Goal: Task Accomplishment & Management: Manage account settings

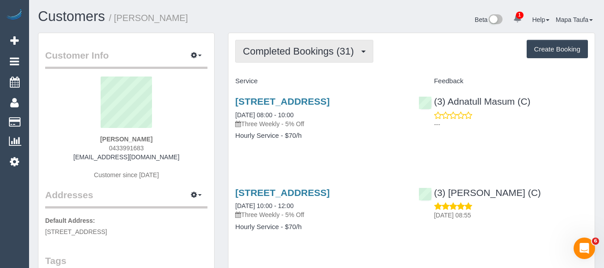
click at [270, 50] on span "Completed Bookings (31)" at bounding box center [300, 51] width 115 height 11
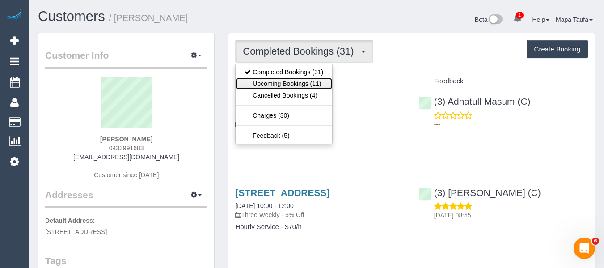
click at [273, 82] on link "Upcoming Bookings (11)" at bounding box center [284, 84] width 97 height 12
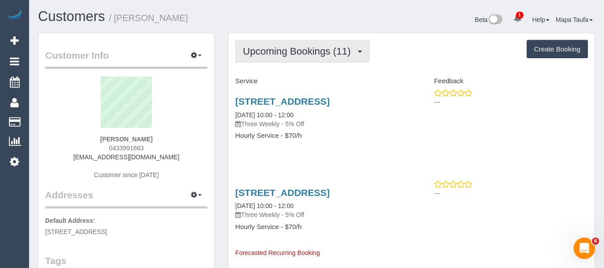
drag, startPoint x: 279, startPoint y: 60, endPoint x: 280, endPoint y: 68, distance: 8.1
click at [280, 61] on button "Upcoming Bookings (11)" at bounding box center [302, 51] width 135 height 23
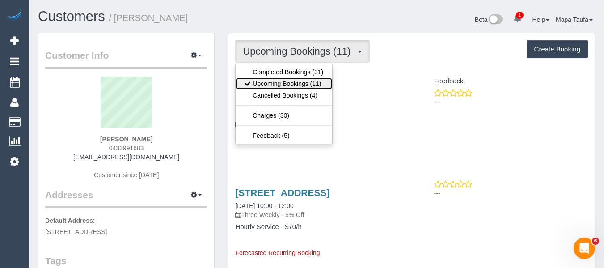
click at [284, 80] on link "Upcoming Bookings (11)" at bounding box center [284, 84] width 97 height 12
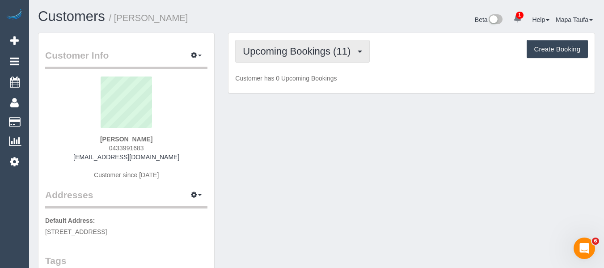
click at [283, 62] on button "Upcoming Bookings (11)" at bounding box center [302, 51] width 135 height 23
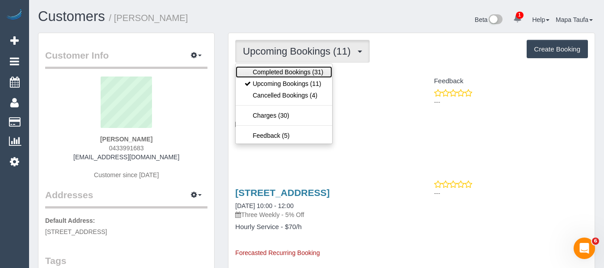
click at [285, 75] on link "Completed Bookings (31)" at bounding box center [284, 72] width 97 height 12
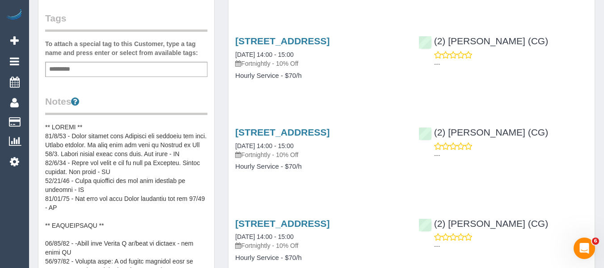
scroll to position [313, 0]
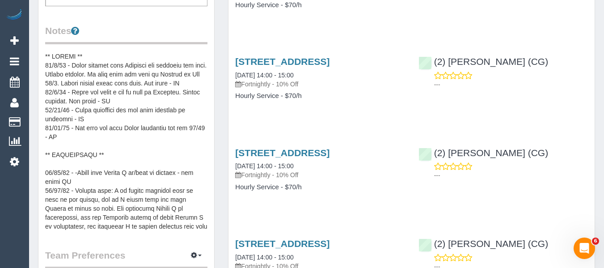
click at [134, 106] on pre at bounding box center [126, 141] width 162 height 179
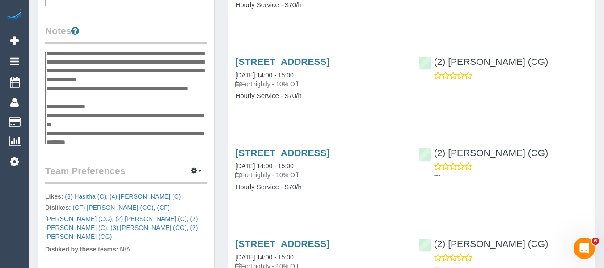
scroll to position [0, 0]
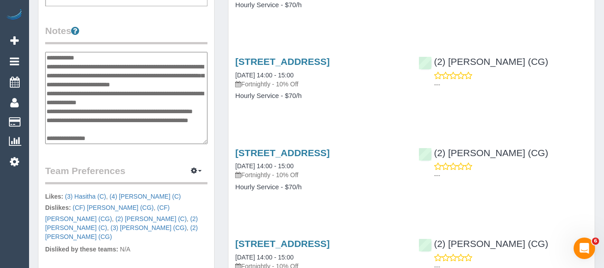
click at [103, 55] on textarea at bounding box center [126, 98] width 162 height 92
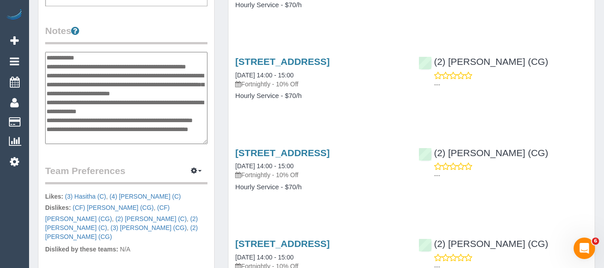
type textarea "**********"
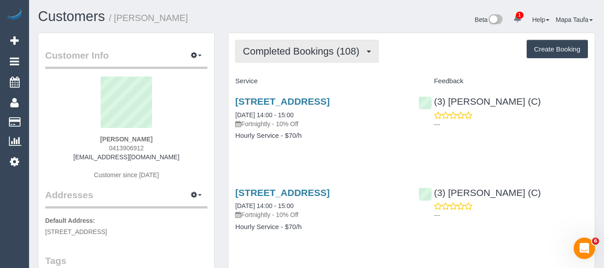
drag, startPoint x: 292, startPoint y: 47, endPoint x: 290, endPoint y: 72, distance: 25.6
click at [292, 47] on span "Completed Bookings (108)" at bounding box center [303, 51] width 121 height 11
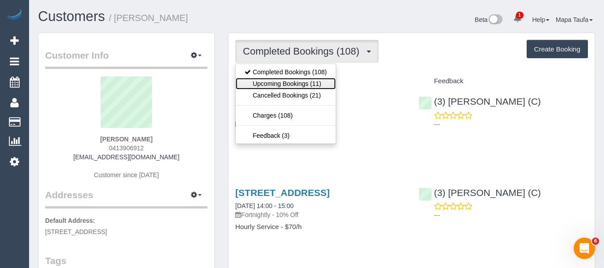
click at [288, 79] on link "Upcoming Bookings (11)" at bounding box center [286, 84] width 100 height 12
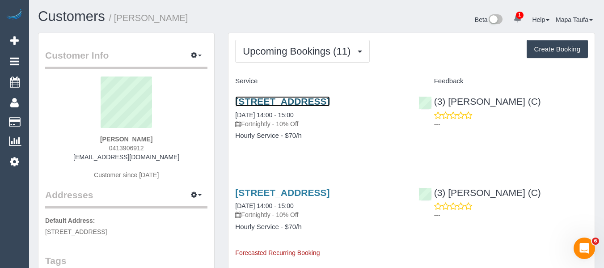
click at [310, 102] on link "[STREET_ADDRESS]" at bounding box center [282, 101] width 94 height 10
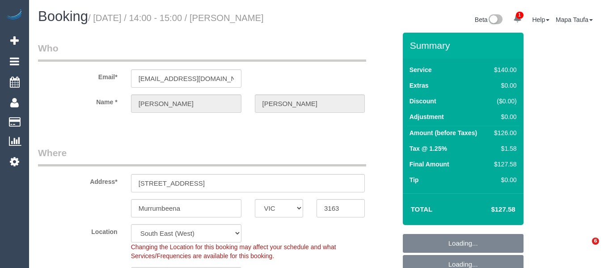
select select "VIC"
select select "number:28"
select select "number:14"
select select "number:19"
select select "number:24"
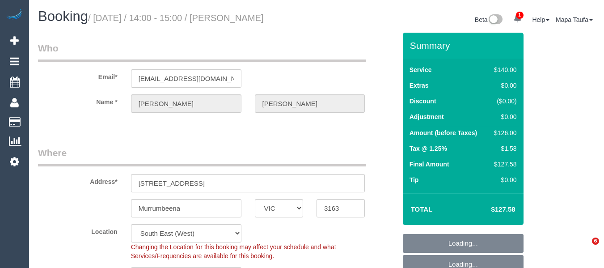
select select "number:11"
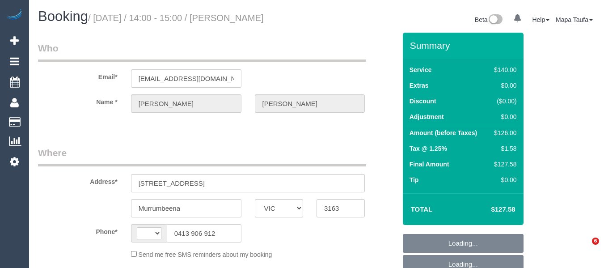
select select "VIC"
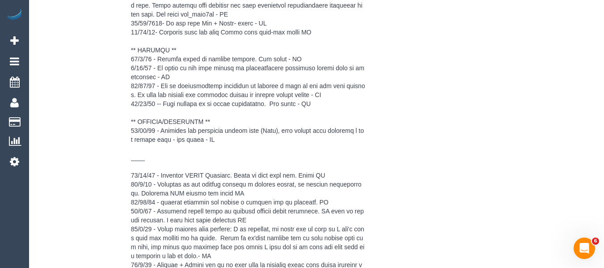
select select "string:AU"
select select "string:stripe-pm_1NPZo82GScqysDRV3I7Owh4Y"
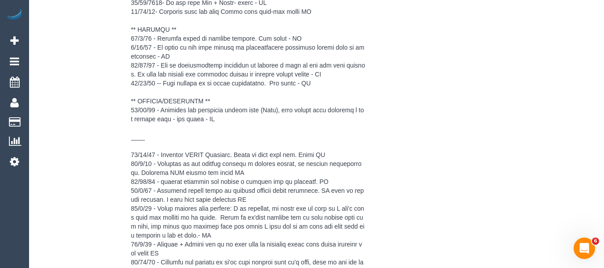
select select "object:544"
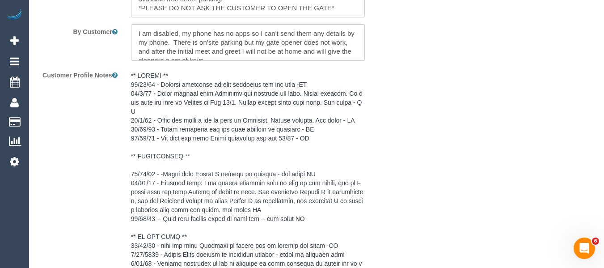
select select "number:28"
select select "number:14"
select select "number:19"
select select "number:24"
select select "number:11"
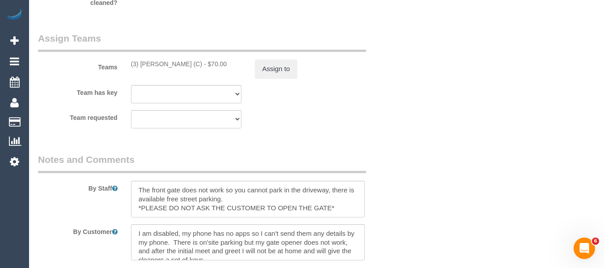
scroll to position [1393, 0]
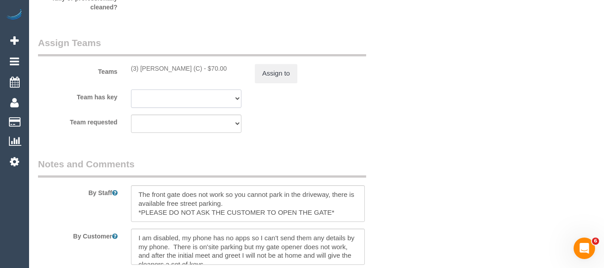
click at [231, 95] on select "(3) Nethaki Fernando (C) (0) Office (1) Helen Trickett (FT) (1) Karen Cruz (FT)…" at bounding box center [186, 98] width 110 height 18
select select "95452"
click at [131, 89] on select "(3) Nethaki Fernando (C) (0) Office (1) Helen Trickett (FT) (1) Karen Cruz (FT)…" at bounding box center [186, 98] width 110 height 18
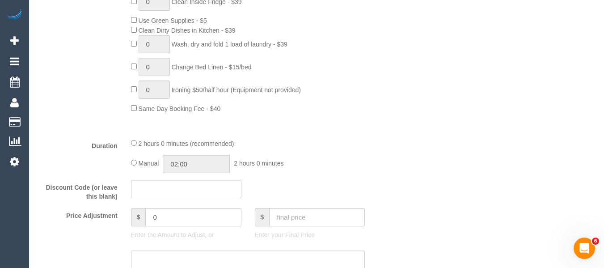
scroll to position [168, 0]
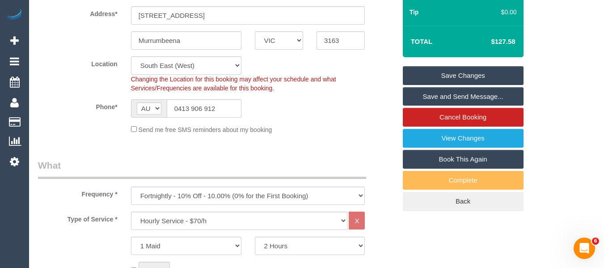
click at [505, 71] on link "Save Changes" at bounding box center [463, 75] width 121 height 19
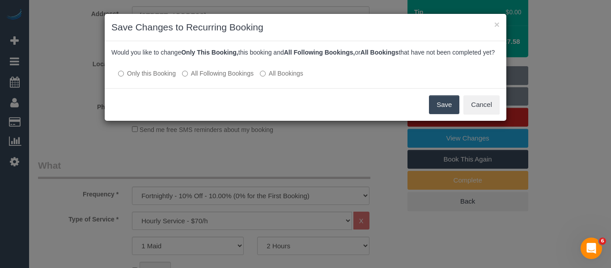
click at [218, 78] on label "All Following Bookings" at bounding box center [218, 73] width 72 height 9
click at [442, 114] on button "Save" at bounding box center [444, 104] width 30 height 19
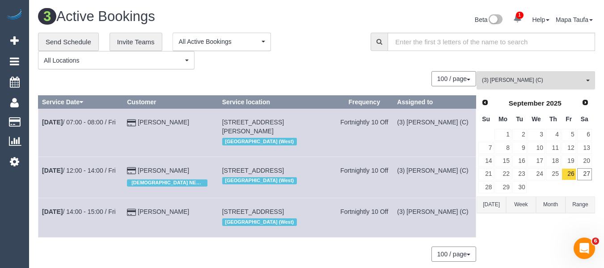
click at [493, 81] on span "(3) [PERSON_NAME] (C)" at bounding box center [533, 80] width 102 height 8
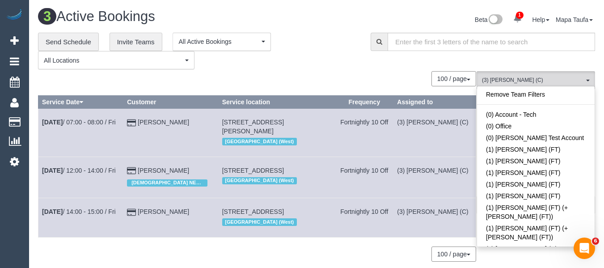
scroll to position [1890, 0]
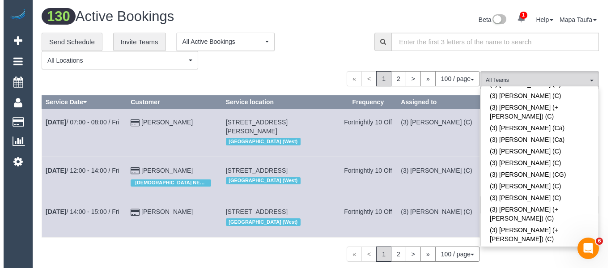
scroll to position [1123, 0]
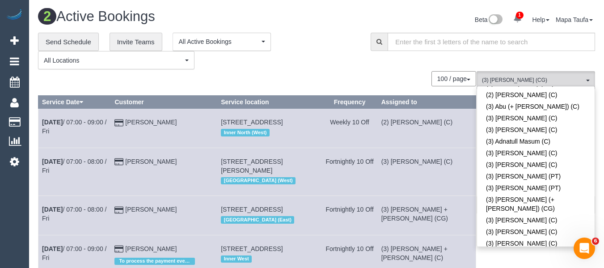
drag, startPoint x: 303, startPoint y: 72, endPoint x: 459, endPoint y: 154, distance: 176.3
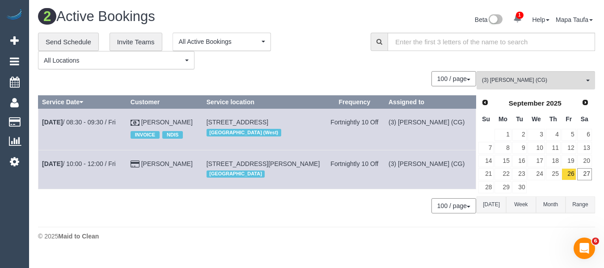
click at [493, 204] on button "Today" at bounding box center [492, 204] width 30 height 17
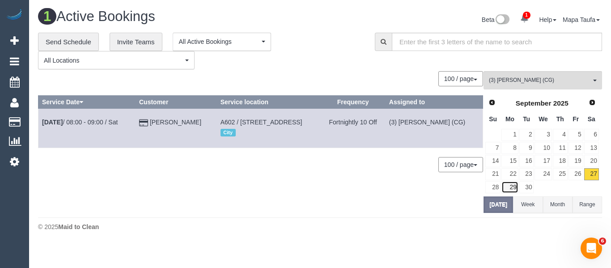
click at [513, 183] on link "29" at bounding box center [509, 187] width 17 height 12
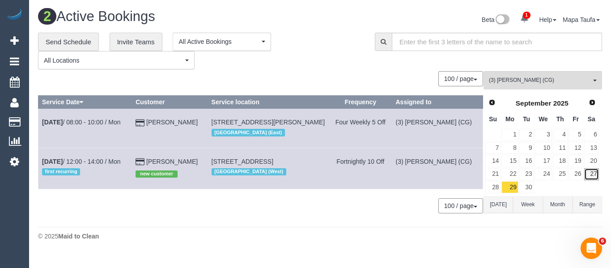
click at [593, 174] on link "27" at bounding box center [591, 174] width 15 height 12
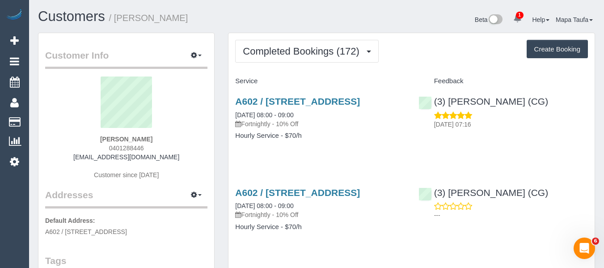
drag, startPoint x: 111, startPoint y: 148, endPoint x: 104, endPoint y: 144, distance: 8.4
click at [102, 146] on div "Linda Britten 0401288446 info@lindabritten.com Customer since 2016" at bounding box center [126, 132] width 162 height 112
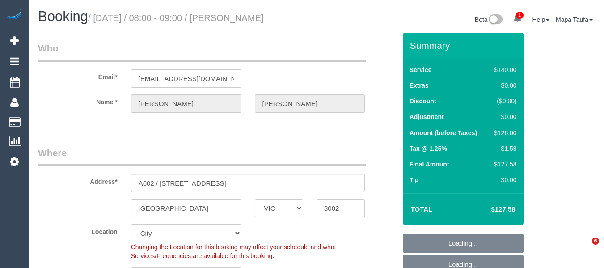
select select "VIC"
select select "object:712"
select select "number:27"
select select "number:14"
select select "number:20"
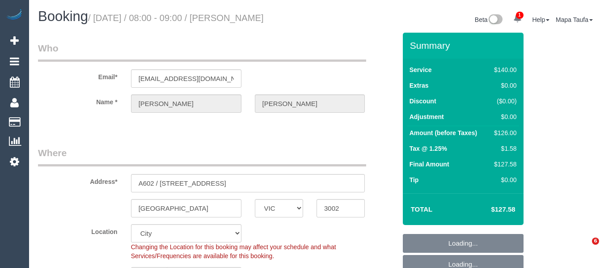
select select "number:36"
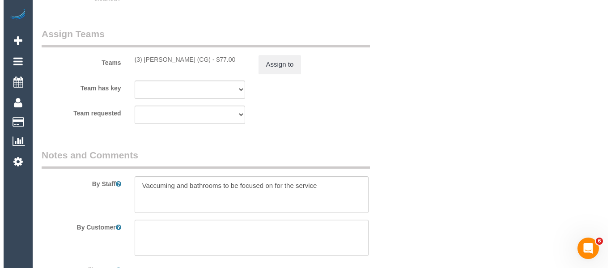
scroll to position [1387, 0]
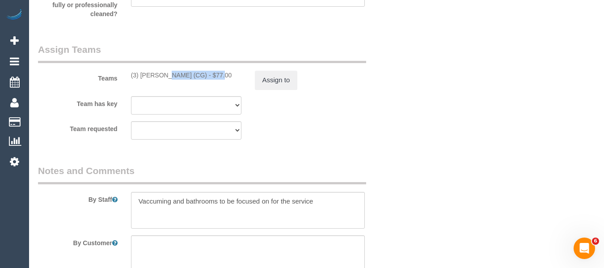
drag, startPoint x: 188, startPoint y: 76, endPoint x: 138, endPoint y: 74, distance: 50.1
click at [138, 74] on div "(3) Ashish Patel (CG) - $77.00" at bounding box center [186, 75] width 110 height 9
copy div "Ashish Patel (CG"
click at [261, 78] on button "Assign to" at bounding box center [276, 80] width 43 height 19
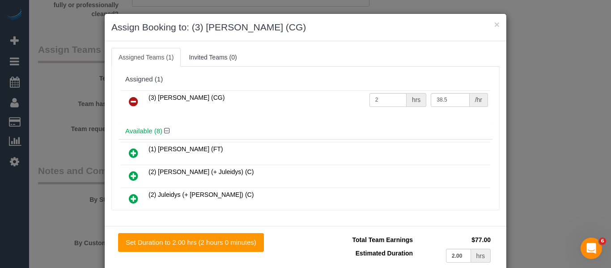
click at [140, 98] on link at bounding box center [133, 102] width 21 height 18
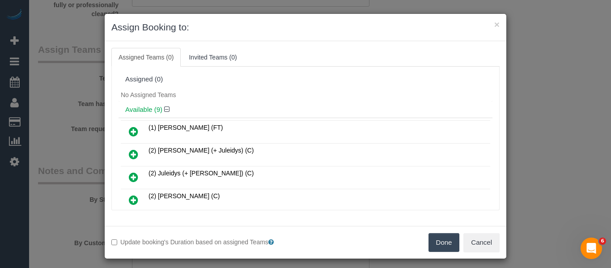
drag, startPoint x: 432, startPoint y: 238, endPoint x: 448, endPoint y: 218, distance: 25.4
click at [433, 238] on button "Done" at bounding box center [444, 242] width 31 height 19
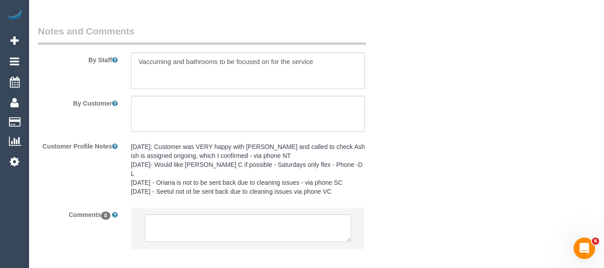
scroll to position [1563, 0]
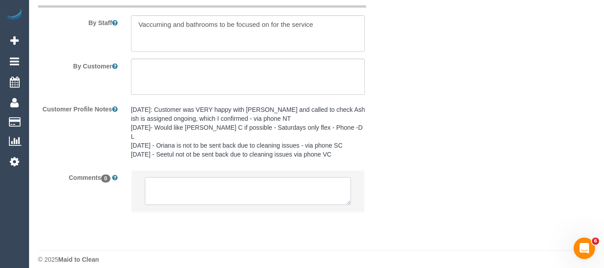
click at [221, 184] on textarea at bounding box center [248, 191] width 207 height 28
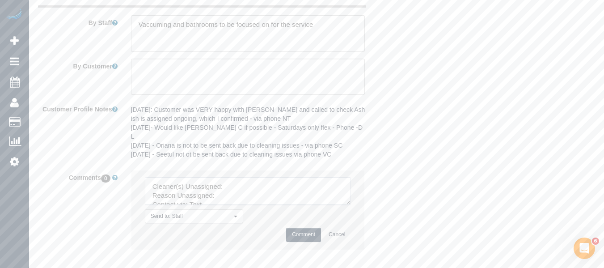
drag, startPoint x: 346, startPoint y: 192, endPoint x: 229, endPoint y: 176, distance: 118.8
click at [352, 205] on textarea at bounding box center [248, 191] width 207 height 28
click at [239, 177] on textarea at bounding box center [253, 223] width 217 height 93
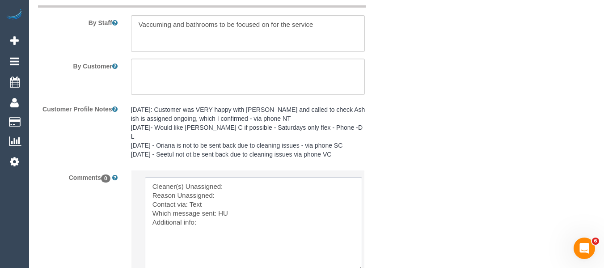
paste textarea "Ashish Patel (CG"
click at [233, 183] on textarea at bounding box center [253, 223] width 217 height 93
click at [220, 197] on textarea at bounding box center [253, 223] width 217 height 93
click at [221, 204] on textarea at bounding box center [253, 223] width 217 height 93
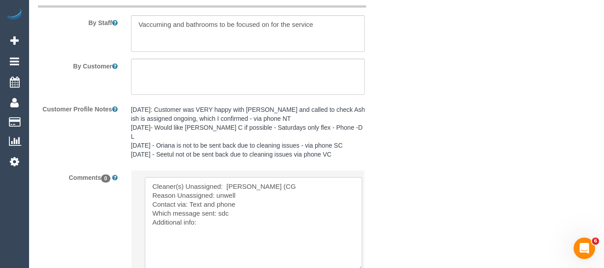
scroll to position [1608, 0]
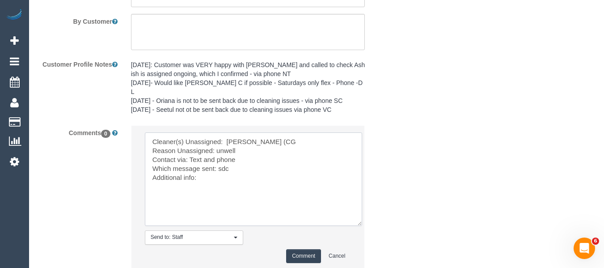
type textarea "Cleaner(s) Unassigned: Ashish Patel (CG Reason Unassigned: unwell Contact via: …"
click at [302, 249] on button "Comment" at bounding box center [303, 256] width 35 height 14
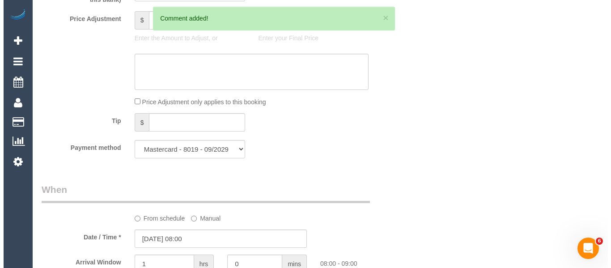
scroll to position [0, 0]
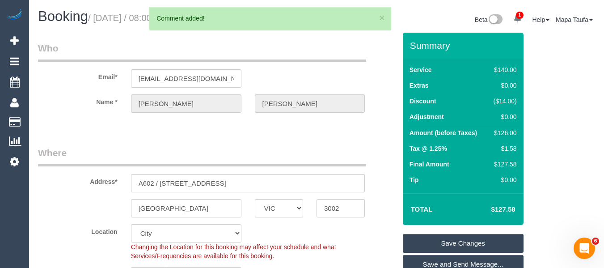
click at [451, 244] on link "Save Changes" at bounding box center [463, 243] width 121 height 19
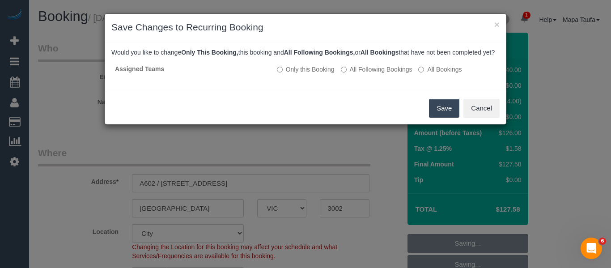
click at [441, 109] on button "Save" at bounding box center [444, 108] width 30 height 19
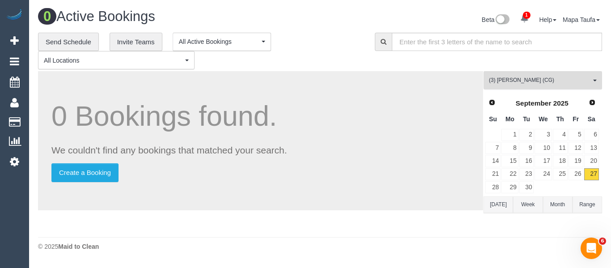
click at [526, 84] on span "(3) [PERSON_NAME] (CG)" at bounding box center [540, 80] width 102 height 8
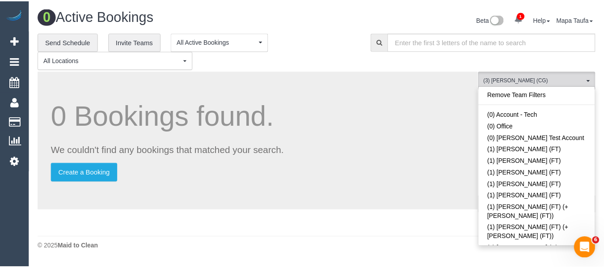
scroll to position [1123, 0]
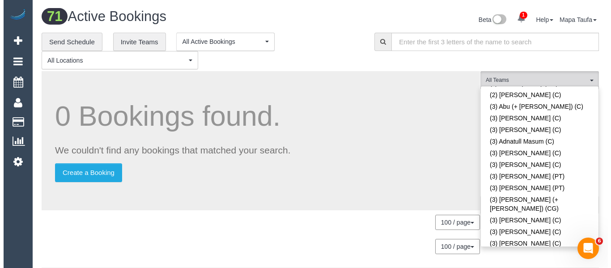
scroll to position [530, 0]
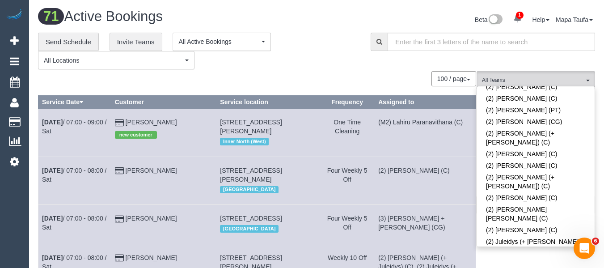
drag, startPoint x: 321, startPoint y: 41, endPoint x: 361, endPoint y: 58, distance: 44.3
click at [321, 40] on div "**********" at bounding box center [197, 51] width 319 height 37
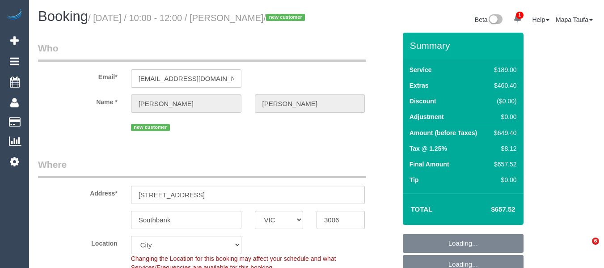
select select "VIC"
select select "string:stripe-pm_1S6pS32GScqysDRVf2cFVU54"
select select "number:29"
select select "number:14"
select select "number:18"
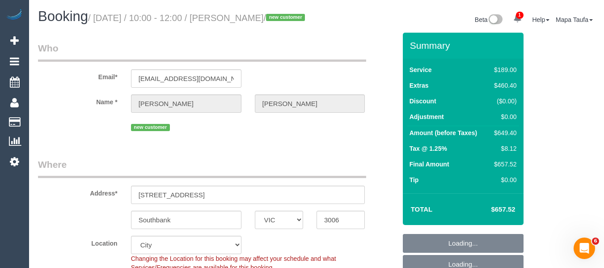
select select "number:22"
select select "number:26"
select select "string:AU"
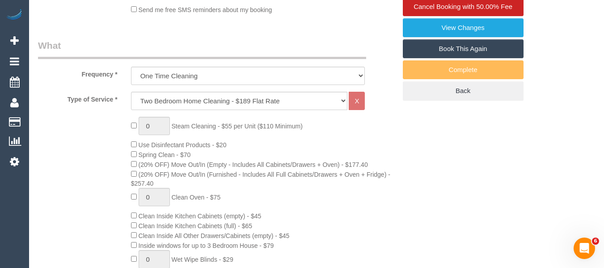
select select "object:820"
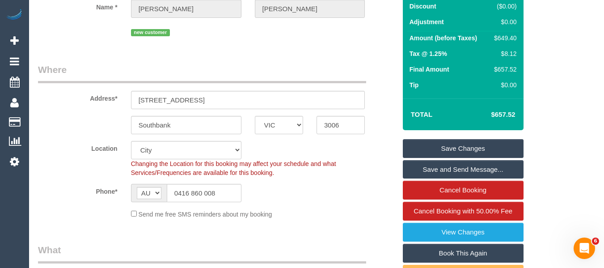
scroll to position [134, 0]
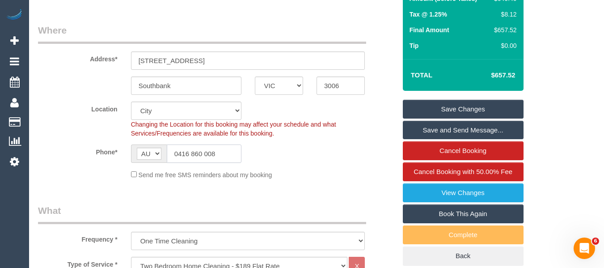
click at [197, 163] on input "0416 860 008" at bounding box center [204, 153] width 75 height 18
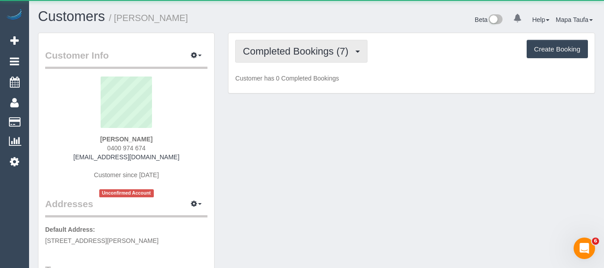
click at [298, 40] on button "Completed Bookings (7)" at bounding box center [301, 51] width 132 height 23
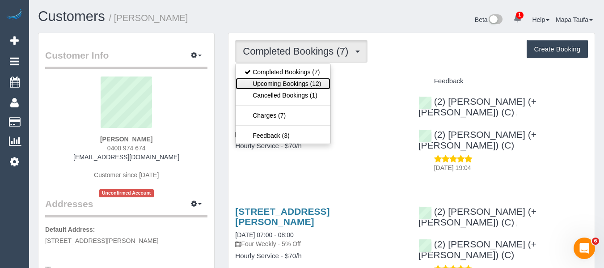
click at [303, 81] on link "Upcoming Bookings (12)" at bounding box center [283, 84] width 94 height 12
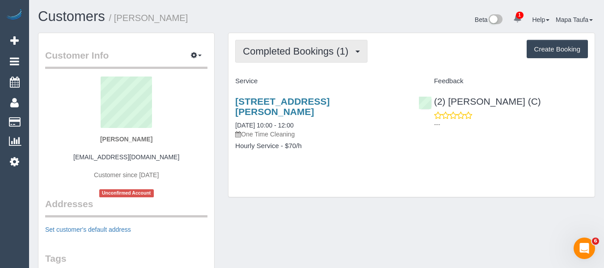
click at [306, 58] on button "Completed Bookings (1)" at bounding box center [301, 51] width 132 height 23
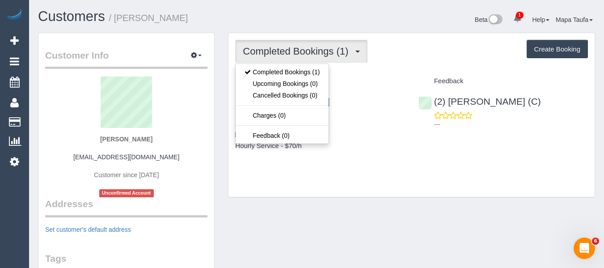
click at [402, 76] on div "Service" at bounding box center [320, 81] width 183 height 15
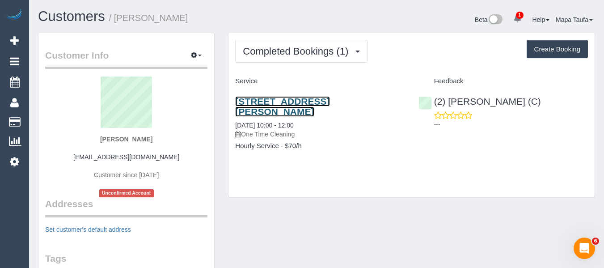
click at [255, 102] on link "[STREET_ADDRESS][PERSON_NAME]" at bounding box center [282, 106] width 94 height 21
click at [190, 68] on legend "Customer Info Edit Contact Info Send Message Email Preferences Special Sales Ta…" at bounding box center [126, 59] width 162 height 20
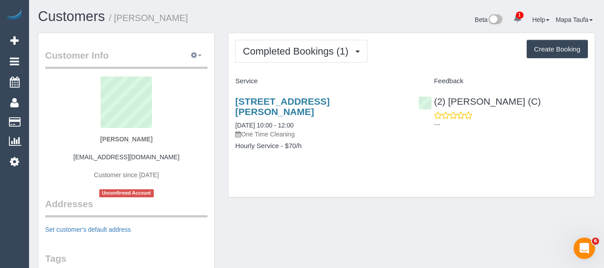
drag, startPoint x: 203, startPoint y: 53, endPoint x: 192, endPoint y: 59, distance: 12.2
click at [199, 54] on button "button" at bounding box center [196, 56] width 22 height 14
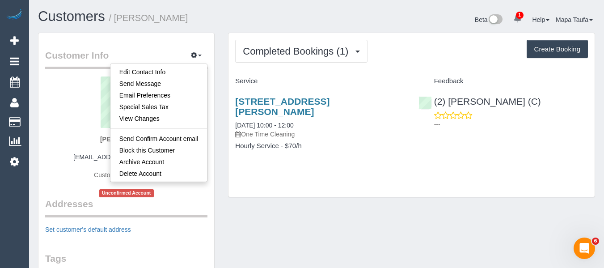
click at [244, 74] on div "Service" at bounding box center [320, 81] width 183 height 15
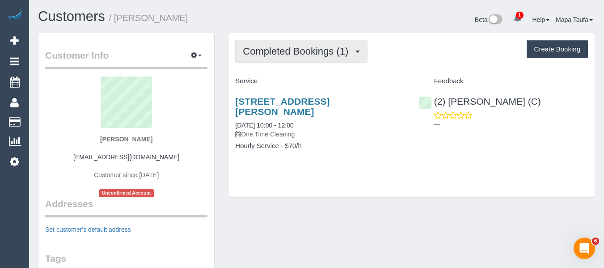
click at [274, 46] on span "Completed Bookings (1)" at bounding box center [298, 51] width 110 height 11
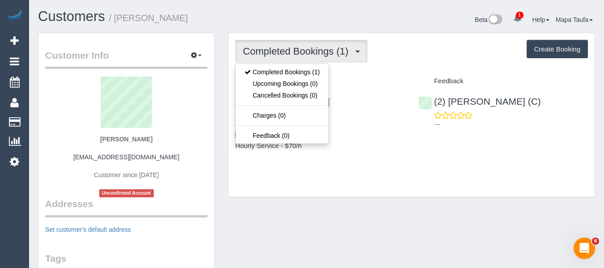
click at [418, 47] on div "Completed Bookings (1) Completed Bookings (1) Upcoming Bookings (0) Cancelled B…" at bounding box center [411, 51] width 353 height 23
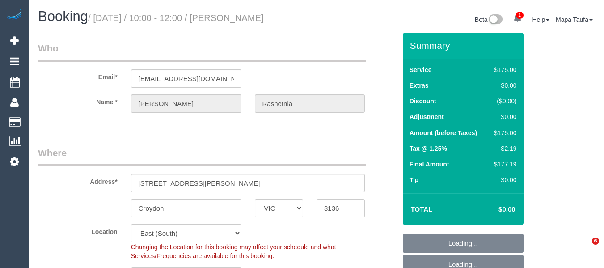
select select "VIC"
select select "150"
select select "spot1"
select select "number:27"
select select "number:14"
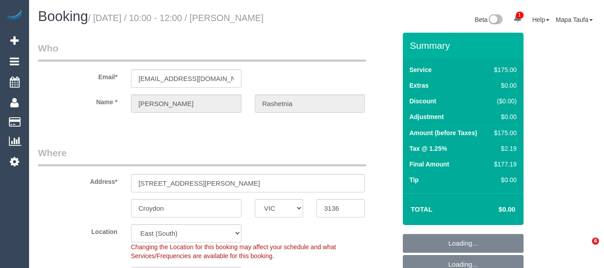
select select "number:19"
select select "number:36"
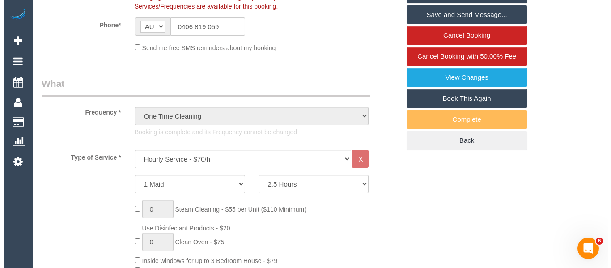
scroll to position [273, 0]
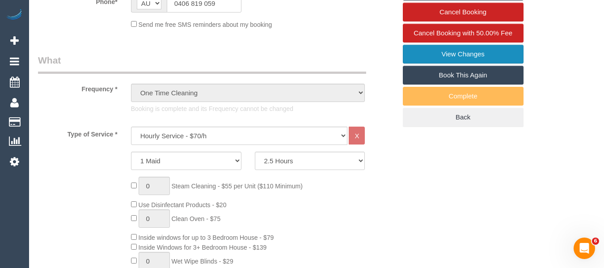
click at [464, 62] on link "View Changes" at bounding box center [463, 54] width 121 height 19
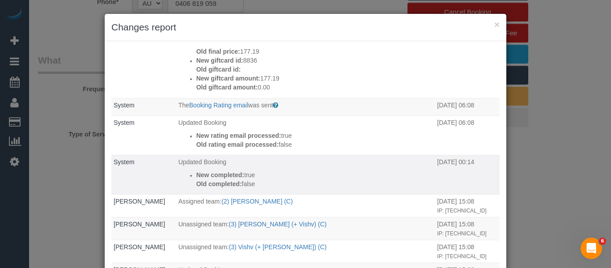
scroll to position [89, 0]
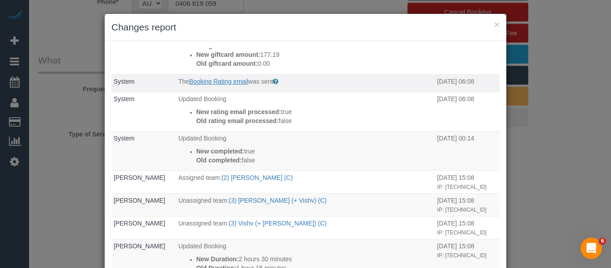
drag, startPoint x: 197, startPoint y: 88, endPoint x: 199, endPoint y: 81, distance: 7.4
click at [197, 87] on td "The Booking Rating email was sent Sent to customer after their booking is compl…" at bounding box center [305, 83] width 259 height 18
click at [199, 80] on link "Booking Rating email" at bounding box center [218, 81] width 59 height 7
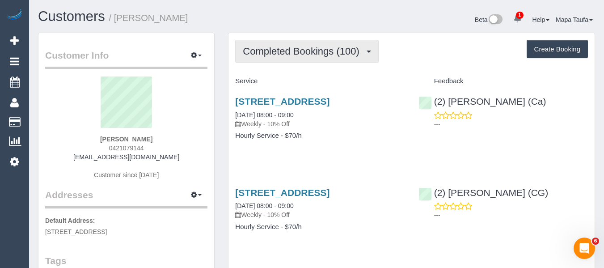
click at [270, 59] on button "Completed Bookings (100)" at bounding box center [307, 51] width 144 height 23
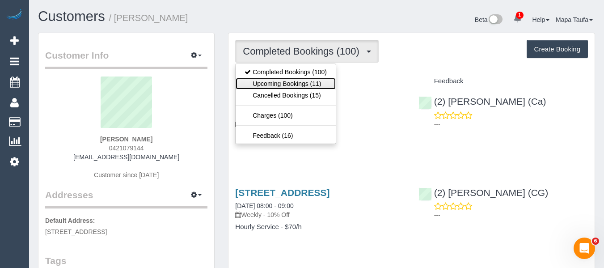
click at [280, 78] on link "Upcoming Bookings (11)" at bounding box center [286, 84] width 100 height 12
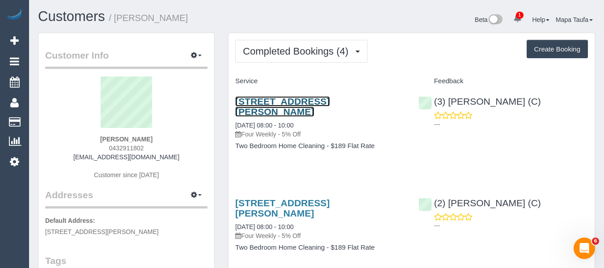
click at [250, 105] on link "[STREET_ADDRESS][PERSON_NAME]" at bounding box center [282, 106] width 94 height 21
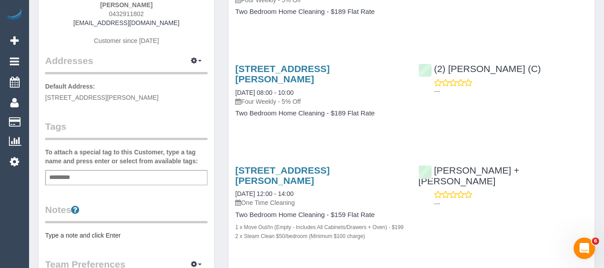
click at [97, 182] on div "Add a tag" at bounding box center [126, 177] width 162 height 15
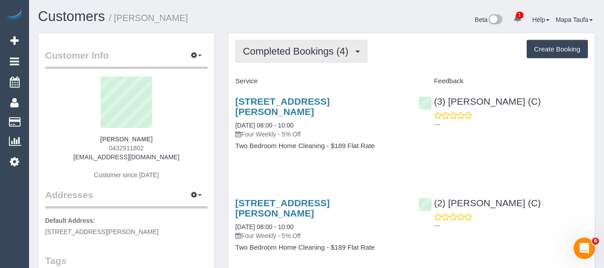
click at [274, 51] on span "Completed Bookings (4)" at bounding box center [298, 51] width 110 height 11
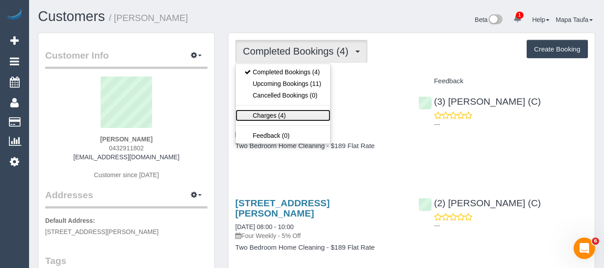
click at [277, 116] on link "Charges (4)" at bounding box center [283, 116] width 94 height 12
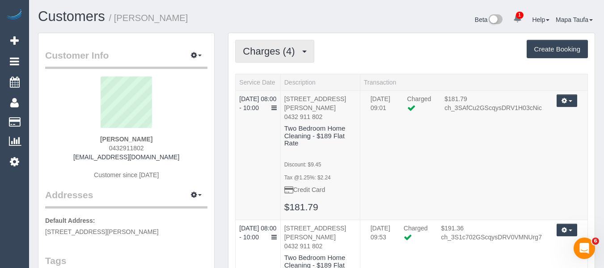
click at [275, 50] on span "Charges (4)" at bounding box center [271, 51] width 56 height 11
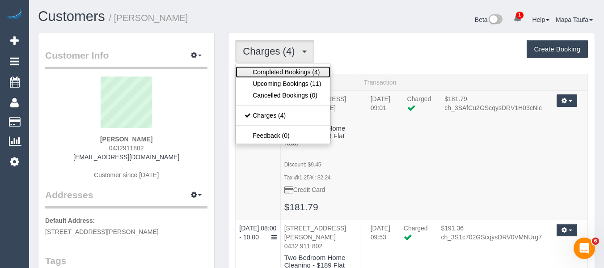
click at [272, 68] on link "Completed Bookings (4)" at bounding box center [283, 72] width 94 height 12
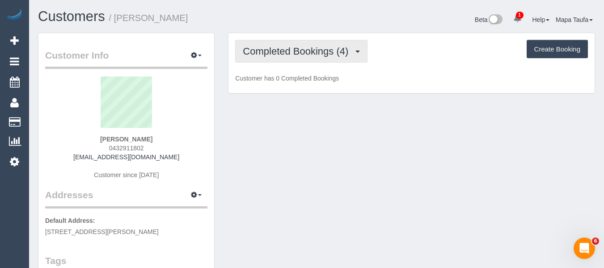
click at [272, 48] on span "Completed Bookings (4)" at bounding box center [298, 51] width 110 height 11
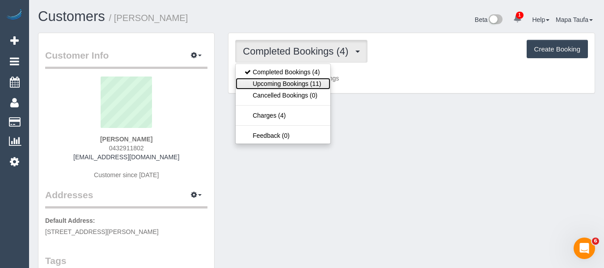
click at [275, 81] on link "Upcoming Bookings (11)" at bounding box center [283, 84] width 94 height 12
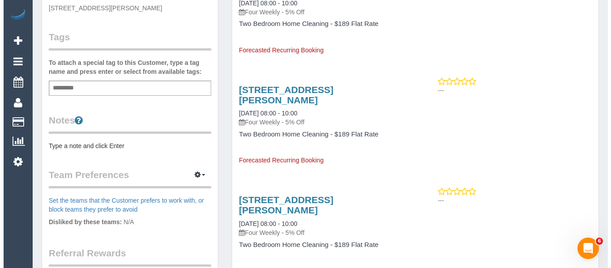
scroll to position [358, 0]
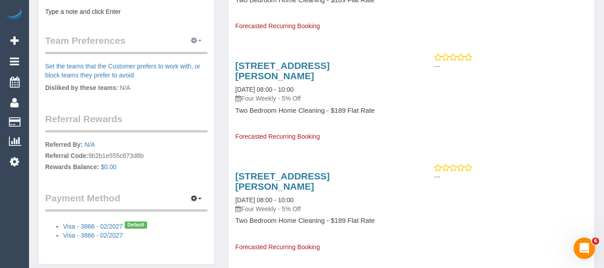
click at [199, 37] on button "button" at bounding box center [196, 41] width 22 height 14
click at [194, 49] on ul "Manage Preferences" at bounding box center [169, 57] width 77 height 17
click at [196, 47] on button "button" at bounding box center [196, 41] width 22 height 14
click at [195, 56] on link "Manage Preferences" at bounding box center [169, 57] width 76 height 12
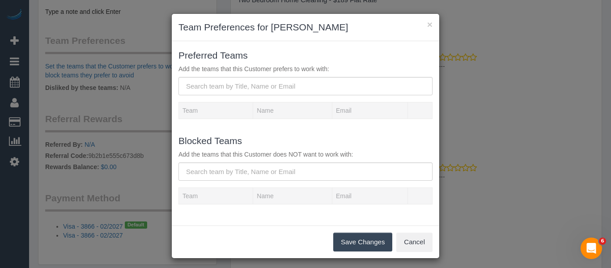
click at [217, 183] on form "Blocked Teams Add the teams that this Customer does NOT want to work with: Team…" at bounding box center [305, 172] width 254 height 79
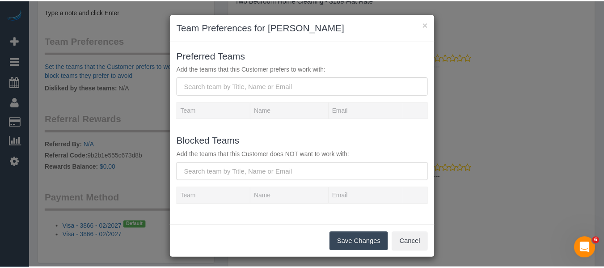
scroll to position [4, 0]
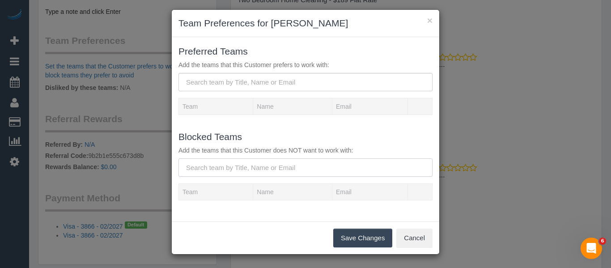
click at [226, 163] on input "text" at bounding box center [305, 167] width 254 height 18
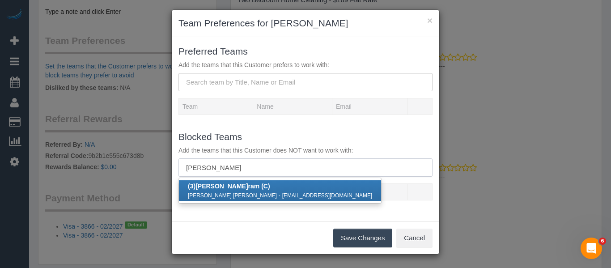
type input "raj su"
click at [225, 187] on b "(3) Raj Su ram (C)" at bounding box center [229, 186] width 82 height 7
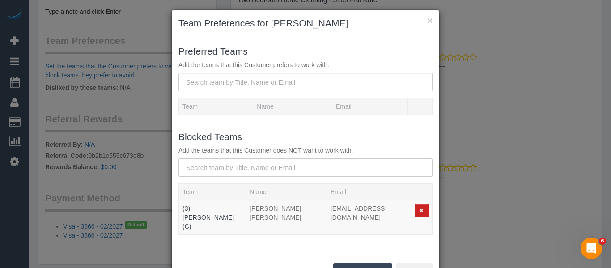
click at [343, 263] on button "Save Changes" at bounding box center [362, 272] width 59 height 19
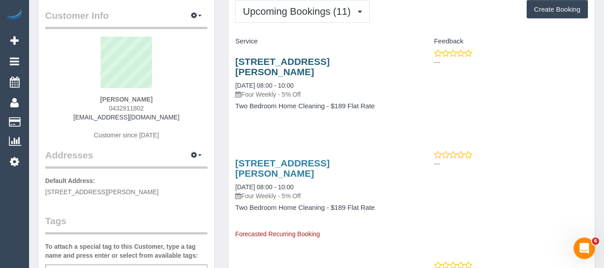
scroll to position [0, 0]
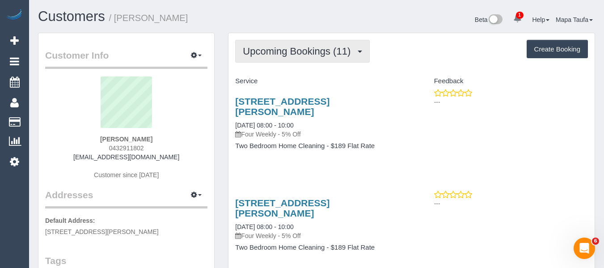
click at [300, 42] on button "Upcoming Bookings (11)" at bounding box center [302, 51] width 135 height 23
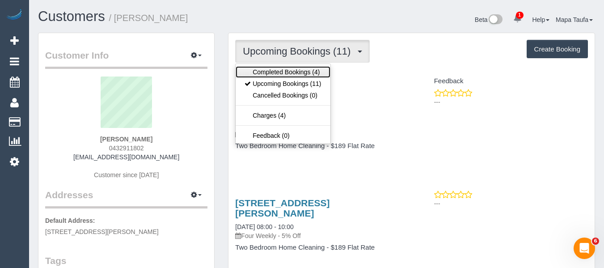
click at [290, 68] on link "Completed Bookings (4)" at bounding box center [283, 72] width 94 height 12
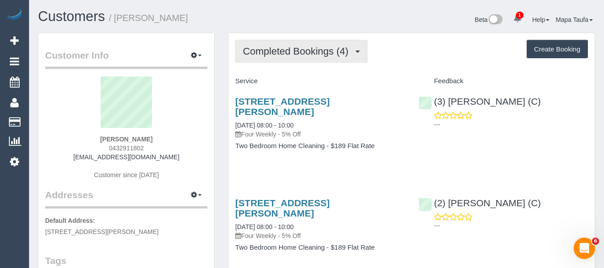
click at [267, 49] on span "Completed Bookings (4)" at bounding box center [298, 51] width 110 height 11
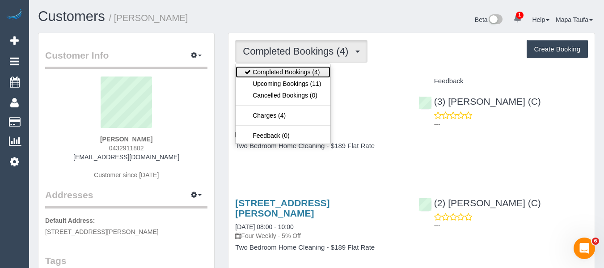
click at [268, 76] on link "Completed Bookings (4)" at bounding box center [283, 72] width 94 height 12
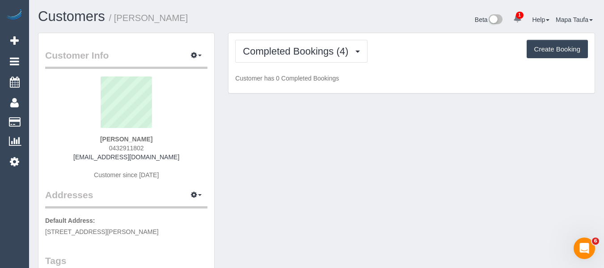
click at [273, 64] on div "Completed Bookings (4) Completed Bookings (4) Upcoming Bookings (11) Cancelled …" at bounding box center [412, 63] width 366 height 60
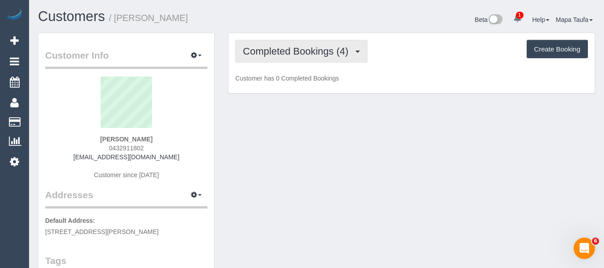
drag, startPoint x: 276, startPoint y: 54, endPoint x: 276, endPoint y: 59, distance: 4.9
click at [276, 55] on span "Completed Bookings (4)" at bounding box center [298, 51] width 110 height 11
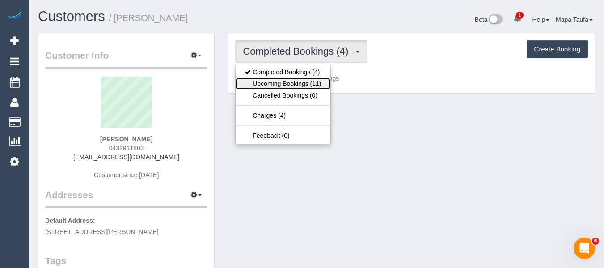
click at [274, 79] on link "Upcoming Bookings (11)" at bounding box center [283, 84] width 94 height 12
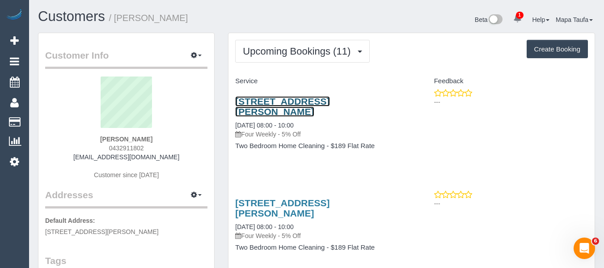
click at [260, 102] on link "23 Wilson, North Melbourne, VIC 3051" at bounding box center [282, 106] width 94 height 21
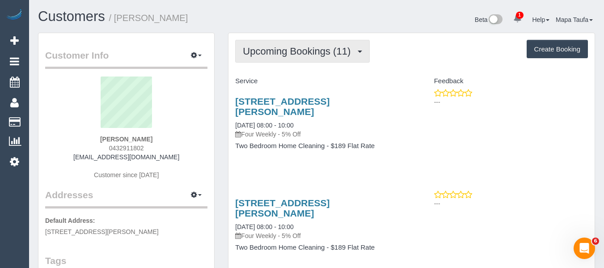
click at [261, 55] on span "Upcoming Bookings (11)" at bounding box center [299, 51] width 112 height 11
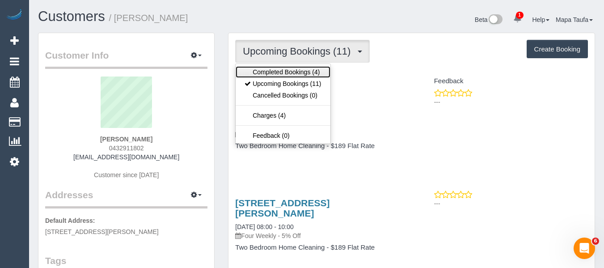
click at [267, 68] on link "Completed Bookings (4)" at bounding box center [283, 72] width 94 height 12
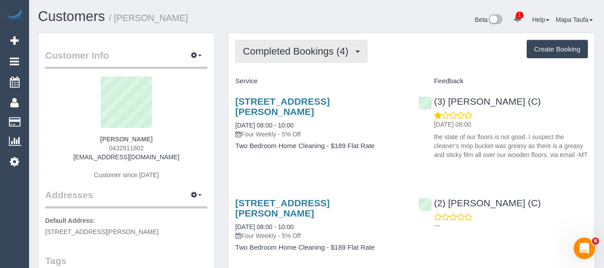
click at [273, 55] on span "Completed Bookings (4)" at bounding box center [298, 51] width 110 height 11
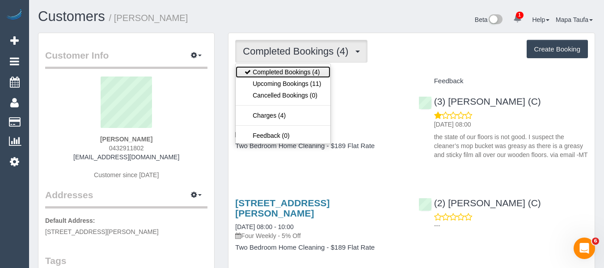
click at [277, 77] on link "Completed Bookings (4)" at bounding box center [283, 72] width 94 height 12
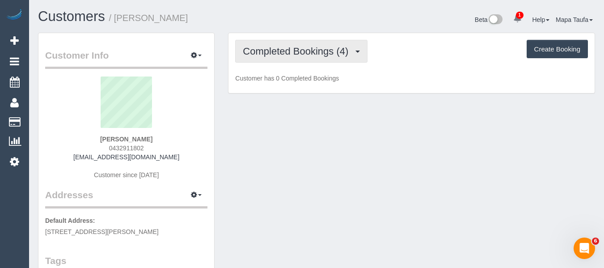
click at [278, 60] on button "Completed Bookings (4)" at bounding box center [301, 51] width 132 height 23
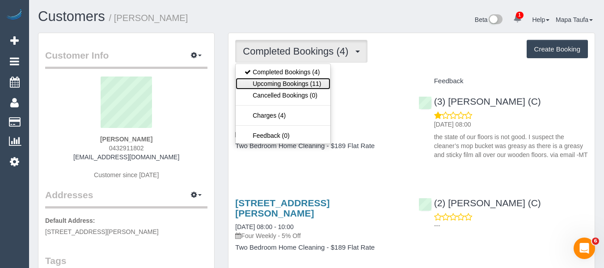
click at [277, 85] on link "Upcoming Bookings (11)" at bounding box center [283, 84] width 94 height 12
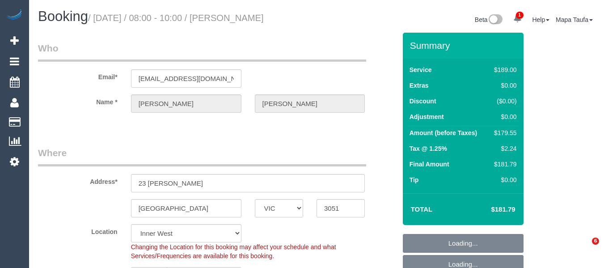
select select "VIC"
select select "string:stripe-pm_1RwYBW2GScqysDRVAZLZzlDU"
select select "object:823"
select select "spot1"
select select "number:29"
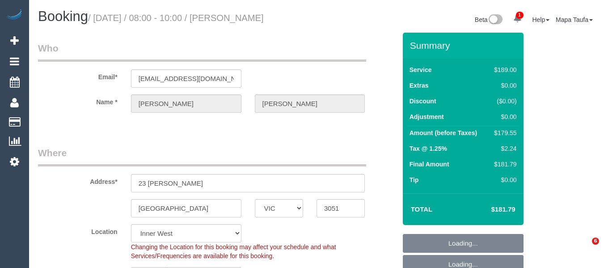
select select "number:14"
select select "number:19"
select select "number:24"
select select "number:33"
select select "number:26"
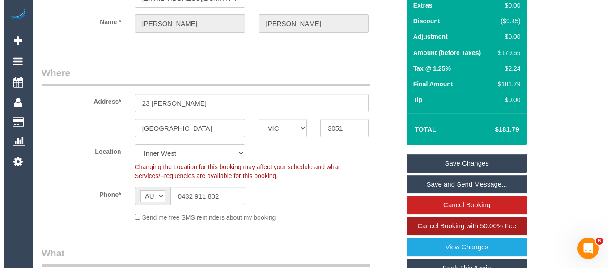
scroll to position [224, 0]
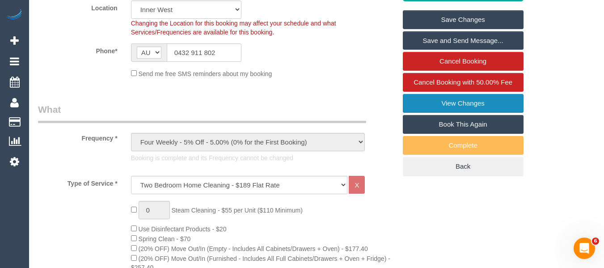
click at [452, 108] on link "View Changes" at bounding box center [463, 103] width 121 height 19
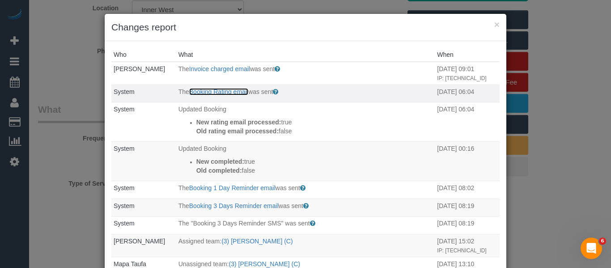
click at [240, 91] on link "Booking Rating email" at bounding box center [218, 91] width 59 height 7
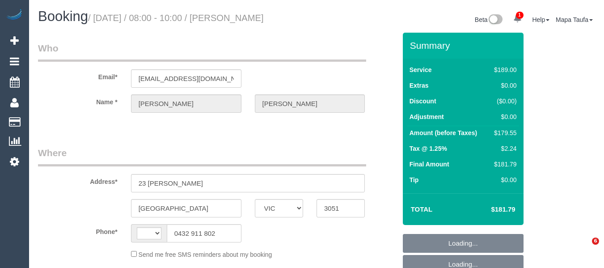
select select "VIC"
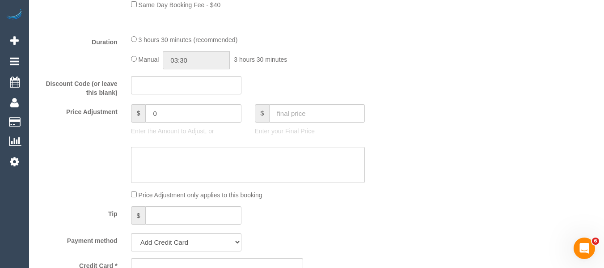
select select "string:AU"
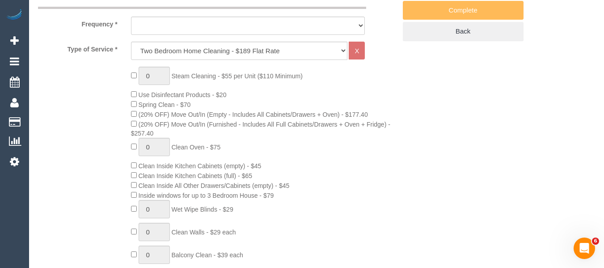
select select "object:775"
select select "string:stripe-pm_1RwYBW2GScqysDRVAZLZzlDU"
select select "number:29"
select select "number:14"
select select "number:19"
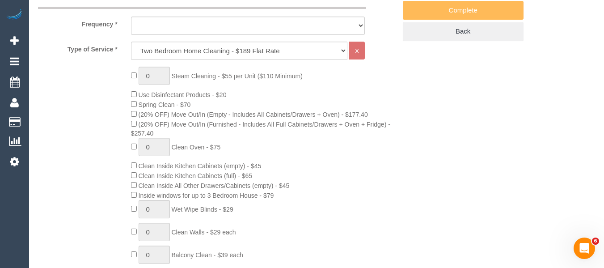
select select "number:24"
select select "number:33"
select select "number:26"
select select "object:1476"
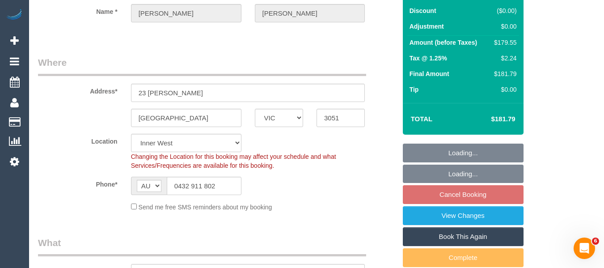
select select "spot2"
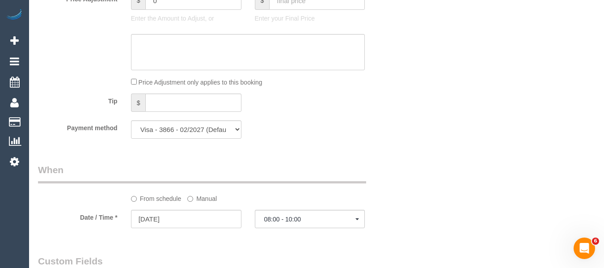
scroll to position [738, 0]
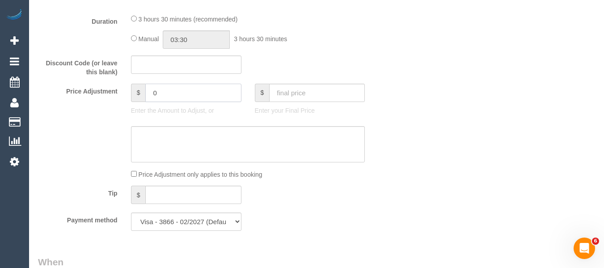
drag, startPoint x: 173, startPoint y: 95, endPoint x: 95, endPoint y: 87, distance: 78.2
click at [96, 87] on div "Price Adjustment $ 0 Enter the Amount to Adjust, or $ Enter your Final Price" at bounding box center [217, 102] width 372 height 36
type input "-50"
click at [147, 134] on textarea at bounding box center [248, 144] width 234 height 37
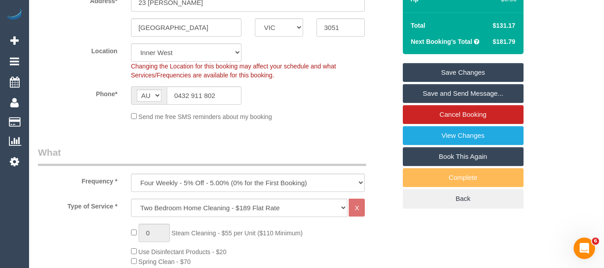
scroll to position [112, 0]
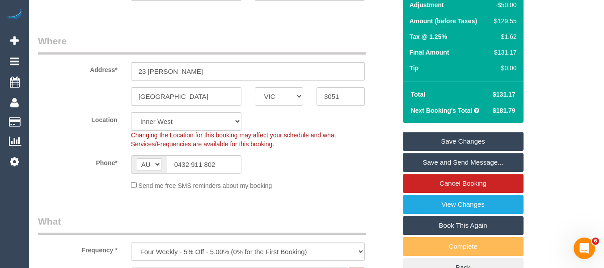
type textarea "discount for previous complaint -MT"
click at [435, 140] on link "Save Changes" at bounding box center [463, 141] width 121 height 19
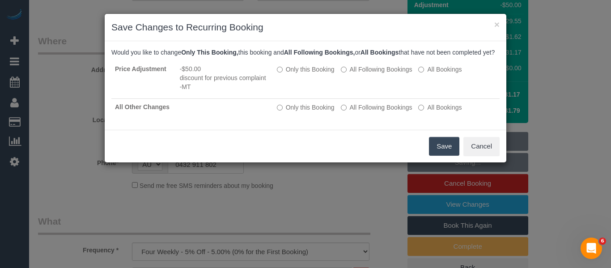
click at [440, 154] on button "Save" at bounding box center [444, 146] width 30 height 19
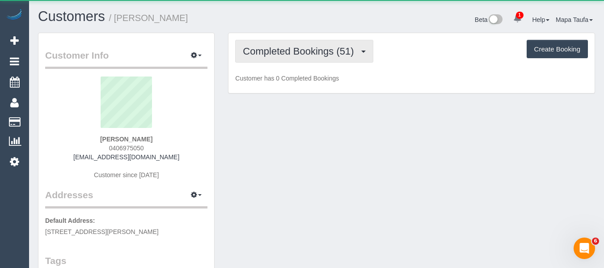
click at [311, 49] on span "Completed Bookings (51)" at bounding box center [300, 51] width 115 height 11
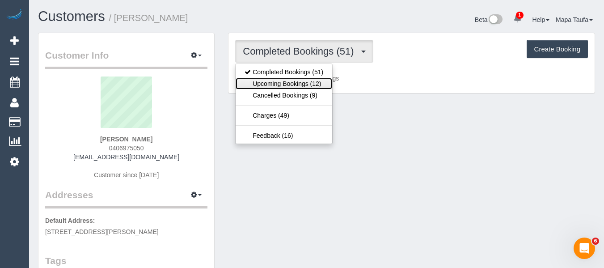
click at [312, 85] on link "Upcoming Bookings (12)" at bounding box center [284, 84] width 97 height 12
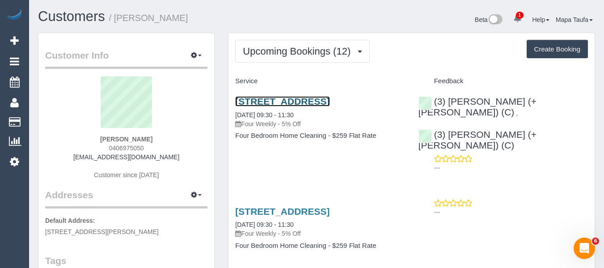
click at [318, 99] on link "[STREET_ADDRESS]" at bounding box center [282, 101] width 94 height 10
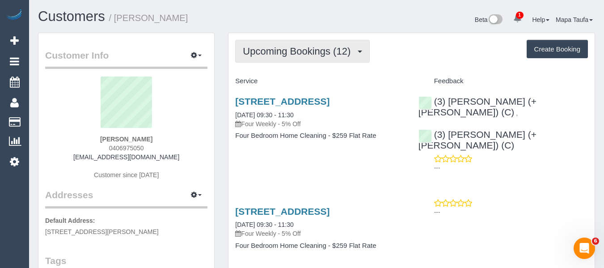
click at [290, 44] on button "Upcoming Bookings (12)" at bounding box center [302, 51] width 135 height 23
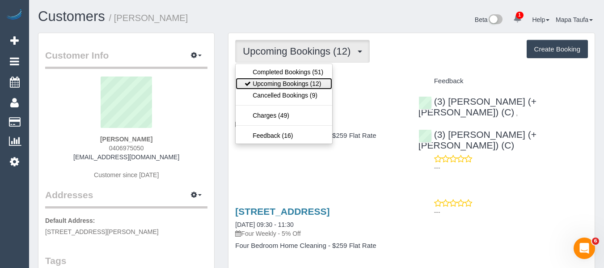
click at [276, 83] on link "Upcoming Bookings (12)" at bounding box center [284, 84] width 97 height 12
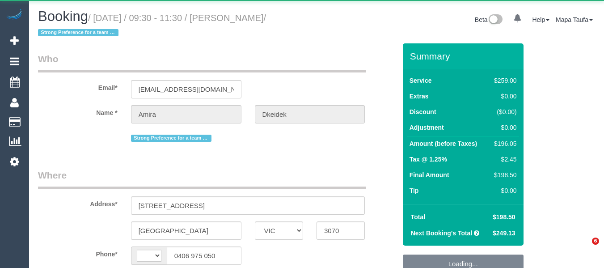
select select "VIC"
select select "string:AU"
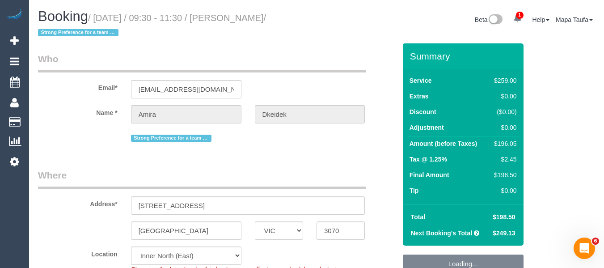
select select "object:722"
select select "string:stripe-pm_1JsQaj2GScqysDRVT6pX7zL7"
select select "number:28"
select select "number:14"
select select "number:18"
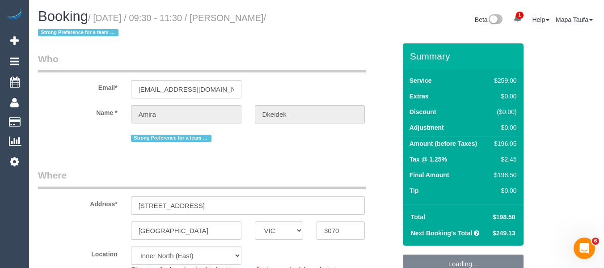
select select "number:23"
select select "number:13"
select select "object:1657"
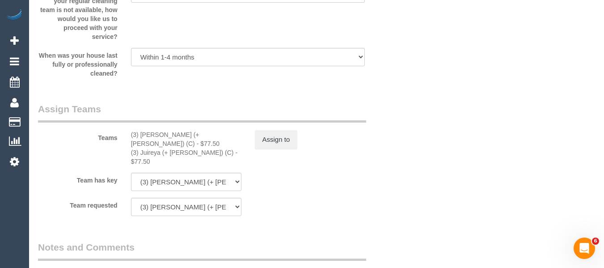
scroll to position [1450, 0]
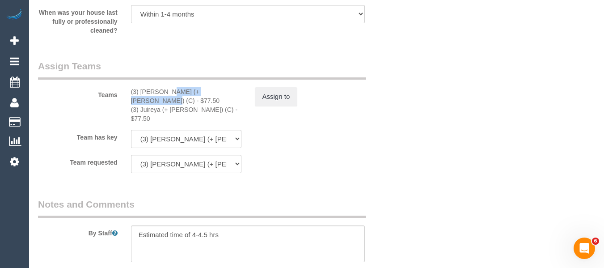
drag, startPoint x: 197, startPoint y: 91, endPoint x: 141, endPoint y: 90, distance: 55.9
click at [141, 90] on div "(3) [PERSON_NAME] (+ [PERSON_NAME]) (C) - $77.50" at bounding box center [186, 96] width 110 height 18
copy div "[PERSON_NAME] (+ Juireya) (C)"
click at [280, 91] on button "Assign to" at bounding box center [276, 96] width 43 height 19
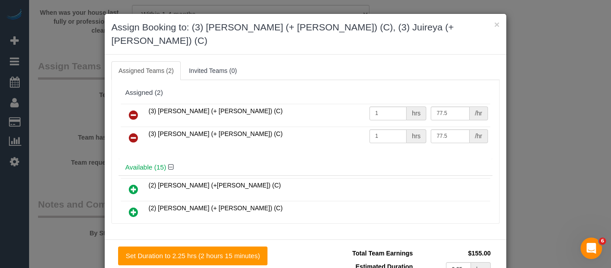
click at [124, 106] on link at bounding box center [133, 115] width 21 height 18
click at [124, 129] on link at bounding box center [133, 138] width 21 height 18
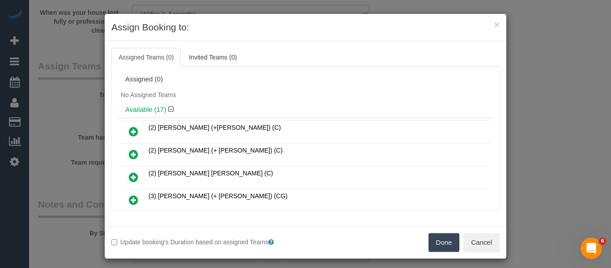
click at [440, 238] on button "Done" at bounding box center [444, 242] width 31 height 19
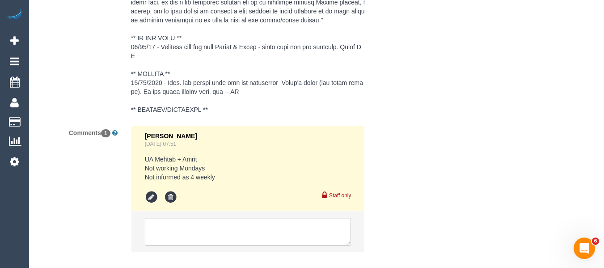
scroll to position [1935, 0]
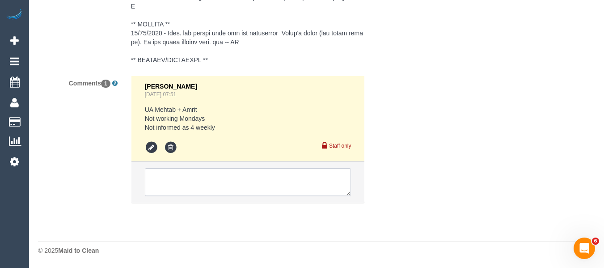
click at [229, 190] on textarea at bounding box center [248, 182] width 207 height 28
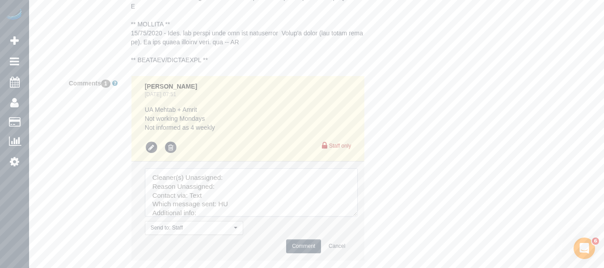
drag, startPoint x: 352, startPoint y: 213, endPoint x: 318, endPoint y: 223, distance: 35.1
click at [346, 216] on textarea at bounding box center [251, 192] width 213 height 48
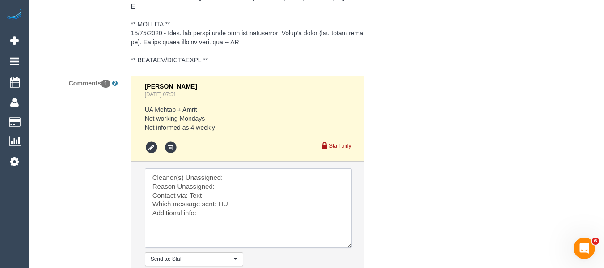
click at [261, 174] on textarea at bounding box center [248, 208] width 207 height 80
drag, startPoint x: 238, startPoint y: 222, endPoint x: 103, endPoint y: 123, distance: 167.0
click at [104, 124] on div "Comments 1 [PERSON_NAME] [DATE] 07:51 UA Mehtab + Amrit Not working Mondays Not…" at bounding box center [217, 188] width 372 height 225
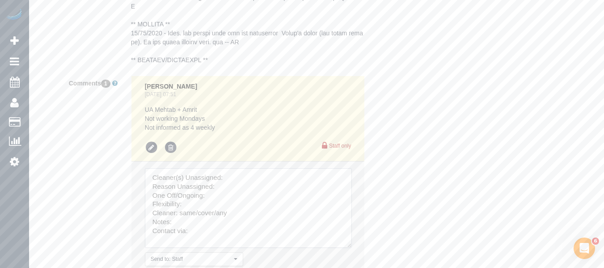
click at [245, 179] on textarea at bounding box center [248, 208] width 207 height 80
paste textarea "[PERSON_NAME] (+ Juireya) (C)"
click at [239, 187] on textarea at bounding box center [248, 208] width 207 height 80
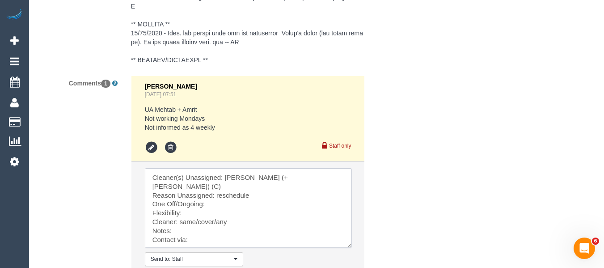
click at [219, 199] on textarea at bounding box center [248, 208] width 207 height 80
click at [206, 203] on textarea at bounding box center [248, 208] width 207 height 80
drag, startPoint x: 215, startPoint y: 215, endPoint x: 178, endPoint y: 213, distance: 36.7
click at [178, 213] on textarea at bounding box center [248, 208] width 207 height 80
click at [207, 232] on textarea at bounding box center [248, 208] width 207 height 80
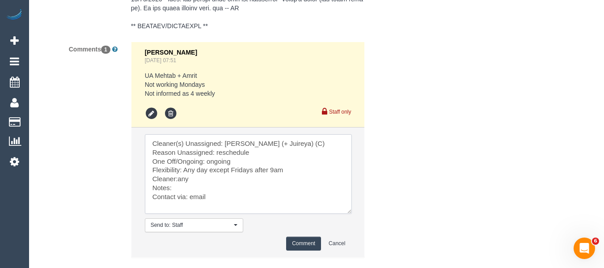
scroll to position [2024, 0]
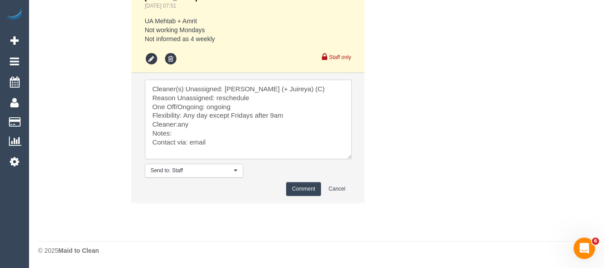
type textarea "Cleaner(s) Unassigned: [PERSON_NAME] (+ Juireya) (C) Reason Unassigned: resched…"
click at [296, 192] on button "Comment" at bounding box center [303, 189] width 35 height 14
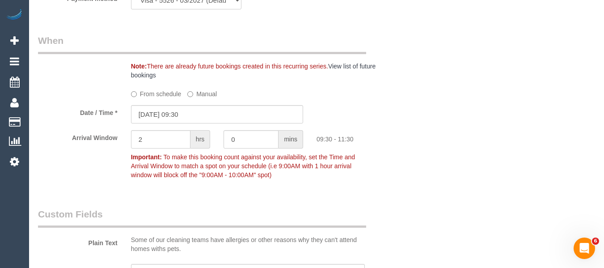
scroll to position [913, 0]
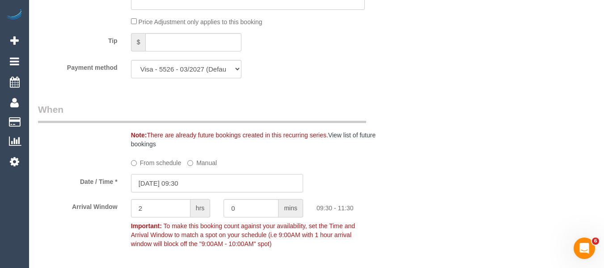
click at [202, 181] on input "[DATE] 09:30" at bounding box center [217, 183] width 172 height 18
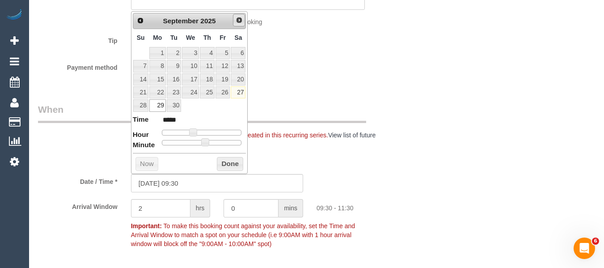
click at [236, 21] on span "Next" at bounding box center [239, 20] width 7 height 7
click at [158, 63] on link "6" at bounding box center [157, 66] width 17 height 12
type input "[DATE] 09:30"
click at [225, 161] on button "Done" at bounding box center [230, 164] width 26 height 14
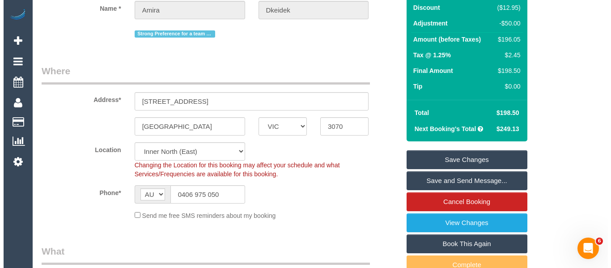
scroll to position [100, 0]
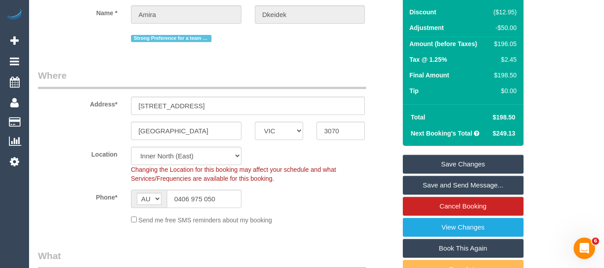
click at [471, 162] on link "Save Changes" at bounding box center [463, 164] width 121 height 19
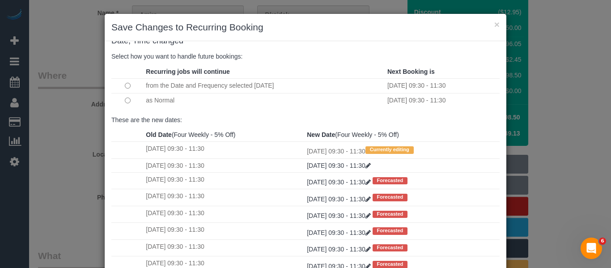
scroll to position [133, 0]
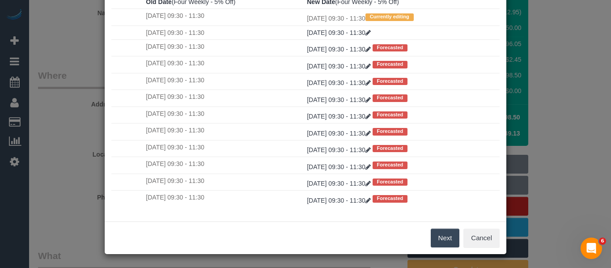
click at [439, 228] on div "Next Cancel" at bounding box center [306, 237] width 402 height 33
click at [440, 231] on button "Next" at bounding box center [445, 238] width 29 height 19
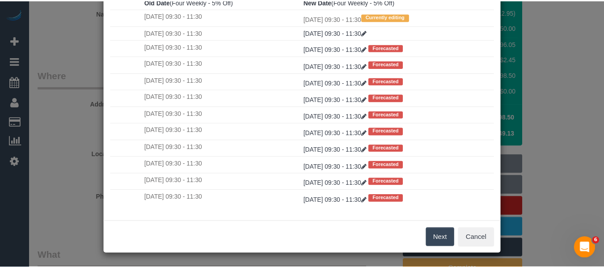
scroll to position [0, 0]
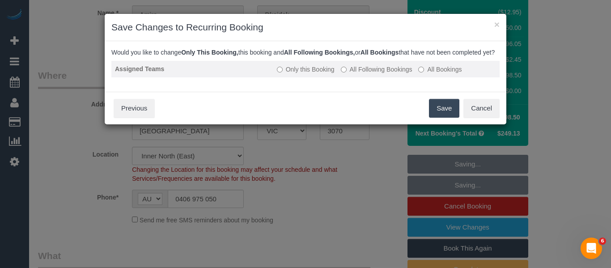
click at [359, 77] on td "Only this Booking All Following Bookings All Bookings" at bounding box center [386, 69] width 226 height 17
click at [361, 74] on label "All Following Bookings" at bounding box center [377, 69] width 72 height 9
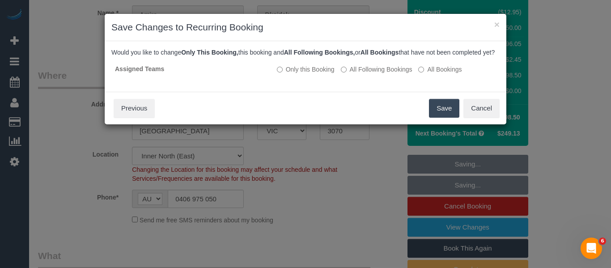
click at [446, 118] on button "Save" at bounding box center [444, 108] width 30 height 19
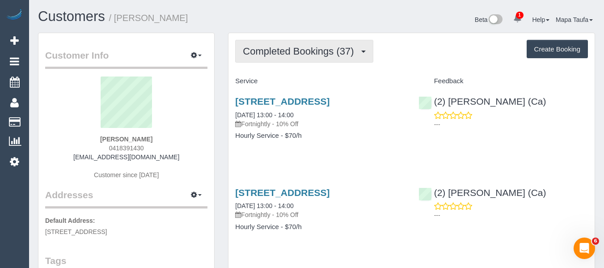
click at [274, 58] on button "Completed Bookings (37)" at bounding box center [304, 51] width 138 height 23
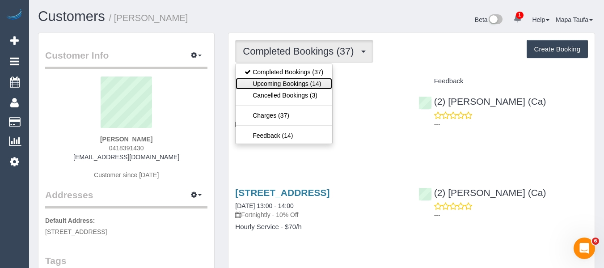
click at [289, 82] on link "Upcoming Bookings (14)" at bounding box center [284, 84] width 97 height 12
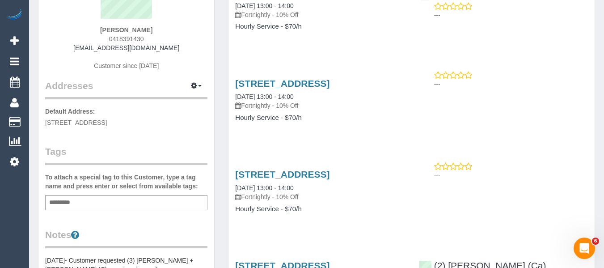
scroll to position [89, 0]
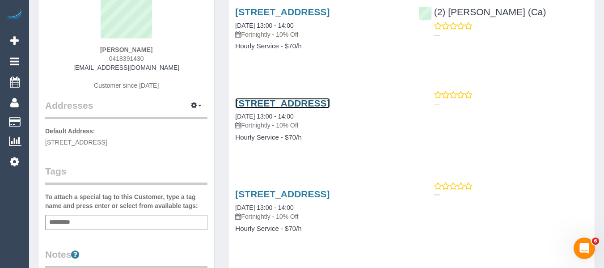
click at [273, 102] on link "[STREET_ADDRESS]" at bounding box center [282, 103] width 94 height 10
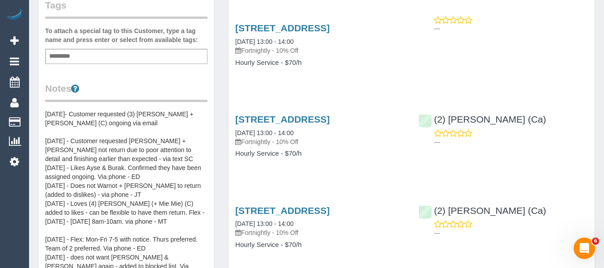
scroll to position [268, 0]
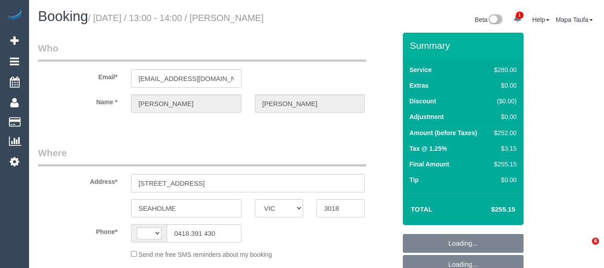
select select "VIC"
select select "number:27"
select select "number:16"
select select "number:18"
select select "number:22"
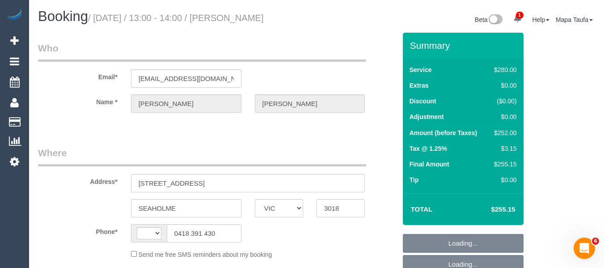
select select "number:35"
select select "number:12"
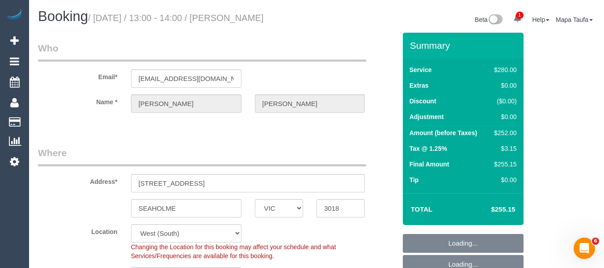
select select "string:AU"
select select "object:709"
select select "string:stripe-pm_1S6M1m2GScqysDRV43A7tOQL"
select select "240"
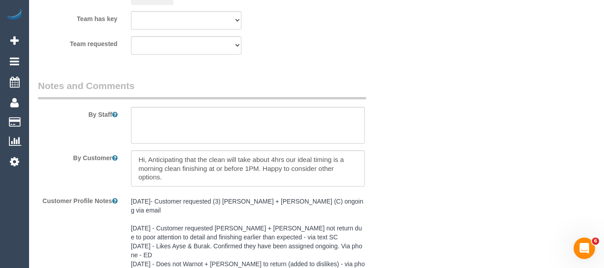
scroll to position [1772, 0]
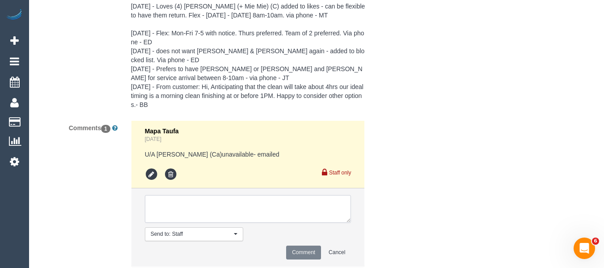
click at [209, 195] on textarea at bounding box center [248, 209] width 207 height 28
paste textarea "We prefer the afternoon, any day should be OK."
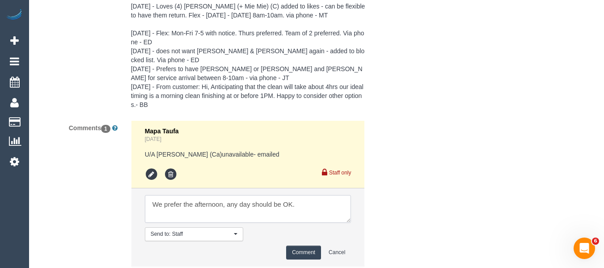
click at [153, 195] on textarea at bounding box center [248, 209] width 207 height 28
type textarea "Flex - We prefer the afternoon, any day should be OK."
drag, startPoint x: 195, startPoint y: 136, endPoint x: 198, endPoint y: 166, distance: 30.1
click at [195, 141] on div "Mapa Taufa 1 day ago U/A Aisha Houssenali (Ca)unavailable- emailed Staff only" at bounding box center [248, 154] width 207 height 54
click at [198, 195] on textarea at bounding box center [248, 209] width 207 height 28
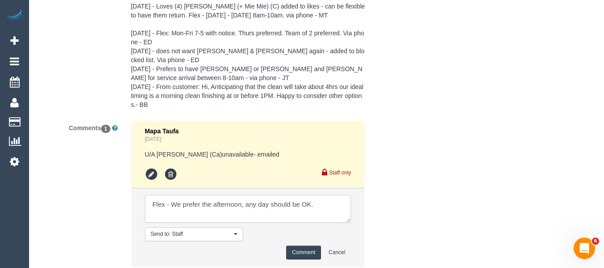
click at [198, 195] on textarea at bounding box center [248, 209] width 207 height 28
click at [293, 246] on button "Comment" at bounding box center [303, 253] width 35 height 14
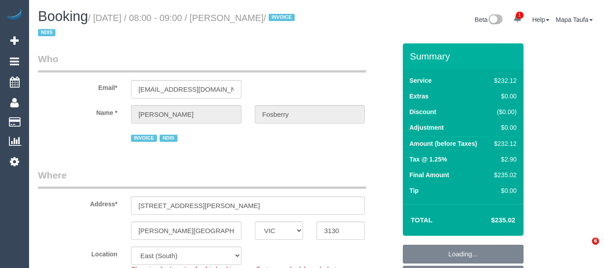
select select "VIC"
select select "string:AU"
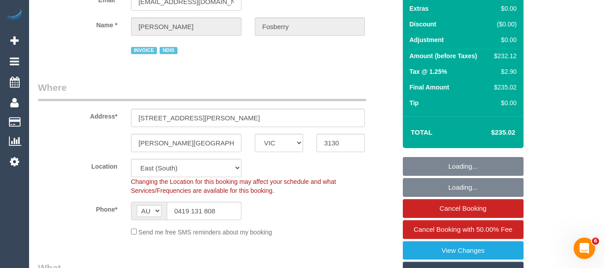
select select "object:549"
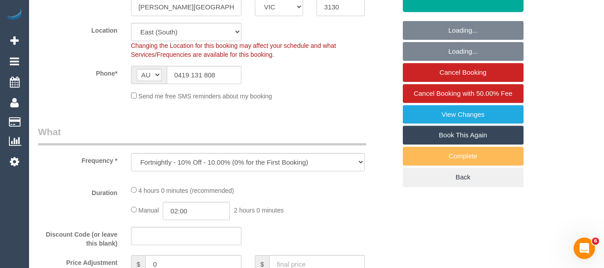
select select "240"
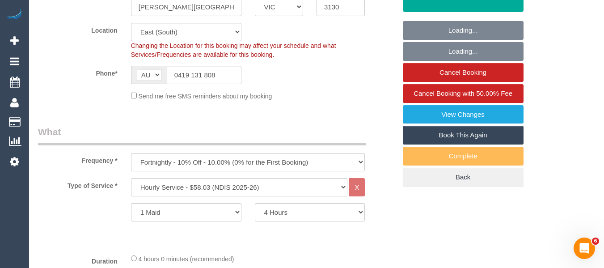
select select "number:28"
select select "number:14"
select select "number:19"
select select "number:25"
select select "number:35"
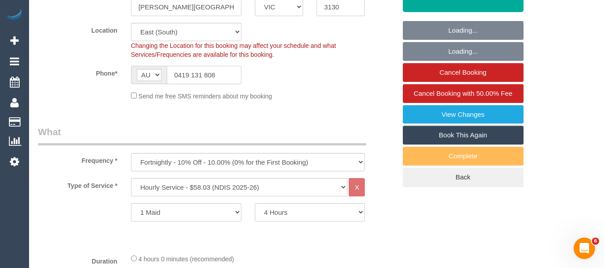
click at [226, 81] on input "0419 131 808" at bounding box center [204, 75] width 75 height 18
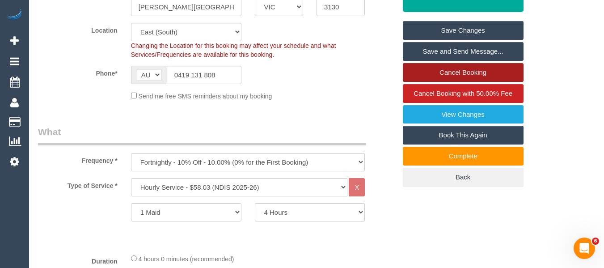
click at [463, 76] on link "Cancel Booking" at bounding box center [463, 72] width 121 height 19
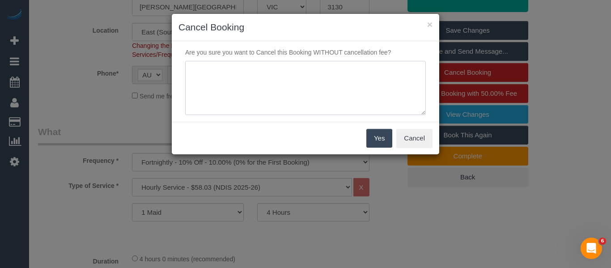
click at [323, 105] on textarea at bounding box center [305, 88] width 241 height 55
click at [421, 141] on button "Cancel" at bounding box center [414, 138] width 36 height 19
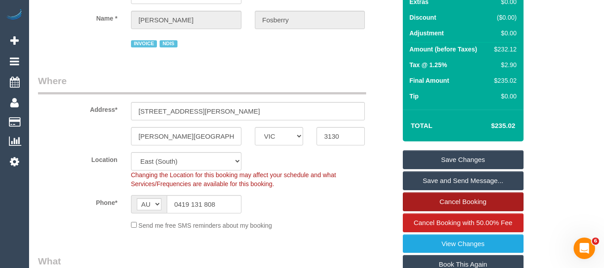
scroll to position [179, 0]
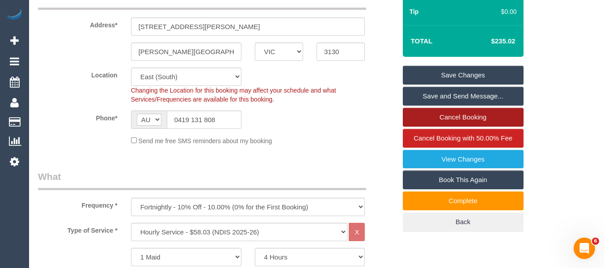
click at [432, 112] on link "Cancel Booking" at bounding box center [463, 117] width 121 height 19
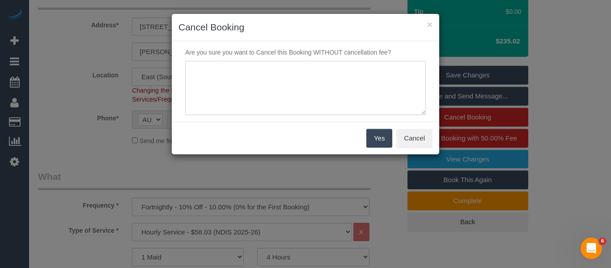
click at [293, 91] on textarea at bounding box center [305, 88] width 241 height 55
type textarea "cleaner late - customer cannot wait via text -MT"
click at [385, 137] on button "Yes" at bounding box center [379, 138] width 26 height 19
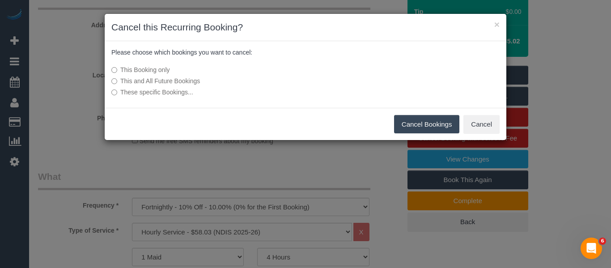
click at [403, 119] on button "Cancel Bookings" at bounding box center [427, 124] width 66 height 19
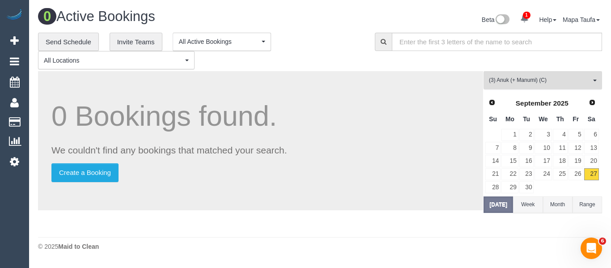
click at [513, 81] on span "(3) Anuk (+ Manumi) (C)" at bounding box center [540, 80] width 102 height 8
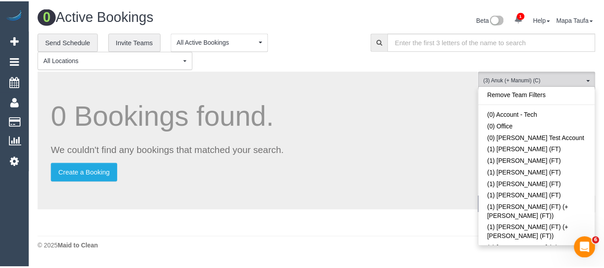
scroll to position [1076, 0]
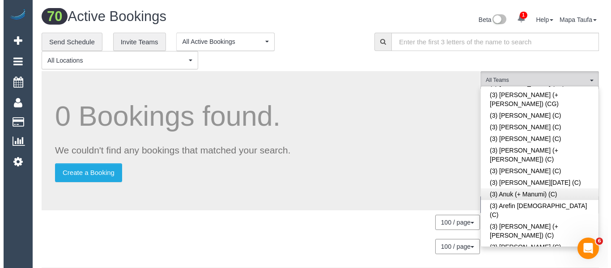
scroll to position [646, 0]
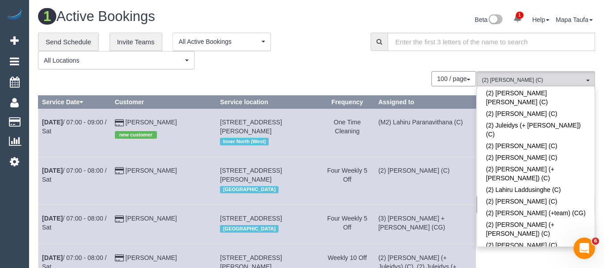
click at [310, 66] on div "**********" at bounding box center [197, 51] width 319 height 37
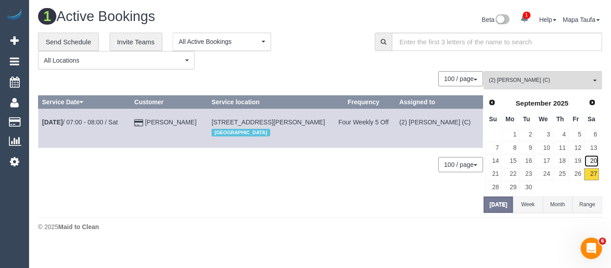
click at [593, 162] on link "20" at bounding box center [591, 161] width 15 height 12
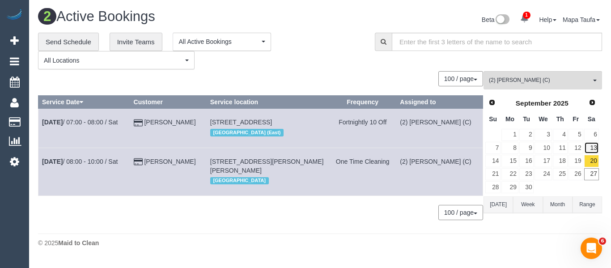
click at [595, 148] on link "13" at bounding box center [591, 148] width 15 height 12
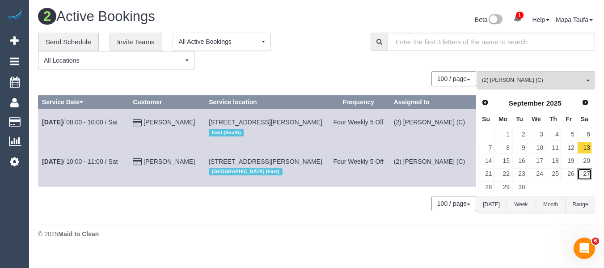
click at [585, 177] on link "27" at bounding box center [584, 174] width 15 height 12
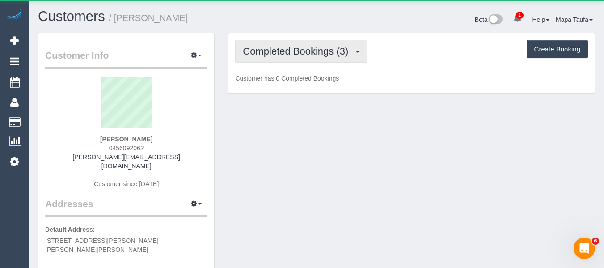
click at [270, 53] on span "Completed Bookings (3)" at bounding box center [298, 51] width 110 height 11
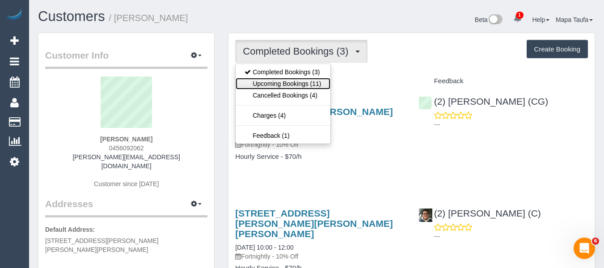
click at [286, 83] on link "Upcoming Bookings (11)" at bounding box center [283, 84] width 94 height 12
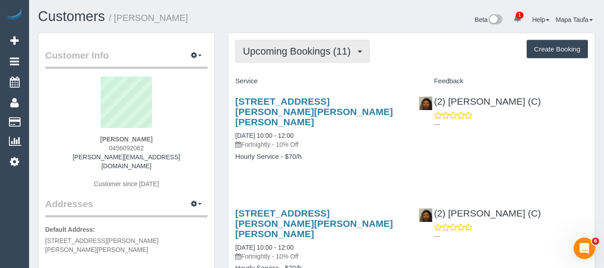
click at [281, 54] on span "Upcoming Bookings (11)" at bounding box center [299, 51] width 112 height 11
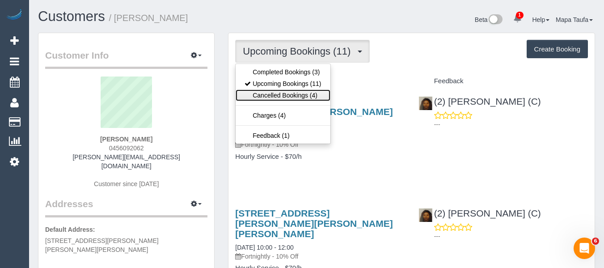
click at [276, 96] on link "Cancelled Bookings (4)" at bounding box center [283, 95] width 94 height 12
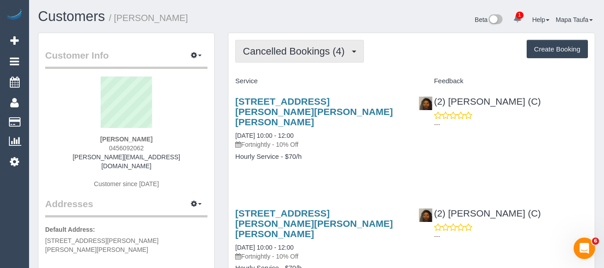
click at [296, 56] on span "Cancelled Bookings (4)" at bounding box center [296, 51] width 106 height 11
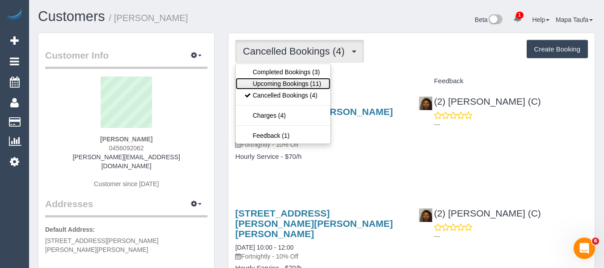
click at [292, 80] on link "Upcoming Bookings (11)" at bounding box center [283, 84] width 94 height 12
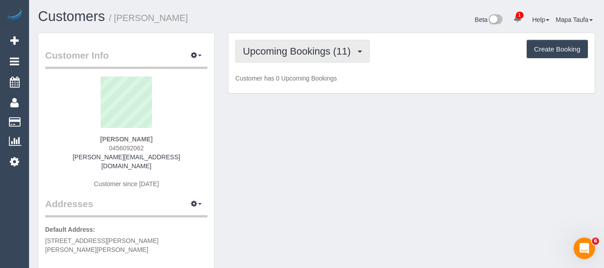
click at [288, 53] on span "Upcoming Bookings (11)" at bounding box center [299, 51] width 112 height 11
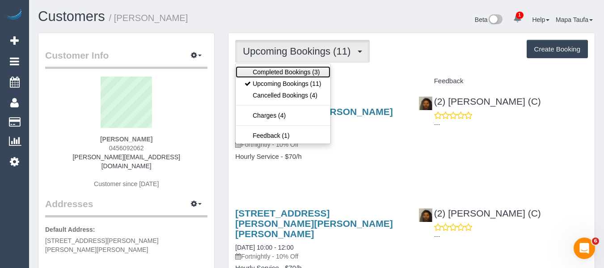
click at [287, 70] on link "Completed Bookings (3)" at bounding box center [283, 72] width 94 height 12
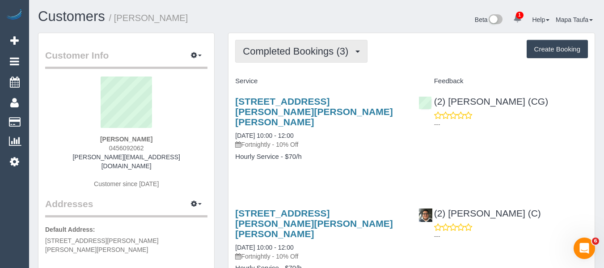
click at [281, 54] on span "Completed Bookings (3)" at bounding box center [298, 51] width 110 height 11
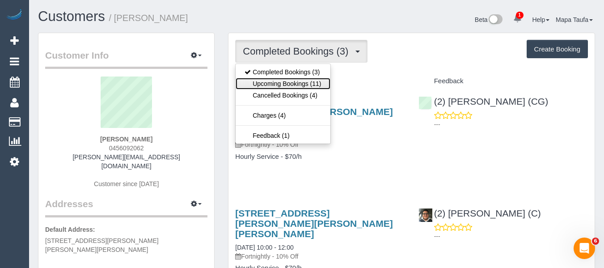
click at [280, 81] on link "Upcoming Bookings (11)" at bounding box center [283, 84] width 94 height 12
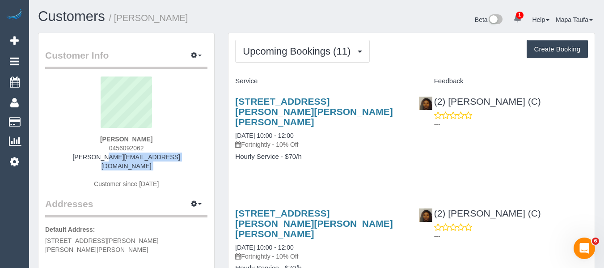
drag, startPoint x: 101, startPoint y: 161, endPoint x: 91, endPoint y: 162, distance: 10.3
click at [86, 157] on div "[PERSON_NAME] 0456092062 [PERSON_NAME][EMAIL_ADDRESS][DOMAIN_NAME] Customer sin…" at bounding box center [126, 136] width 162 height 121
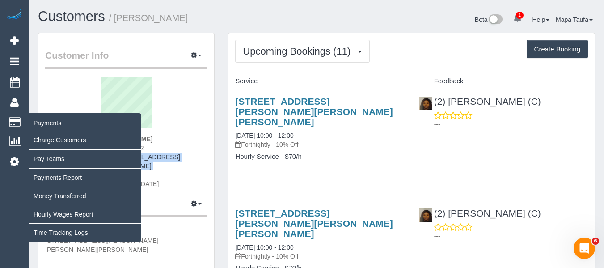
copy div "[PERSON_NAME][EMAIL_ADDRESS][DOMAIN_NAME]"
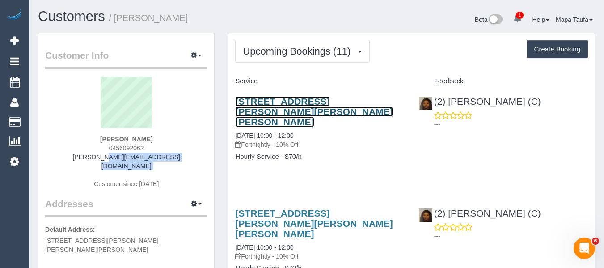
click at [269, 100] on link "[STREET_ADDRESS][PERSON_NAME][PERSON_NAME][PERSON_NAME]" at bounding box center [313, 111] width 157 height 31
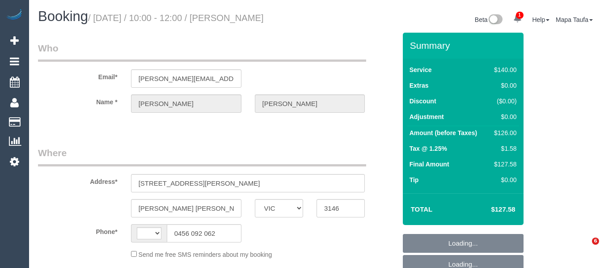
select select "VIC"
select select "string:AU"
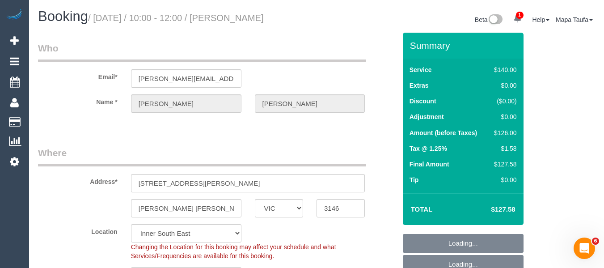
select select "string:stripe-pm_1RfxaY2GScqysDRV8nEbCZQx"
select select "number:27"
select select "number:14"
select select "number:19"
select select "number:23"
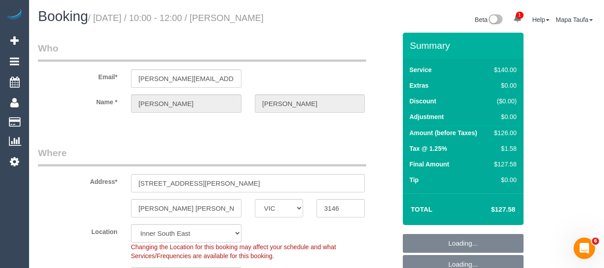
select select "number:35"
select select "number:26"
select select "object:1311"
select select "spot3"
select select "object:1467"
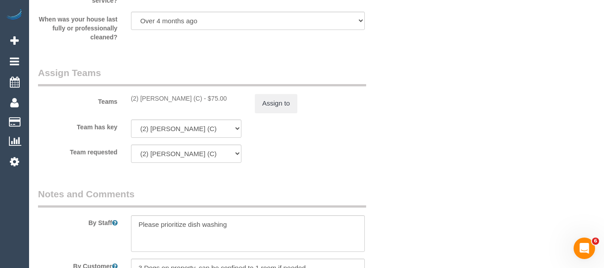
scroll to position [1479, 0]
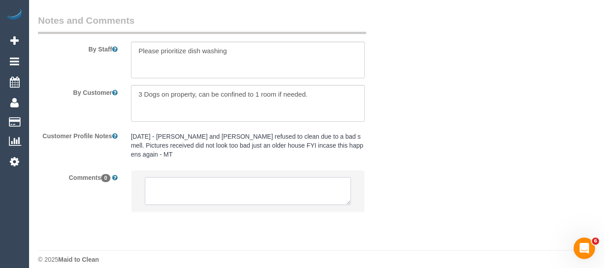
click at [232, 181] on textarea at bounding box center [248, 191] width 207 height 28
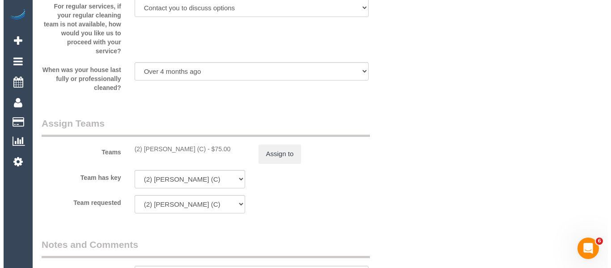
scroll to position [1255, 0]
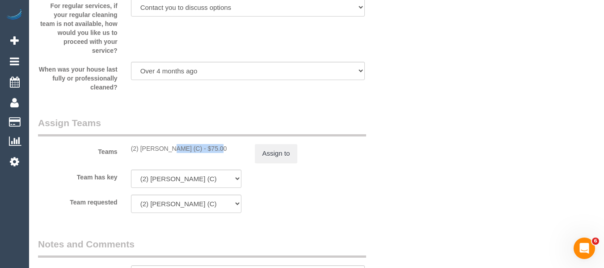
drag, startPoint x: 193, startPoint y: 150, endPoint x: 170, endPoint y: 149, distance: 22.9
click at [141, 149] on div "(2) [PERSON_NAME] (C) - $75.00" at bounding box center [186, 148] width 110 height 9
copy div "[PERSON_NAME] (C"
click at [274, 157] on button "Assign to" at bounding box center [276, 153] width 43 height 19
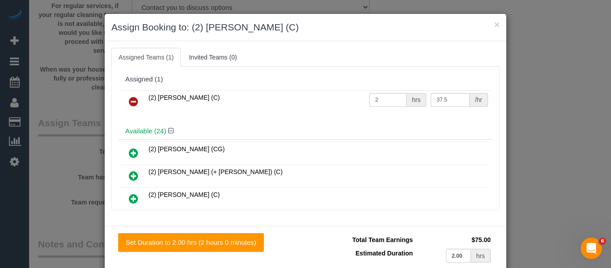
drag, startPoint x: 122, startPoint y: 101, endPoint x: 140, endPoint y: 104, distance: 19.0
click at [123, 101] on link at bounding box center [133, 102] width 21 height 18
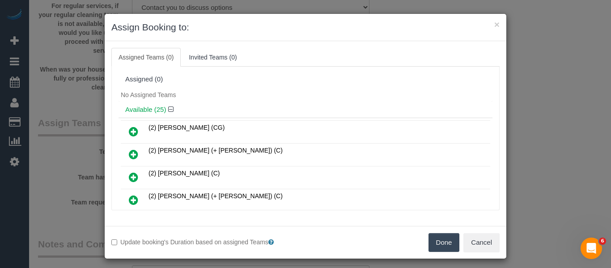
click at [433, 242] on button "Done" at bounding box center [444, 242] width 31 height 19
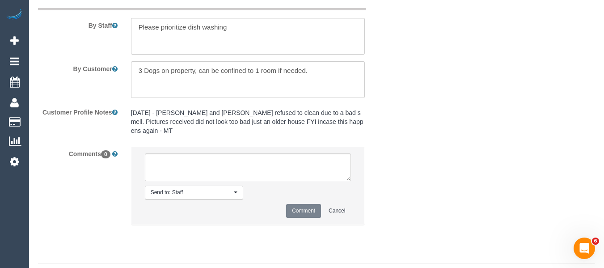
scroll to position [1515, 0]
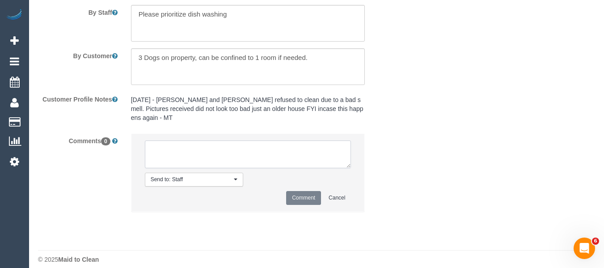
click at [190, 154] on textarea at bounding box center [248, 154] width 207 height 28
paste textarea "[PERSON_NAME] (C"
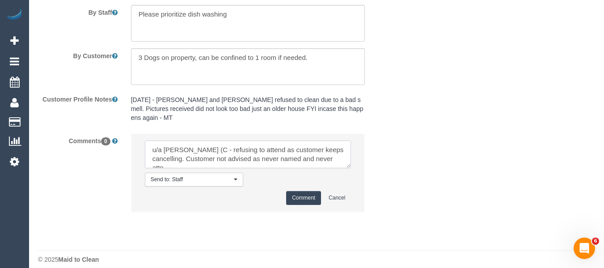
scroll to position [4, 0]
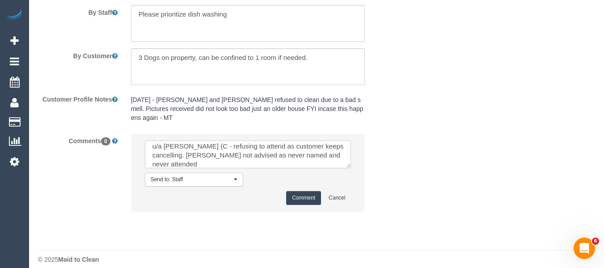
type textarea "u/a [PERSON_NAME] (C - refusing to attend as customer keeps cancelling. [PERSON…"
click at [303, 191] on button "Comment" at bounding box center [303, 198] width 35 height 14
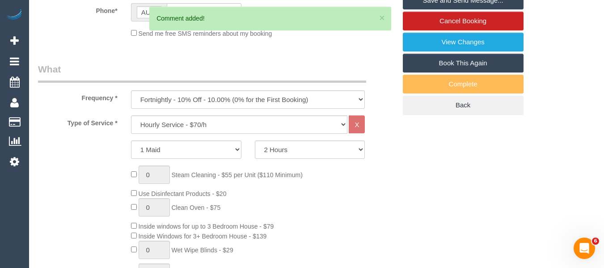
scroll to position [160, 0]
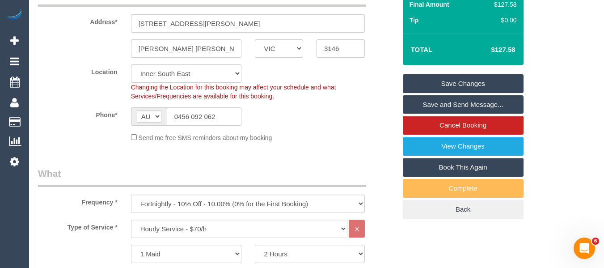
click at [460, 84] on link "Save Changes" at bounding box center [463, 83] width 121 height 19
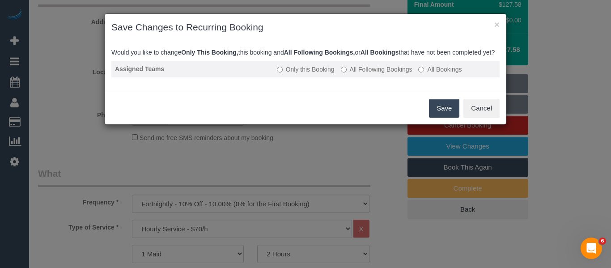
click at [382, 74] on label "All Following Bookings" at bounding box center [377, 69] width 72 height 9
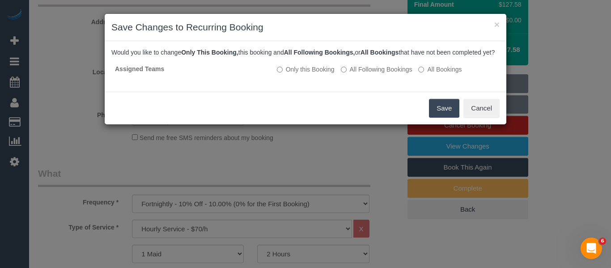
click at [442, 110] on button "Save" at bounding box center [444, 108] width 30 height 19
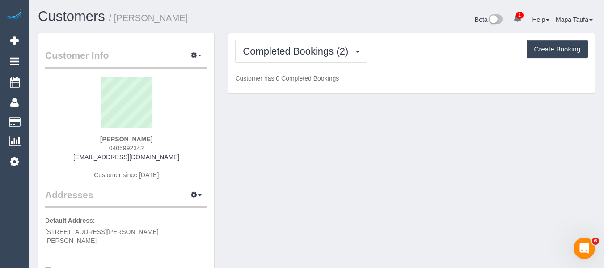
drag, startPoint x: 514, startPoint y: 19, endPoint x: 526, endPoint y: 26, distance: 14.8
click at [514, 19] on icon at bounding box center [518, 18] width 8 height 8
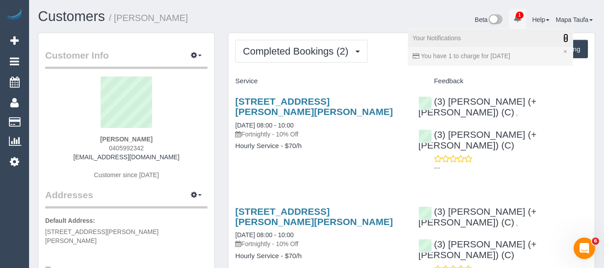
click at [564, 37] on icon at bounding box center [566, 38] width 5 height 6
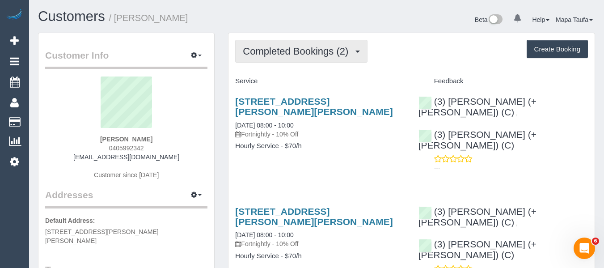
click at [315, 48] on span "Completed Bookings (2)" at bounding box center [298, 51] width 110 height 11
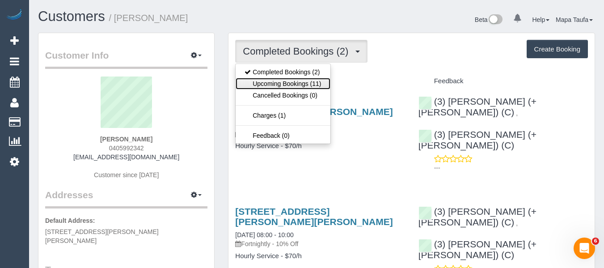
click at [299, 82] on link "Upcoming Bookings (11)" at bounding box center [283, 84] width 94 height 12
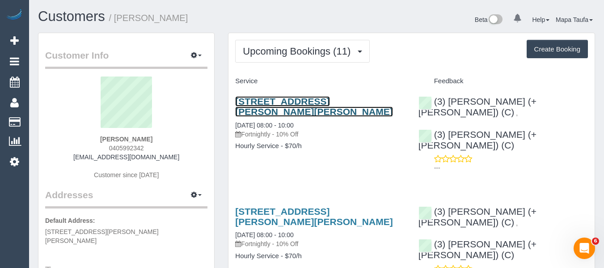
click at [283, 102] on link "87 Field Street, Clifton Hill, VIC 3068" at bounding box center [313, 106] width 157 height 21
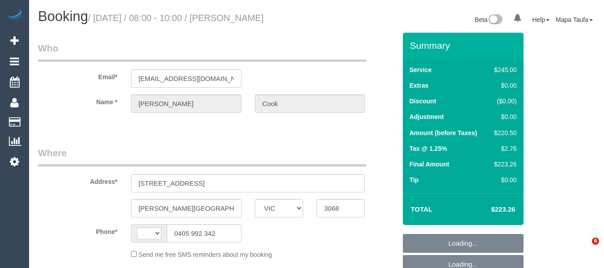
select select "VIC"
select select "string:AU"
select select "object:703"
select select "string:stripe-pm_1S4shO2GScqysDRVIlFUhuG6"
select select "number:28"
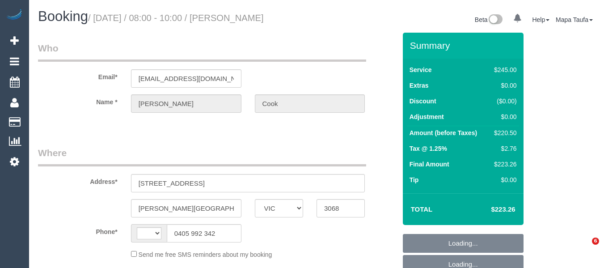
select select "number:16"
select select "number:19"
select select "number:22"
select select "number:33"
select select "number:12"
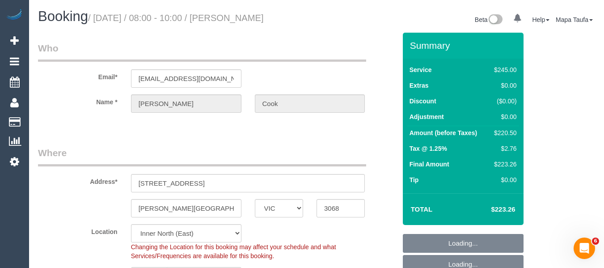
select select "210"
select select "spot2"
select select "object:877"
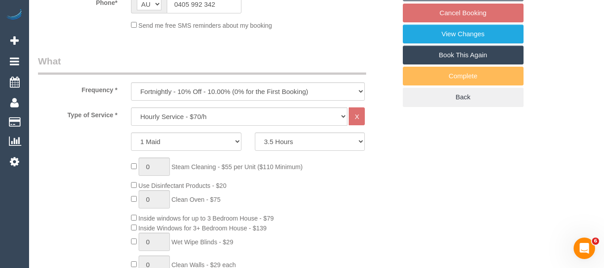
scroll to position [1532, 0]
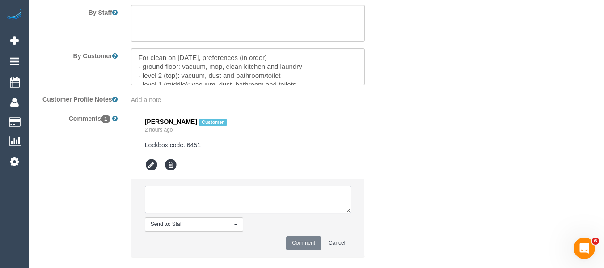
drag, startPoint x: 146, startPoint y: 174, endPoint x: 140, endPoint y: 173, distance: 6.8
click at [140, 173] on ul "[PERSON_NAME] Customer 2 hours ago Lockbox code. 6451 Send to: Staff Nothing se…" at bounding box center [248, 183] width 233 height 145
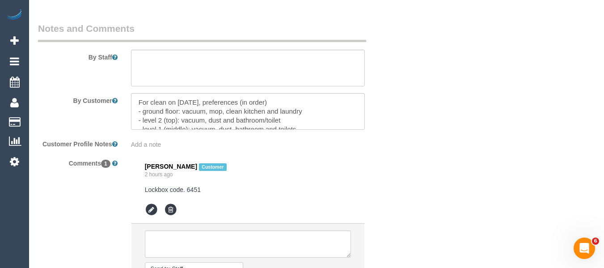
click at [155, 185] on pre "Lockbox code. 6451" at bounding box center [248, 189] width 207 height 9
copy div "Lockbox code. 6451"
click at [194, 51] on textarea at bounding box center [248, 68] width 234 height 37
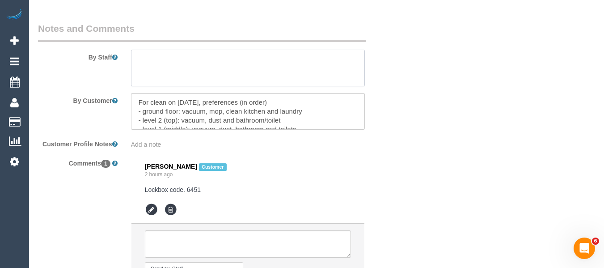
paste textarea "Lockbox code. 6451"
type textarea "Lockbox code. 6451"
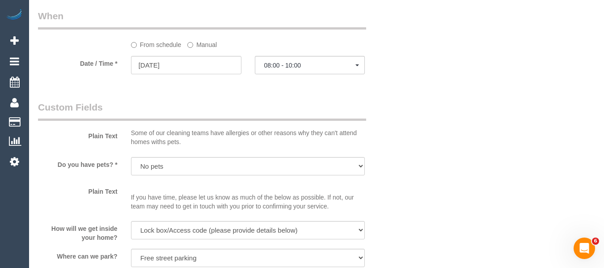
scroll to position [18, 0]
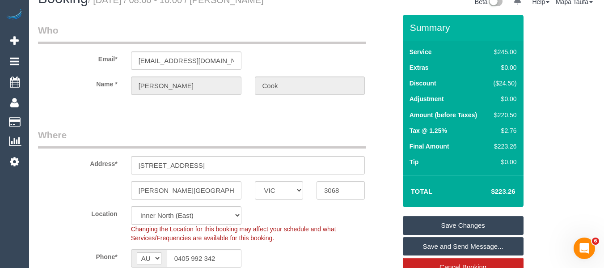
click at [430, 230] on link "Save Changes" at bounding box center [463, 225] width 121 height 19
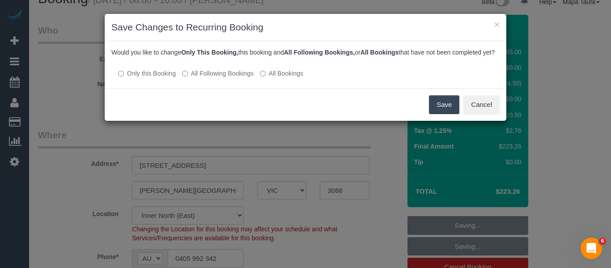
click at [194, 78] on label "All Following Bookings" at bounding box center [218, 73] width 72 height 9
click at [435, 114] on button "Save" at bounding box center [444, 104] width 30 height 19
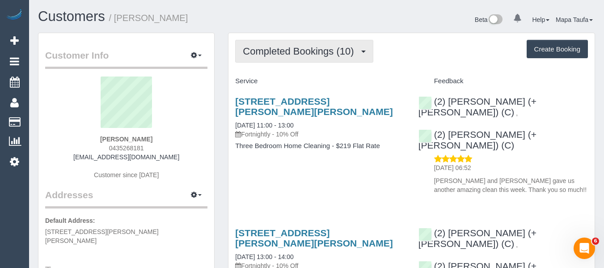
click at [264, 50] on span "Completed Bookings (10)" at bounding box center [300, 51] width 115 height 11
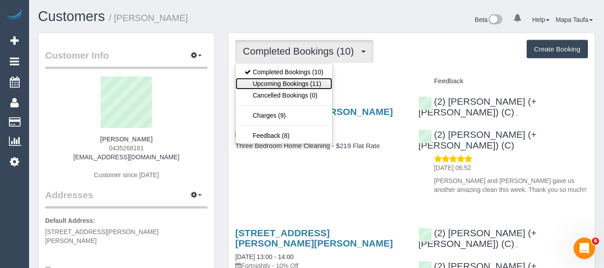
click at [275, 80] on link "Upcoming Bookings (11)" at bounding box center [284, 84] width 97 height 12
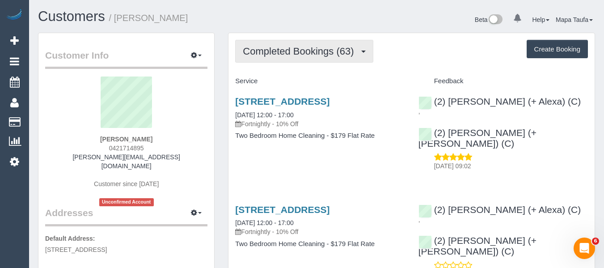
click at [290, 53] on span "Completed Bookings (63)" at bounding box center [300, 51] width 115 height 11
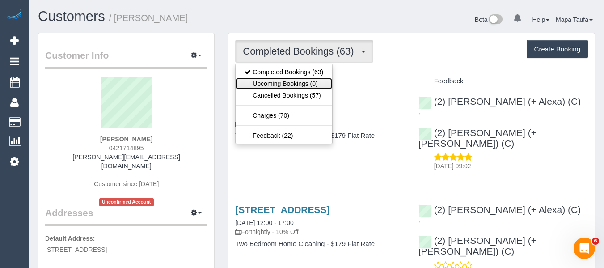
click at [283, 81] on link "Upcoming Bookings (0)" at bounding box center [284, 84] width 97 height 12
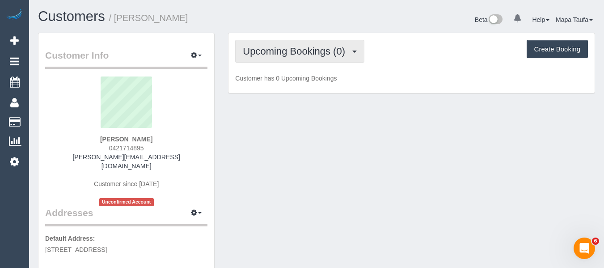
click at [282, 48] on span "Upcoming Bookings (0)" at bounding box center [296, 51] width 107 height 11
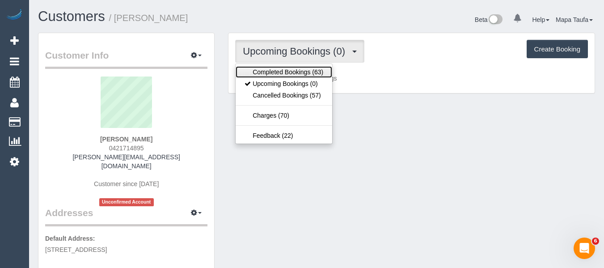
click at [284, 68] on link "Completed Bookings (63)" at bounding box center [284, 72] width 97 height 12
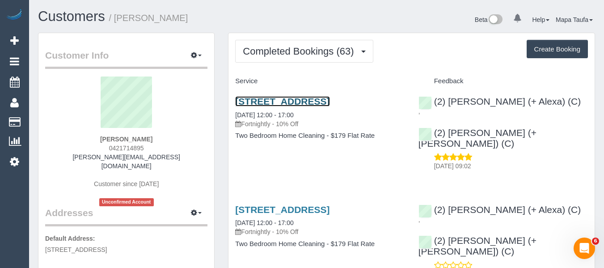
click at [297, 100] on link "[STREET_ADDRESS]" at bounding box center [282, 101] width 94 height 10
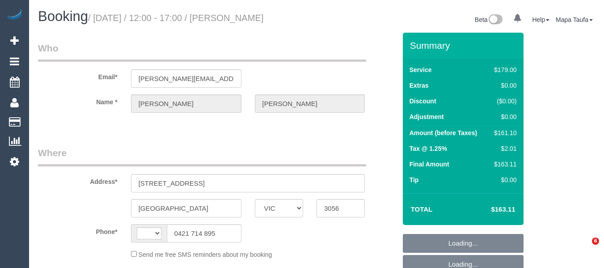
select select "VIC"
select select "string:AU"
select select "object:548"
select select "string:stripe-card_1CBFHC2GScqysDRVUYzCty9o"
select select "number:27"
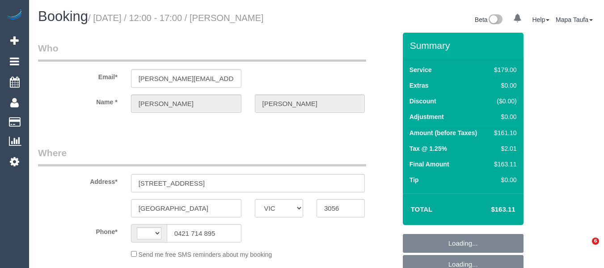
select select "number:14"
select select "number:19"
select select "number:22"
select select "number:26"
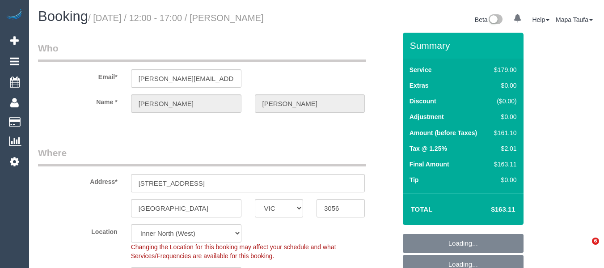
scroll to position [88, 0]
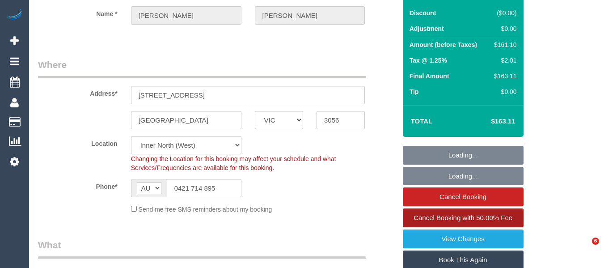
select select "25666"
select select "object:1719"
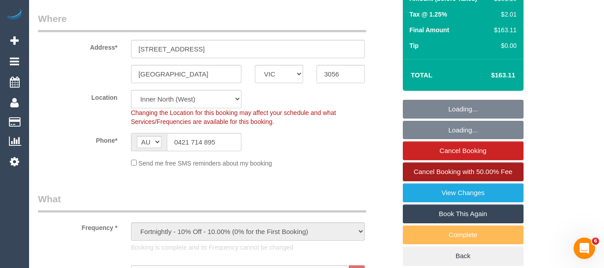
scroll to position [0, 0]
click at [466, 212] on link "Book This Again" at bounding box center [463, 213] width 121 height 19
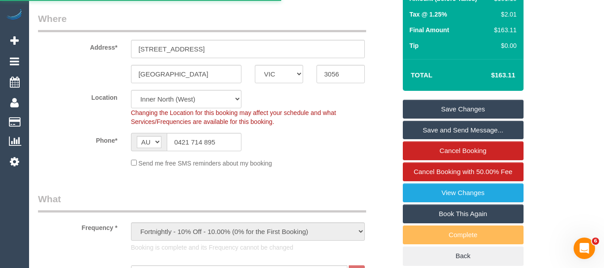
select select "VIC"
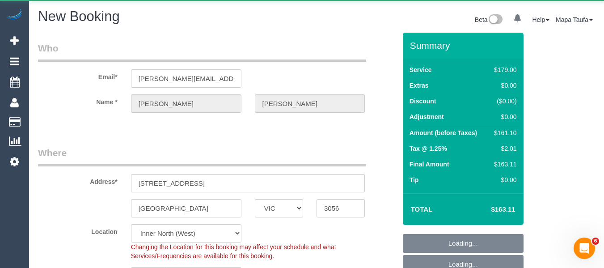
select select "object:2952"
select select "string:stripe-card_1CBFHC2GScqysDRVUYzCty9o"
select select "number:27"
select select "number:14"
select select "number:19"
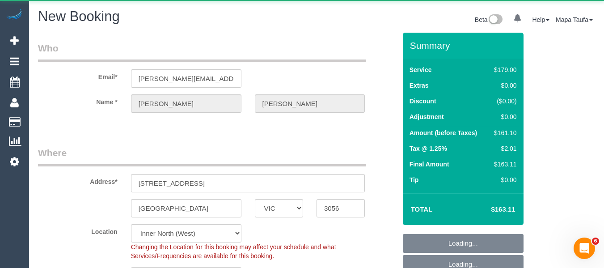
select select "number:22"
select select "number:26"
select select "object:3853"
select select "25666"
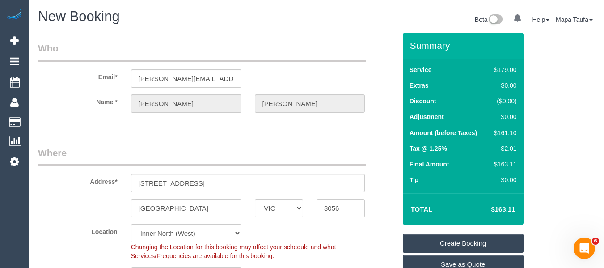
select select "object:4022"
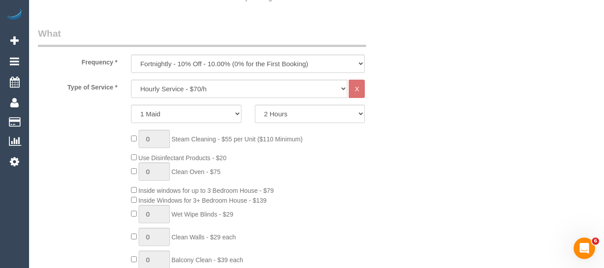
scroll to position [313, 0]
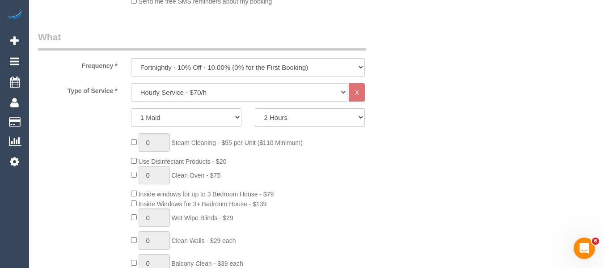
click at [195, 93] on select "Hourly Service - $70/h Hourly Service - $65/h Hourly Service - $60/h Hourly Ser…" at bounding box center [239, 92] width 217 height 18
select select "211"
click at [131, 83] on select "Hourly Service - $70/h Hourly Service - $65/h Hourly Service - $60/h Hourly Ser…" at bounding box center [239, 92] width 217 height 18
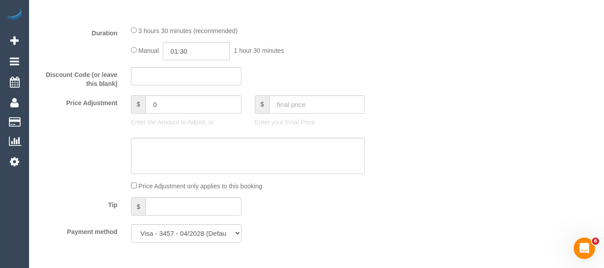
scroll to position [850, 0]
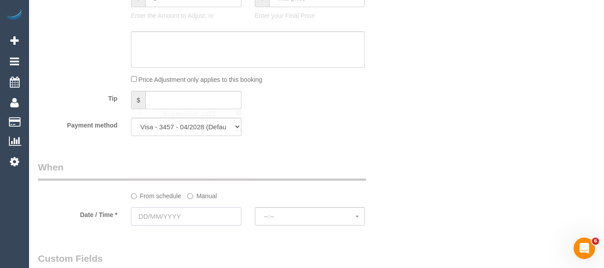
click at [200, 216] on input "text" at bounding box center [186, 216] width 110 height 18
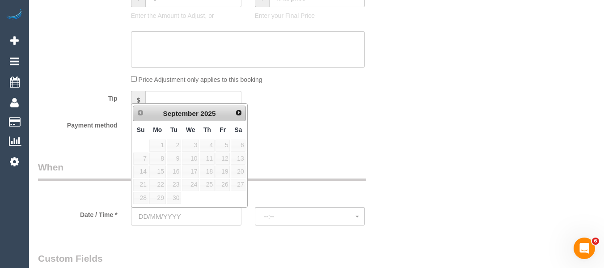
click at [242, 112] on span "Next" at bounding box center [238, 112] width 7 height 7
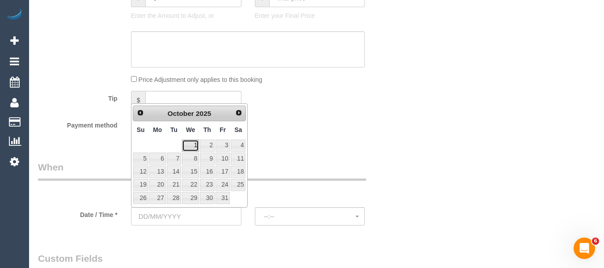
click at [198, 142] on link "1" at bounding box center [190, 146] width 17 height 12
type input "01/10/2025"
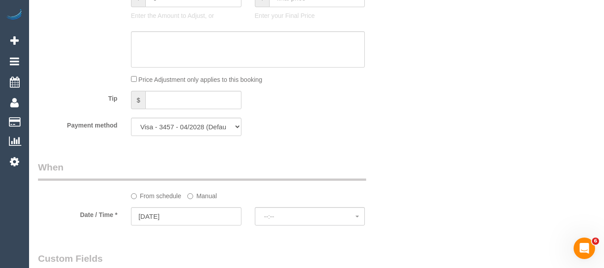
select select "spot6"
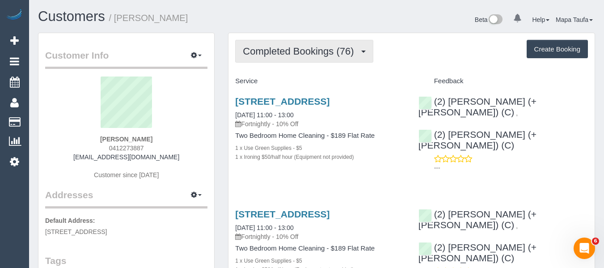
click at [294, 58] on button "Completed Bookings (76)" at bounding box center [304, 51] width 138 height 23
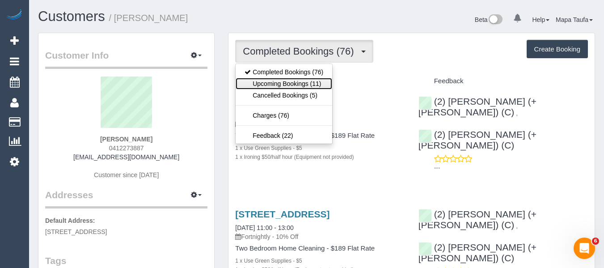
click at [285, 84] on link "Upcoming Bookings (11)" at bounding box center [284, 84] width 97 height 12
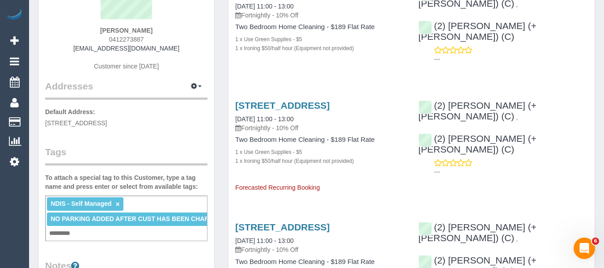
scroll to position [134, 0]
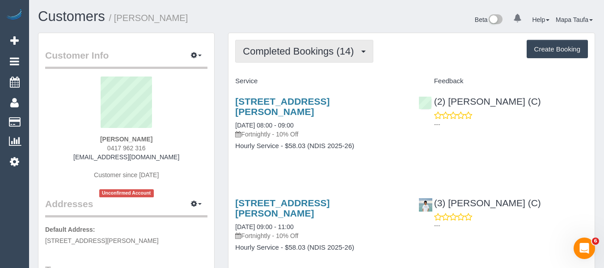
click at [262, 43] on button "Completed Bookings (14)" at bounding box center [304, 51] width 138 height 23
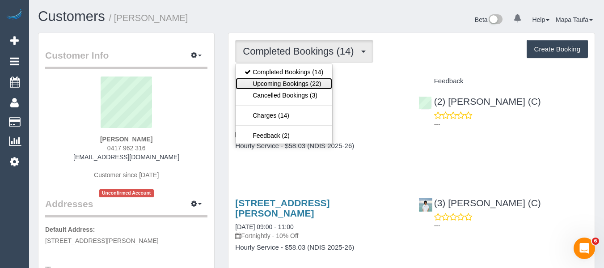
click at [268, 82] on link "Upcoming Bookings (22)" at bounding box center [284, 84] width 97 height 12
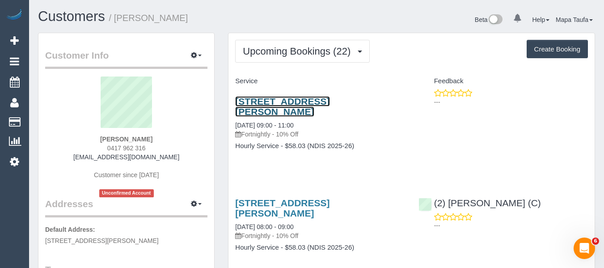
click at [319, 102] on link "[STREET_ADDRESS][PERSON_NAME]" at bounding box center [282, 106] width 94 height 21
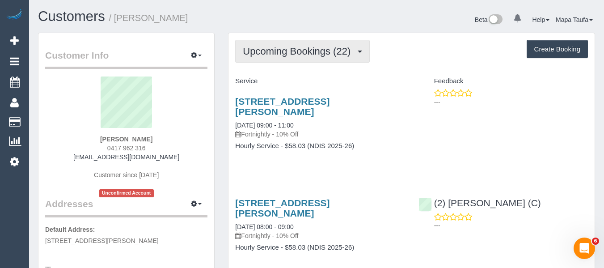
click at [282, 54] on span "Upcoming Bookings (22)" at bounding box center [299, 51] width 112 height 11
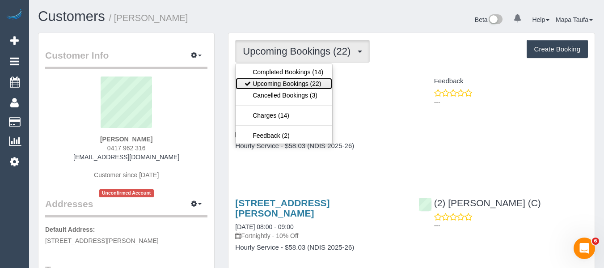
click at [298, 82] on link "Upcoming Bookings (22)" at bounding box center [284, 84] width 97 height 12
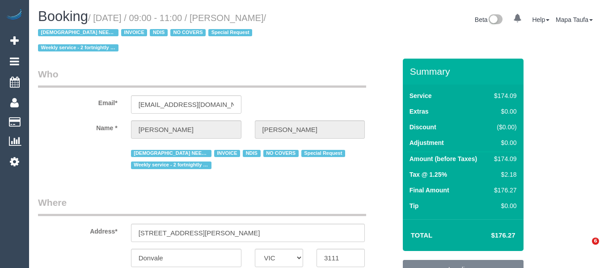
select select "VIC"
select select "180"
select select "number:28"
select select "number:14"
select select "number:19"
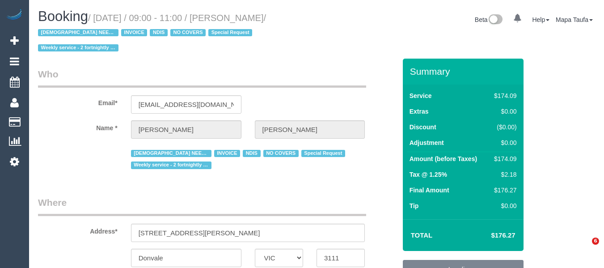
select select "number:25"
select select "number:35"
select select "number:11"
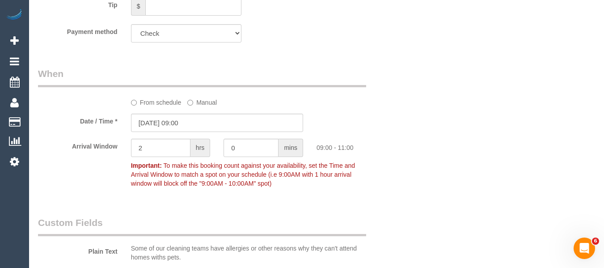
scroll to position [678, 0]
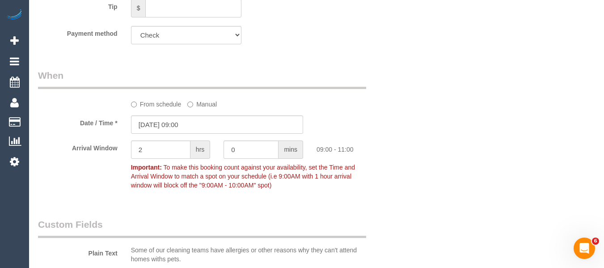
click at [180, 97] on label "From schedule" at bounding box center [156, 103] width 51 height 12
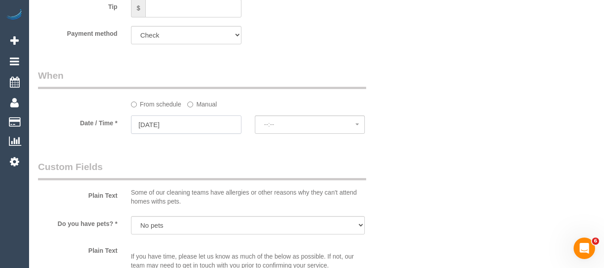
click at [166, 115] on input "01/10/2025" at bounding box center [186, 124] width 110 height 18
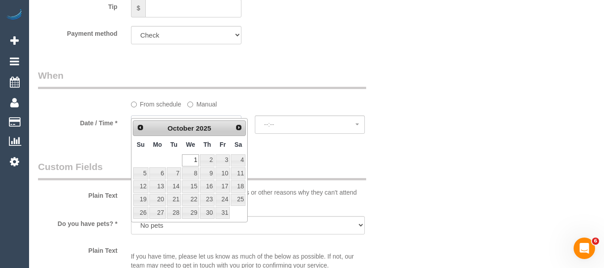
select select "spot6"
click at [207, 159] on link "2" at bounding box center [207, 160] width 15 height 12
type input "[DATE]"
select select "spot7"
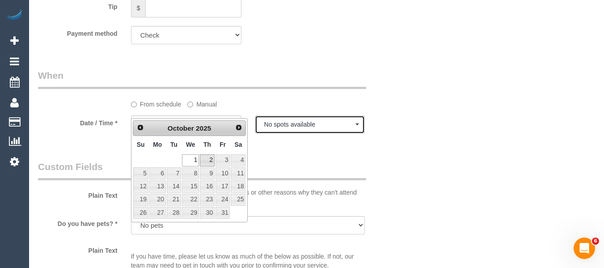
click at [302, 121] on span "No spots available" at bounding box center [310, 124] width 92 height 7
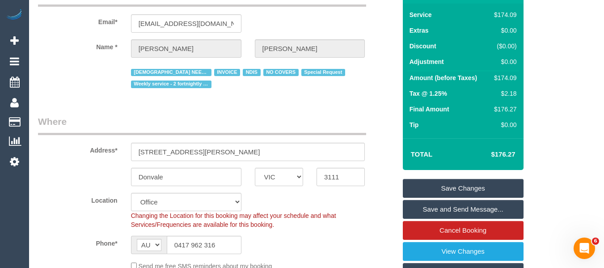
scroll to position [141, 0]
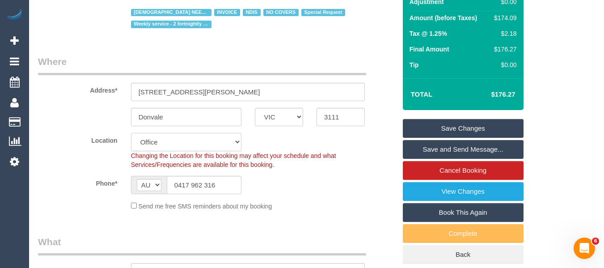
click at [184, 133] on select "Office City East (North) East (South) Inner East Inner North (East) Inner North…" at bounding box center [186, 142] width 110 height 18
select select "57"
click at [131, 133] on select "Office City East (North) East (South) Inner East Inner North (East) Inner North…" at bounding box center [186, 142] width 110 height 18
select select "object:6181"
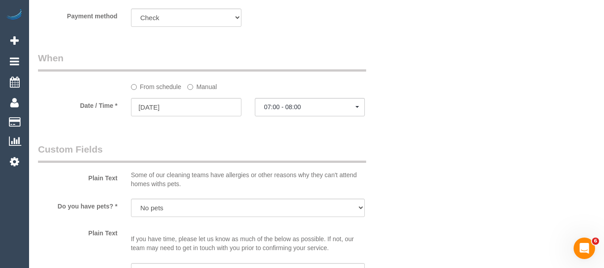
scroll to position [692, 0]
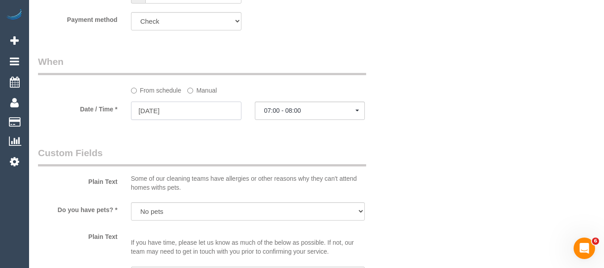
click at [196, 102] on input "02/10/2025" at bounding box center [186, 111] width 110 height 18
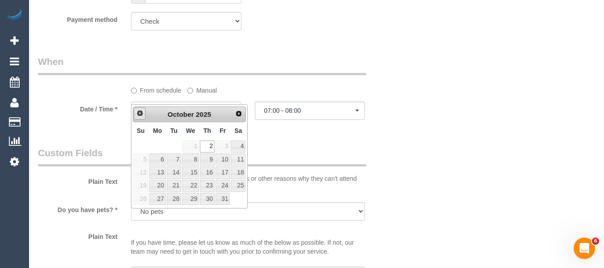
click at [135, 110] on link "Prev" at bounding box center [140, 113] width 13 height 13
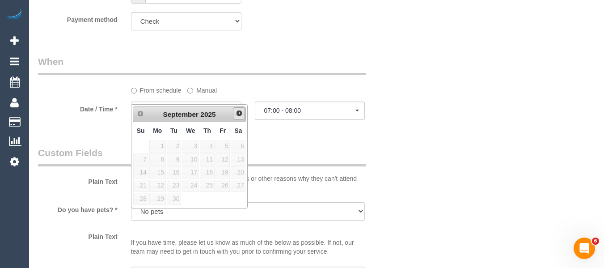
click at [242, 115] on span "Next" at bounding box center [239, 113] width 7 height 7
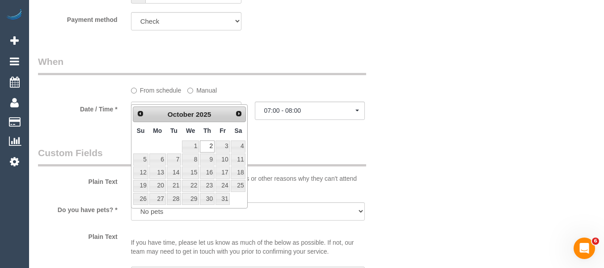
click at [291, 146] on legend "Custom Fields" at bounding box center [202, 156] width 328 height 20
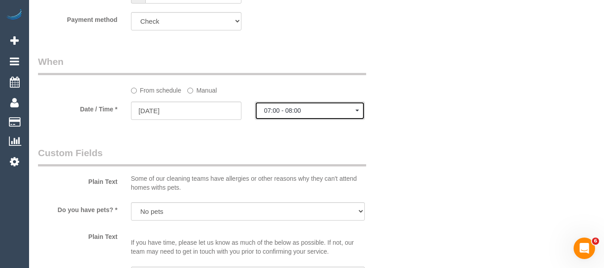
click at [278, 107] on span "07:00 - 08:00" at bounding box center [310, 110] width 92 height 7
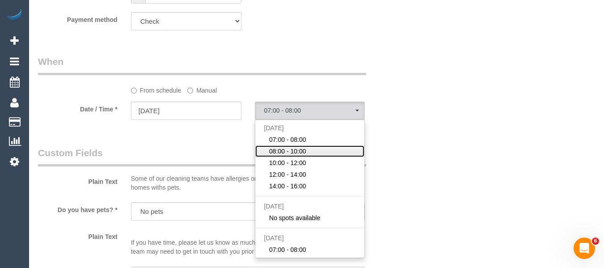
click at [282, 147] on span "08:00 - 10:00" at bounding box center [287, 151] width 37 height 9
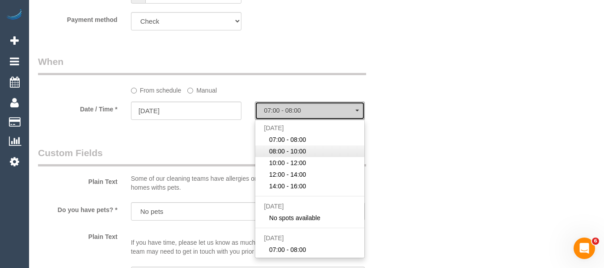
select select "spot12"
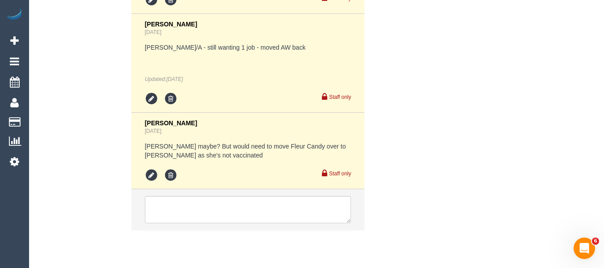
scroll to position [1783, 0]
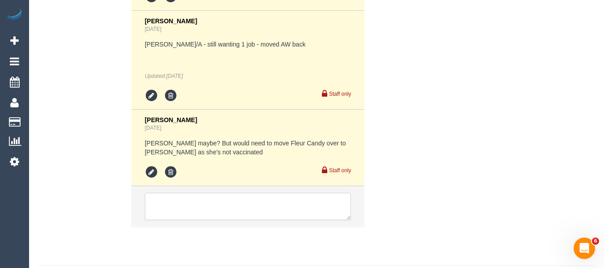
click at [192, 193] on textarea at bounding box center [248, 207] width 207 height 28
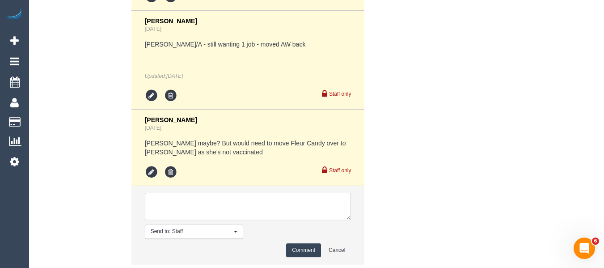
type textarea "R"
type textarea "Moving booking to 2nd of October - other flex 30th Sep 8am-10am via email"
click at [289, 243] on button "Comment" at bounding box center [303, 250] width 35 height 14
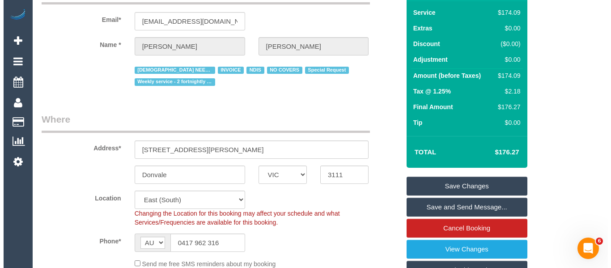
scroll to position [87, 0]
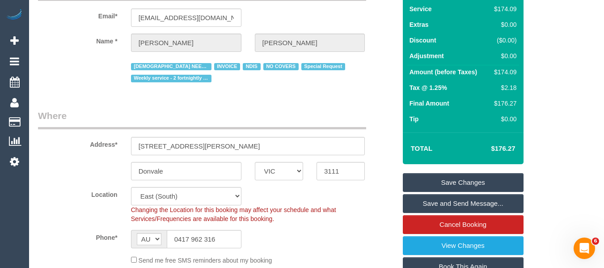
click at [466, 173] on link "Save Changes" at bounding box center [463, 182] width 121 height 19
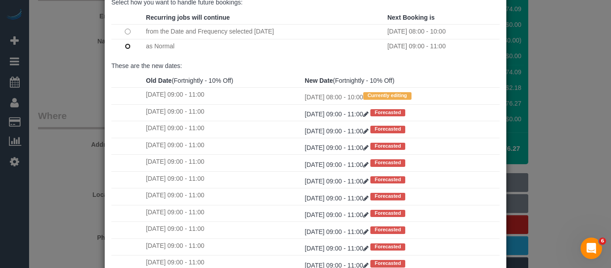
scroll to position [133, 0]
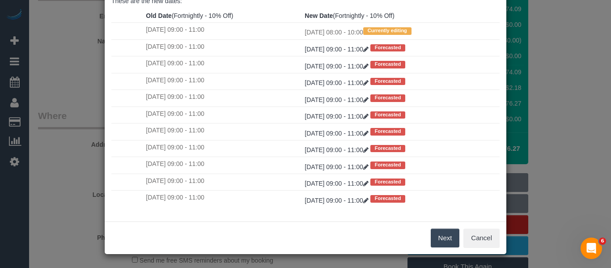
click at [448, 236] on button "Next" at bounding box center [445, 238] width 29 height 19
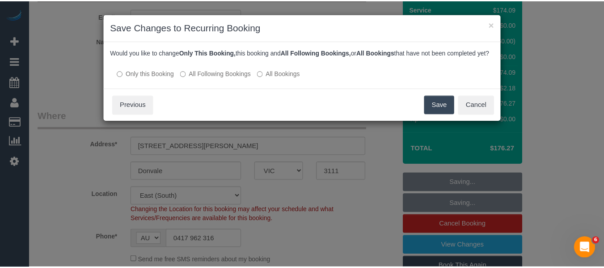
scroll to position [0, 0]
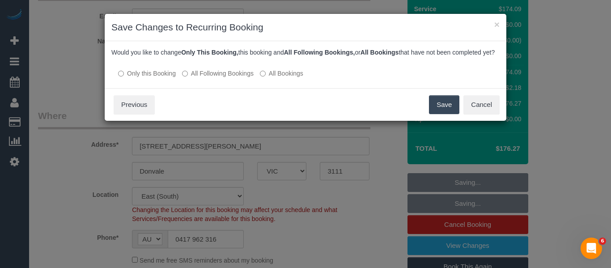
click at [446, 113] on button "Save" at bounding box center [444, 104] width 30 height 19
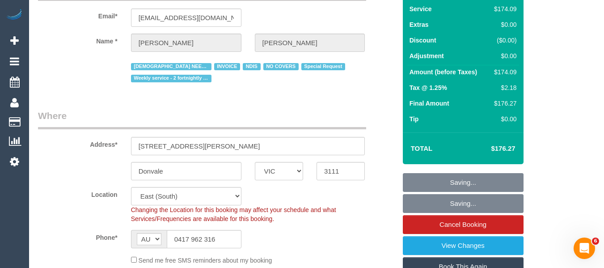
drag, startPoint x: 259, startPoint y: 85, endPoint x: 253, endPoint y: 86, distance: 6.8
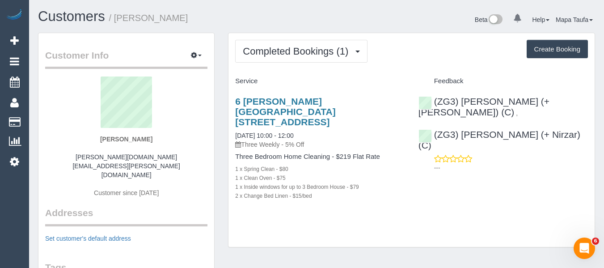
drag, startPoint x: 149, startPoint y: 138, endPoint x: 87, endPoint y: 136, distance: 62.2
click at [87, 136] on div "[PERSON_NAME] [PERSON_NAME][DOMAIN_NAME][EMAIL_ADDRESS][PERSON_NAME][DOMAIN_NAM…" at bounding box center [126, 141] width 162 height 130
copy strong "[PERSON_NAME]"
drag, startPoint x: 563, startPoint y: 101, endPoint x: 463, endPoint y: 102, distance: 99.8
click at [463, 102] on div "(ZG3) [PERSON_NAME] (+ [PERSON_NAME]) (C) , (ZG3) [PERSON_NAME] (+ [PERSON_NAME…" at bounding box center [503, 133] width 183 height 88
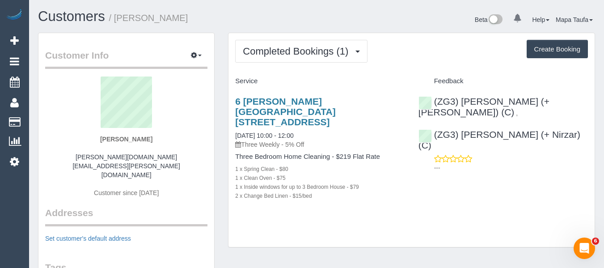
copy div "Nirzar (+ [PERSON_NAME]) (C) ,"
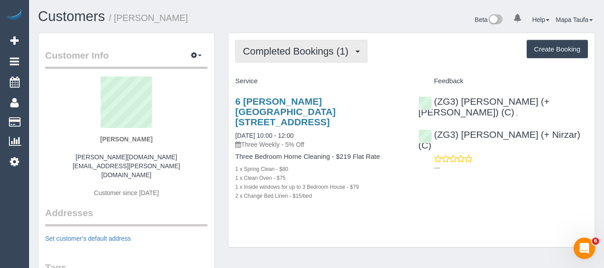
click at [293, 56] on span "Completed Bookings (1)" at bounding box center [298, 51] width 110 height 11
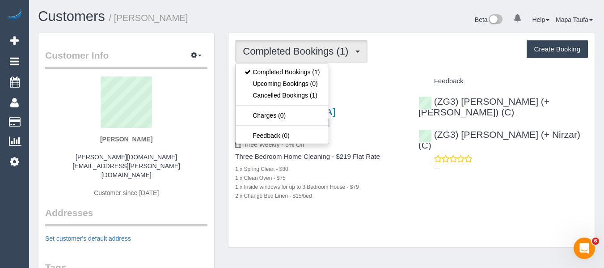
click at [396, 62] on div "Completed Bookings (1) Completed Bookings (1) Upcoming Bookings (0) Cancelled B…" at bounding box center [411, 51] width 353 height 23
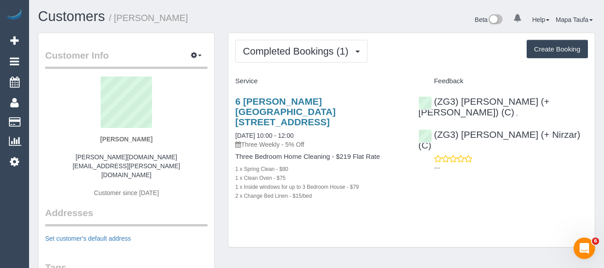
drag, startPoint x: 144, startPoint y: 137, endPoint x: 89, endPoint y: 143, distance: 56.2
click at [91, 140] on div "[PERSON_NAME] [PERSON_NAME][DOMAIN_NAME][EMAIL_ADDRESS][PERSON_NAME][DOMAIN_NAM…" at bounding box center [126, 141] width 162 height 130
copy strong "[PERSON_NAME]"
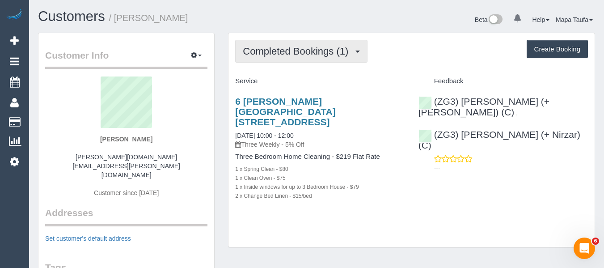
click at [273, 56] on span "Completed Bookings (1)" at bounding box center [298, 51] width 110 height 11
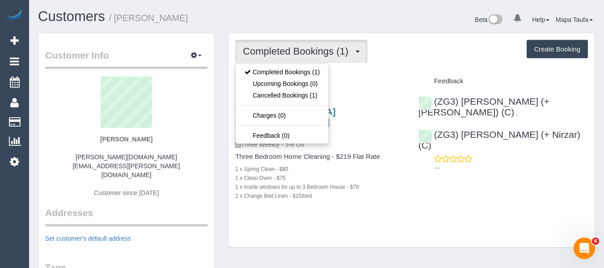
click at [393, 72] on div "Completed Bookings (1) Completed Bookings (1) Upcoming Bookings (0) Cancelled B…" at bounding box center [412, 140] width 366 height 214
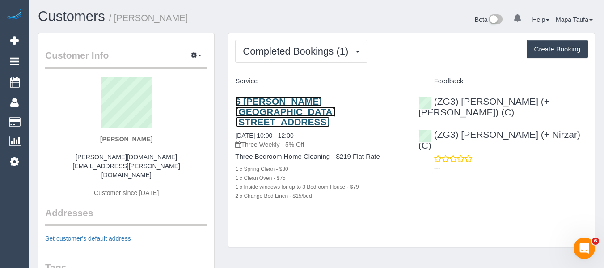
click at [335, 105] on link "6 [PERSON_NAME] [GEOGRAPHIC_DATA][STREET_ADDRESS]" at bounding box center [285, 111] width 100 height 31
click at [277, 115] on link "6 [PERSON_NAME] [GEOGRAPHIC_DATA][STREET_ADDRESS]" at bounding box center [285, 111] width 100 height 31
click at [264, 105] on link "6 [PERSON_NAME] [GEOGRAPHIC_DATA][STREET_ADDRESS]" at bounding box center [285, 111] width 100 height 31
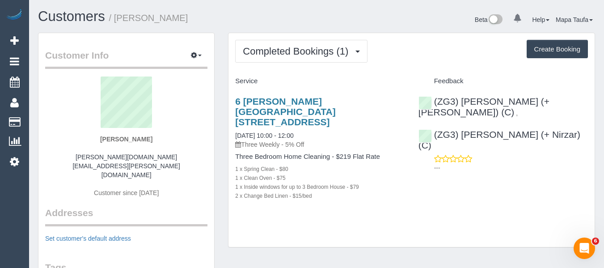
click at [150, 149] on div "[PERSON_NAME] [PERSON_NAME][DOMAIN_NAME][EMAIL_ADDRESS][PERSON_NAME][DOMAIN_NAM…" at bounding box center [126, 141] width 162 height 130
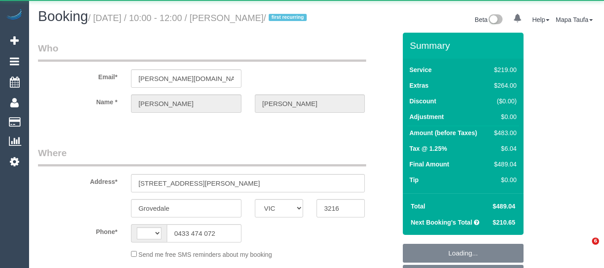
select select "VIC"
select select "string:AU"
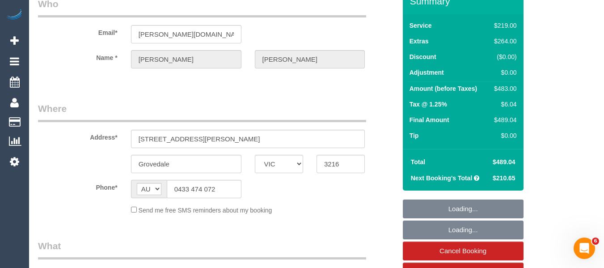
scroll to position [45, 0]
select select "string:stripe-pm_1S8AwX2GScqysDRVUbno2Lgo"
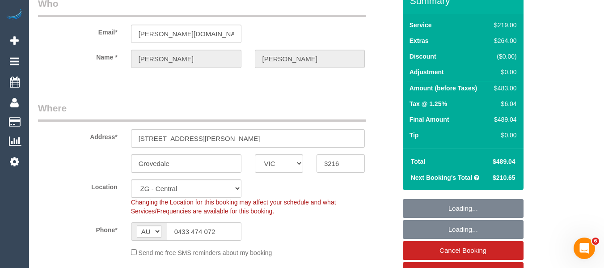
select select "number:27"
select select "number:14"
select select "number:18"
select select "number:24"
select select "number:33"
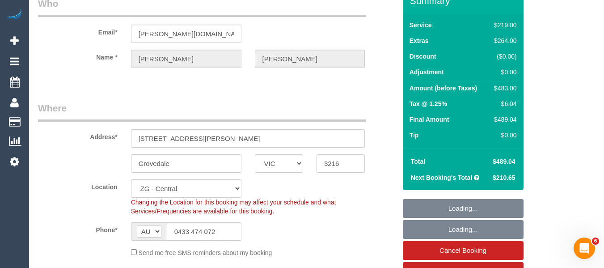
select select "number:26"
select select "object:817"
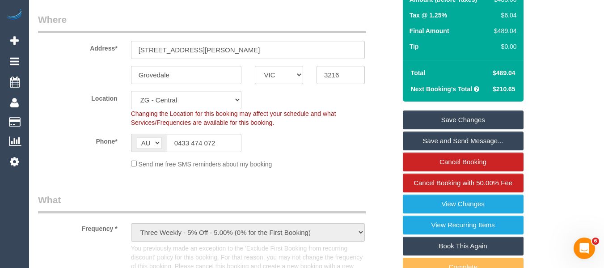
scroll to position [134, 0]
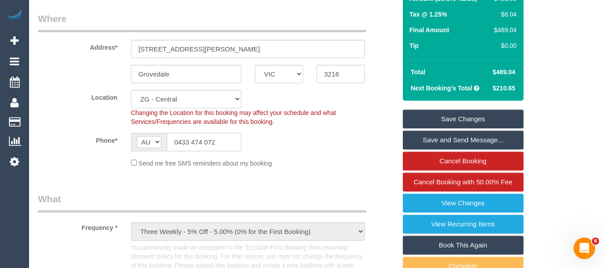
click at [208, 151] on input "0433 474 072" at bounding box center [204, 142] width 75 height 18
drag, startPoint x: 517, startPoint y: 82, endPoint x: 497, endPoint y: 80, distance: 20.3
click at [497, 80] on td "$489.04" at bounding box center [504, 72] width 32 height 16
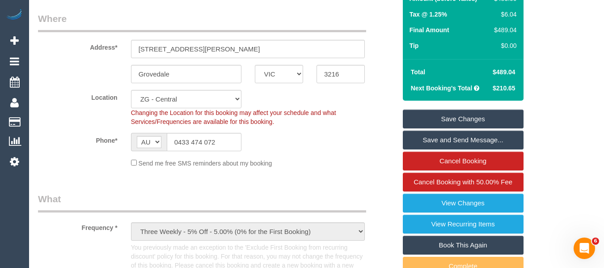
copy span "489.04"
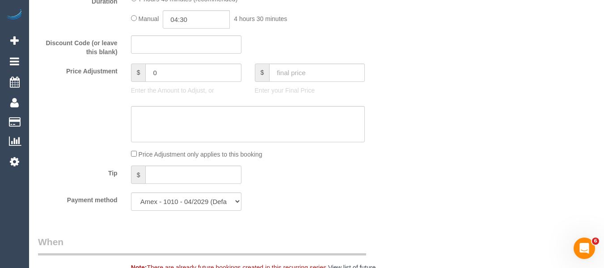
scroll to position [671, 0]
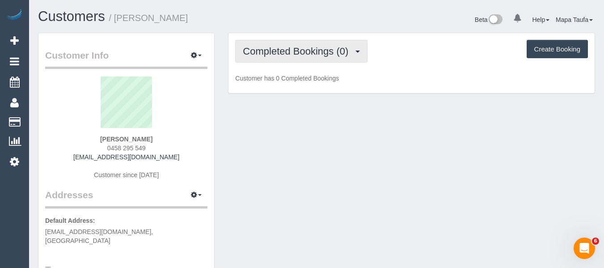
click at [262, 52] on span "Completed Bookings (0)" at bounding box center [298, 51] width 110 height 11
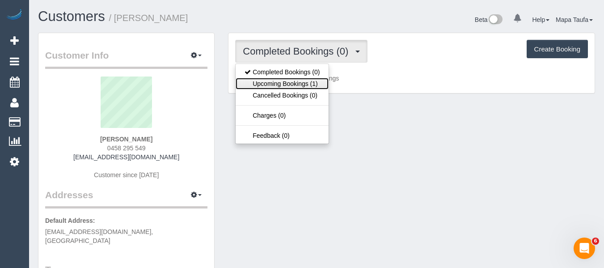
click at [259, 78] on link "Upcoming Bookings (1)" at bounding box center [282, 84] width 93 height 12
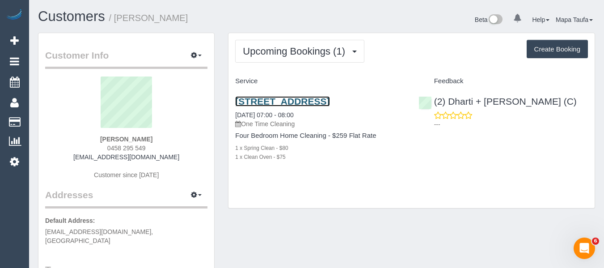
click at [272, 100] on link "[STREET_ADDRESS]" at bounding box center [282, 101] width 94 height 10
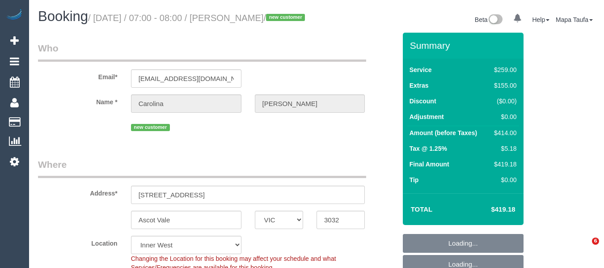
select select "VIC"
select select "number:27"
select select "number:14"
select select "number:18"
select select "object:1519"
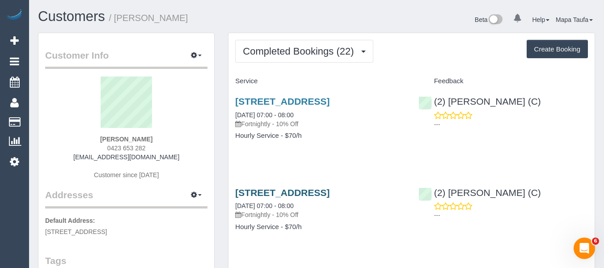
drag, startPoint x: 374, startPoint y: 208, endPoint x: 360, endPoint y: 206, distance: 14.0
click at [371, 198] on h3 "[STREET_ADDRESS]" at bounding box center [320, 192] width 170 height 10
click at [345, 220] on div "[STREET_ADDRESS] [DATE] 07:00 - 08:00 Fortnightly - 10% Off" at bounding box center [320, 203] width 170 height 32
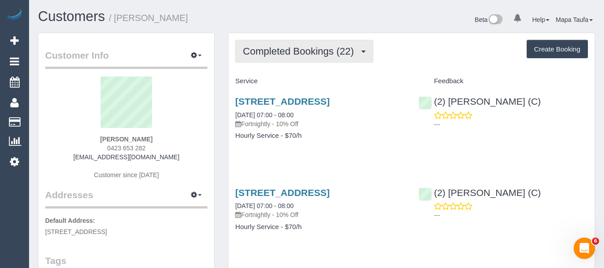
click at [305, 48] on span "Completed Bookings (22)" at bounding box center [300, 51] width 115 height 11
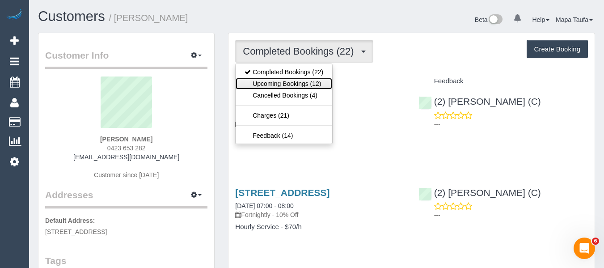
click at [309, 79] on link "Upcoming Bookings (12)" at bounding box center [284, 84] width 97 height 12
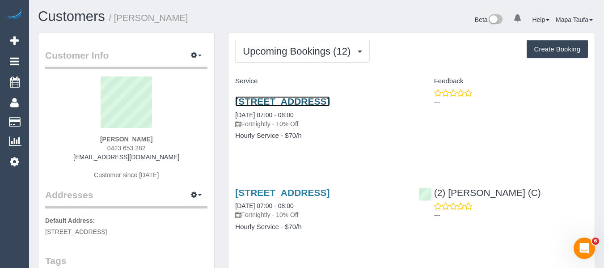
click at [262, 105] on link "[STREET_ADDRESS]" at bounding box center [282, 101] width 94 height 10
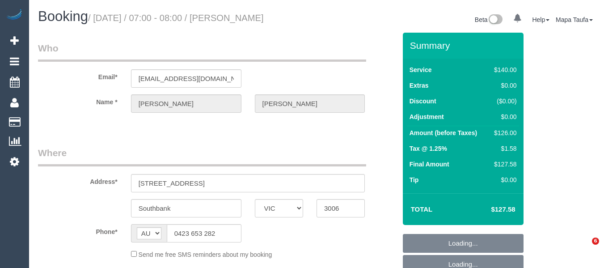
select select "VIC"
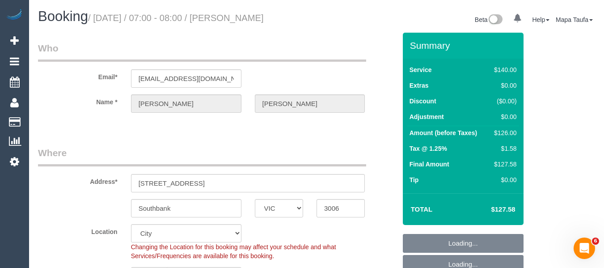
select select "string:stripe-pm_1Qp5EP2GScqysDRVHVoxoEZ0"
select select "number:28"
select select "number:14"
select select "number:20"
select select "number:24"
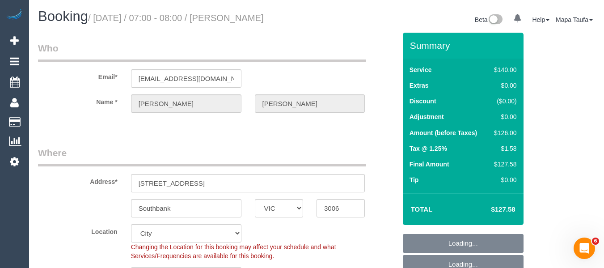
select select "number:34"
select select "number:11"
select select "object:860"
select select "spot1"
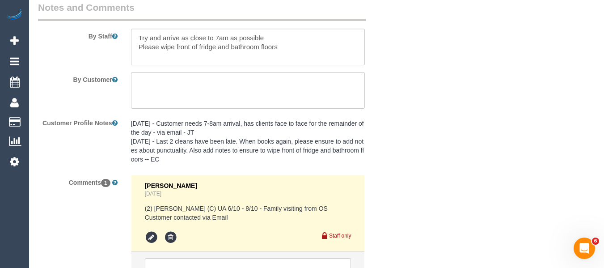
scroll to position [1589, 0]
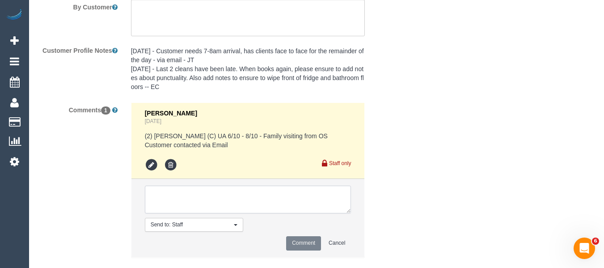
click at [225, 186] on textarea at bounding box center [248, 200] width 207 height 28
paste textarea "The only availability I have during that week is my normal time 7-10 [DATE] 6th…"
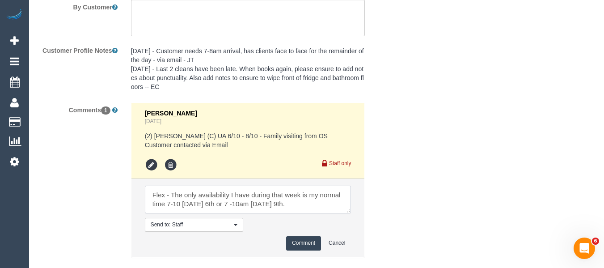
type textarea "Flex - The only availability I have during that week is my normal time 7-10 [DA…"
click at [294, 243] on button "Comment" at bounding box center [303, 243] width 35 height 14
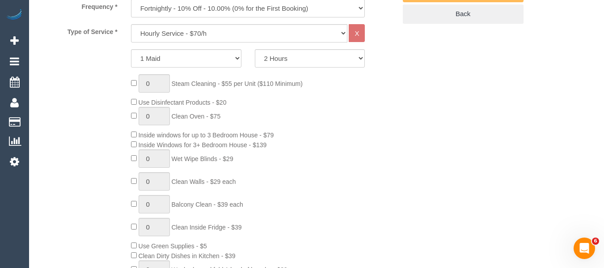
scroll to position [199, 0]
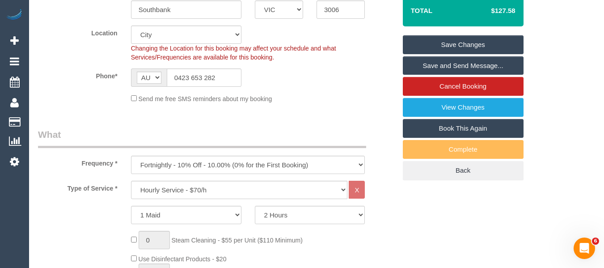
click at [454, 42] on link "Save Changes" at bounding box center [463, 44] width 121 height 19
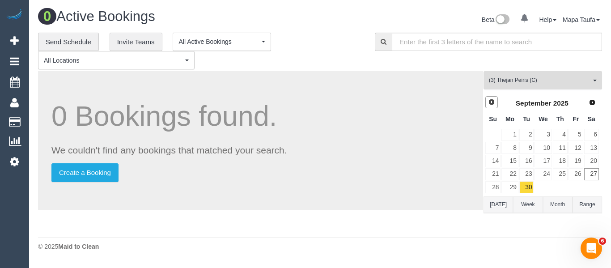
click at [503, 82] on span "(3) Thejan Peiris (C)" at bounding box center [540, 80] width 102 height 8
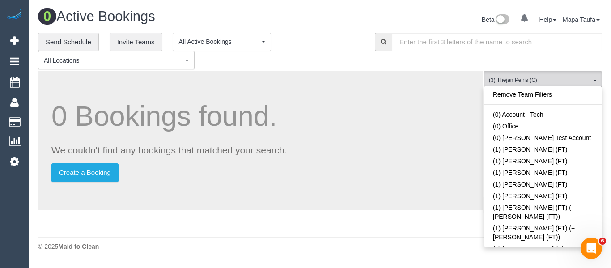
scroll to position [2251, 0]
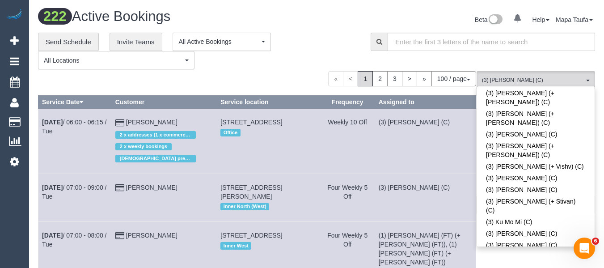
click at [285, 57] on div "**********" at bounding box center [197, 51] width 319 height 37
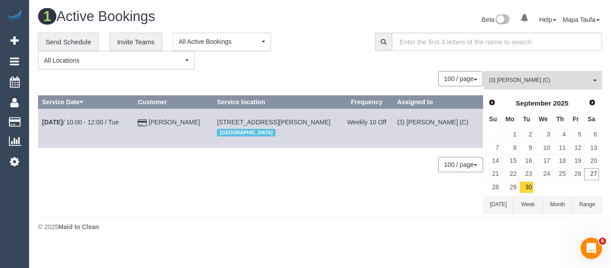
click at [496, 201] on button "Today" at bounding box center [499, 204] width 30 height 17
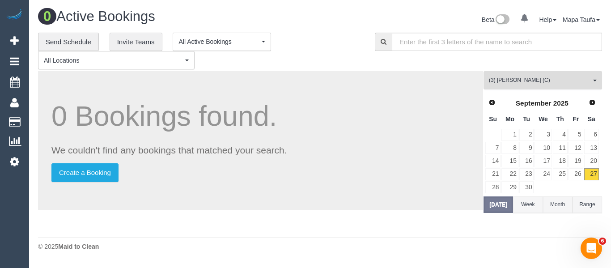
click at [590, 81] on span "(3) [PERSON_NAME] (C)" at bounding box center [540, 80] width 102 height 8
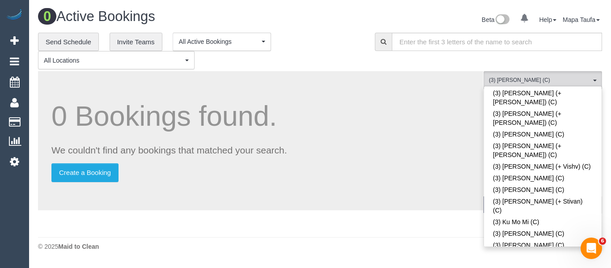
click at [421, 68] on div "**********" at bounding box center [319, 51] width 577 height 37
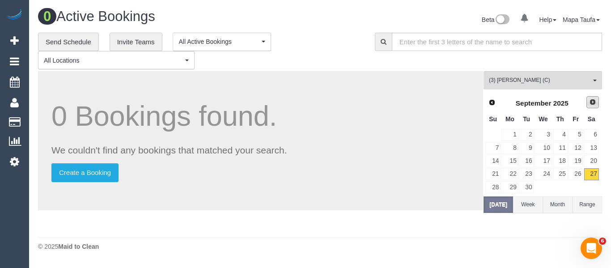
click at [592, 106] on link "Next" at bounding box center [592, 102] width 13 height 13
click at [560, 135] on link "2" at bounding box center [560, 135] width 15 height 12
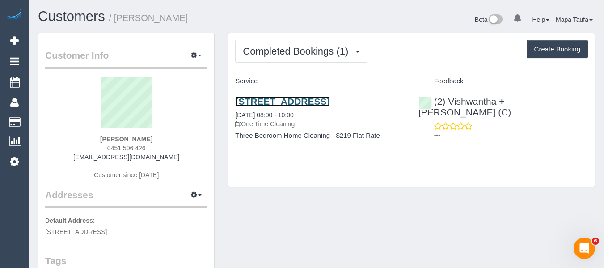
click at [274, 98] on link "[STREET_ADDRESS]" at bounding box center [282, 101] width 94 height 10
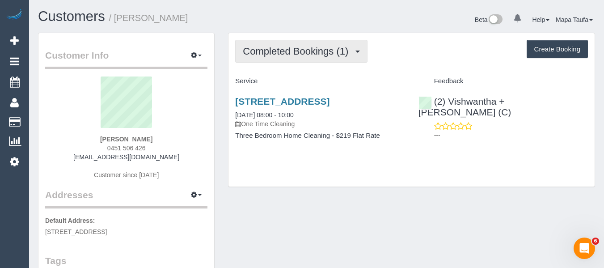
click at [276, 61] on button "Completed Bookings (1)" at bounding box center [301, 51] width 132 height 23
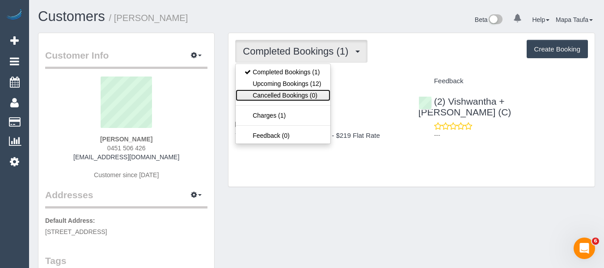
click at [277, 90] on link "Cancelled Bookings (0)" at bounding box center [283, 95] width 94 height 12
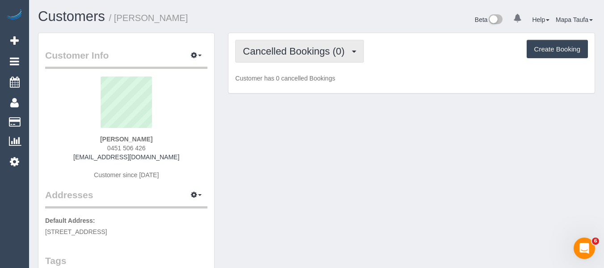
click at [279, 55] on span "Cancelled Bookings (0)" at bounding box center [296, 51] width 106 height 11
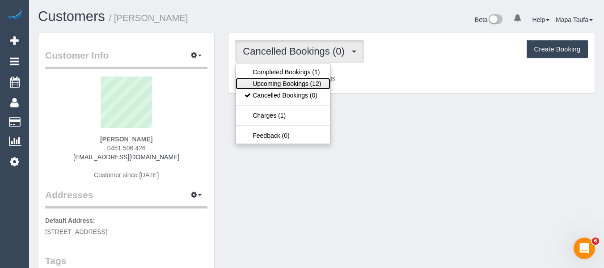
click at [270, 84] on link "Upcoming Bookings (12)" at bounding box center [283, 84] width 94 height 12
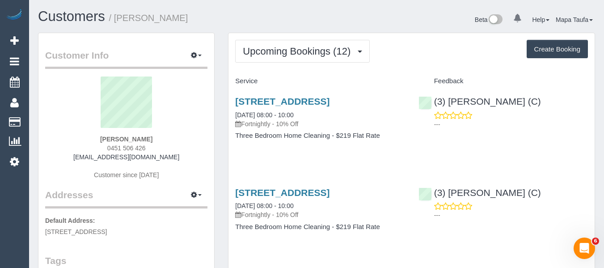
scroll to position [45, 0]
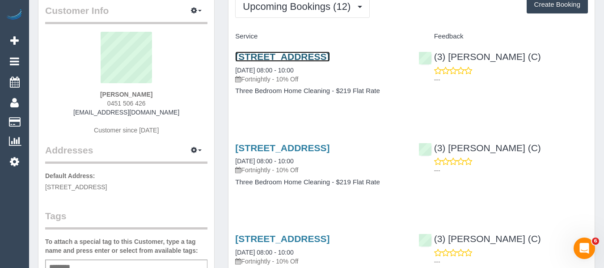
click at [313, 53] on link "[STREET_ADDRESS]" at bounding box center [282, 56] width 94 height 10
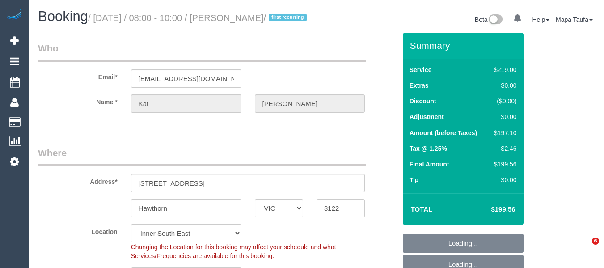
select select "VIC"
select select "number:28"
select select "number:14"
select select "number:19"
select select "number:36"
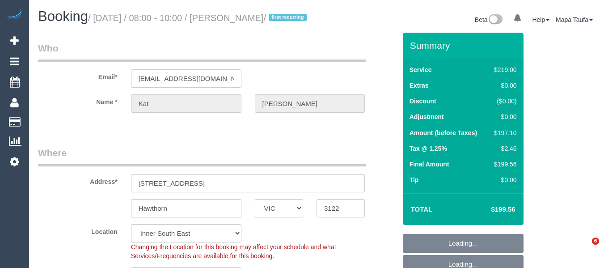
select select "number:34"
select select "spot2"
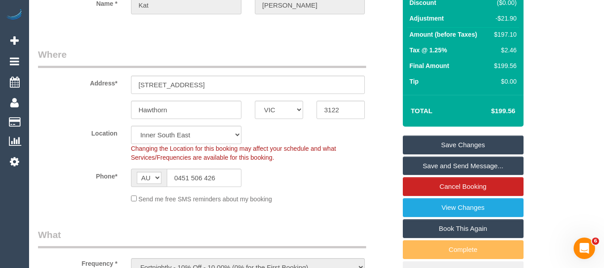
scroll to position [84, 0]
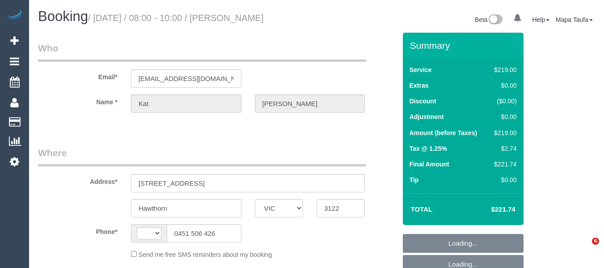
select select "VIC"
select select "string:AU"
select select "object:290"
select select "string:stripe-pm_1RvSDt2GScqysDRVQCnpcIoG"
select select "number:28"
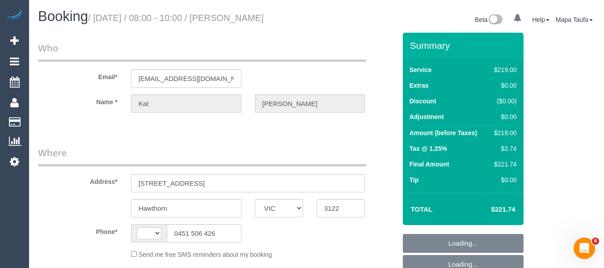
select select "number:15"
select select "number:19"
select select "number:36"
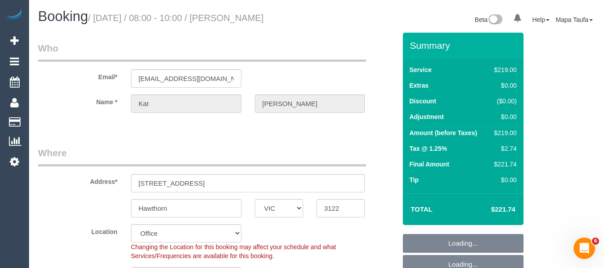
select select "object:823"
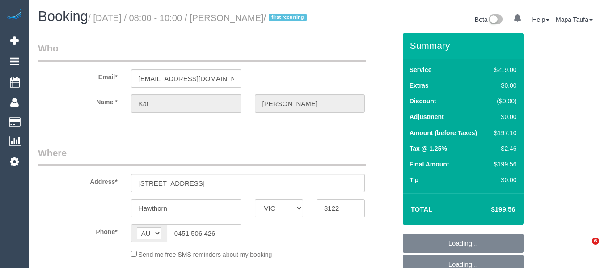
select select "VIC"
select select "object:811"
select select "number:28"
select select "number:14"
select select "number:19"
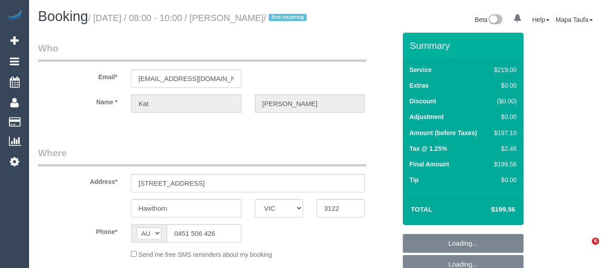
select select "number:36"
select select "number:34"
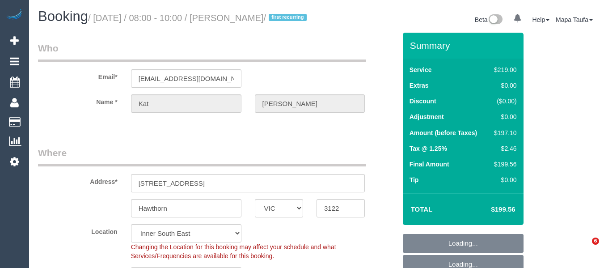
select select "spot2"
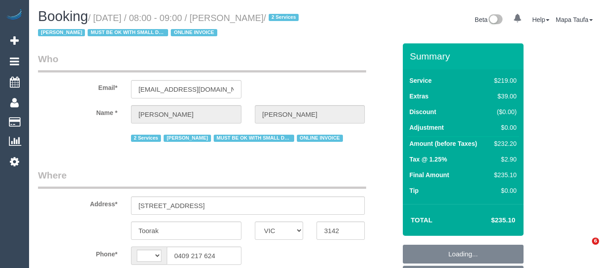
select select "VIC"
select select "string:stripe-pm_1GlBW02GScqysDRVAEPax4fb"
select select "string:AU"
select select "object:1172"
select select "number:32"
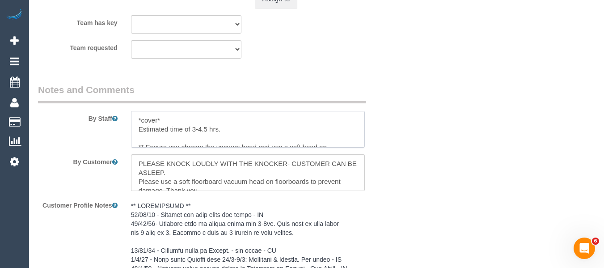
scroll to position [27, 0]
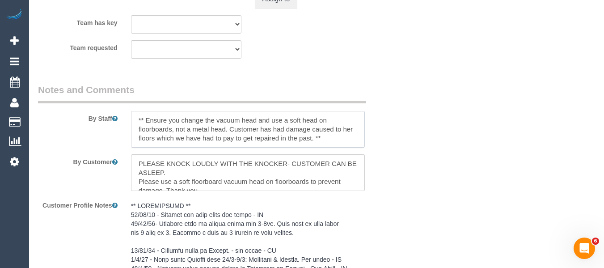
drag, startPoint x: 365, startPoint y: 123, endPoint x: 358, endPoint y: 150, distance: 27.2
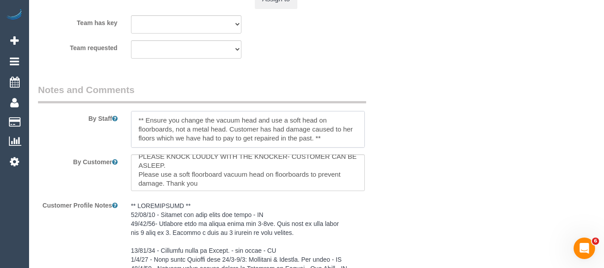
scroll to position [9, 0]
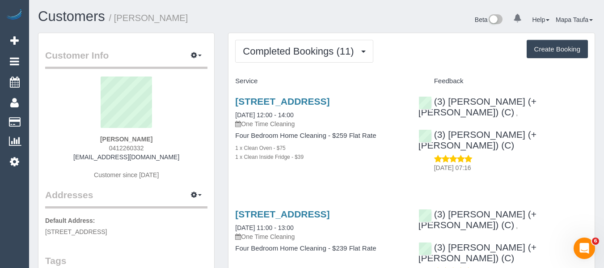
click at [344, 26] on div "Beta 0 Your Notifications You have 0 alerts Help Help Docs Take a Tour Contact …" at bounding box center [459, 21] width 285 height 24
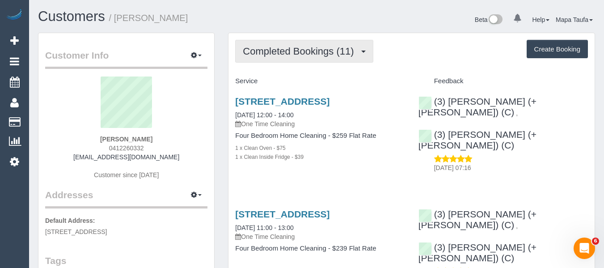
click at [337, 51] on span "Completed Bookings (11)" at bounding box center [300, 51] width 115 height 11
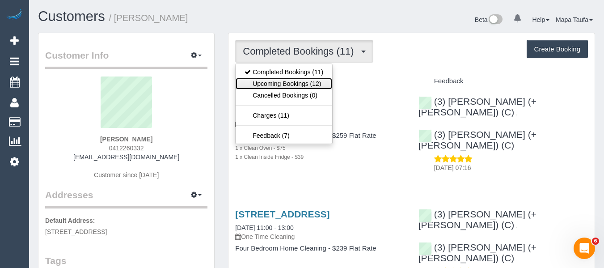
click at [310, 82] on link "Upcoming Bookings (12)" at bounding box center [284, 84] width 97 height 12
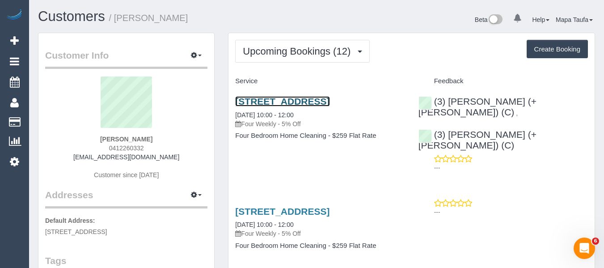
click at [280, 99] on link "[STREET_ADDRESS]" at bounding box center [282, 101] width 94 height 10
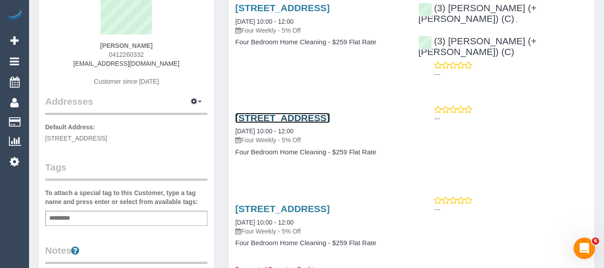
scroll to position [89, 0]
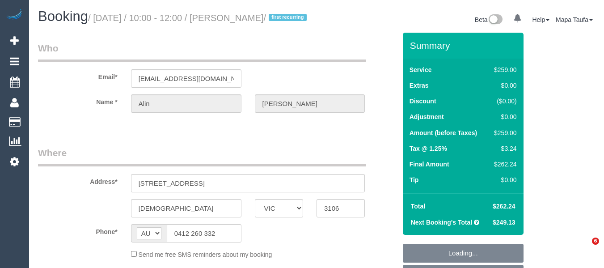
select select "VIC"
select select "string:stripe-pm_1NAYY22GScqysDRVLHyLZFKM"
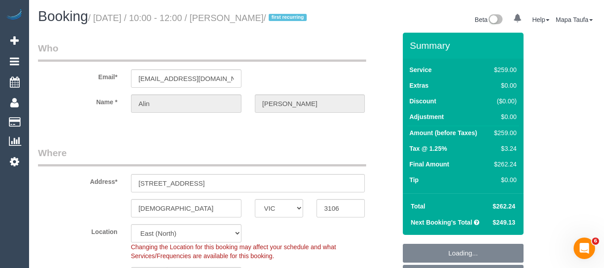
scroll to position [63, 0]
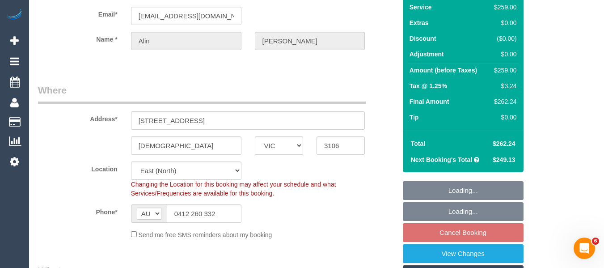
select select "object:663"
select select "number:27"
select select "number:14"
select select "number:19"
select select "object:818"
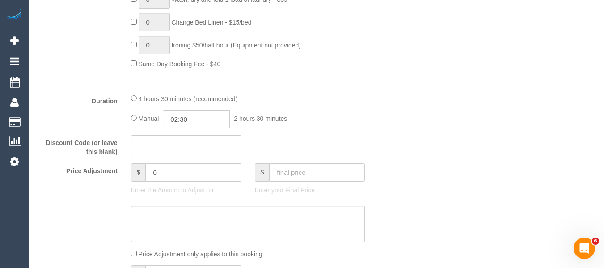
scroll to position [743, 0]
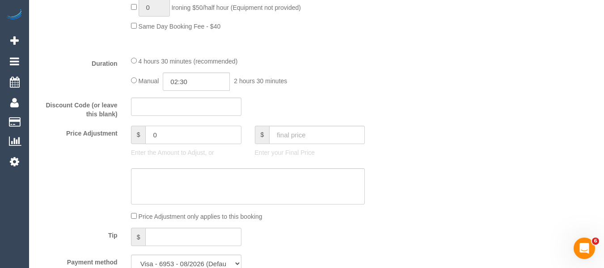
drag, startPoint x: 161, startPoint y: 149, endPoint x: 132, endPoint y: 142, distance: 29.8
click at [135, 143] on div "$ 0" at bounding box center [186, 135] width 110 height 18
type input "-12.95"
drag, startPoint x: 248, startPoint y: 257, endPoint x: 246, endPoint y: 201, distance: 55.5
click at [253, 240] on div "Tip $" at bounding box center [217, 238] width 372 height 20
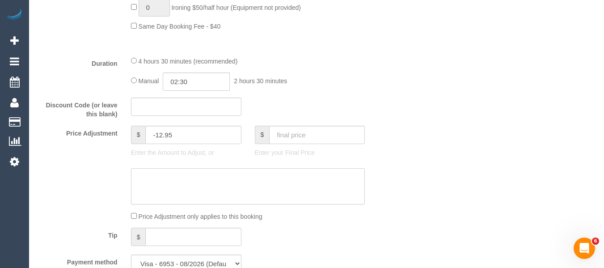
click at [246, 201] on textarea at bounding box center [248, 186] width 234 height 37
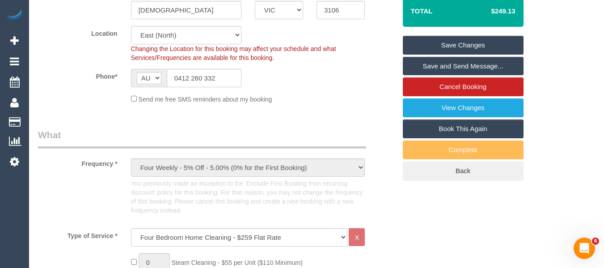
scroll to position [117, 0]
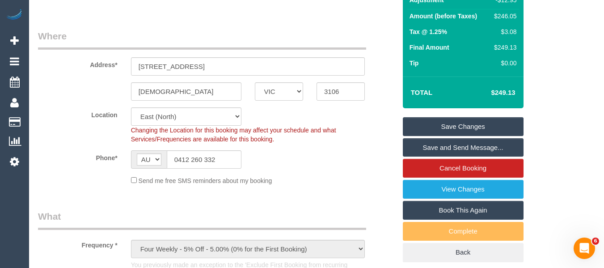
type textarea "discount for regular service via email -MT"
click at [475, 135] on link "Save Changes" at bounding box center [463, 126] width 121 height 19
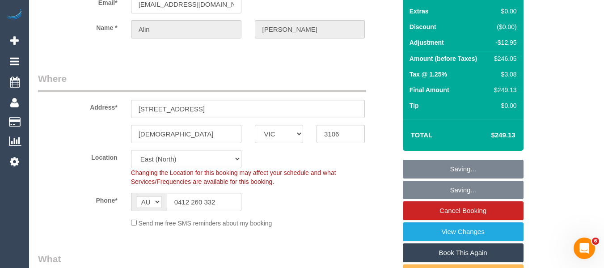
scroll to position [27, 0]
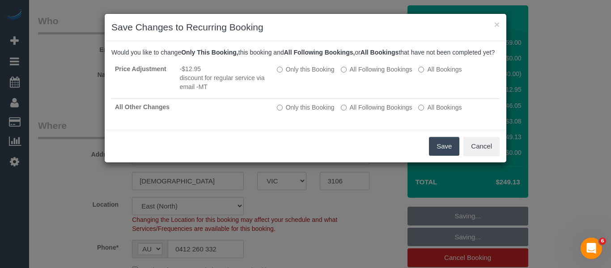
click at [448, 156] on button "Save" at bounding box center [444, 146] width 30 height 19
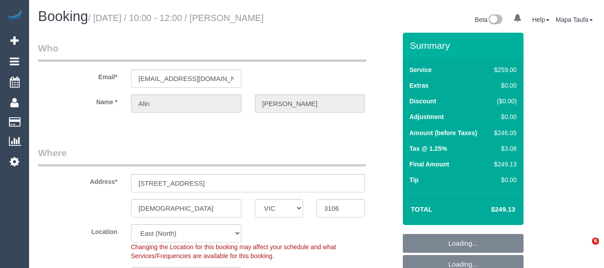
select select "VIC"
select select "string:AU"
select select "object:766"
select select "string:stripe-pm_1NAYY22GScqysDRVLHyLZFKM"
select select "number:27"
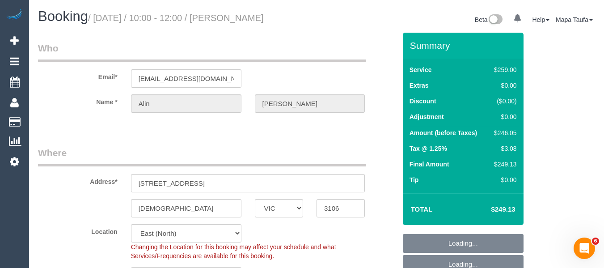
select select "number:14"
select select "number:19"
select select "object:771"
select select "spot3"
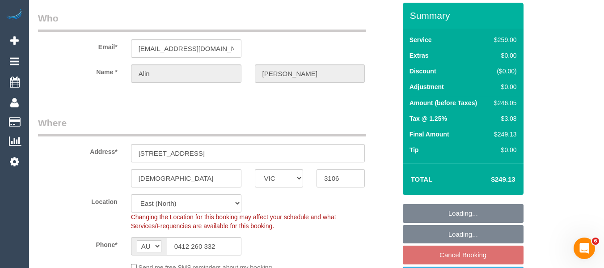
scroll to position [45, 0]
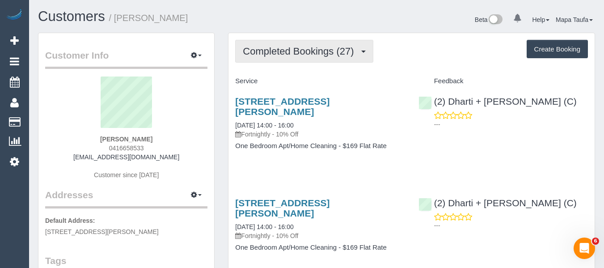
click at [301, 60] on button "Completed Bookings (27)" at bounding box center [304, 51] width 138 height 23
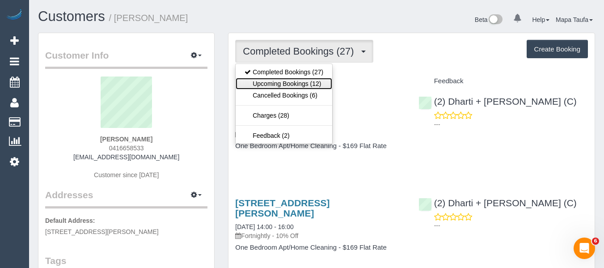
click at [301, 83] on link "Upcoming Bookings (12)" at bounding box center [284, 84] width 97 height 12
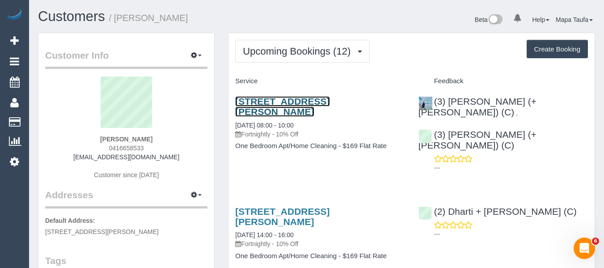
click at [262, 115] on link "[STREET_ADDRESS][PERSON_NAME]" at bounding box center [282, 106] width 94 height 21
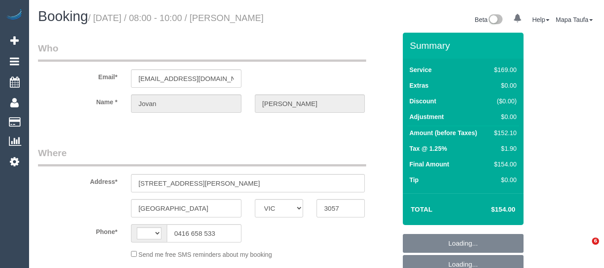
select select "VIC"
select select "string:AU"
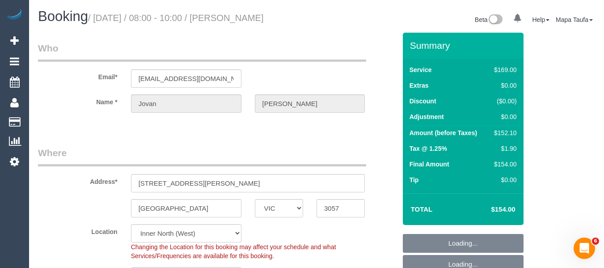
select select "string:stripe-pm_1PRWFJ2GScqysDRVOxPxhKG5"
select select "object:658"
select select "number:28"
select select "number:14"
select select "number:21"
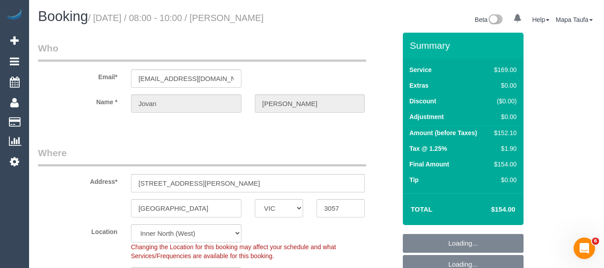
select select "number:24"
select select "number:33"
select select "number:13"
select select "object:1723"
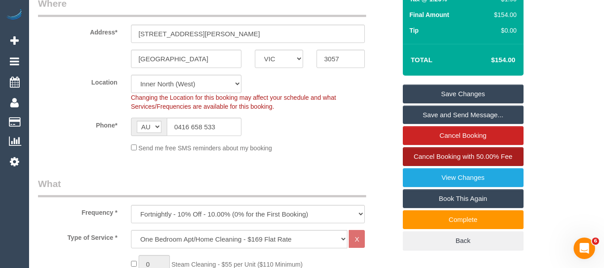
scroll to position [179, 0]
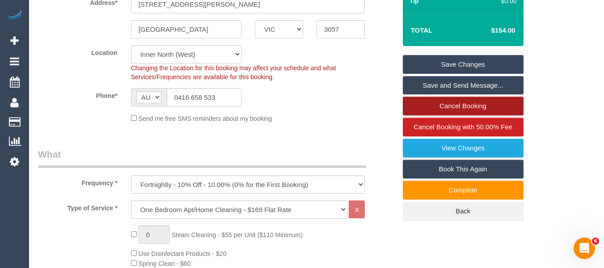
click at [487, 110] on link "Cancel Booking" at bounding box center [463, 106] width 121 height 19
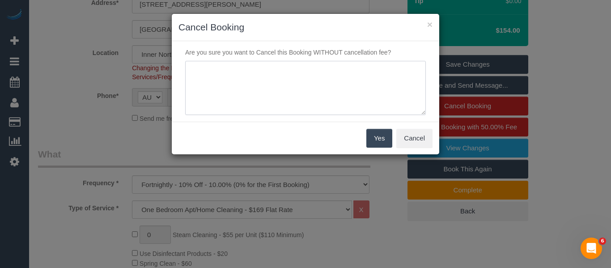
click at [257, 67] on textarea at bounding box center [305, 88] width 241 height 55
type textarea "cleaner late customer cancelled via emaiL -MT"
click at [375, 140] on button "Yes" at bounding box center [379, 138] width 26 height 19
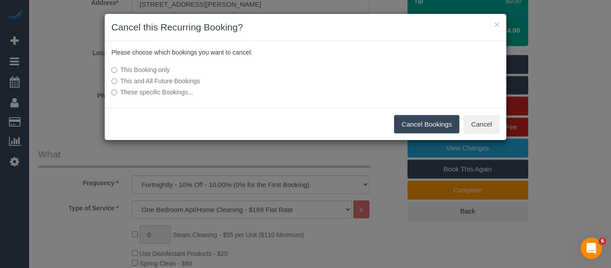
click at [403, 119] on button "Cancel Bookings" at bounding box center [427, 124] width 66 height 19
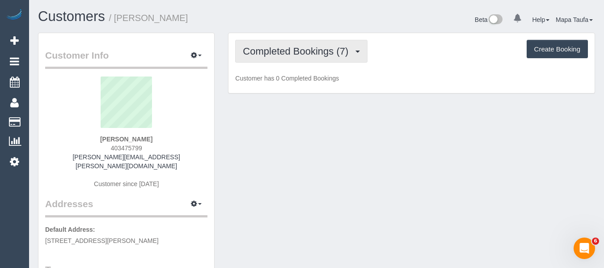
click at [295, 57] on button "Completed Bookings (7)" at bounding box center [301, 51] width 132 height 23
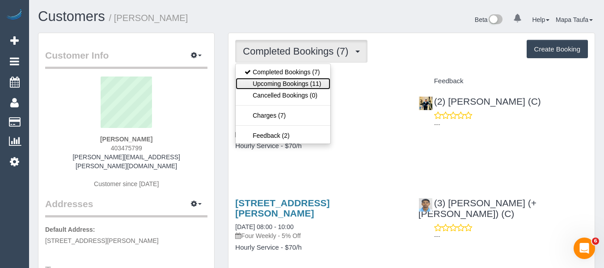
click at [304, 80] on link "Upcoming Bookings (11)" at bounding box center [283, 84] width 94 height 12
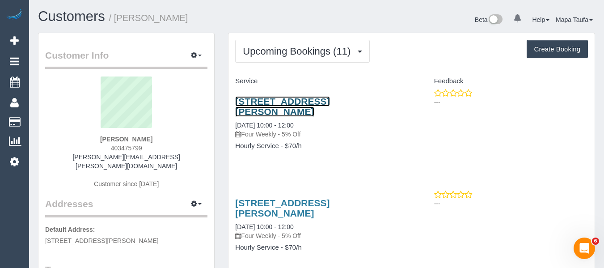
click at [267, 98] on link "[STREET_ADDRESS][PERSON_NAME]" at bounding box center [282, 106] width 94 height 21
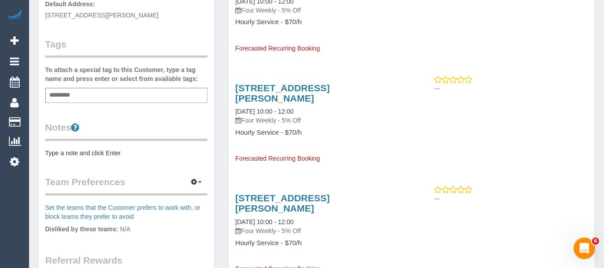
scroll to position [268, 0]
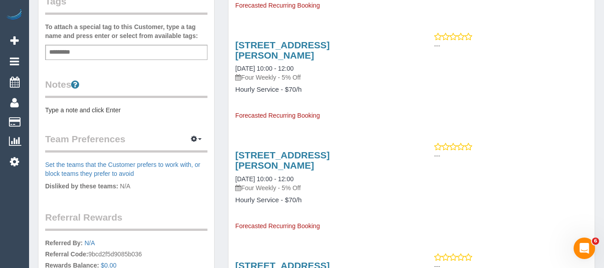
click at [101, 95] on div "Notes Type a note and click Enter" at bounding box center [126, 96] width 162 height 37
click at [95, 106] on pre "Type a note and click Enter" at bounding box center [126, 110] width 162 height 9
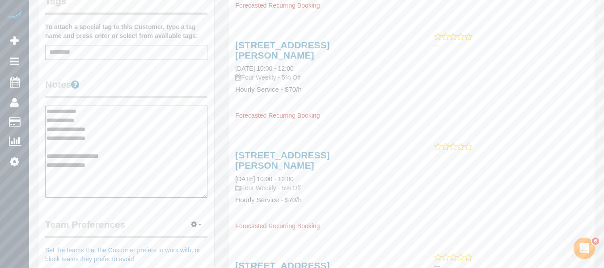
drag, startPoint x: 119, startPoint y: 154, endPoint x: 55, endPoint y: 143, distance: 64.5
click at [55, 143] on textarea "**********" at bounding box center [126, 152] width 162 height 92
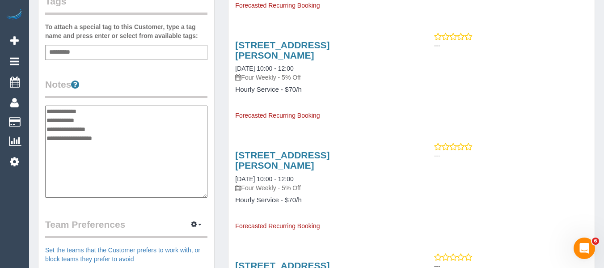
click at [102, 115] on textarea "**********" at bounding box center [126, 152] width 162 height 92
click at [111, 121] on textarea "**********" at bounding box center [126, 152] width 162 height 92
type textarea "**********"
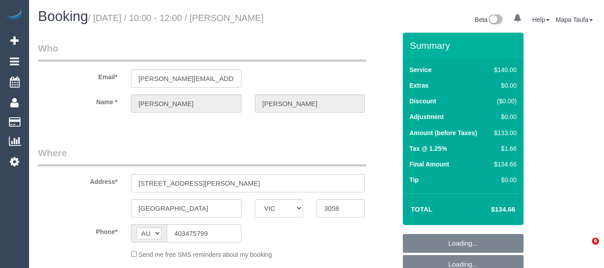
select select "VIC"
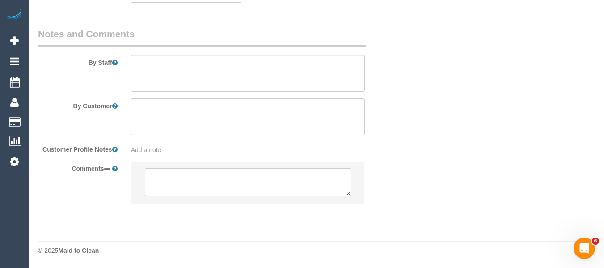
select select "number:28"
select select "number:14"
select select "number:19"
select select "number:22"
select select "number:13"
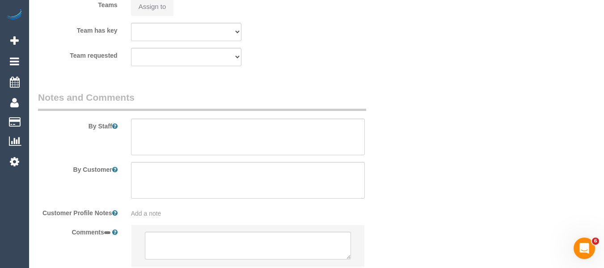
select select "string:stripe-pm_1RBNlm2GScqysDRV5Pd3mbrE"
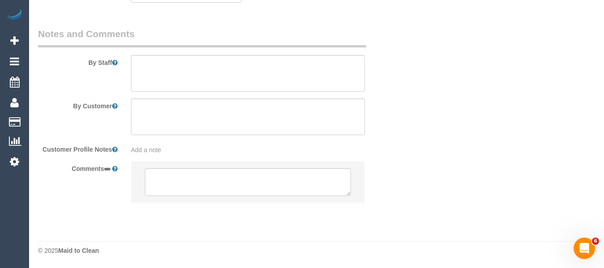
click at [223, 197] on li at bounding box center [248, 181] width 233 height 41
select select "spot3"
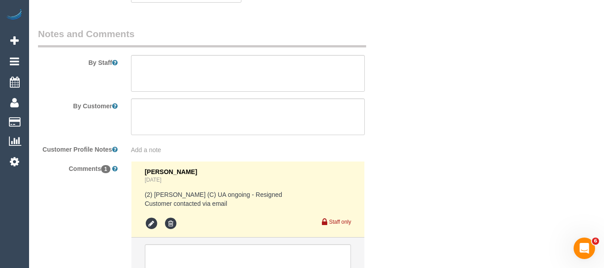
click at [221, 187] on div "[PERSON_NAME] [DATE] (2) [PERSON_NAME] (C) UA ongoing - Resigned Customer conta…" at bounding box center [248, 199] width 207 height 63
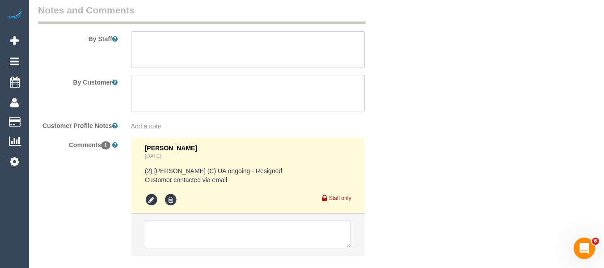
scroll to position [1541, 0]
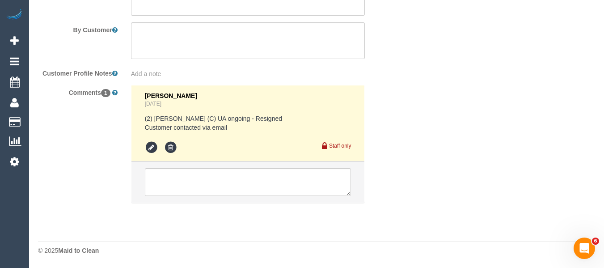
select select "object:1601"
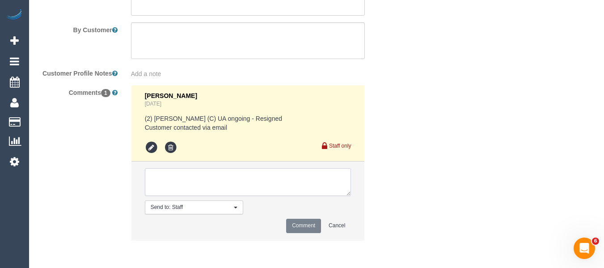
click at [198, 191] on textarea at bounding box center [248, 182] width 207 height 28
type textarea "f"
paste textarea "Between 8 and 4, Weds-[DATE] are the most suitable times for me."
type textarea "Flex - Between 8 and 4, Weds-[DATE] are the most suitable times for me."
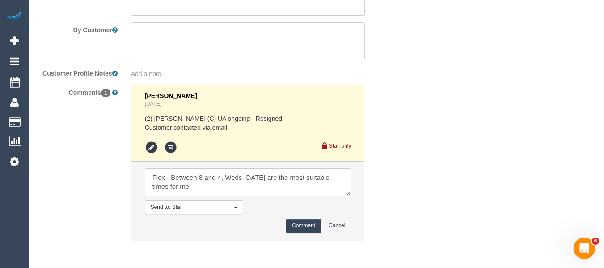
click at [304, 227] on button "Comment" at bounding box center [303, 226] width 35 height 14
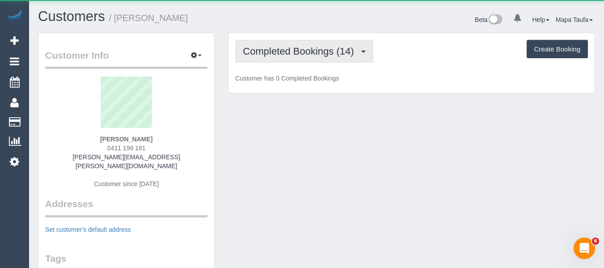
click at [286, 51] on span "Completed Bookings (14)" at bounding box center [300, 51] width 115 height 11
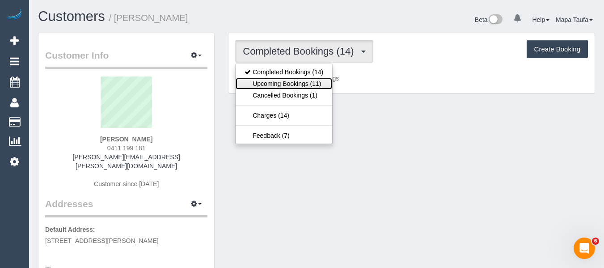
click at [296, 81] on link "Upcoming Bookings (11)" at bounding box center [284, 84] width 97 height 12
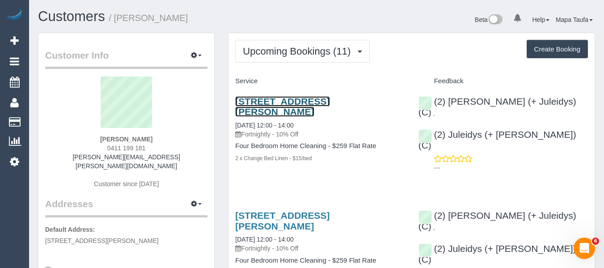
click at [267, 102] on link "[STREET_ADDRESS][PERSON_NAME]" at bounding box center [282, 106] width 94 height 21
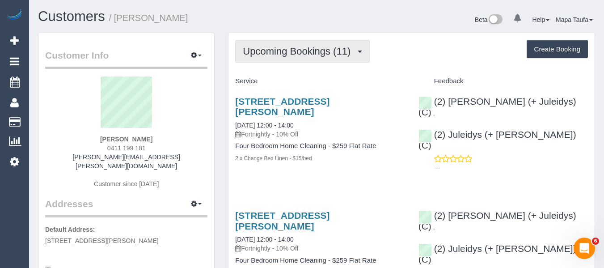
drag, startPoint x: 301, startPoint y: 52, endPoint x: 299, endPoint y: 68, distance: 15.8
click at [301, 52] on span "Upcoming Bookings (11)" at bounding box center [299, 51] width 112 height 11
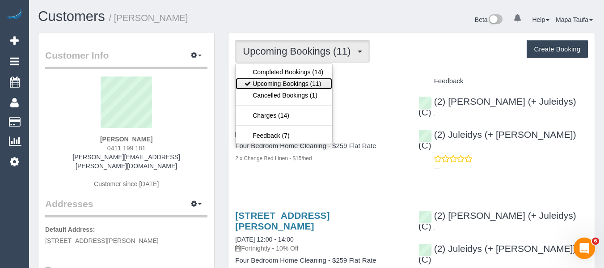
click at [295, 84] on link "Upcoming Bookings (11)" at bounding box center [284, 84] width 97 height 12
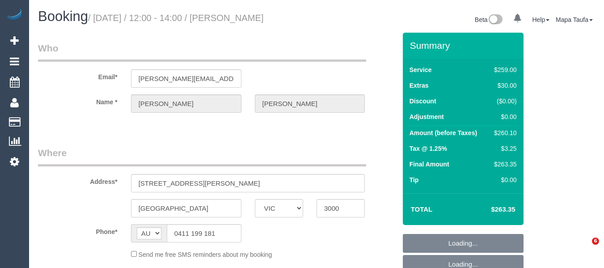
select select "VIC"
select select "string:stripe-pm_1QugBV2GScqysDRVMONWQeSb"
select select "object:532"
select select "number:27"
select select "number:14"
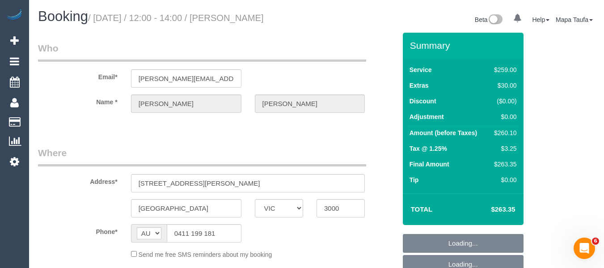
select select "number:18"
select select "number:24"
select select "number:34"
select select "number:11"
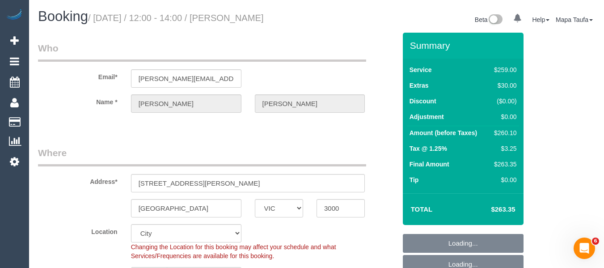
select select "object:783"
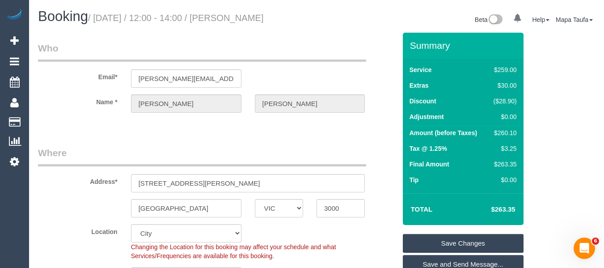
scroll to position [134, 0]
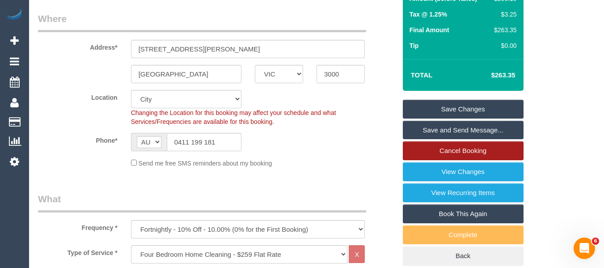
click at [460, 147] on link "Cancel Booking" at bounding box center [463, 150] width 121 height 19
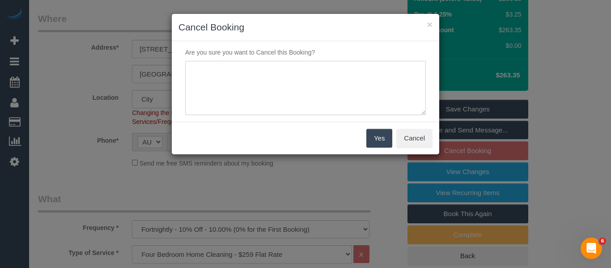
click at [297, 101] on textarea at bounding box center [305, 88] width 241 height 55
type textarea "service not needed via emaiL -MT"
click at [383, 137] on button "Yes" at bounding box center [379, 138] width 26 height 19
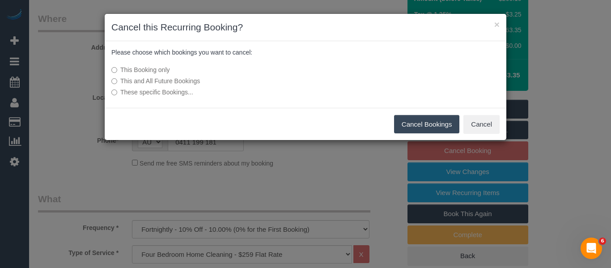
click at [413, 122] on button "Cancel Bookings" at bounding box center [427, 124] width 66 height 19
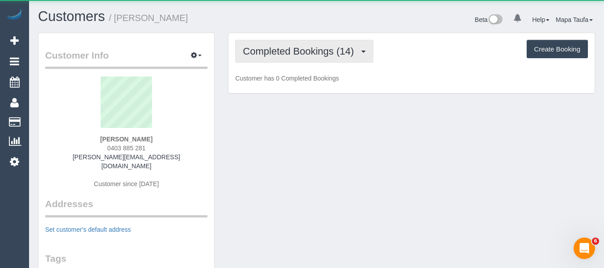
drag, startPoint x: 277, startPoint y: 53, endPoint x: 280, endPoint y: 63, distance: 10.5
click at [277, 54] on span "Completed Bookings (14)" at bounding box center [300, 51] width 115 height 11
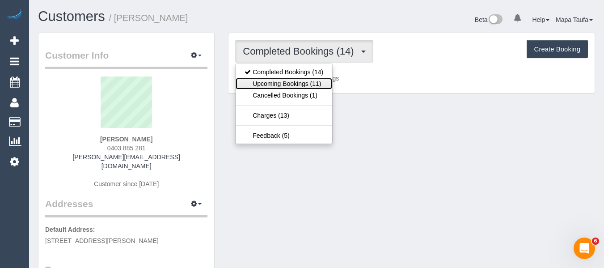
click at [284, 80] on link "Upcoming Bookings (11)" at bounding box center [284, 84] width 97 height 12
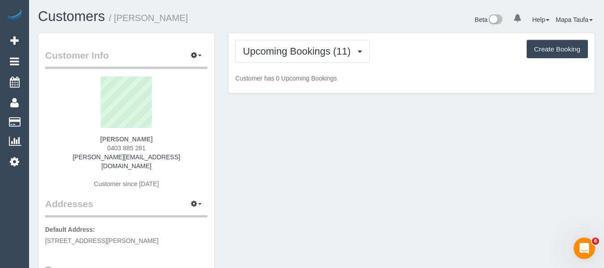
click at [288, 18] on h1 "Customers / [PERSON_NAME]" at bounding box center [174, 16] width 272 height 15
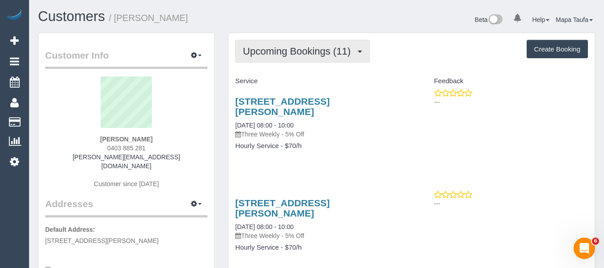
click at [274, 56] on span "Upcoming Bookings (11)" at bounding box center [299, 51] width 112 height 11
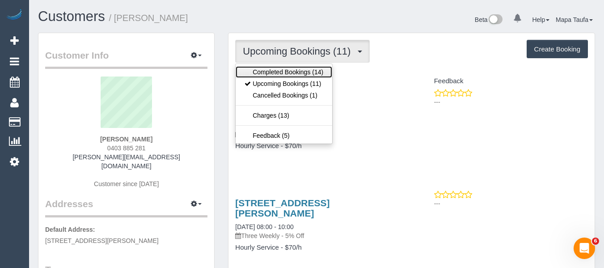
click at [272, 70] on link "Completed Bookings (14)" at bounding box center [284, 72] width 97 height 12
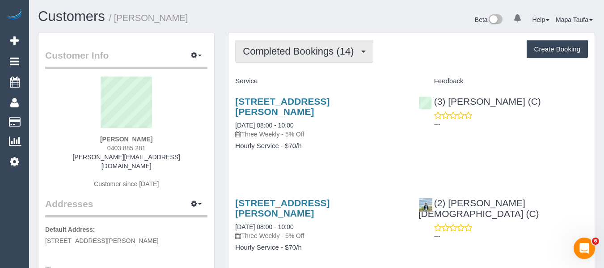
drag, startPoint x: 275, startPoint y: 45, endPoint x: 279, endPoint y: 80, distance: 35.6
click at [275, 45] on button "Completed Bookings (14)" at bounding box center [304, 51] width 138 height 23
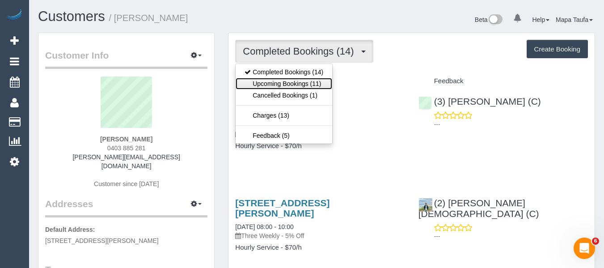
click at [280, 82] on link "Upcoming Bookings (11)" at bounding box center [284, 84] width 97 height 12
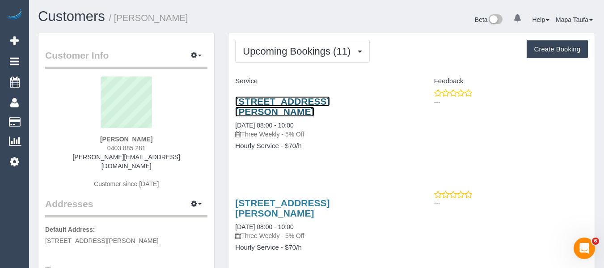
click at [298, 102] on link "3/144 Marshall Street, Ivanhoe, VIC 3079" at bounding box center [282, 106] width 94 height 21
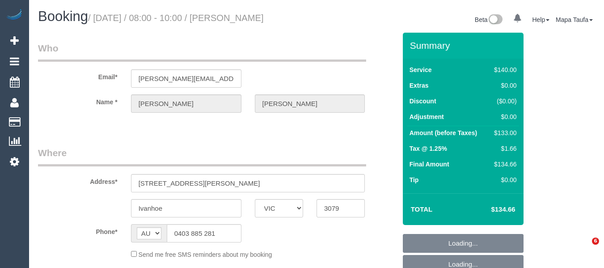
select select "VIC"
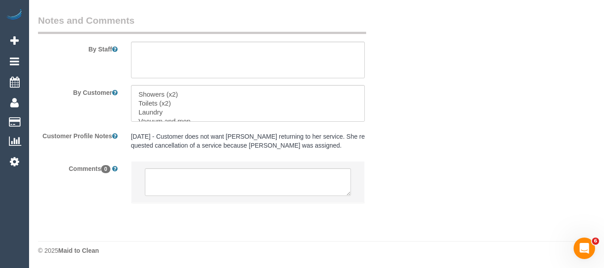
select select "object:670"
select select "number:28"
select select "number:14"
select select "number:19"
select select "number:23"
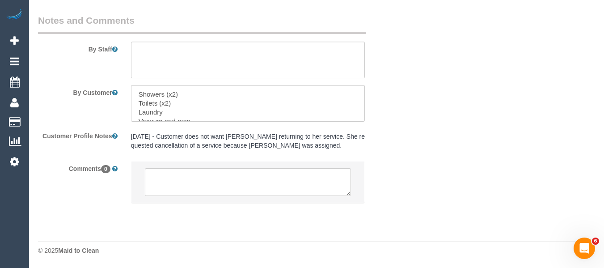
select select "number:34"
select select "number:12"
select select "object:675"
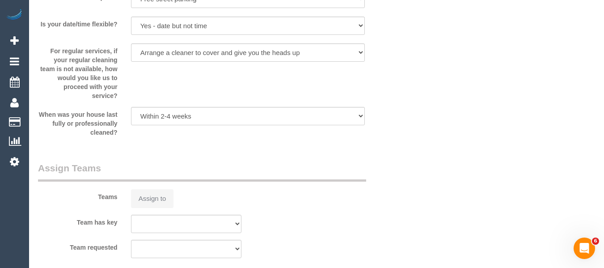
select select "string:stripe-pm_1Q8g242GScqysDRVPCSSiszw"
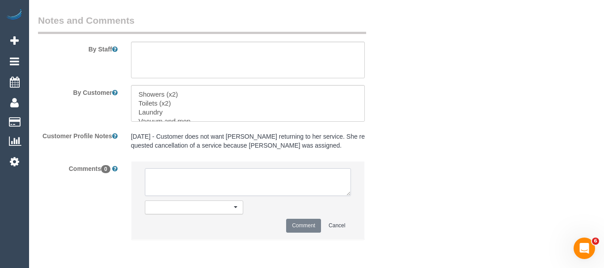
click at [251, 191] on textarea at bounding box center [248, 182] width 207 height 28
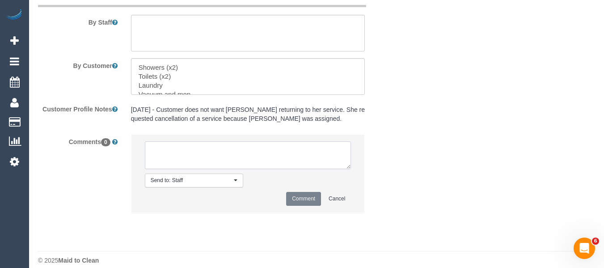
select select "spot2"
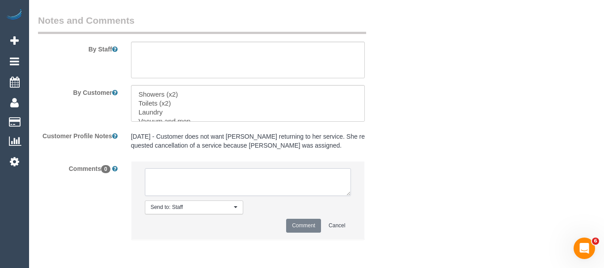
click at [154, 179] on textarea at bounding box center [248, 182] width 207 height 28
paste textarea "Could I please be assigned a regular cleaner? I don’t like having a different p…"
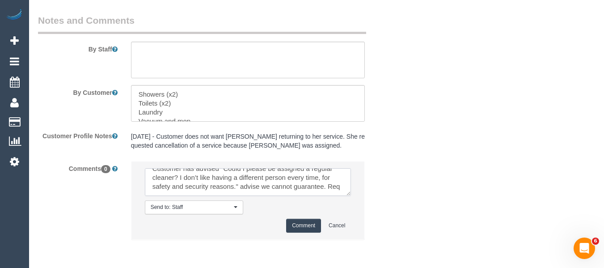
scroll to position [13, 0]
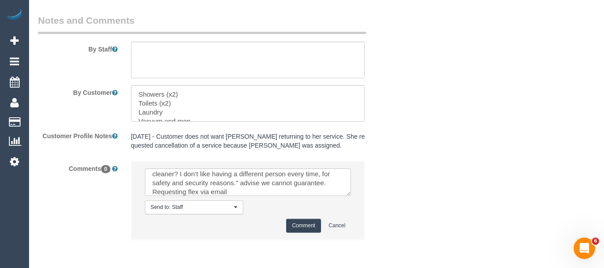
click at [266, 197] on li "Send to: Staff Nothing selected Send to: Staff Send to: Customer Send to: Team …" at bounding box center [248, 200] width 233 height 78
click at [264, 193] on textarea at bounding box center [248, 182] width 207 height 28
paste textarea "cnv_1fgsftg8"
type textarea "Customer has advised "Could I please be assigned a regular cleaner? I don’t lik…"
click at [299, 229] on button "Comment" at bounding box center [303, 226] width 35 height 14
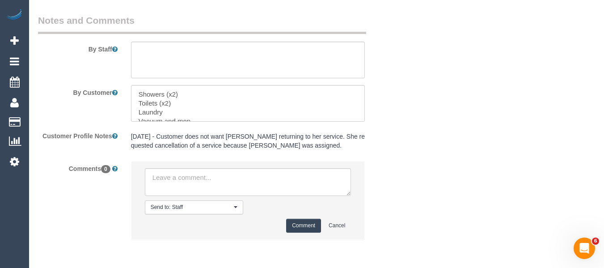
scroll to position [0, 0]
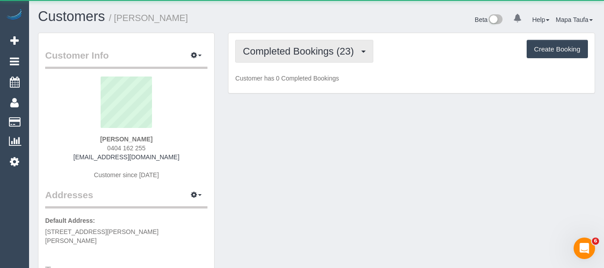
click at [274, 60] on button "Completed Bookings (23)" at bounding box center [304, 51] width 138 height 23
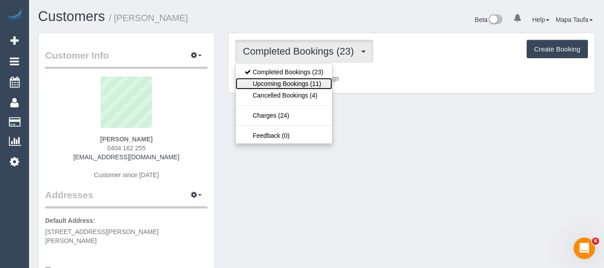
click at [280, 87] on link "Upcoming Bookings (11)" at bounding box center [284, 84] width 97 height 12
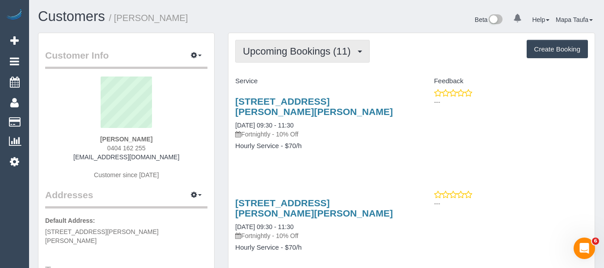
click at [311, 51] on span "Upcoming Bookings (11)" at bounding box center [299, 51] width 112 height 11
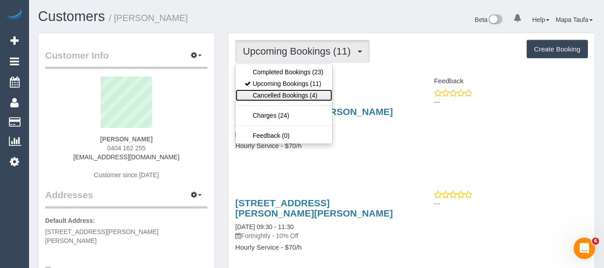
click at [299, 95] on link "Cancelled Bookings (4)" at bounding box center [284, 95] width 97 height 12
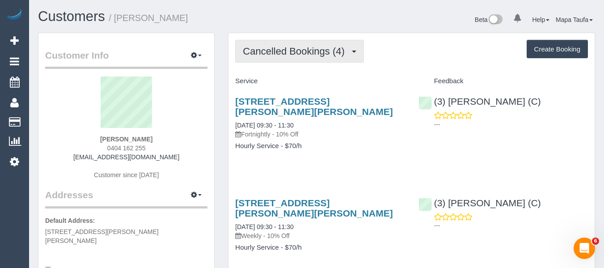
click at [296, 50] on span "Cancelled Bookings (4)" at bounding box center [296, 51] width 106 height 11
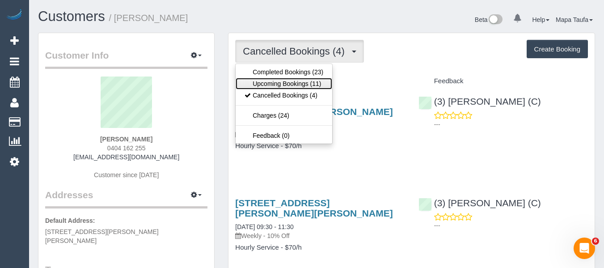
click at [287, 79] on link "Upcoming Bookings (11)" at bounding box center [284, 84] width 97 height 12
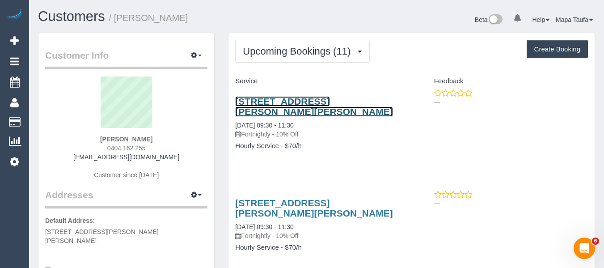
click at [265, 98] on link "[STREET_ADDRESS][PERSON_NAME][PERSON_NAME]" at bounding box center [313, 106] width 157 height 21
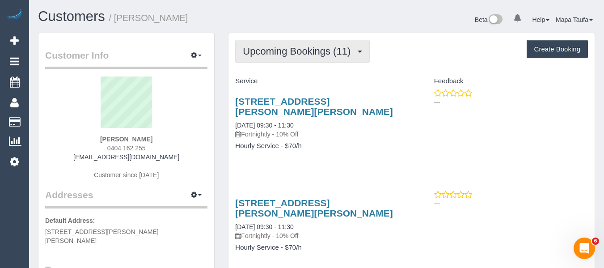
click at [267, 52] on span "Upcoming Bookings (11)" at bounding box center [299, 51] width 112 height 11
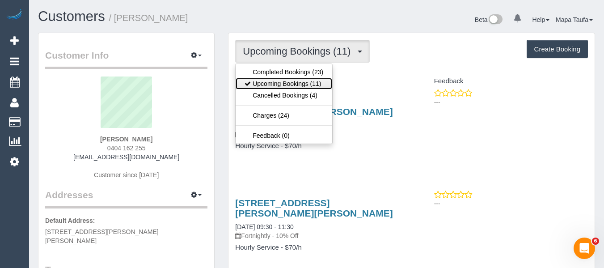
click at [276, 81] on link "Upcoming Bookings (11)" at bounding box center [284, 84] width 97 height 12
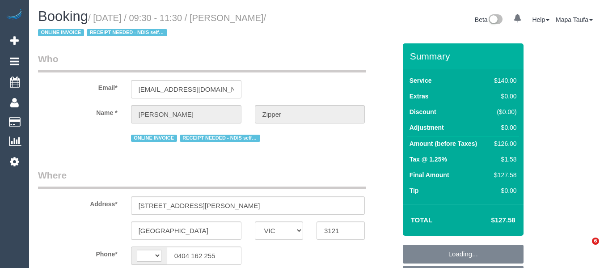
select select "VIC"
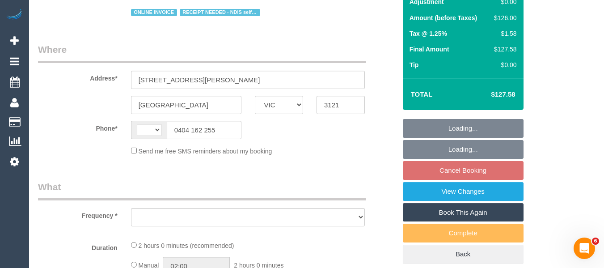
select select "object:290"
select select "number:28"
select select "number:14"
select select "number:19"
select select "number:36"
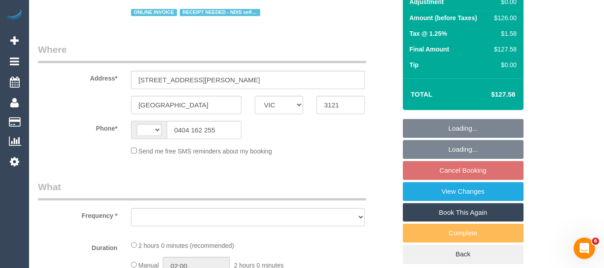
select select "number:33"
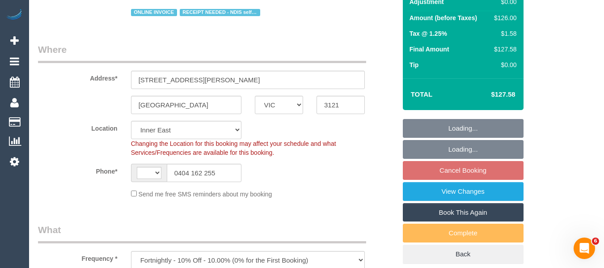
scroll to position [179, 0]
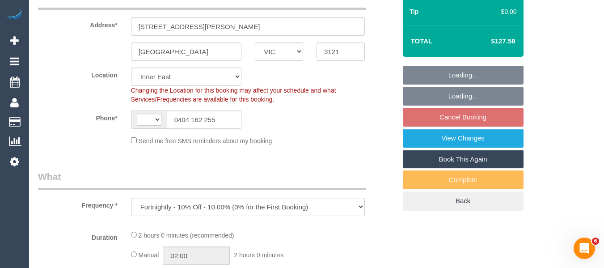
select select "object:441"
select select "string:AU"
select select "string:stripe-pm_1QjXpd2GScqysDRVtfQZkUN0"
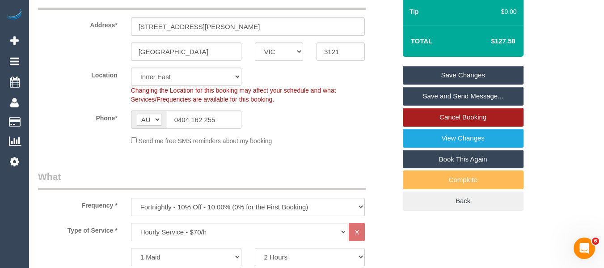
click at [484, 118] on link "Cancel Booking" at bounding box center [463, 117] width 121 height 19
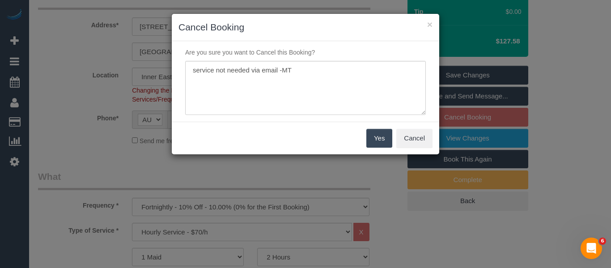
type textarea "service not needed via email -MT"
click at [375, 140] on button "Yes" at bounding box center [379, 138] width 26 height 19
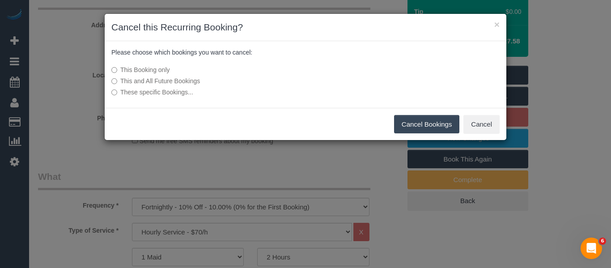
click at [443, 118] on button "Cancel Bookings" at bounding box center [427, 124] width 66 height 19
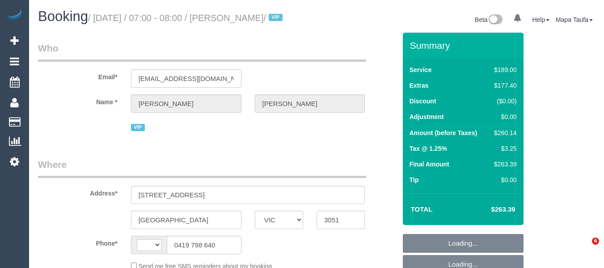
select select "VIC"
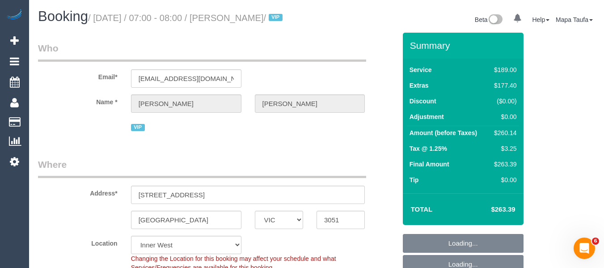
select select "string:AU"
select select "object:2542"
select select "number:29"
select select "number:16"
select select "number:19"
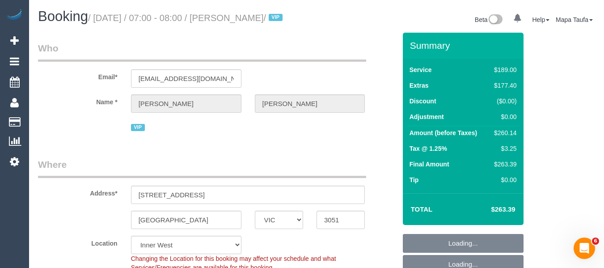
select select "number:24"
select select "number:26"
select select "object:3501"
select select "string:stripe-pm_1S619T2GScqysDRVtU3FjgVd"
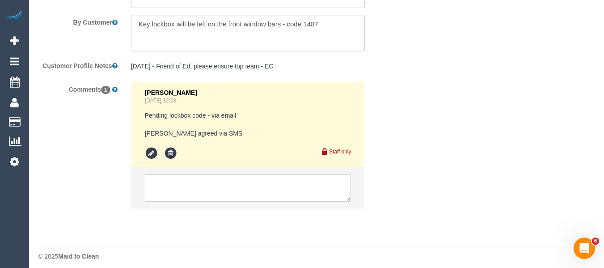
scroll to position [1655, 0]
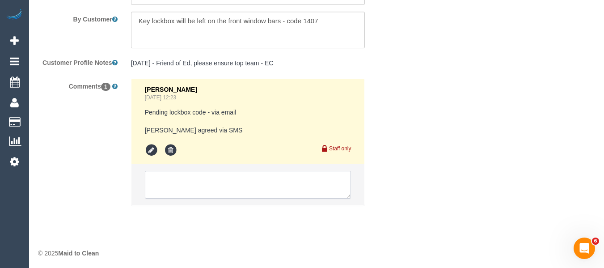
click at [238, 183] on textarea at bounding box center [248, 185] width 207 height 28
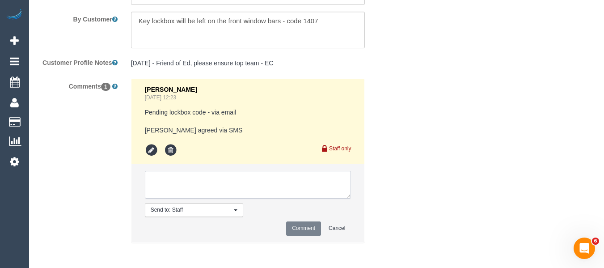
paste textarea "cnv_1fgsjbrs"
type textarea "cnv_1fgsjbrs"
click at [303, 235] on button "Comment" at bounding box center [303, 228] width 35 height 14
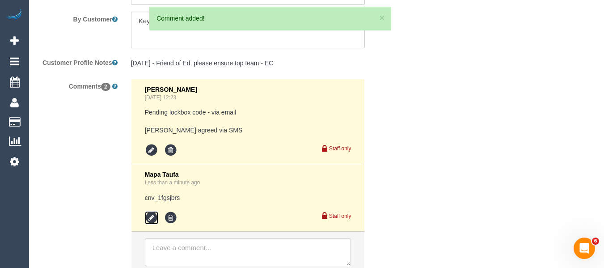
click at [149, 225] on icon at bounding box center [151, 217] width 13 height 13
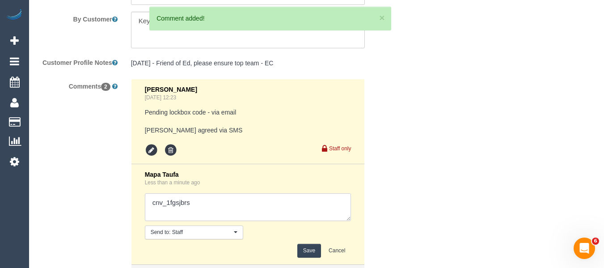
click at [203, 219] on textarea at bounding box center [248, 207] width 207 height 28
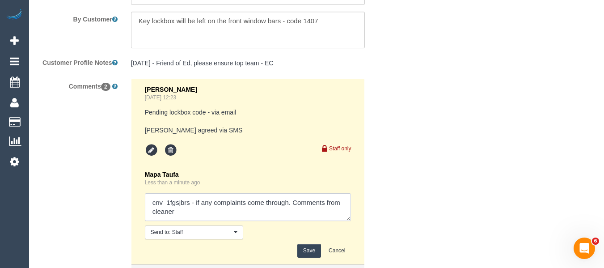
type textarea "cnv_1fgsjbrs - if any complaints come through. Comments from cleaner"
click at [308, 255] on button "Save" at bounding box center [309, 251] width 24 height 14
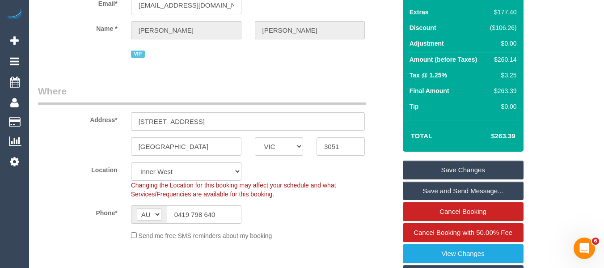
scroll to position [134, 0]
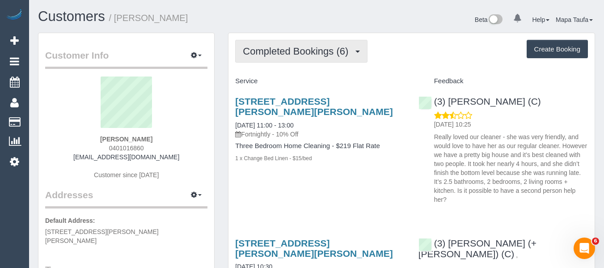
click at [278, 50] on span "Completed Bookings (6)" at bounding box center [298, 51] width 110 height 11
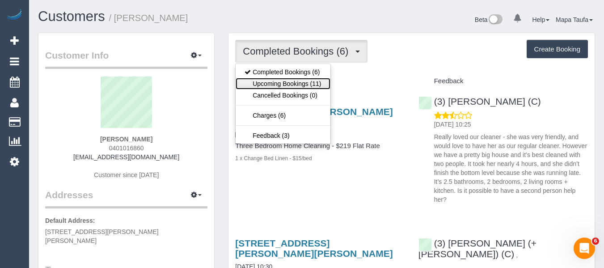
click at [318, 82] on link "Upcoming Bookings (11)" at bounding box center [283, 84] width 94 height 12
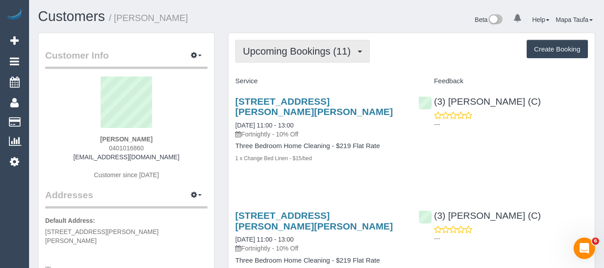
click at [331, 51] on span "Upcoming Bookings (11)" at bounding box center [299, 51] width 112 height 11
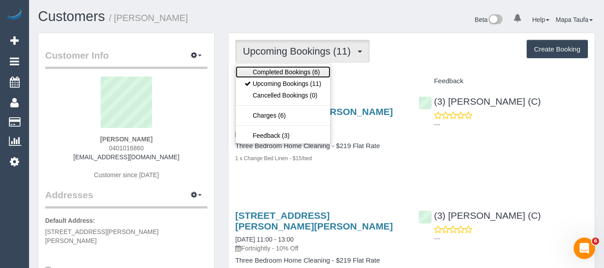
click at [292, 74] on link "Completed Bookings (6)" at bounding box center [283, 72] width 94 height 12
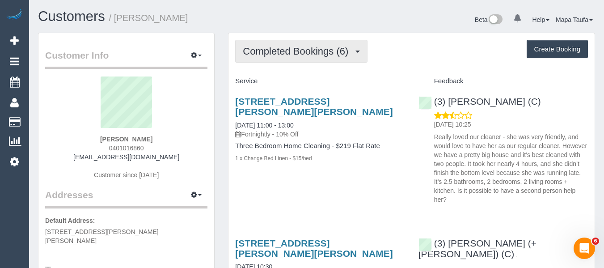
click at [287, 62] on button "Completed Bookings (6)" at bounding box center [301, 51] width 132 height 23
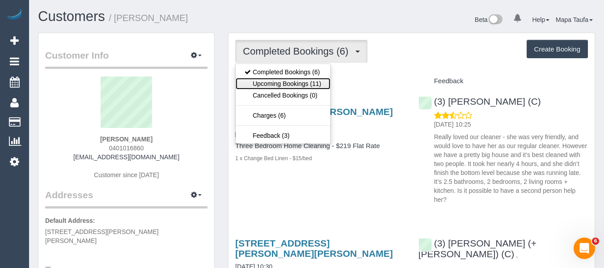
click at [319, 84] on link "Upcoming Bookings (11)" at bounding box center [283, 84] width 94 height 12
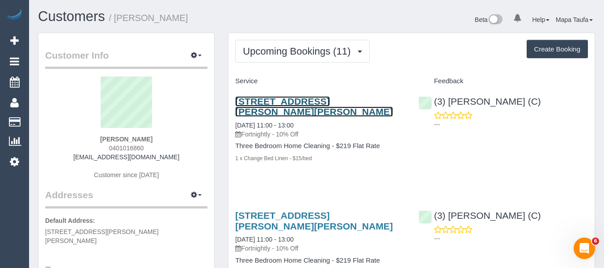
click at [272, 100] on link "[STREET_ADDRESS][PERSON_NAME][PERSON_NAME]" at bounding box center [313, 106] width 157 height 21
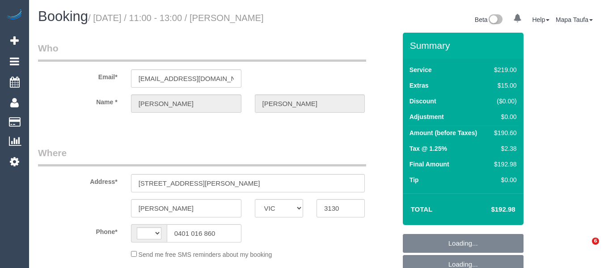
select select "VIC"
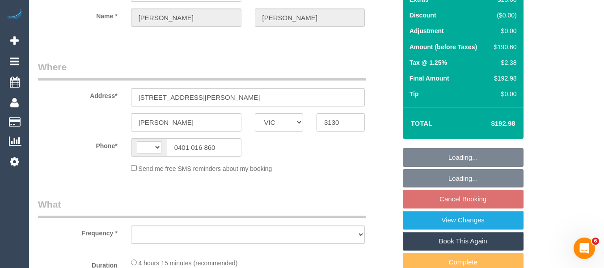
select select "string:AU"
select select "string:stripe-pm_1Rff2A2GScqysDRVbcytUx5k"
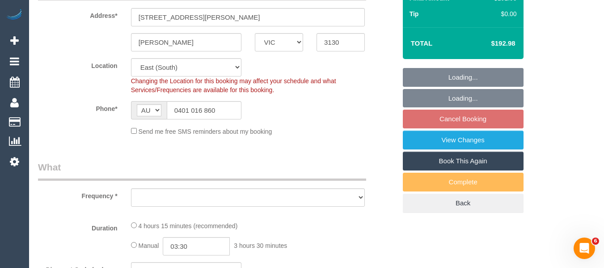
select select "object:676"
select select "number:27"
select select "number:14"
select select "number:19"
select select "number:23"
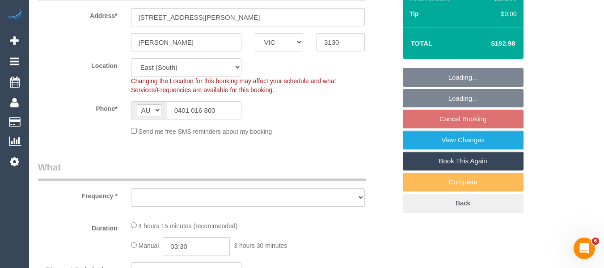
select select "number:35"
select select "number:13"
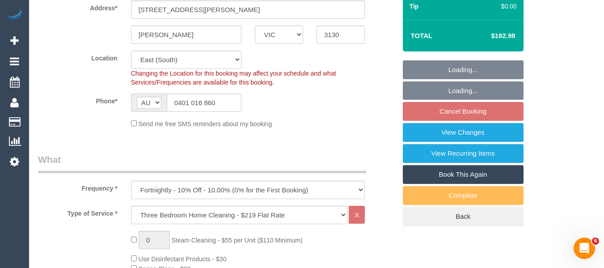
select select "object:1246"
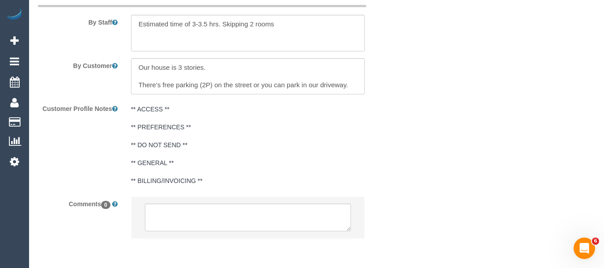
scroll to position [1632, 0]
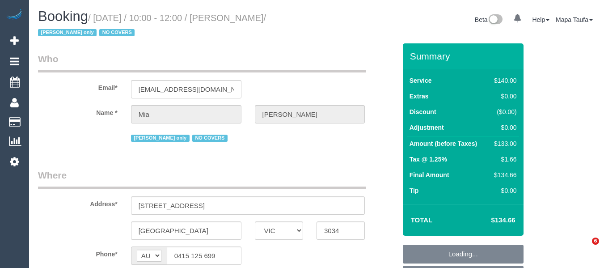
select select "VIC"
select select "string:stripe-pm_1QCi9n2GScqysDRVFKtYwPcV"
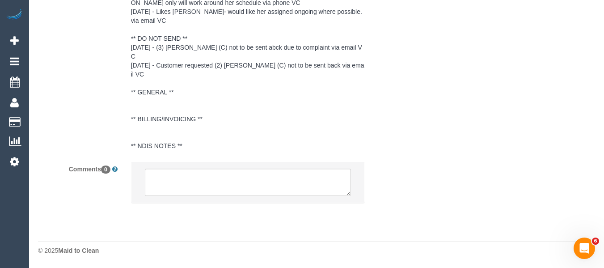
select select "object:543"
select select "number:27"
select select "number:14"
select select "number:19"
select select "number:22"
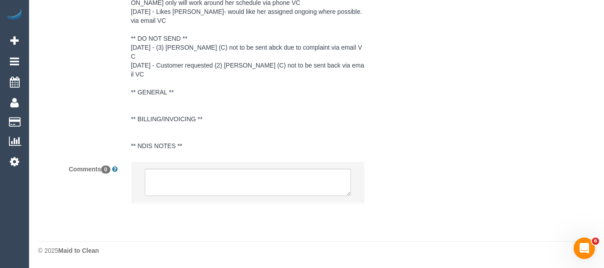
select select "number:34"
select select "number:26"
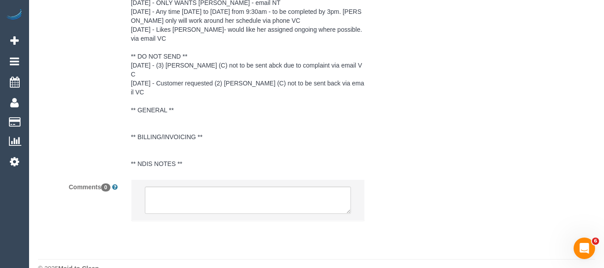
select select "object:694"
click at [205, 187] on textarea at bounding box center [248, 201] width 207 height 28
select select "spot3"
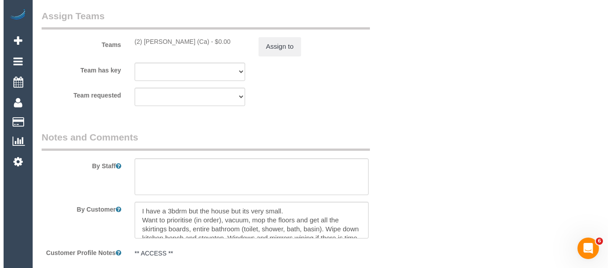
scroll to position [1269, 0]
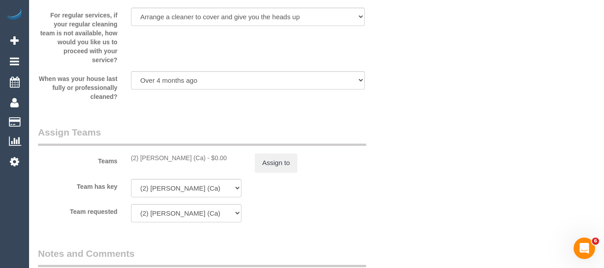
drag, startPoint x: 194, startPoint y: 157, endPoint x: 138, endPoint y: 158, distance: 55.5
click at [138, 158] on div "(2) Cheree Jordan (Ca) - $0.00" at bounding box center [186, 157] width 110 height 9
copy div "Cheree Jordan (Ca)"
click at [281, 161] on button "Assign to" at bounding box center [276, 162] width 43 height 19
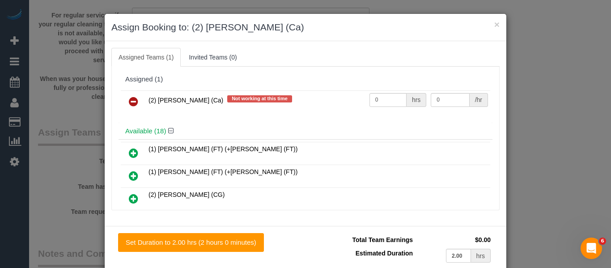
click at [123, 101] on link at bounding box center [133, 102] width 21 height 18
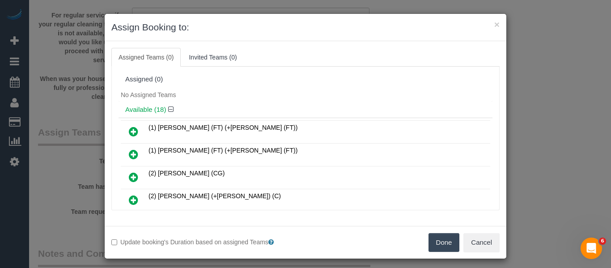
click at [430, 238] on button "Done" at bounding box center [444, 242] width 31 height 19
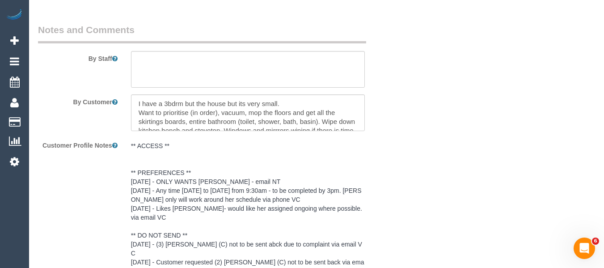
scroll to position [1671, 0]
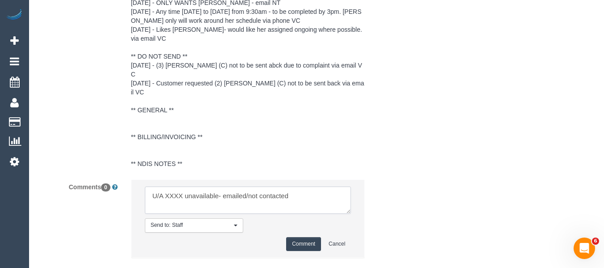
click at [168, 187] on textarea at bounding box center [248, 201] width 207 height 28
paste textarea "Cheree Jordan (Ca)"
drag, startPoint x: 293, startPoint y: 178, endPoint x: 266, endPoint y: 177, distance: 26.9
click at [266, 187] on textarea at bounding box center [248, 201] width 207 height 28
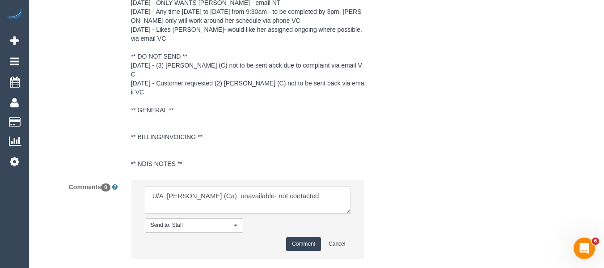
click at [316, 187] on textarea at bounding box center [248, 201] width 207 height 28
type textarea "U/A Cheree Jordan (Ca) unavailable- not contacted as no cover tag"
drag, startPoint x: 300, startPoint y: 221, endPoint x: 363, endPoint y: 210, distance: 64.1
click at [299, 237] on button "Comment" at bounding box center [303, 244] width 35 height 14
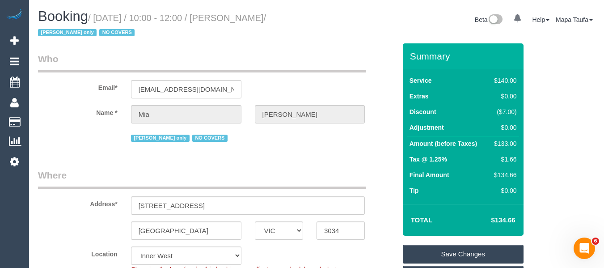
scroll to position [89, 0]
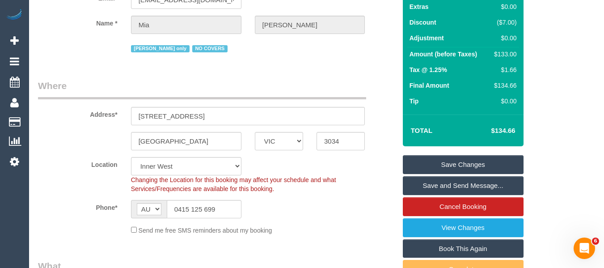
click at [466, 162] on link "Save Changes" at bounding box center [463, 164] width 121 height 19
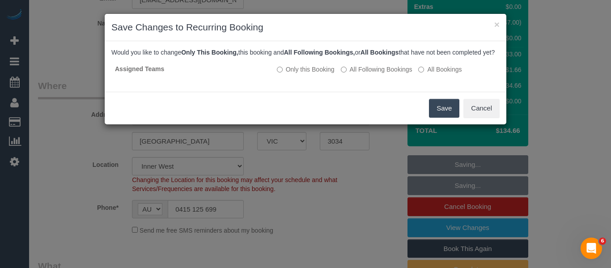
click at [438, 118] on button "Save" at bounding box center [444, 108] width 30 height 19
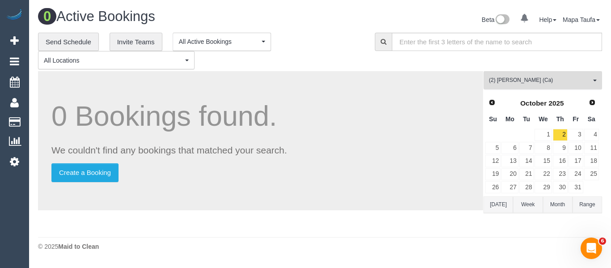
click at [512, 76] on button "(2) Cheree Jordan (Ca) All Teams" at bounding box center [543, 80] width 119 height 18
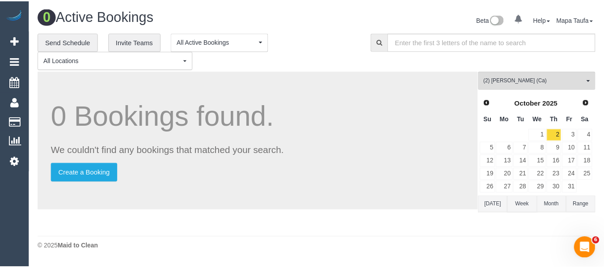
scroll to position [285, 0]
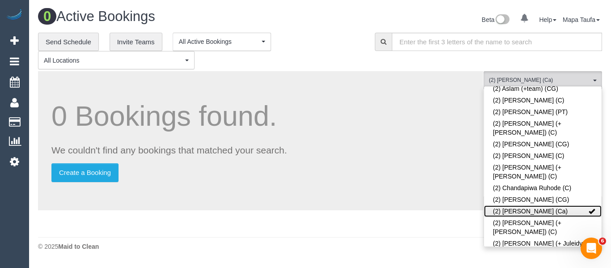
click at [499, 205] on link "(2) Cheree Jordan (Ca)" at bounding box center [543, 211] width 118 height 12
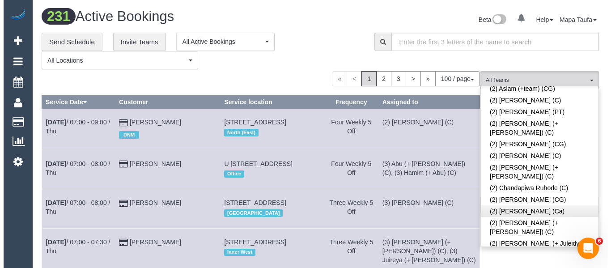
scroll to position [2321, 0]
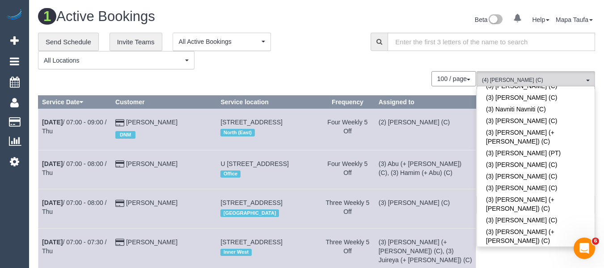
click at [318, 71] on div "100 / page 10 / page 20 / page 30 / page 40 / page 50 / page 100 / page" at bounding box center [257, 78] width 438 height 15
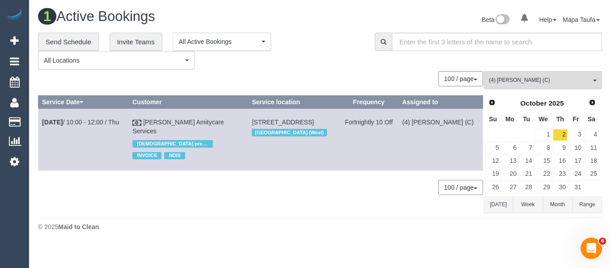
click at [500, 206] on button "[DATE]" at bounding box center [499, 204] width 30 height 17
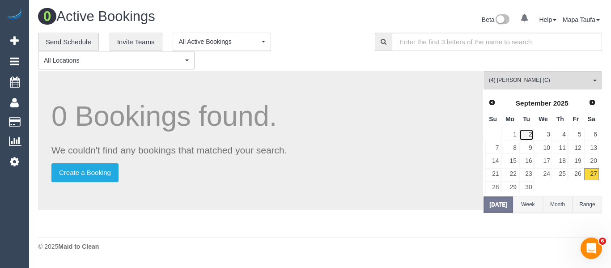
click at [527, 136] on link "2" at bounding box center [526, 135] width 15 height 12
click at [596, 105] on link "Next" at bounding box center [592, 102] width 13 height 13
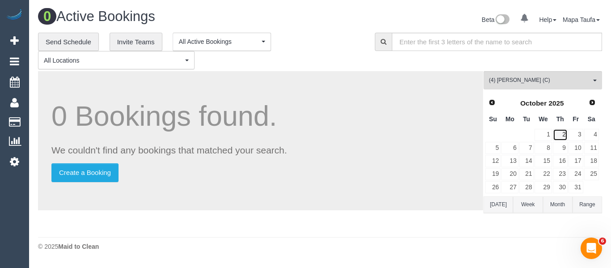
click at [560, 135] on link "2" at bounding box center [560, 135] width 15 height 12
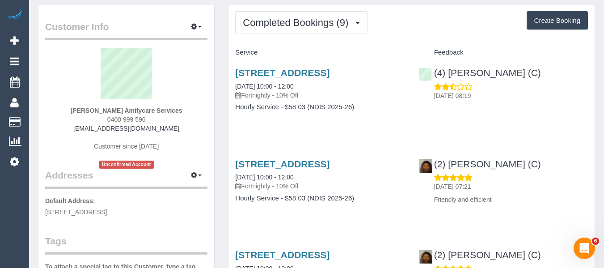
scroll to position [45, 0]
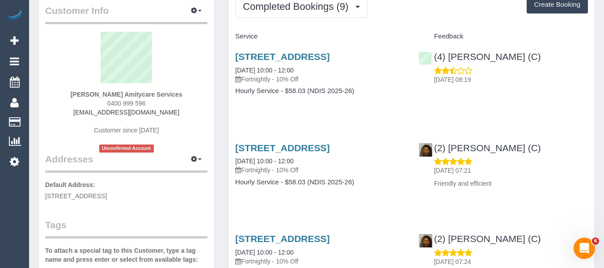
drag, startPoint x: 144, startPoint y: 114, endPoint x: 149, endPoint y: 138, distance: 24.5
click at [91, 114] on div "[PERSON_NAME] Amitycare Services 0400 999 596 [EMAIL_ADDRESS][DOMAIN_NAME] Cust…" at bounding box center [126, 92] width 162 height 121
copy link "[EMAIL_ADDRESS][DOMAIN_NAME]"
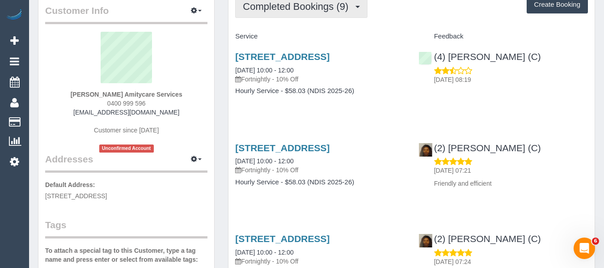
click at [272, 10] on span "Completed Bookings (9)" at bounding box center [298, 6] width 110 height 11
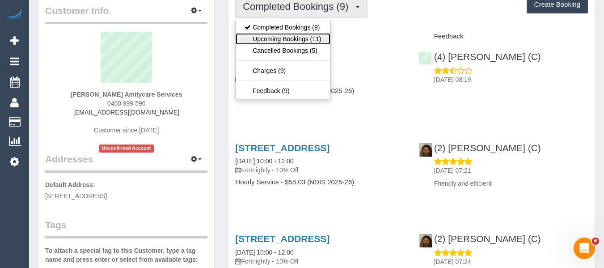
click at [280, 42] on link "Upcoming Bookings (11)" at bounding box center [283, 39] width 94 height 12
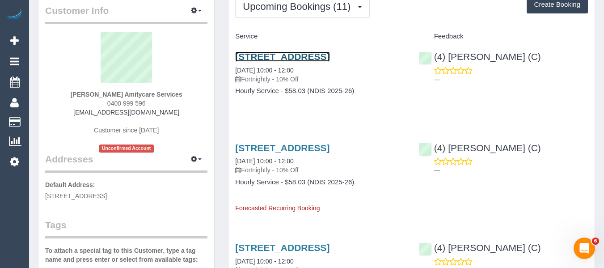
click at [281, 61] on link "[STREET_ADDRESS]" at bounding box center [282, 56] width 94 height 10
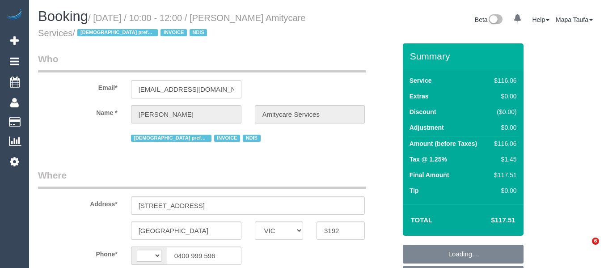
select select "VIC"
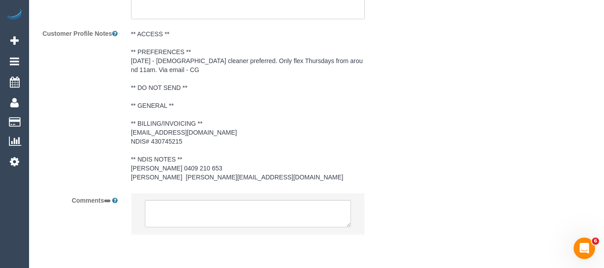
select select "object:282"
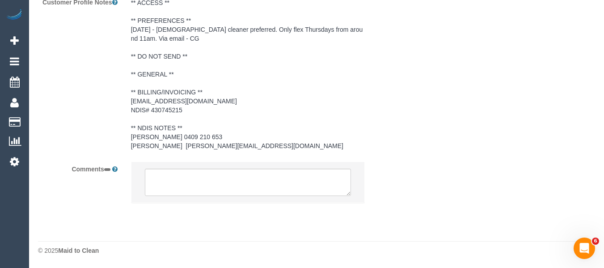
select select "string:AU"
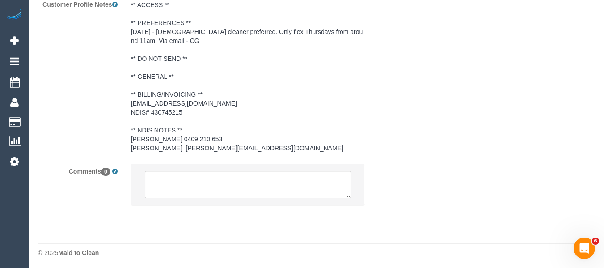
select select "number:27"
select select "number:14"
select select "number:19"
select select "number:24"
select select "number:35"
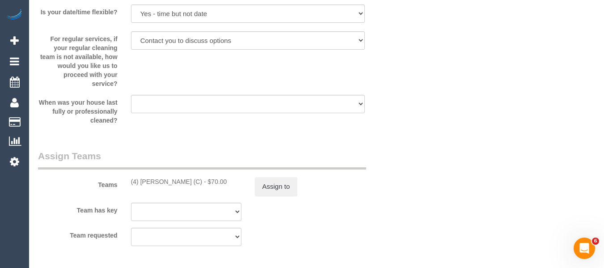
select select "object:1274"
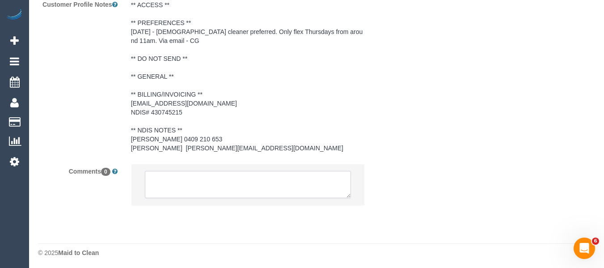
scroll to position [1369, 0]
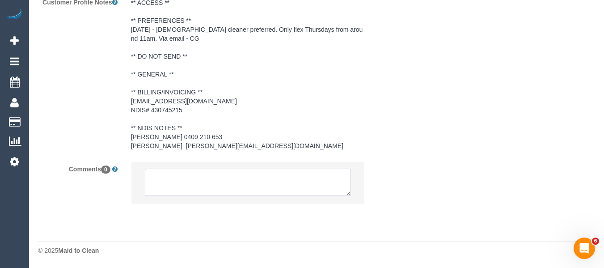
select select "spot3"
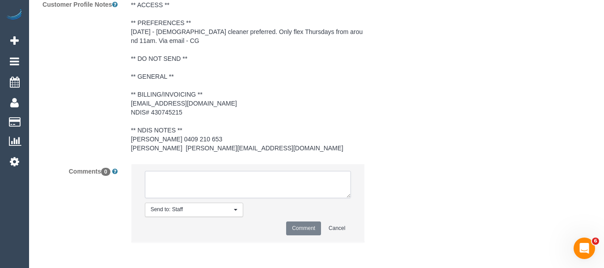
click at [232, 174] on textarea at bounding box center [248, 185] width 207 height 28
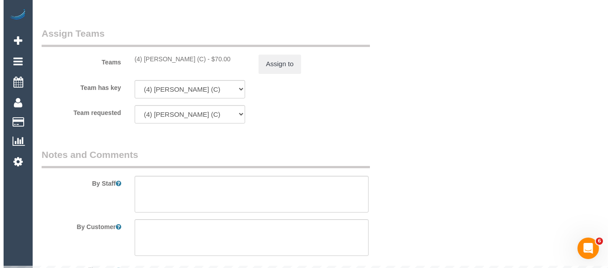
scroll to position [1056, 0]
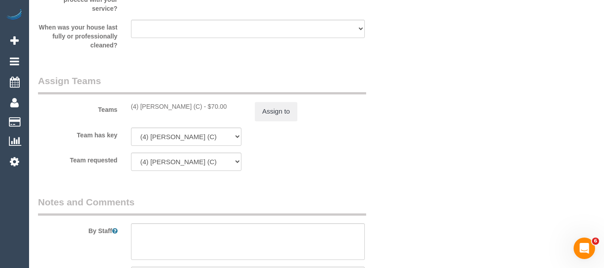
drag, startPoint x: 191, startPoint y: 110, endPoint x: 140, endPoint y: 108, distance: 50.1
click at [140, 108] on div "(4) [PERSON_NAME] (C) - $70.00" at bounding box center [186, 106] width 110 height 9
copy div "[PERSON_NAME] (C)"
click at [276, 114] on button "Assign to" at bounding box center [276, 111] width 43 height 19
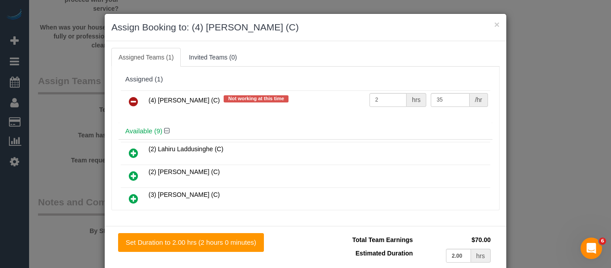
click at [132, 100] on icon at bounding box center [133, 101] width 9 height 11
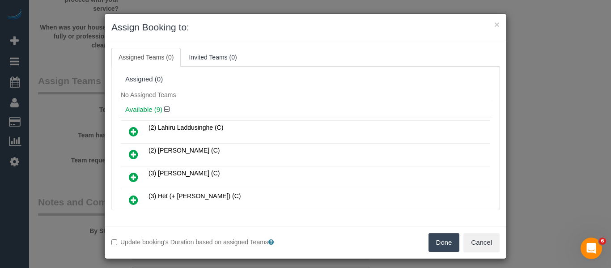
click at [435, 238] on button "Done" at bounding box center [444, 242] width 31 height 19
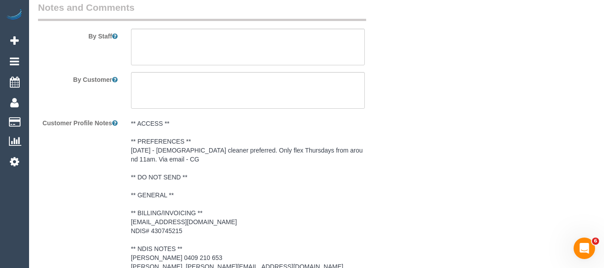
scroll to position [1409, 0]
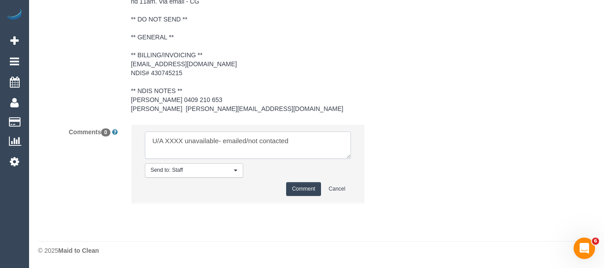
click at [174, 146] on textarea at bounding box center [248, 146] width 207 height 28
paste textarea "[PERSON_NAME] (C)"
drag, startPoint x: 284, startPoint y: 141, endPoint x: 418, endPoint y: 140, distance: 134.6
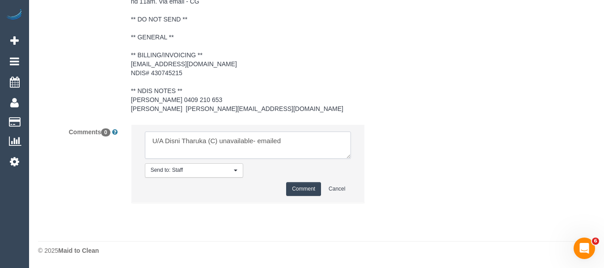
type textarea "U/A Disni Tharuka (C) unavailable- emailed"
click at [300, 189] on button "Comment" at bounding box center [303, 189] width 35 height 14
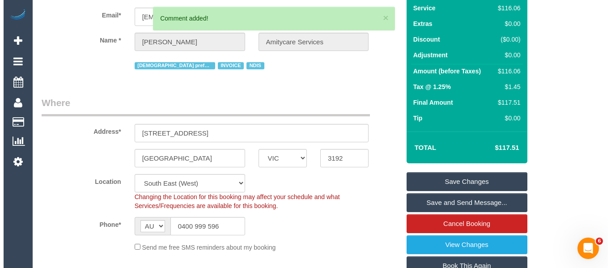
scroll to position [0, 0]
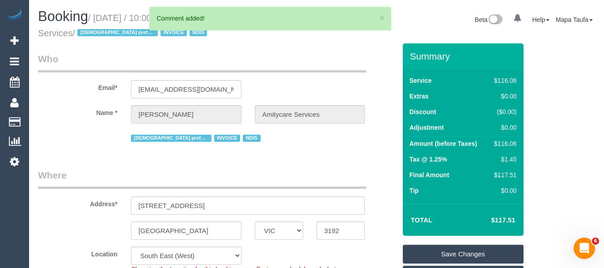
click at [455, 248] on link "Save Changes" at bounding box center [463, 254] width 121 height 19
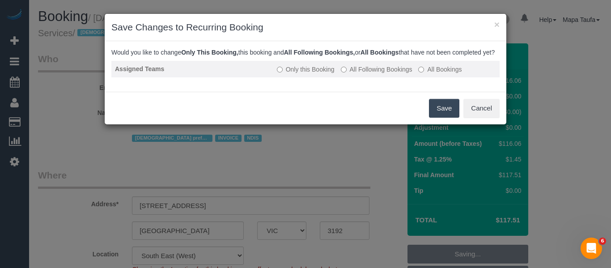
click at [380, 74] on label "All Following Bookings" at bounding box center [377, 69] width 72 height 9
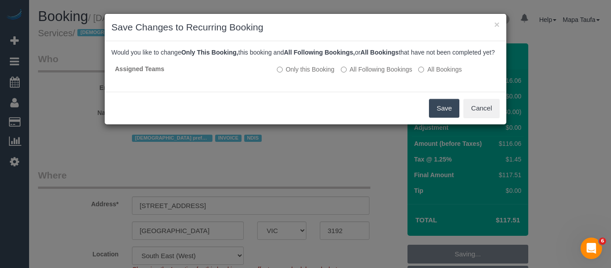
click at [442, 118] on button "Save" at bounding box center [444, 108] width 30 height 19
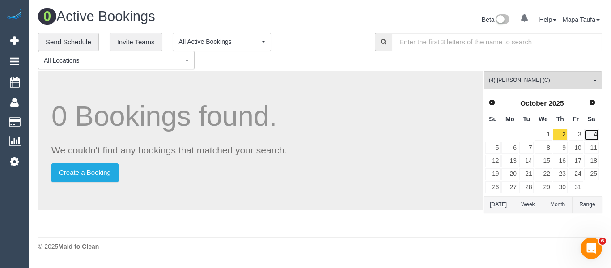
click at [596, 136] on link "4" at bounding box center [591, 135] width 15 height 12
click at [561, 147] on link "9" at bounding box center [560, 148] width 15 height 12
click at [597, 149] on link "11" at bounding box center [591, 148] width 15 height 12
click at [564, 162] on link "16" at bounding box center [560, 161] width 15 height 12
click at [592, 162] on link "18" at bounding box center [591, 161] width 15 height 12
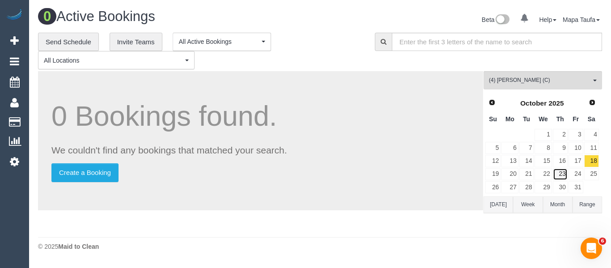
click at [564, 174] on link "23" at bounding box center [560, 174] width 15 height 12
click at [597, 174] on link "25" at bounding box center [591, 174] width 15 height 12
click at [562, 189] on link "30" at bounding box center [560, 187] width 15 height 12
click at [594, 105] on span "Next" at bounding box center [592, 101] width 7 height 7
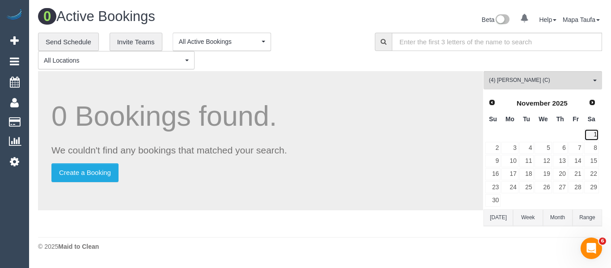
click at [596, 132] on link "1" at bounding box center [591, 135] width 15 height 12
click at [565, 145] on link "6" at bounding box center [560, 148] width 15 height 12
click at [594, 149] on link "8" at bounding box center [591, 148] width 15 height 12
click at [567, 160] on link "13" at bounding box center [560, 161] width 15 height 12
click at [598, 161] on link "15" at bounding box center [591, 161] width 15 height 12
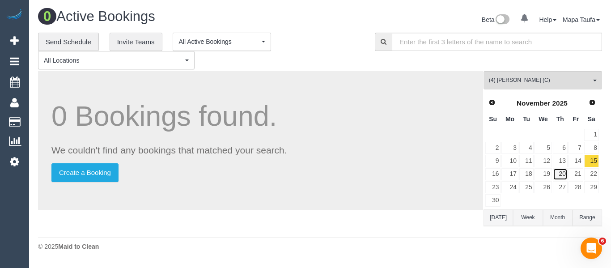
click at [559, 174] on link "20" at bounding box center [560, 174] width 15 height 12
click at [593, 174] on link "22" at bounding box center [591, 174] width 15 height 12
click at [497, 217] on button "Today" at bounding box center [499, 217] width 30 height 17
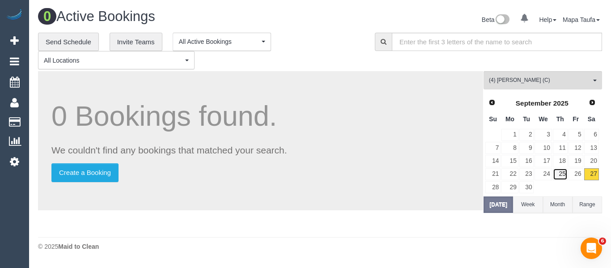
click at [561, 172] on link "25" at bounding box center [560, 174] width 15 height 12
click at [562, 157] on link "18" at bounding box center [560, 161] width 15 height 12
click at [563, 149] on link "11" at bounding box center [560, 148] width 15 height 12
click at [561, 135] on link "4" at bounding box center [560, 135] width 15 height 12
click at [563, 145] on link "11" at bounding box center [560, 148] width 15 height 12
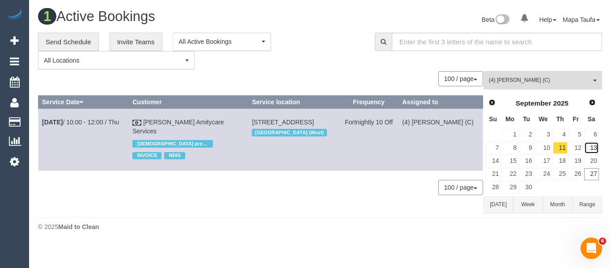
click at [595, 145] on link "13" at bounding box center [591, 148] width 15 height 12
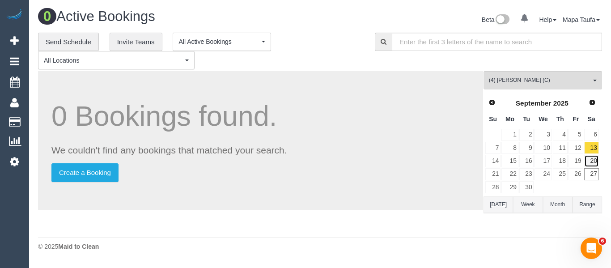
click at [593, 158] on link "20" at bounding box center [591, 161] width 15 height 12
click at [590, 133] on link "6" at bounding box center [591, 135] width 15 height 12
click at [594, 107] on link "Next" at bounding box center [592, 102] width 13 height 13
click at [541, 79] on span "(4) Disni Tharuka (C)" at bounding box center [540, 80] width 102 height 8
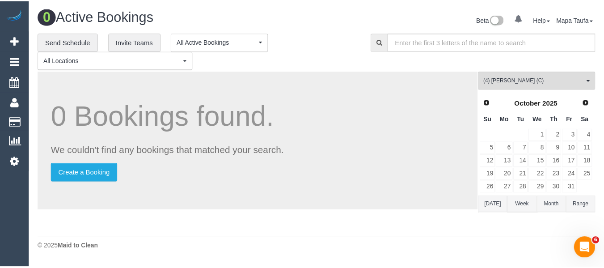
scroll to position [2344, 0]
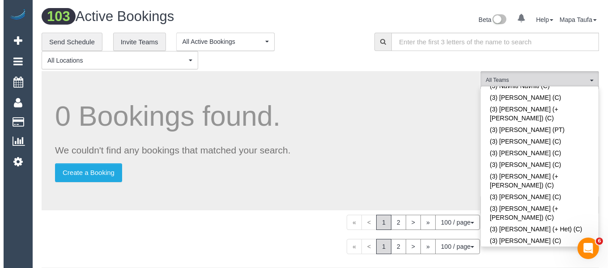
scroll to position [1379, 0]
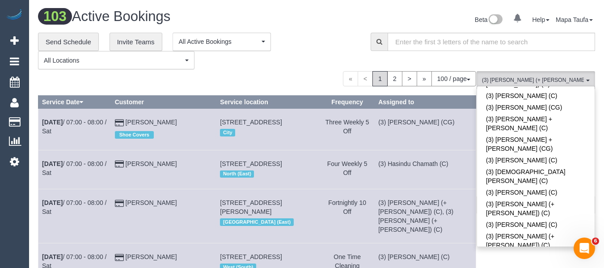
click at [300, 55] on div "**********" at bounding box center [197, 51] width 319 height 37
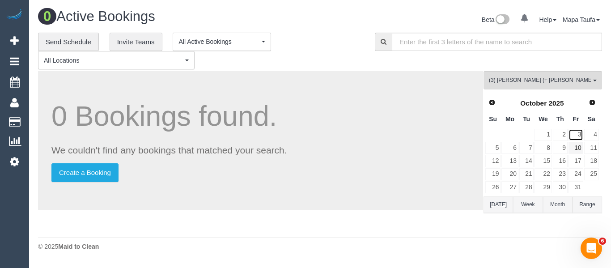
click at [577, 135] on link "3" at bounding box center [576, 135] width 15 height 12
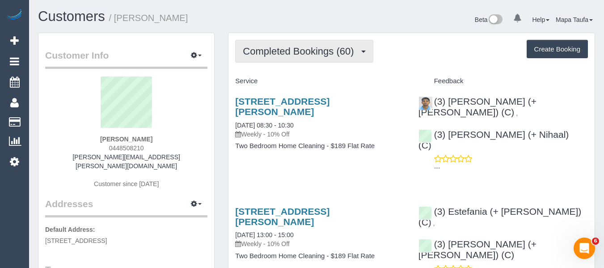
click at [295, 57] on button "Completed Bookings (60)" at bounding box center [304, 51] width 138 height 23
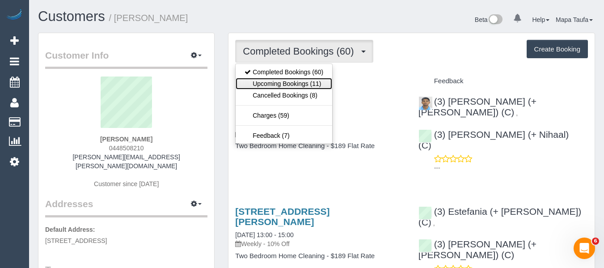
click at [296, 82] on link "Upcoming Bookings (11)" at bounding box center [284, 84] width 97 height 12
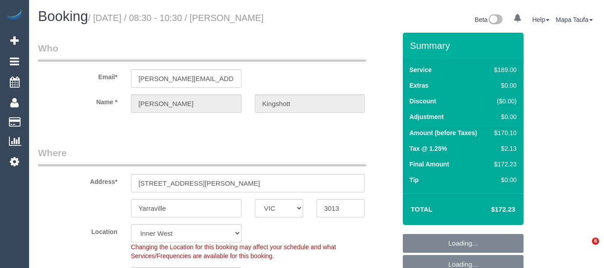
select select "VIC"
select select "number:27"
select select "number:14"
select select "number:19"
select select "number:36"
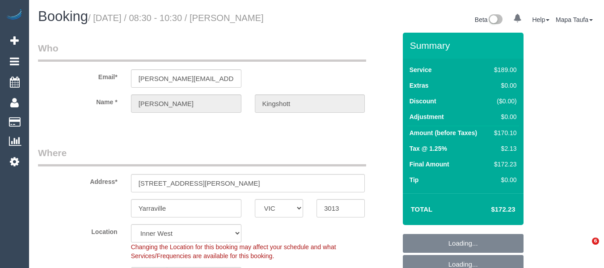
select select "number:34"
select select "number:11"
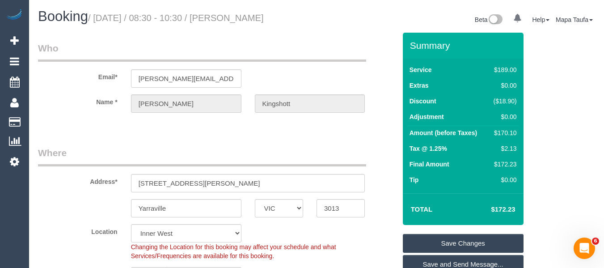
scroll to position [1847, 0]
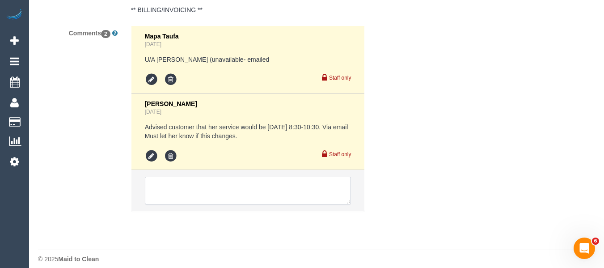
click at [299, 178] on textarea at bounding box center [248, 191] width 207 height 28
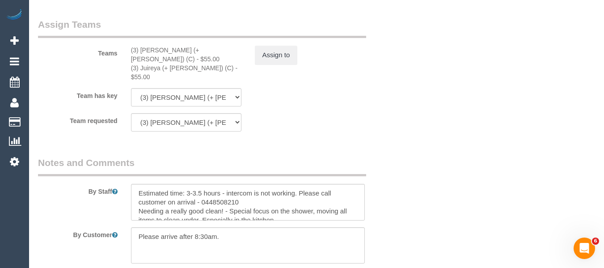
scroll to position [1355, 0]
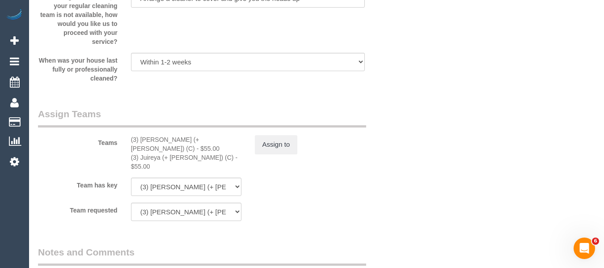
type textarea "U/A XXXX unavailable- emailed/not contacted"
drag, startPoint x: 196, startPoint y: 138, endPoint x: 142, endPoint y: 138, distance: 53.7
click at [142, 138] on div "(3) Gazi (+ Juireya) (C) - $55.00" at bounding box center [186, 144] width 110 height 18
copy div "Gazi (+ Juireya) (C)"
click at [284, 144] on button "Assign to" at bounding box center [276, 144] width 43 height 19
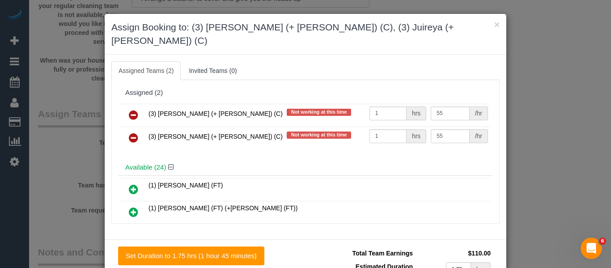
click at [129, 110] on icon at bounding box center [133, 115] width 9 height 11
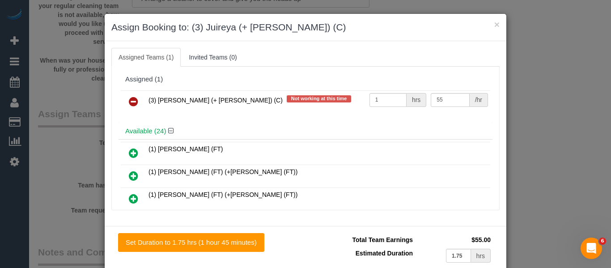
drag, startPoint x: 127, startPoint y: 101, endPoint x: 337, endPoint y: 197, distance: 230.8
click at [129, 101] on icon at bounding box center [133, 101] width 9 height 11
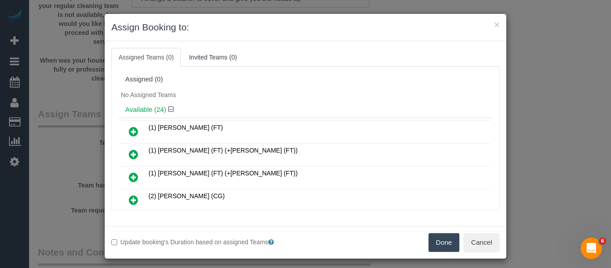
click at [446, 242] on button "Done" at bounding box center [444, 242] width 31 height 19
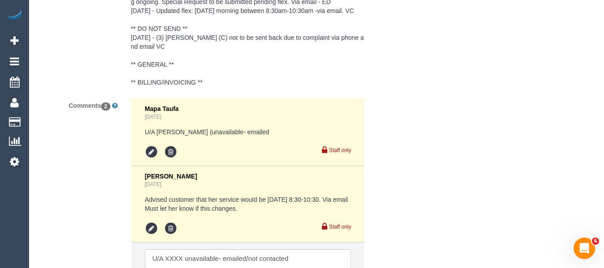
scroll to position [1884, 0]
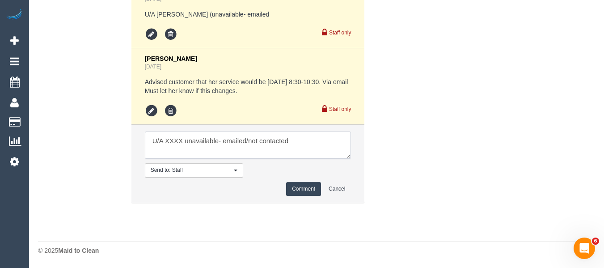
click at [174, 144] on textarea at bounding box center [248, 146] width 207 height 28
paste textarea "Gazi (+ Juireya) (C)"
drag, startPoint x: 290, startPoint y: 141, endPoint x: 263, endPoint y: 143, distance: 27.3
click at [263, 143] on textarea at bounding box center [248, 146] width 207 height 28
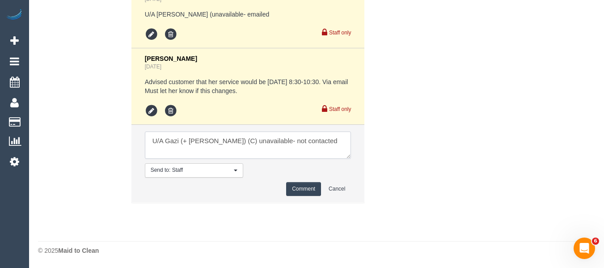
type textarea "U/A Gazi (+ Juireya) (C) unavailable- not contacted"
click at [301, 196] on li "Send to: Staff Nothing selected Send to: Staff Send to: Customer Send to: Team …" at bounding box center [248, 164] width 233 height 78
click at [310, 188] on button "Comment" at bounding box center [303, 189] width 35 height 14
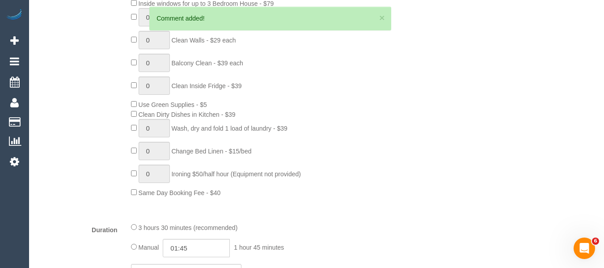
scroll to position [212, 0]
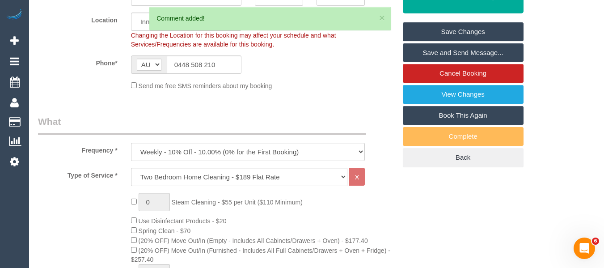
click at [448, 30] on link "Save Changes" at bounding box center [463, 31] width 121 height 19
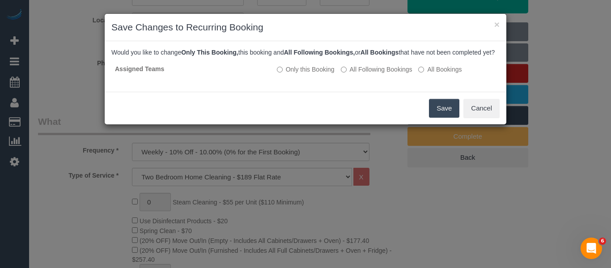
click at [443, 115] on button "Save" at bounding box center [444, 108] width 30 height 19
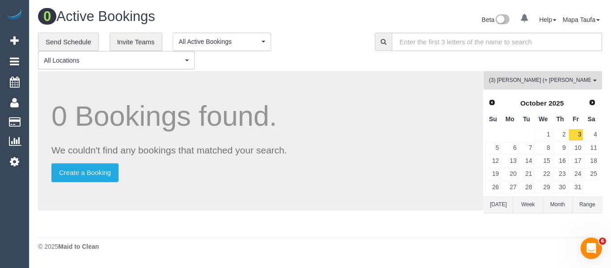
drag, startPoint x: 522, startPoint y: 75, endPoint x: 520, endPoint y: 97, distance: 22.0
click at [522, 75] on button "(3) Gazi (+ Juireya) (C) All Teams" at bounding box center [543, 80] width 119 height 18
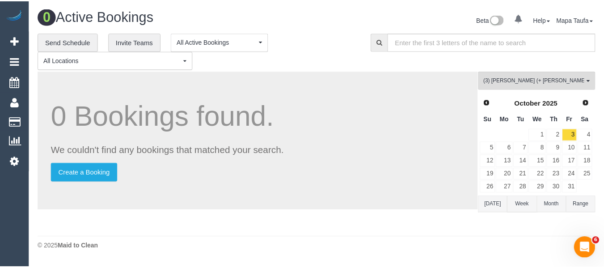
scroll to position [1379, 0]
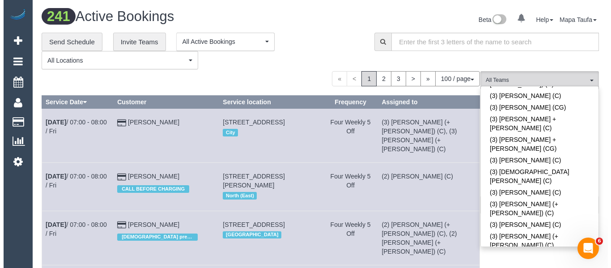
scroll to position [227, 0]
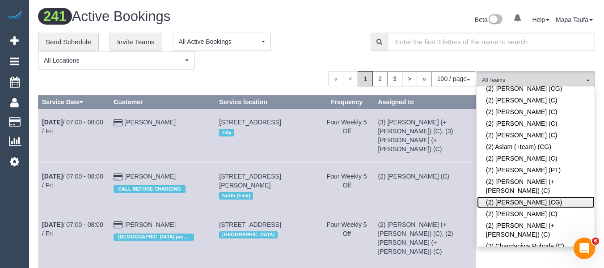
click at [536, 196] on link "(2) Binoy Adheesha (CG)" at bounding box center [536, 202] width 118 height 12
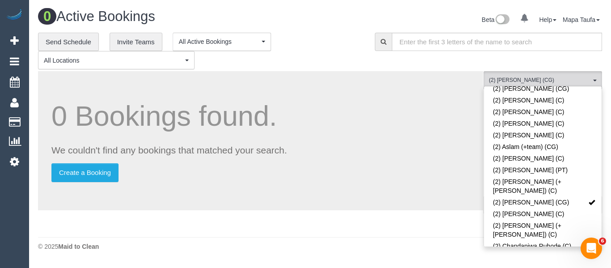
click at [334, 58] on div "**********" at bounding box center [199, 51] width 323 height 37
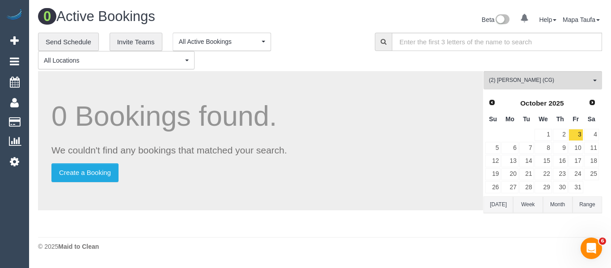
click at [490, 201] on button "Today" at bounding box center [499, 204] width 30 height 17
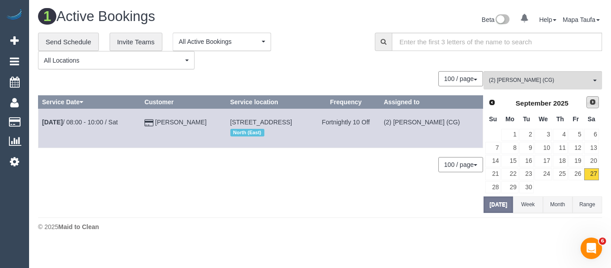
click at [592, 105] on span "Next" at bounding box center [592, 101] width 7 height 7
click at [594, 132] on link "4" at bounding box center [591, 135] width 15 height 12
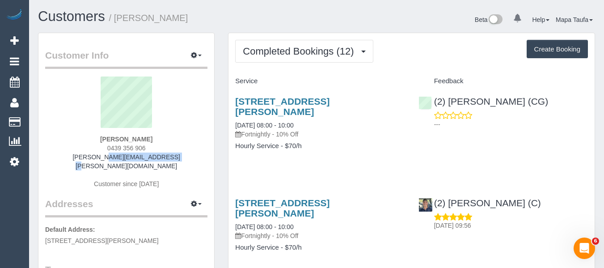
drag, startPoint x: 153, startPoint y: 155, endPoint x: 89, endPoint y: 154, distance: 64.4
click at [89, 154] on div "Alex Wyatt 0439 356 906 alex@wyatt-family.com Customer since 2025" at bounding box center [126, 136] width 162 height 121
copy link "[PERSON_NAME][EMAIL_ADDRESS][PERSON_NAME][DOMAIN_NAME]"
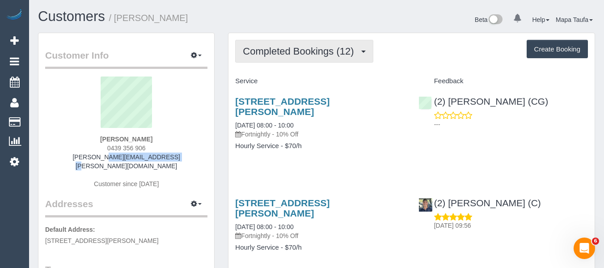
drag, startPoint x: 298, startPoint y: 43, endPoint x: 297, endPoint y: 70, distance: 26.4
click at [297, 44] on button "Completed Bookings (12)" at bounding box center [304, 51] width 138 height 23
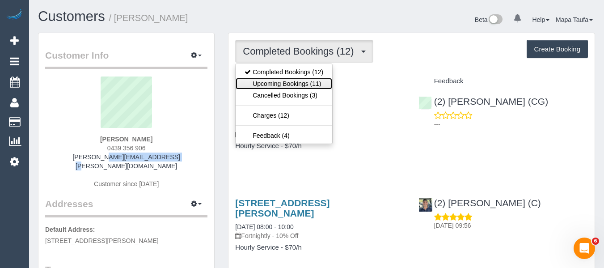
drag, startPoint x: 296, startPoint y: 79, endPoint x: 232, endPoint y: 84, distance: 63.7
click at [296, 80] on link "Upcoming Bookings (11)" at bounding box center [284, 84] width 97 height 12
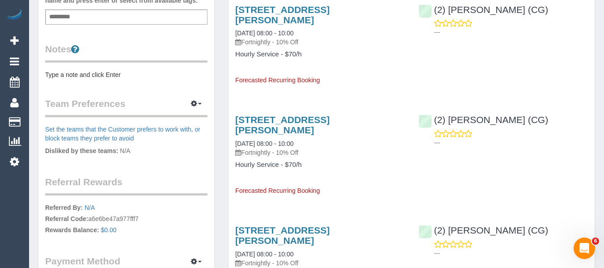
scroll to position [313, 0]
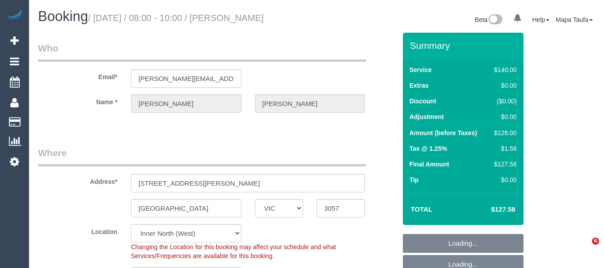
select select "VIC"
select select "number:27"
select select "number:14"
select select "number:19"
select select "number:24"
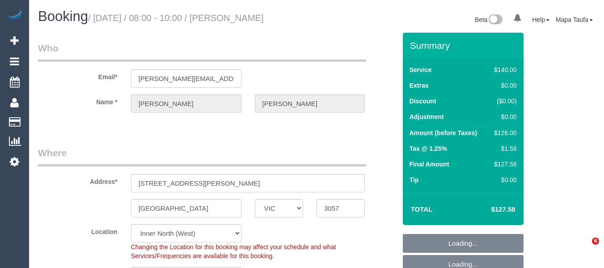
select select "number:34"
select select "number:13"
select select "spot2"
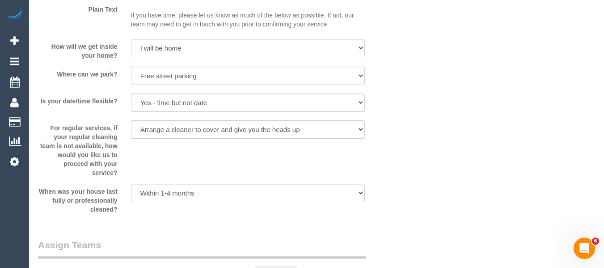
drag, startPoint x: 606, startPoint y: 25, endPoint x: 17, endPoint y: 13, distance: 588.8
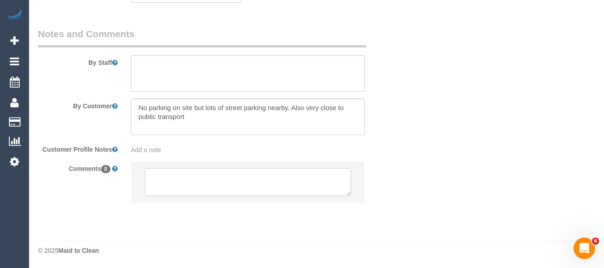
click at [259, 180] on textarea at bounding box center [248, 182] width 207 height 28
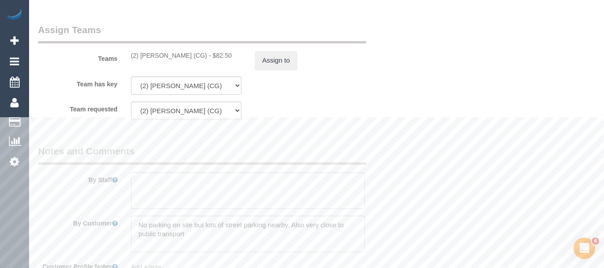
scroll to position [1242, 0]
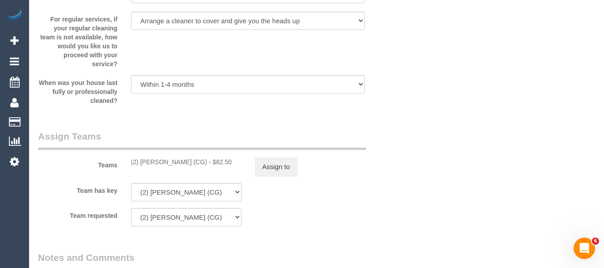
drag, startPoint x: 202, startPoint y: 161, endPoint x: 138, endPoint y: 161, distance: 63.5
click at [138, 161] on div "(2) [PERSON_NAME] (CG) - $82.50" at bounding box center [186, 161] width 110 height 9
copy div "[PERSON_NAME] Adheesha (CG)"
click at [272, 170] on button "Assign to" at bounding box center [276, 166] width 43 height 19
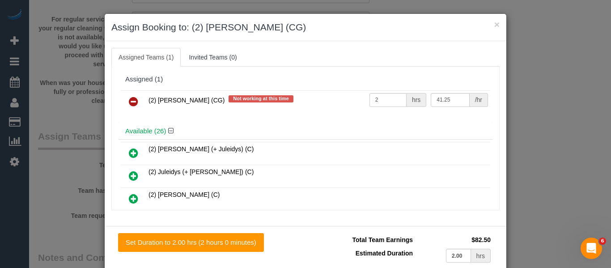
click at [140, 102] on link at bounding box center [133, 102] width 21 height 18
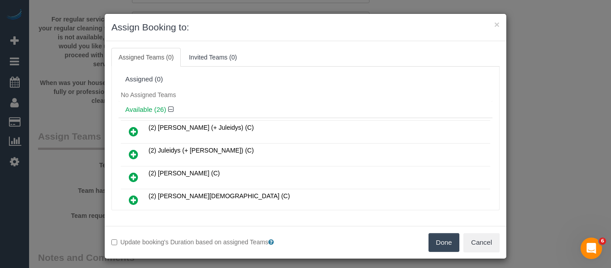
click at [443, 234] on button "Done" at bounding box center [444, 242] width 31 height 19
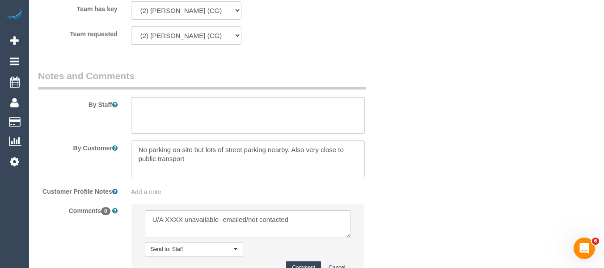
scroll to position [1502, 0]
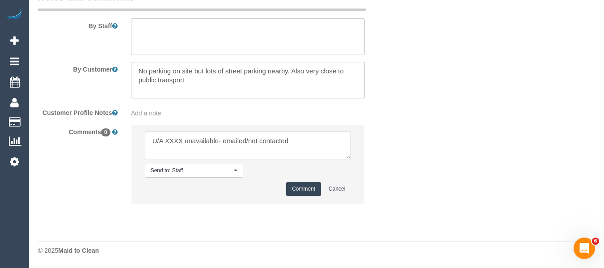
click at [181, 136] on textarea at bounding box center [248, 146] width 207 height 28
paste textarea "Binoy Adheesha (CG)"
click at [172, 139] on textarea at bounding box center [248, 146] width 207 height 28
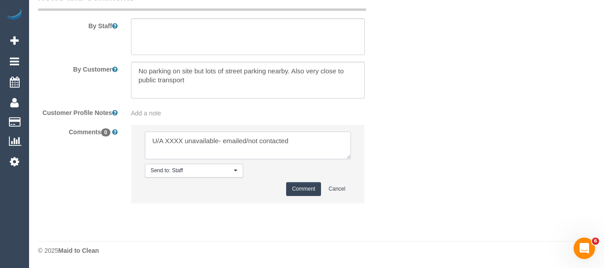
paste textarea "Binoy Adheesha (CG)"
drag, startPoint x: 298, startPoint y: 141, endPoint x: 456, endPoint y: 143, distance: 158.4
type textarea "U/A Binoy Adheesha (CG) unavailable- emailed"
drag, startPoint x: 297, startPoint y: 189, endPoint x: 538, endPoint y: 191, distance: 240.7
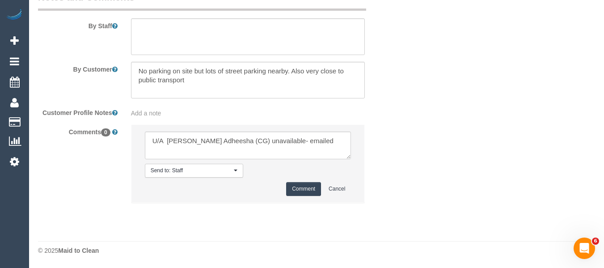
click at [298, 189] on button "Comment" at bounding box center [303, 189] width 35 height 14
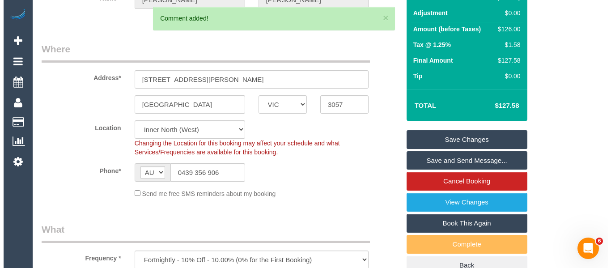
scroll to position [0, 0]
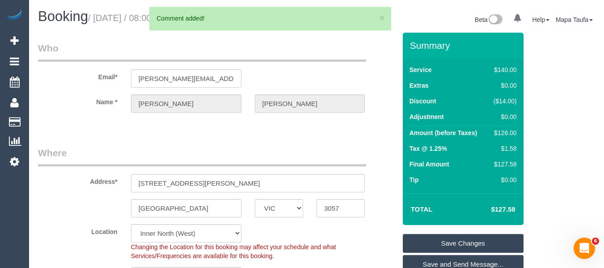
click at [457, 244] on link "Save Changes" at bounding box center [463, 243] width 121 height 19
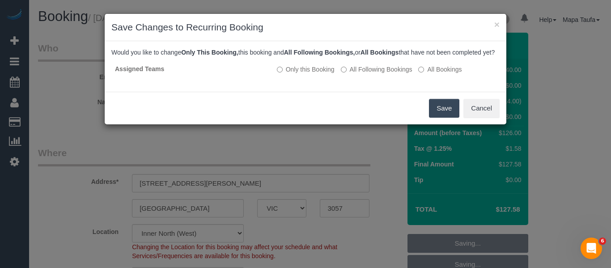
click at [428, 112] on div "Save Cancel" at bounding box center [306, 108] width 402 height 33
click at [435, 115] on button "Save" at bounding box center [444, 108] width 30 height 19
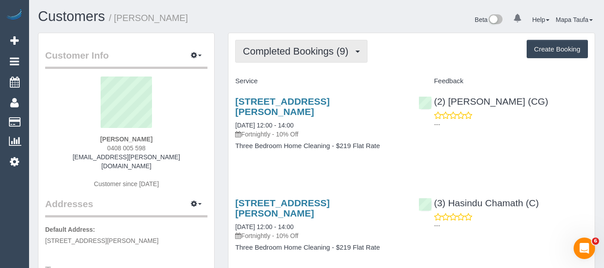
click at [285, 59] on button "Completed Bookings (9)" at bounding box center [301, 51] width 132 height 23
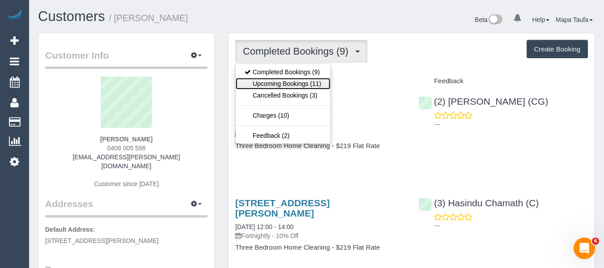
click at [290, 84] on link "Upcoming Bookings (11)" at bounding box center [283, 84] width 94 height 12
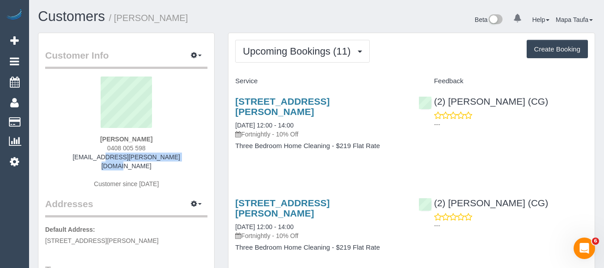
drag, startPoint x: 182, startPoint y: 159, endPoint x: 86, endPoint y: 158, distance: 95.3
click at [84, 157] on div "[PERSON_NAME] 0408 005 598 [EMAIL_ADDRESS][PERSON_NAME][DOMAIN_NAME] Customer s…" at bounding box center [126, 136] width 162 height 121
copy link "[EMAIL_ADDRESS][PERSON_NAME][DOMAIN_NAME]"
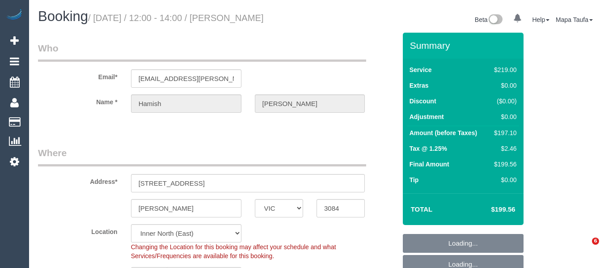
select select "VIC"
select select "spot4"
select select "number:27"
select select "number:14"
select select "number:19"
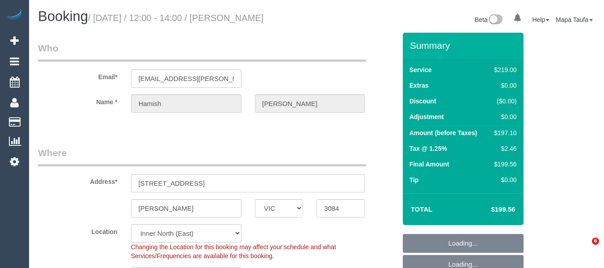
select select "number:25"
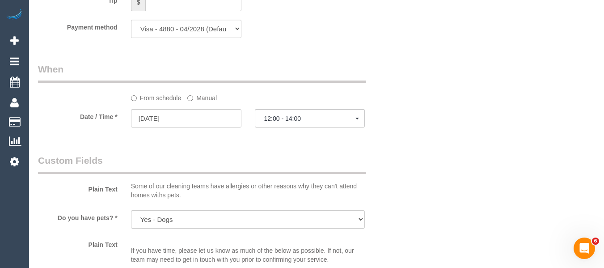
scroll to position [1498, 0]
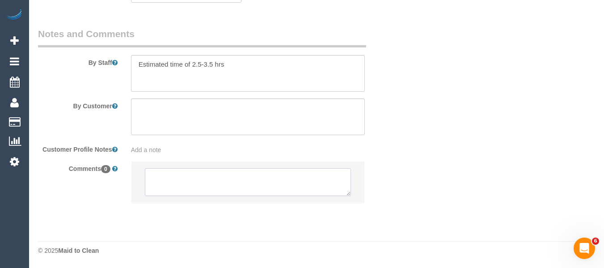
click at [260, 188] on textarea at bounding box center [248, 182] width 207 height 28
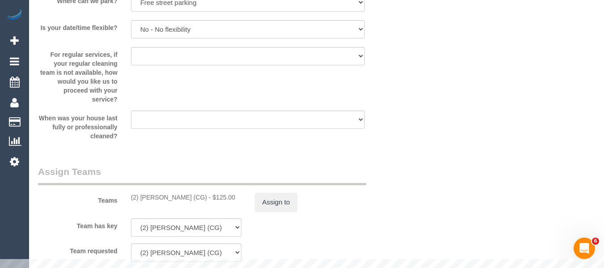
scroll to position [1320, 0]
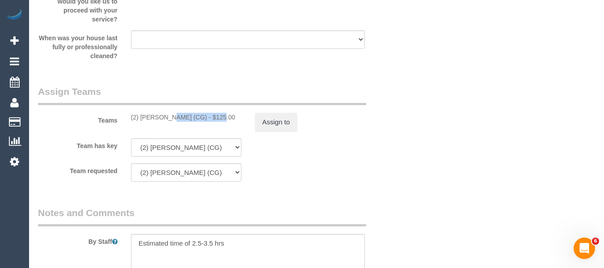
drag, startPoint x: 179, startPoint y: 115, endPoint x: 141, endPoint y: 115, distance: 38.0
click at [141, 115] on div "(2) Binoy Adheesha (CG) - $125.00" at bounding box center [186, 117] width 110 height 9
copy div "[PERSON_NAME] ("
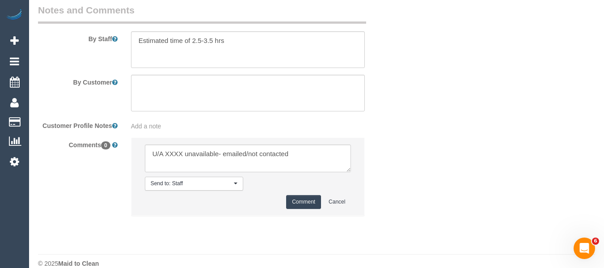
scroll to position [1535, 0]
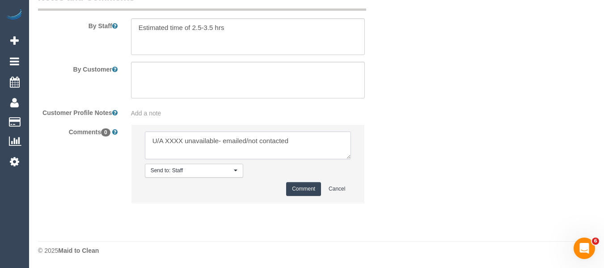
click at [173, 139] on textarea at bounding box center [248, 146] width 207 height 28
paste textarea "Binoy Adheesha ("
drag, startPoint x: 281, startPoint y: 139, endPoint x: 332, endPoint y: 139, distance: 51.0
click at [332, 139] on textarea at bounding box center [248, 146] width 207 height 28
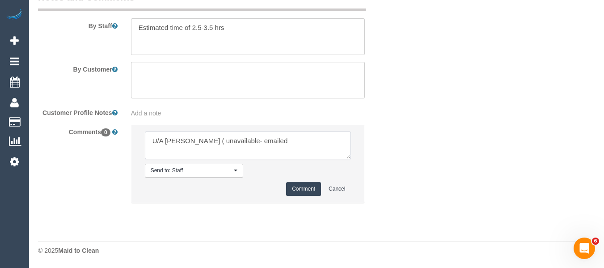
type textarea "U/A Binoy Adheesha ( unavailable- emailed"
click at [305, 185] on button "Comment" at bounding box center [303, 189] width 35 height 14
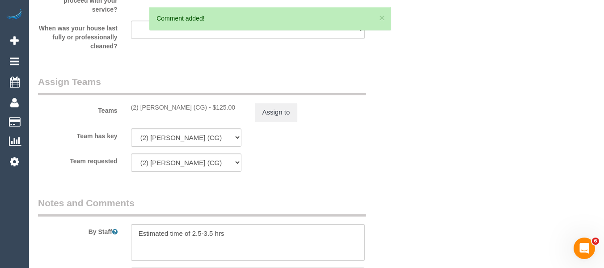
scroll to position [1326, 0]
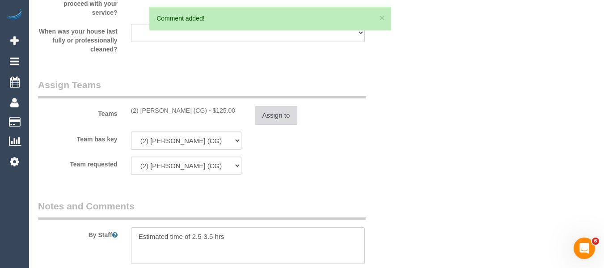
click at [281, 120] on button "Assign to" at bounding box center [276, 115] width 43 height 19
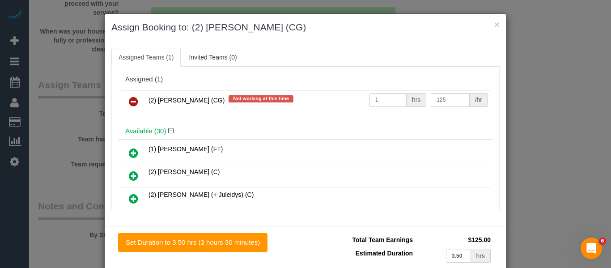
click at [132, 102] on icon at bounding box center [133, 101] width 9 height 11
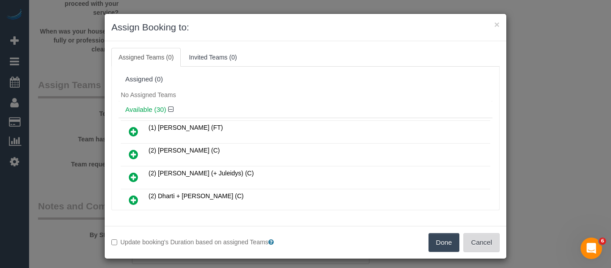
click at [440, 245] on button "Done" at bounding box center [444, 242] width 31 height 19
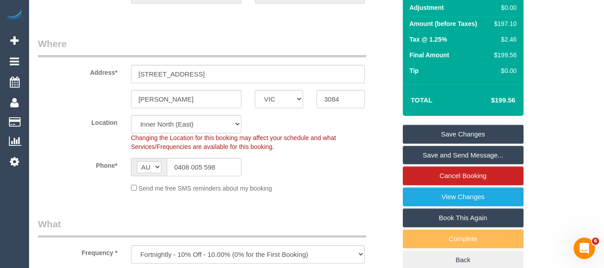
scroll to position [96, 0]
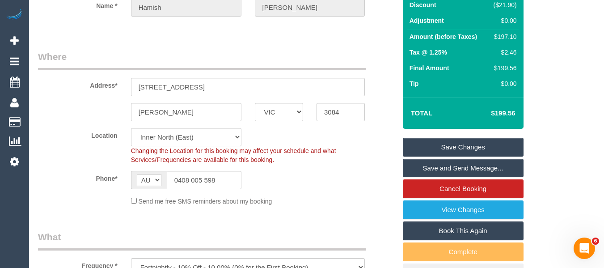
click at [471, 147] on link "Save Changes" at bounding box center [463, 147] width 121 height 19
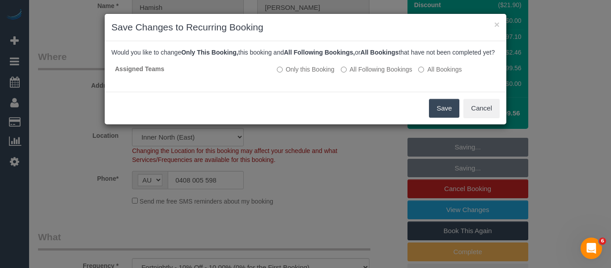
click at [437, 115] on button "Save" at bounding box center [444, 108] width 30 height 19
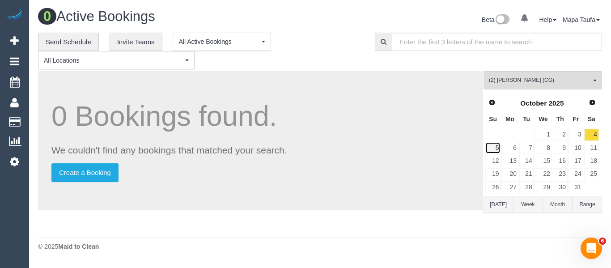
click at [500, 146] on link "5" at bounding box center [492, 148] width 15 height 12
click at [511, 146] on link "6" at bounding box center [509, 148] width 17 height 12
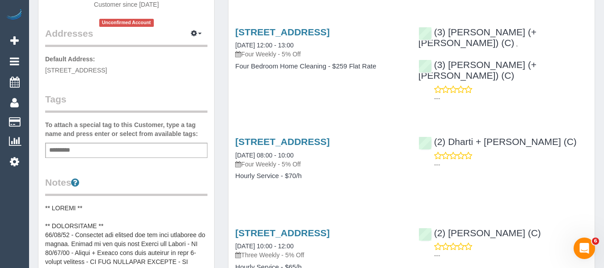
scroll to position [45, 0]
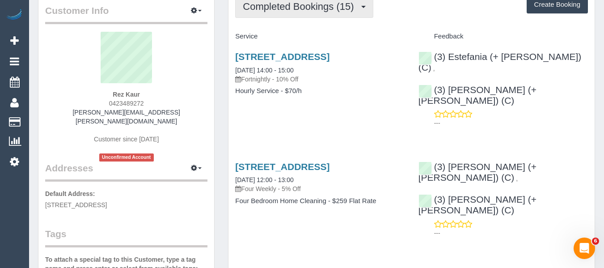
click at [268, 13] on button "Completed Bookings (15)" at bounding box center [304, 6] width 138 height 23
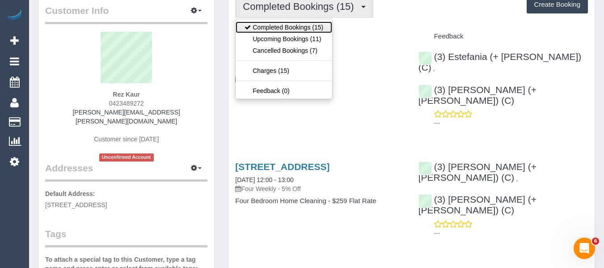
click at [270, 30] on link "Completed Bookings (15)" at bounding box center [284, 27] width 97 height 12
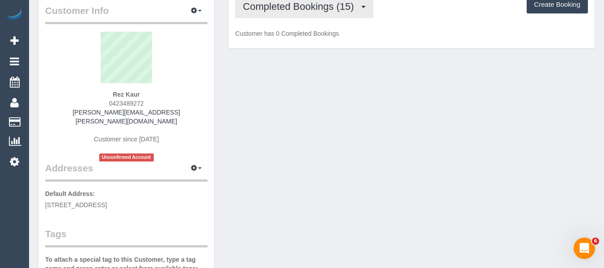
click at [270, 14] on button "Completed Bookings (15)" at bounding box center [304, 6] width 138 height 23
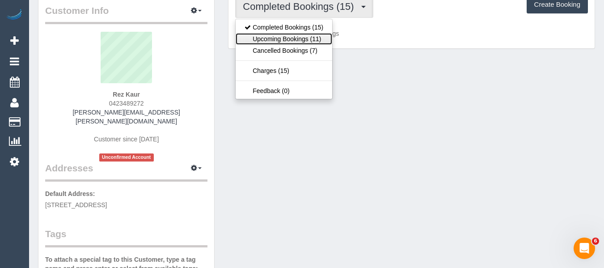
click at [269, 37] on link "Upcoming Bookings (11)" at bounding box center [284, 39] width 97 height 12
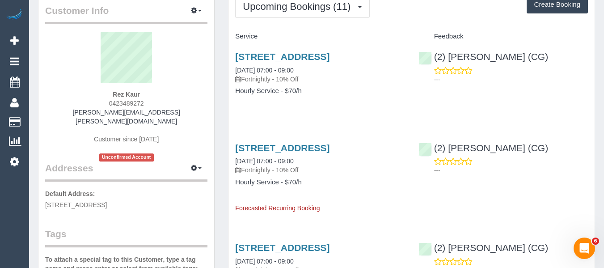
drag, startPoint x: 266, startPoint y: 19, endPoint x: 266, endPoint y: 24, distance: 4.9
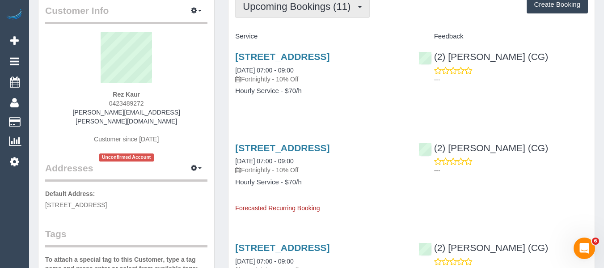
click at [269, 13] on button "Upcoming Bookings (11)" at bounding box center [302, 6] width 135 height 23
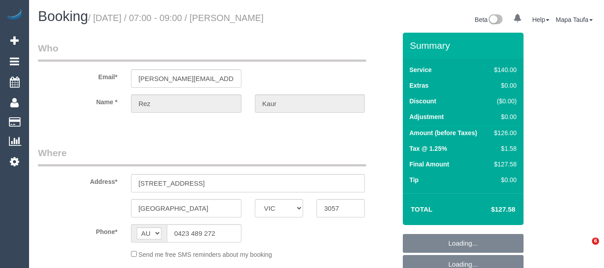
select select "VIC"
select select "number:27"
select select "number:14"
select select "number:19"
select select "number:36"
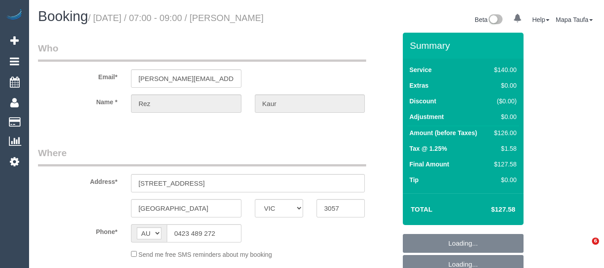
select select "object:838"
select select "string:stripe-pm_1OCGZW2GScqysDRV6QN54hgo"
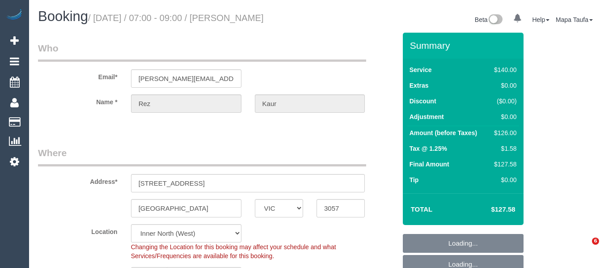
select select "object:1748"
select select "spot1"
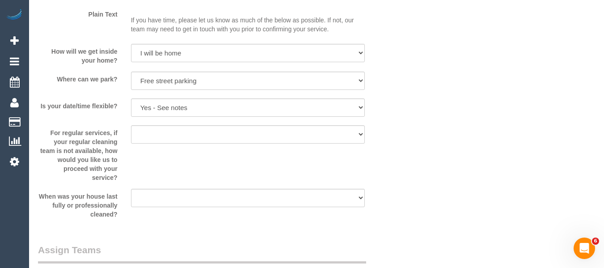
scroll to position [1702, 0]
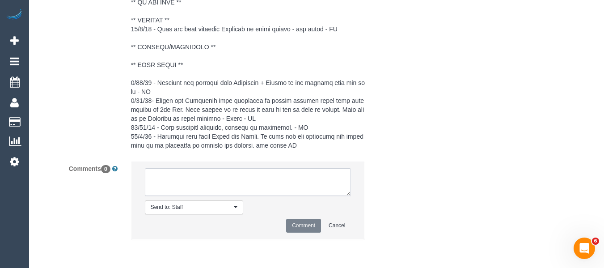
click at [251, 186] on textarea at bounding box center [248, 182] width 207 height 28
type textarea "4"
click at [247, 183] on textarea at bounding box center [248, 182] width 207 height 28
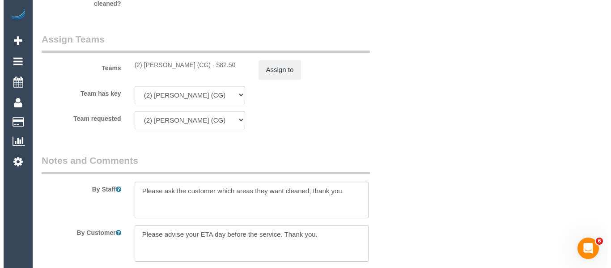
scroll to position [1210, 0]
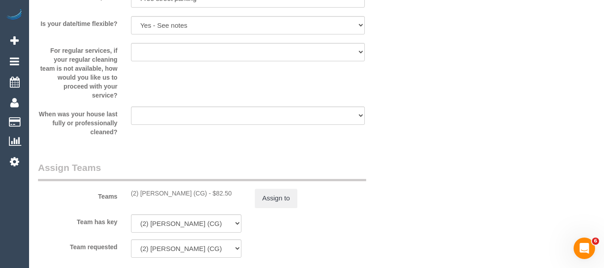
type textarea "U/A XXXX unavailable- emailed/not contacted"
drag, startPoint x: 199, startPoint y: 195, endPoint x: 141, endPoint y: 195, distance: 58.1
click at [141, 195] on div "(2) Binoy Adheesha (CG) - $82.50" at bounding box center [186, 193] width 110 height 9
copy div "Binoy Adheesha (CG"
click at [273, 197] on button "Assign to" at bounding box center [276, 198] width 43 height 19
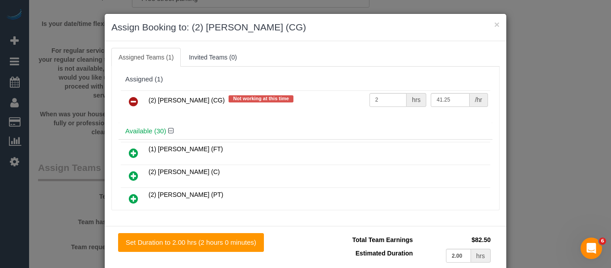
click at [129, 98] on icon at bounding box center [133, 101] width 9 height 11
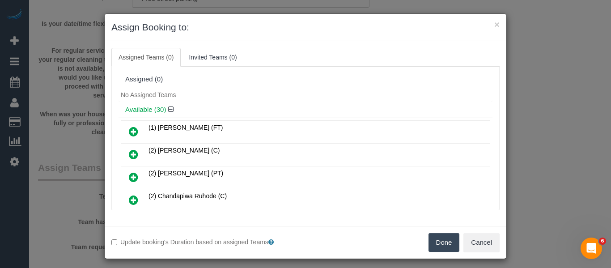
click at [438, 235] on button "Done" at bounding box center [444, 242] width 31 height 19
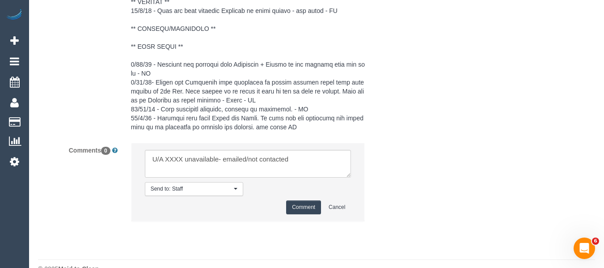
scroll to position [1739, 0]
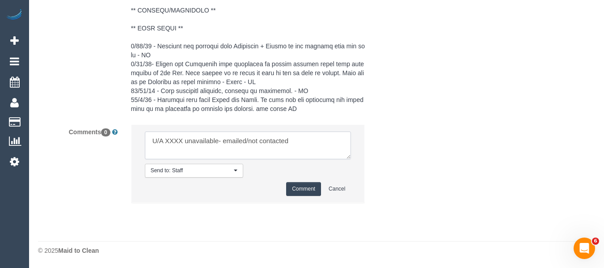
click at [178, 144] on textarea at bounding box center [248, 146] width 207 height 28
paste textarea "Binoy Adheesha (CG"
drag, startPoint x: 292, startPoint y: 138, endPoint x: 273, endPoint y: 141, distance: 18.7
click at [269, 141] on textarea at bounding box center [248, 146] width 207 height 28
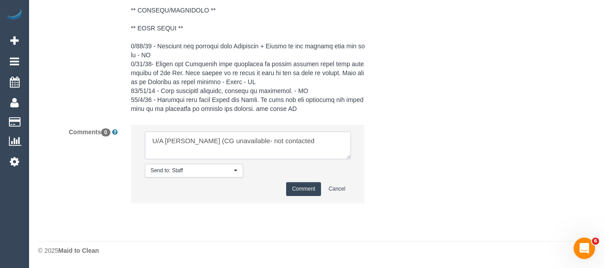
type textarea "U/A Binoy Adheesha (CG unavailable- not contacted"
click at [305, 196] on button "Comment" at bounding box center [303, 189] width 35 height 14
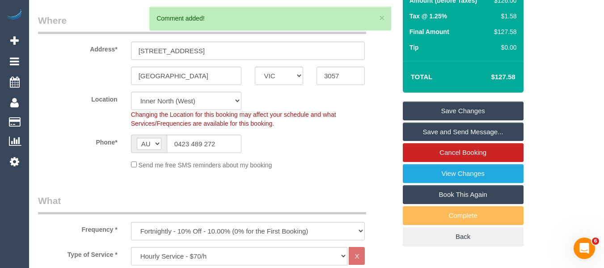
scroll to position [111, 0]
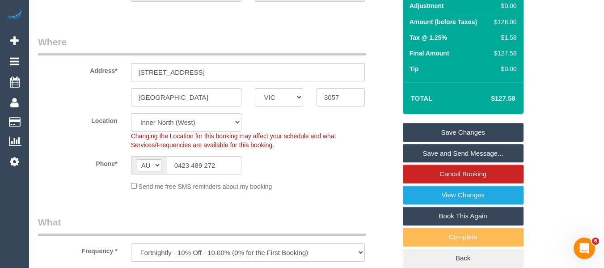
click at [481, 127] on link "Save Changes" at bounding box center [463, 132] width 121 height 19
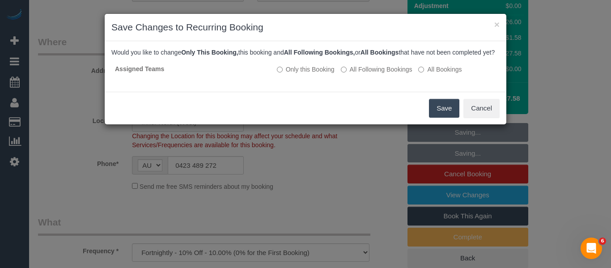
click at [442, 114] on button "Save" at bounding box center [444, 108] width 30 height 19
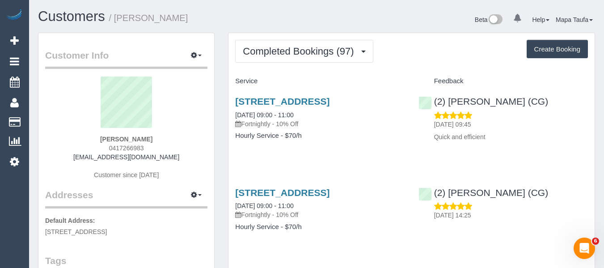
drag, startPoint x: 172, startPoint y: 154, endPoint x: 155, endPoint y: 171, distance: 24.0
click at [90, 160] on div "[PERSON_NAME] 0417266983 [EMAIL_ADDRESS][DOMAIN_NAME] Customer since [DATE]" at bounding box center [126, 132] width 162 height 112
copy link "[EMAIL_ADDRESS][DOMAIN_NAME]"
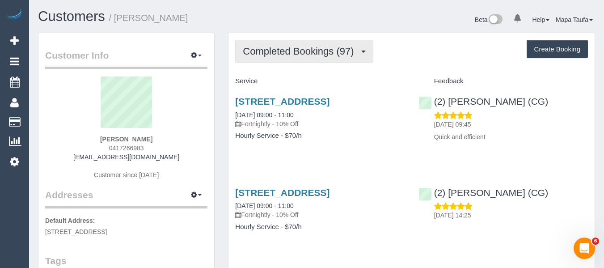
click at [297, 52] on span "Completed Bookings (97)" at bounding box center [300, 51] width 115 height 11
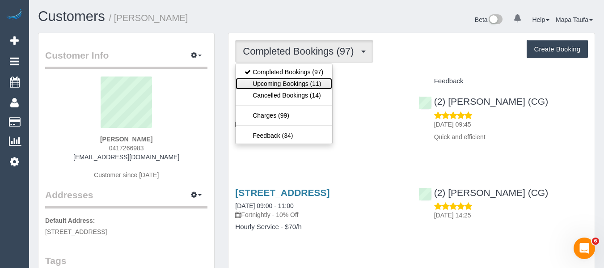
click at [298, 82] on link "Upcoming Bookings (11)" at bounding box center [284, 84] width 97 height 12
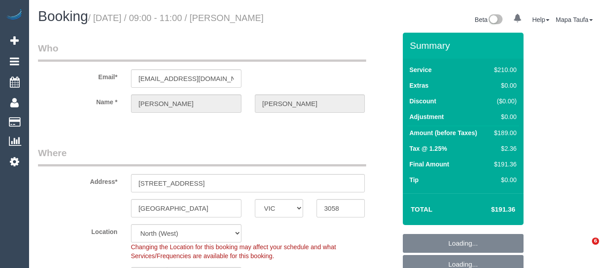
select select "VIC"
select select "180"
select select "string:stripe-pm_1NkIra2GScqysDRVTPnKb81r"
select select "number:28"
select select "number:17"
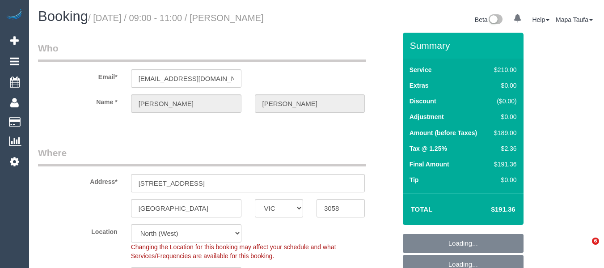
select select "number:19"
select select "number:36"
select select "number:35"
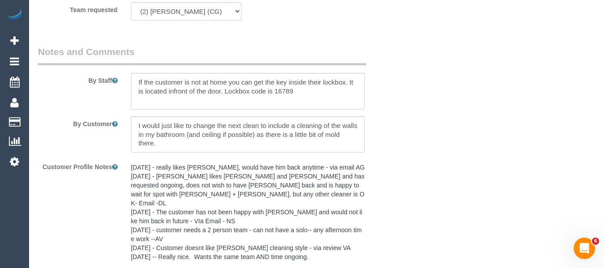
scroll to position [1591, 0]
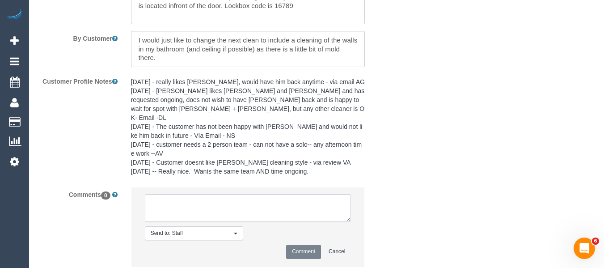
click at [197, 198] on textarea at bounding box center [248, 208] width 207 height 28
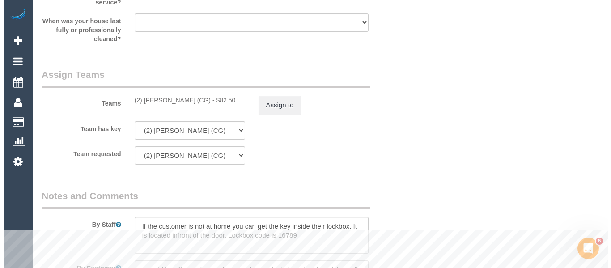
scroll to position [1323, 0]
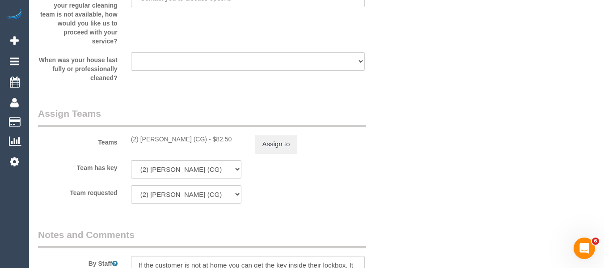
type textarea "U/A XXXX unavailable- emailed/not contacted"
drag, startPoint x: 191, startPoint y: 138, endPoint x: 141, endPoint y: 140, distance: 50.6
click at [141, 140] on div "(2) [PERSON_NAME] (CG) - $82.50" at bounding box center [186, 139] width 110 height 9
copy div "[PERSON_NAME] ("
click at [276, 149] on button "Assign to" at bounding box center [276, 144] width 43 height 19
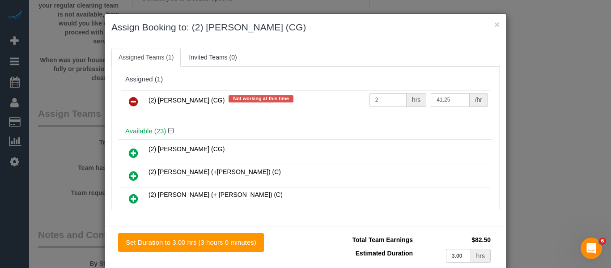
click at [132, 100] on icon at bounding box center [133, 101] width 9 height 11
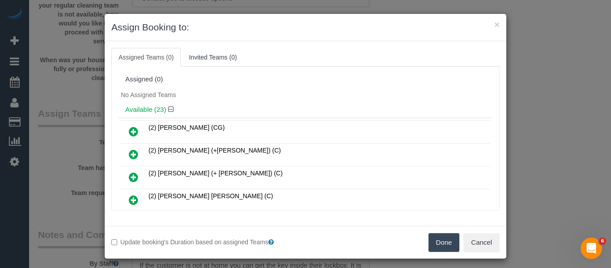
click at [434, 237] on button "Done" at bounding box center [444, 242] width 31 height 19
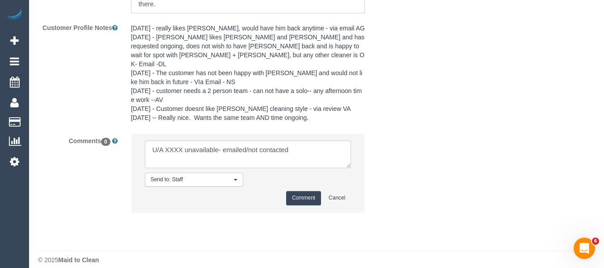
scroll to position [1645, 0]
click at [174, 140] on textarea at bounding box center [248, 154] width 207 height 28
paste textarea "[PERSON_NAME] ("
drag, startPoint x: 284, startPoint y: 140, endPoint x: 436, endPoint y: 140, distance: 152.5
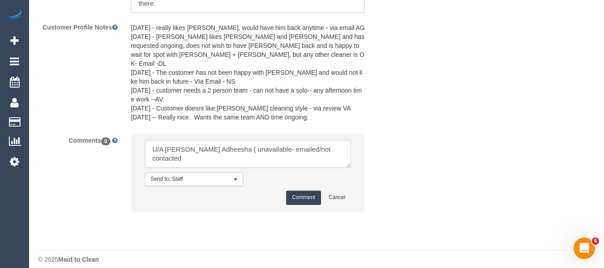
type textarea "U/A [PERSON_NAME] ( unavailable- emailed"
click at [292, 191] on button "Comment" at bounding box center [303, 198] width 35 height 14
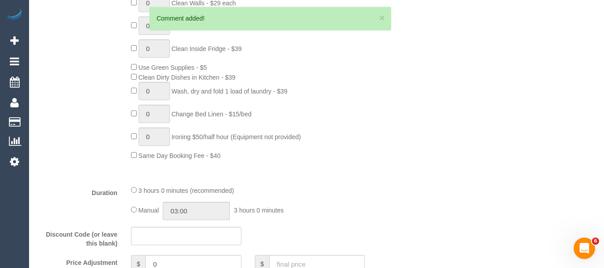
scroll to position [98, 0]
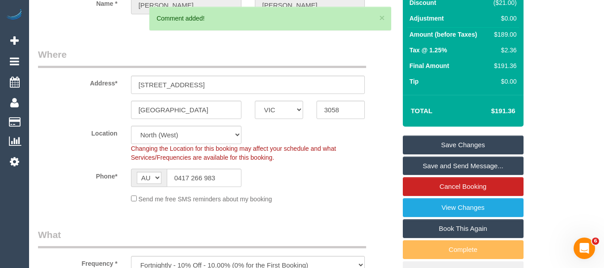
click at [464, 140] on link "Save Changes" at bounding box center [463, 145] width 121 height 19
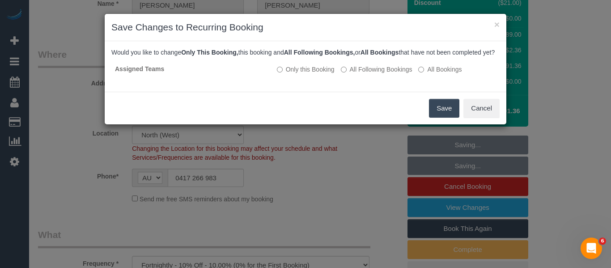
click at [436, 114] on button "Save" at bounding box center [444, 108] width 30 height 19
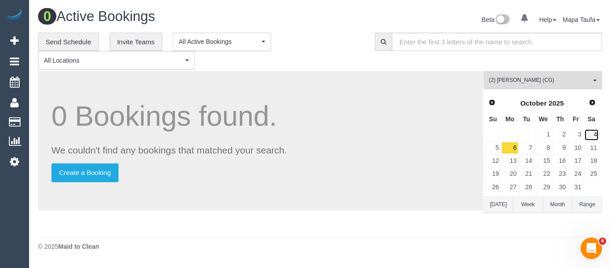
click at [593, 133] on link "4" at bounding box center [591, 135] width 15 height 12
click at [512, 148] on link "6" at bounding box center [509, 148] width 17 height 12
click at [524, 83] on span "(2) [PERSON_NAME] (CG)" at bounding box center [540, 80] width 102 height 8
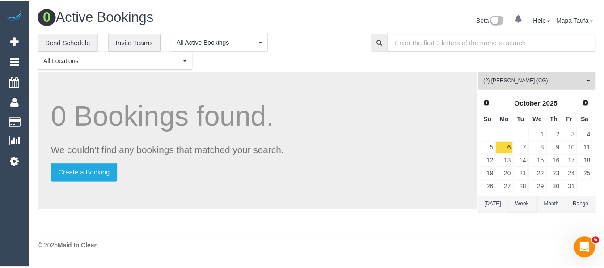
scroll to position [227, 0]
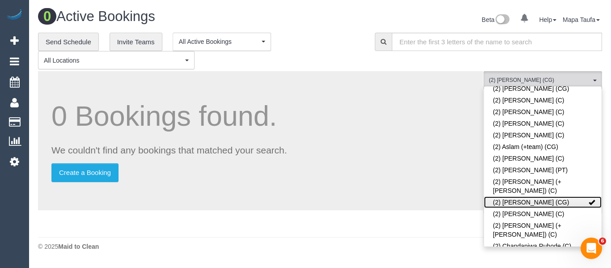
click at [519, 196] on link "(2) [PERSON_NAME] (CG)" at bounding box center [543, 202] width 118 height 12
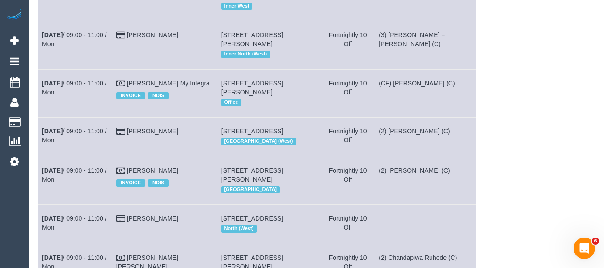
scroll to position [33, 0]
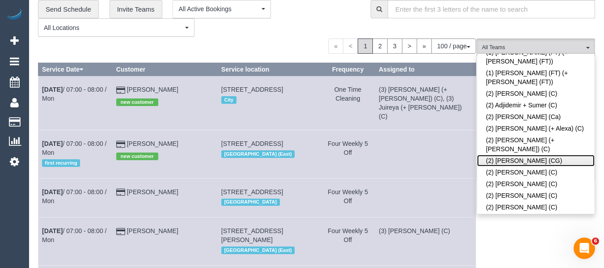
click at [537, 155] on link "(2) [PERSON_NAME] (CG)" at bounding box center [536, 161] width 118 height 12
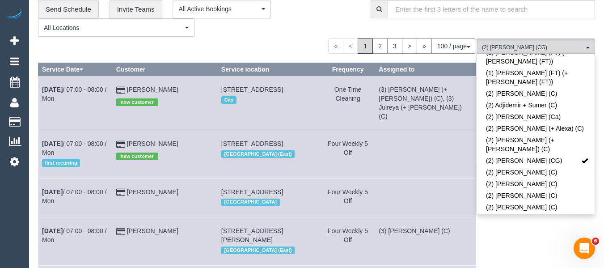
click at [297, 37] on div "**********" at bounding box center [197, 18] width 319 height 37
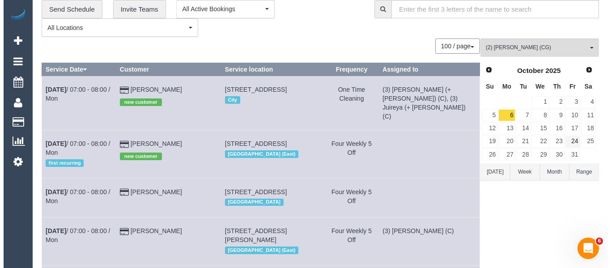
scroll to position [0, 0]
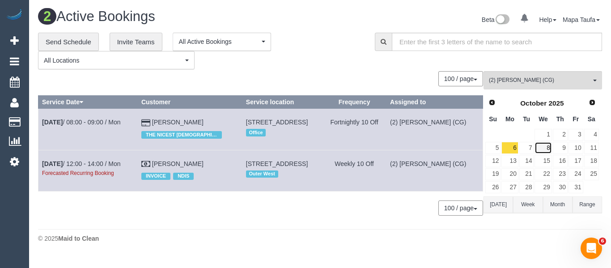
click at [547, 145] on link "8" at bounding box center [543, 148] width 17 height 12
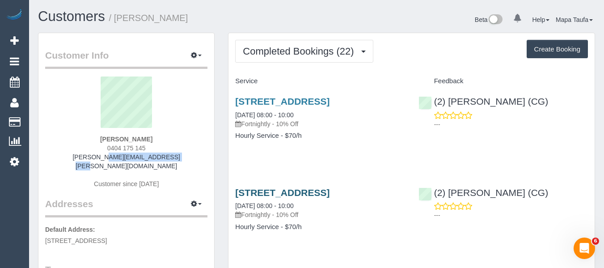
drag, startPoint x: 165, startPoint y: 155, endPoint x: 241, endPoint y: 208, distance: 92.7
click at [89, 157] on div "Rory Gibson 0404 175 145 rory.a.gibson@gmail.com Customer since 2024" at bounding box center [126, 136] width 162 height 121
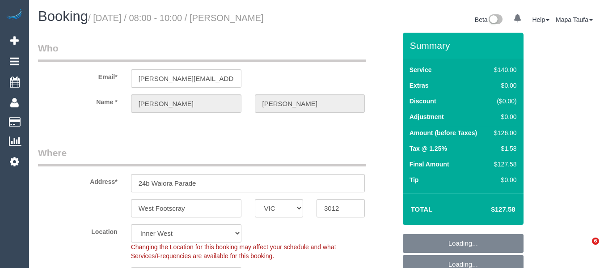
select select "VIC"
select select "number:30"
select select "number:14"
select select "number:19"
select select "number:24"
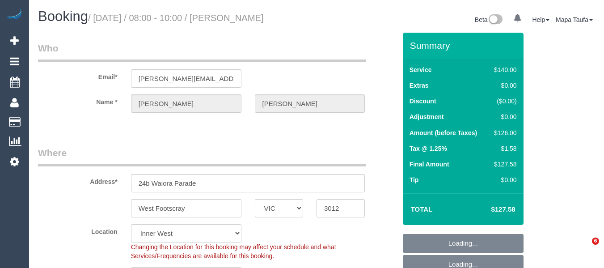
select select "number:34"
select select "number:11"
select select "spot2"
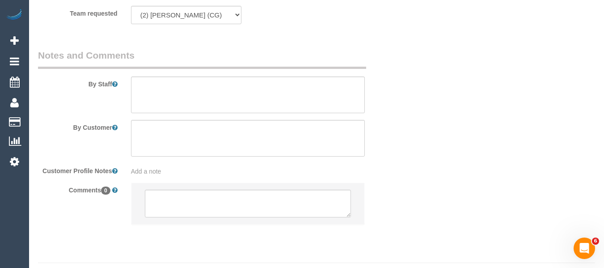
scroll to position [1465, 0]
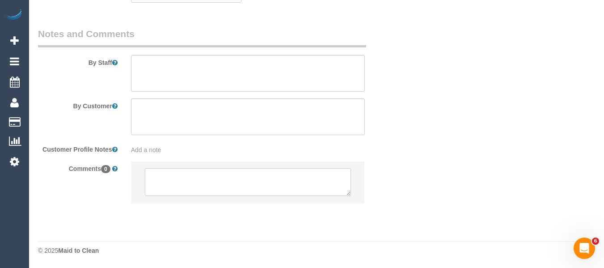
click at [234, 181] on textarea at bounding box center [248, 182] width 207 height 28
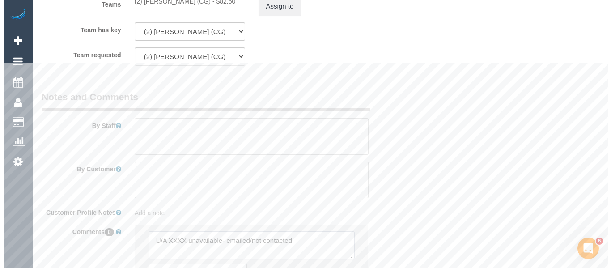
scroll to position [1331, 0]
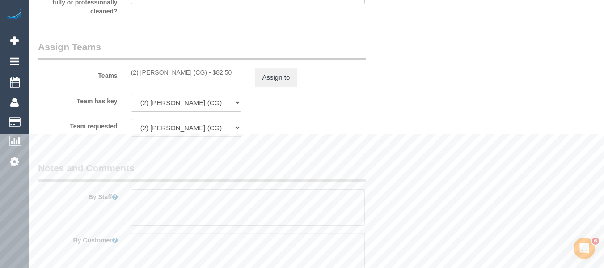
type textarea "U/A XXXX unavailable- emailed/not contacted"
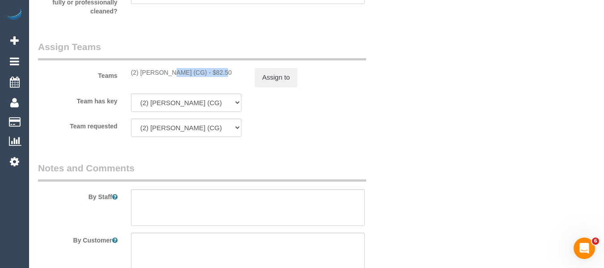
drag, startPoint x: 195, startPoint y: 74, endPoint x: 142, endPoint y: 74, distance: 53.2
click at [142, 74] on div "(2) Andrew Wrobel (CG) - $82.50" at bounding box center [186, 72] width 110 height 9
copy div "Andrew Wrobel (CG"
click at [280, 84] on button "Assign to" at bounding box center [276, 77] width 43 height 19
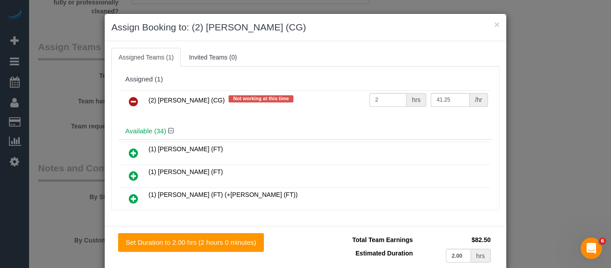
click at [133, 109] on link at bounding box center [133, 102] width 21 height 18
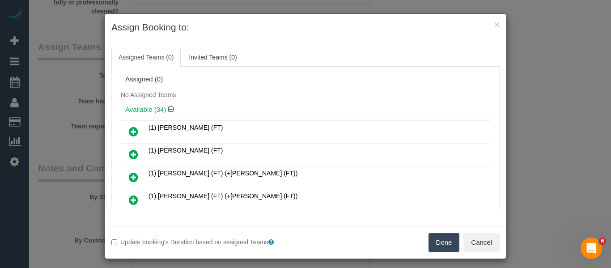
click at [435, 235] on button "Done" at bounding box center [444, 242] width 31 height 19
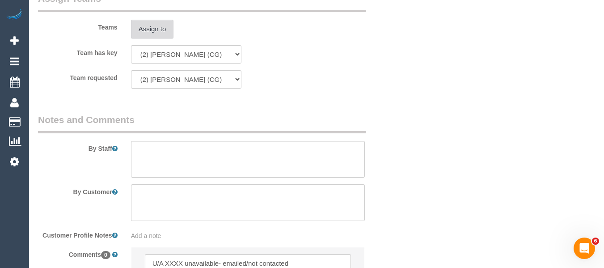
scroll to position [1502, 0]
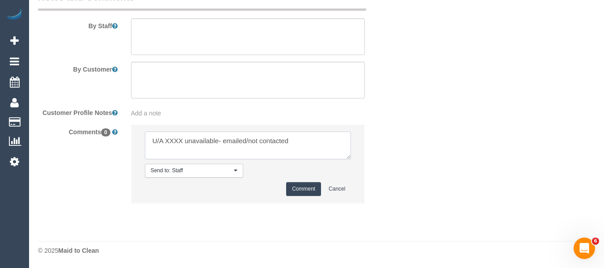
click at [173, 141] on textarea at bounding box center [248, 146] width 207 height 28
paste textarea "Andrew Wrobel (CG"
drag, startPoint x: 290, startPoint y: 139, endPoint x: 390, endPoint y: 141, distance: 100.2
click at [390, 141] on div "Comments 0 Send to: Staff Nothing selected Send to: Staff Send to: Customer Sen…" at bounding box center [217, 168] width 372 height 88
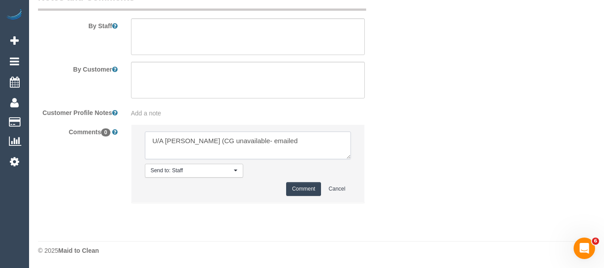
type textarea "U/A Andrew Wrobel (CG unavailable- emailed"
click at [303, 190] on button "Comment" at bounding box center [303, 189] width 35 height 14
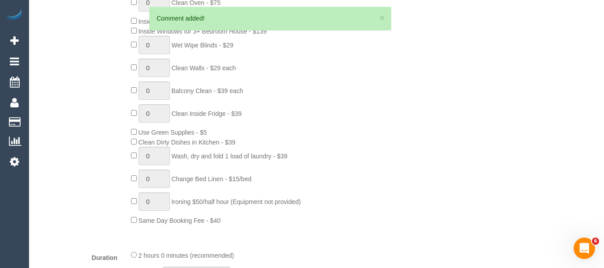
scroll to position [203, 0]
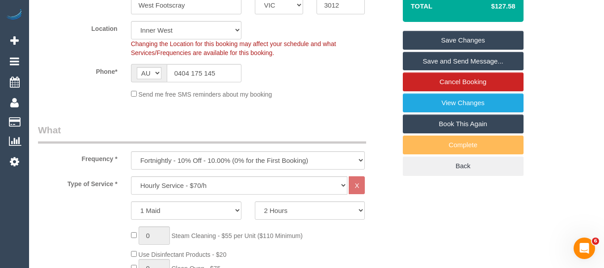
click at [468, 43] on link "Save Changes" at bounding box center [463, 40] width 121 height 19
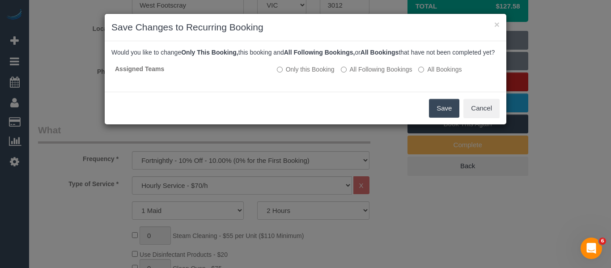
click at [445, 118] on button "Save" at bounding box center [444, 108] width 30 height 19
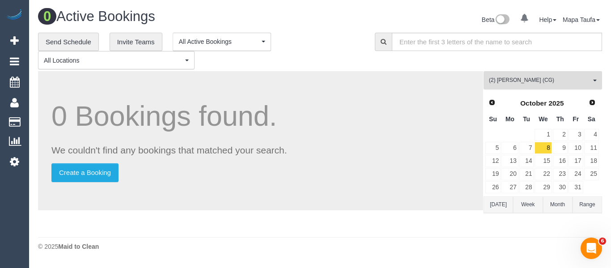
click at [504, 77] on span "(2) Andrew Wrobel (CG)" at bounding box center [540, 80] width 102 height 8
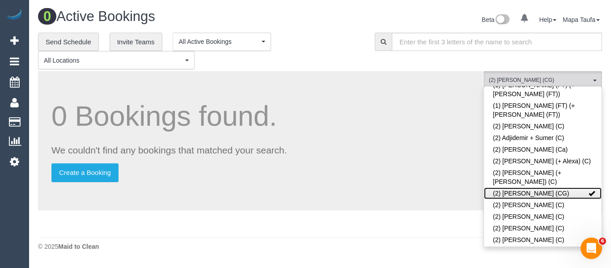
click at [504, 187] on link "(2) Andrew Wrobel (CG)" at bounding box center [543, 193] width 118 height 12
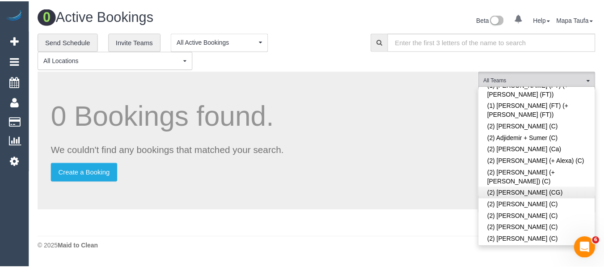
scroll to position [576, 0]
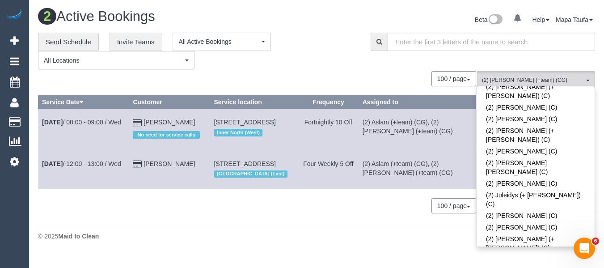
click at [351, 72] on div "100 / page 10 / page 20 / page 30 / page 40 / page 50 / page 100 / page" at bounding box center [257, 78] width 438 height 15
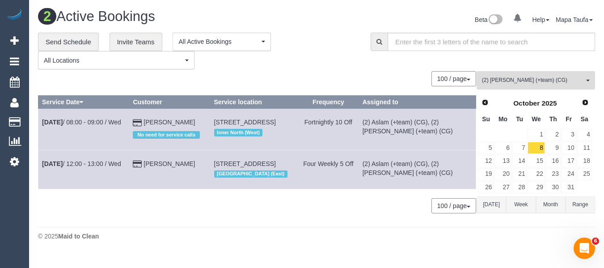
click at [515, 79] on span "(2) [PERSON_NAME] (+team) (CG)" at bounding box center [533, 80] width 102 height 8
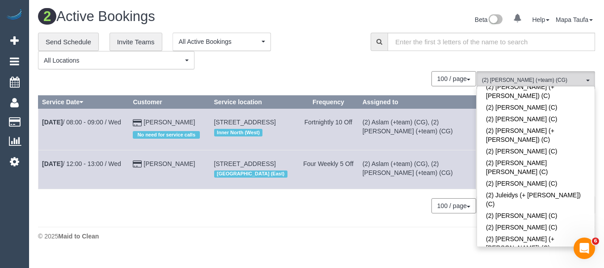
scroll to position [181, 0]
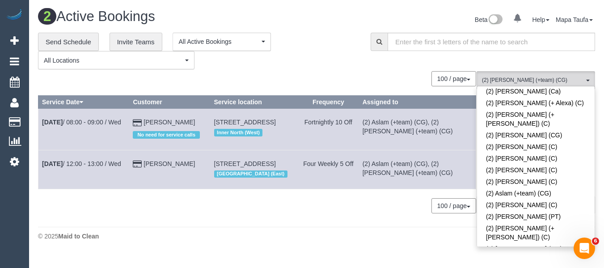
click at [333, 75] on div "100 / page 10 / page 20 / page 30 / page 40 / page 50 / page 100 / page" at bounding box center [257, 78] width 438 height 15
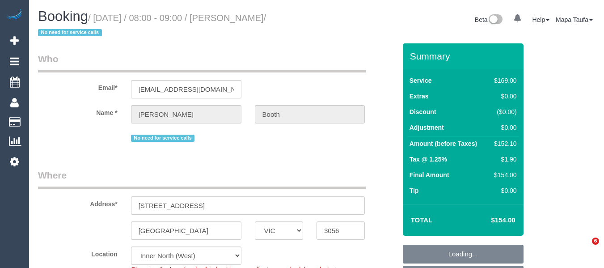
select select "VIC"
select select "number:28"
select select "number:35"
select select "22760"
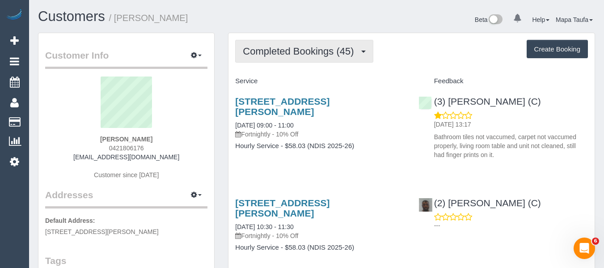
click at [283, 56] on span "Completed Bookings (45)" at bounding box center [300, 51] width 115 height 11
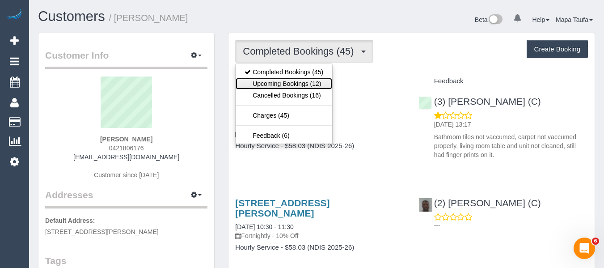
click at [282, 81] on link "Upcoming Bookings (12)" at bounding box center [284, 84] width 97 height 12
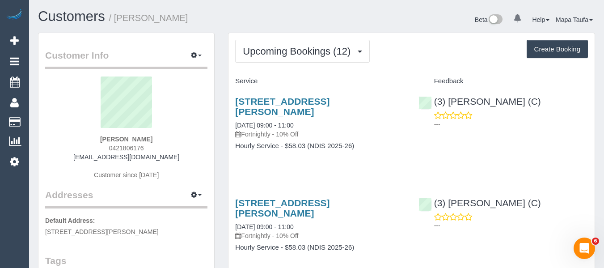
click at [324, 152] on div "[STREET_ADDRESS][PERSON_NAME] [DATE] 09:00 - 11:00 Fortnightly - 10% Off Hourly…" at bounding box center [320, 128] width 183 height 79
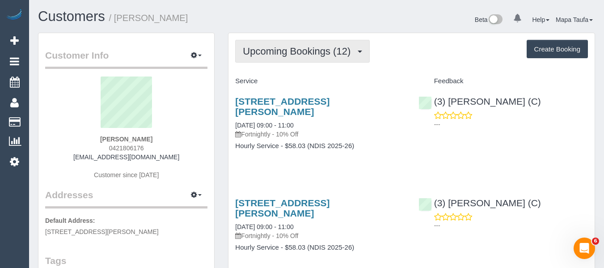
click at [279, 49] on span "Upcoming Bookings (12)" at bounding box center [299, 51] width 112 height 11
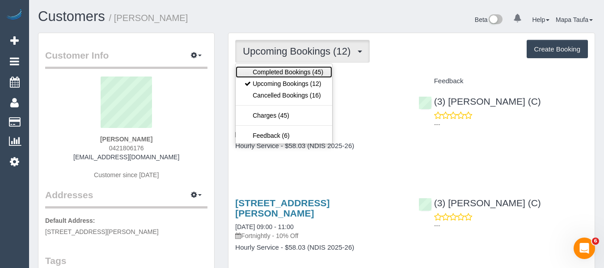
click at [279, 75] on link "Completed Bookings (45)" at bounding box center [284, 72] width 97 height 12
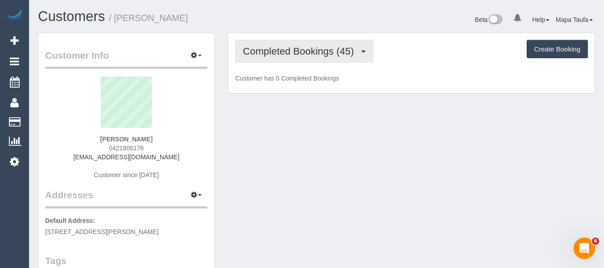
drag, startPoint x: 281, startPoint y: 55, endPoint x: 281, endPoint y: 76, distance: 21.5
click at [282, 56] on span "Completed Bookings (45)" at bounding box center [300, 51] width 115 height 11
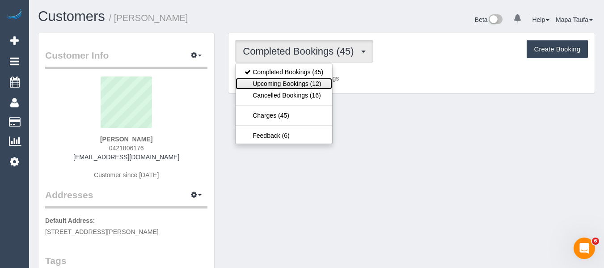
click at [280, 82] on link "Upcoming Bookings (12)" at bounding box center [284, 84] width 97 height 12
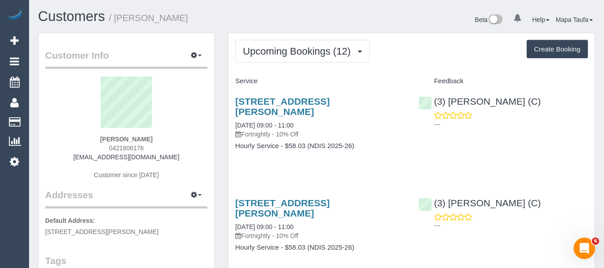
click at [255, 96] on div "[STREET_ADDRESS][PERSON_NAME] [DATE] 09:00 - 11:00 Fortnightly - 10% Off Hourly…" at bounding box center [320, 128] width 183 height 79
click at [255, 99] on link "[STREET_ADDRESS][PERSON_NAME]" at bounding box center [282, 106] width 94 height 21
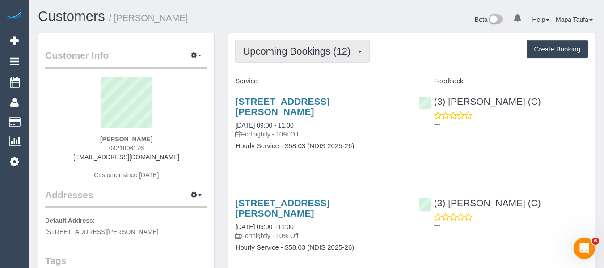
click at [275, 48] on span "Upcoming Bookings (12)" at bounding box center [299, 51] width 112 height 11
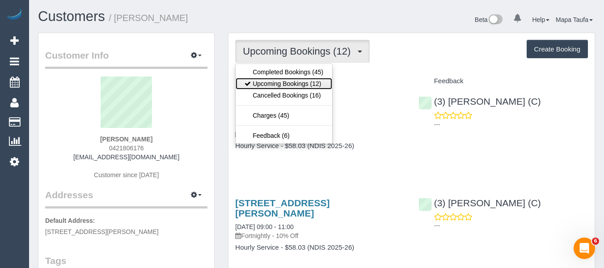
drag, startPoint x: 268, startPoint y: 84, endPoint x: 261, endPoint y: 46, distance: 38.7
click at [268, 84] on link "Upcoming Bookings (12)" at bounding box center [284, 84] width 97 height 12
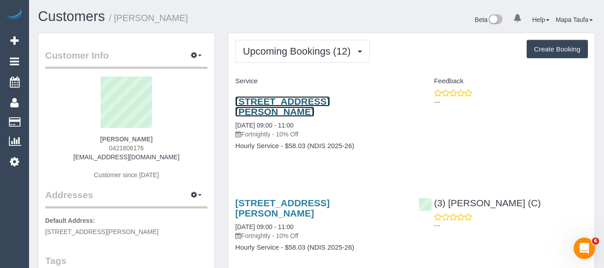
click at [302, 102] on link "26 Hope Street, Preston, VIC 3072" at bounding box center [282, 106] width 94 height 21
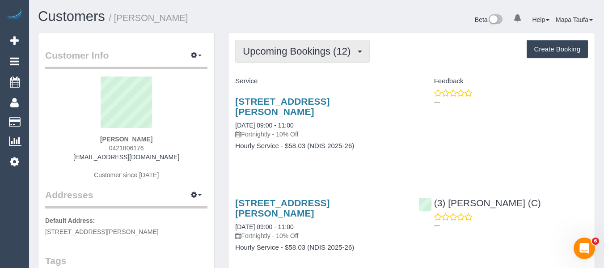
drag, startPoint x: 263, startPoint y: 47, endPoint x: 276, endPoint y: 74, distance: 30.6
click at [264, 47] on span "Upcoming Bookings (12)" at bounding box center [299, 51] width 112 height 11
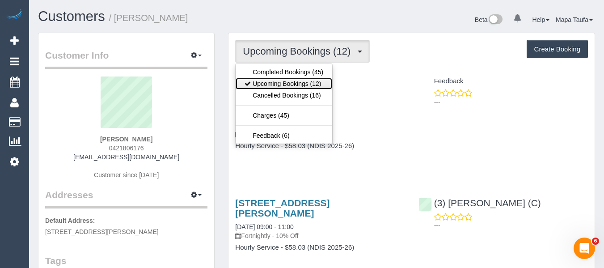
click at [276, 81] on link "Upcoming Bookings (12)" at bounding box center [284, 84] width 97 height 12
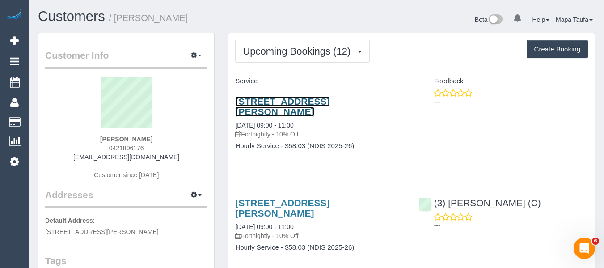
click at [242, 106] on link "26 Hope Street, Preston, VIC 3072" at bounding box center [282, 106] width 94 height 21
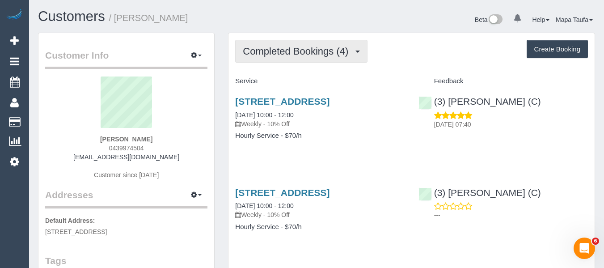
click at [294, 52] on span "Completed Bookings (4)" at bounding box center [298, 51] width 110 height 11
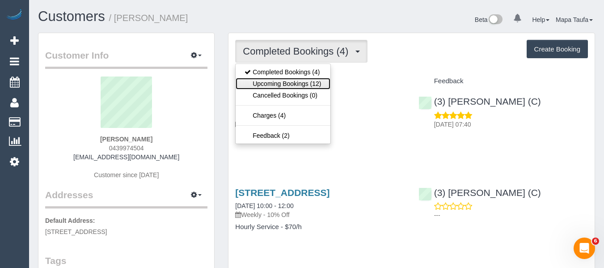
click at [298, 81] on link "Upcoming Bookings (12)" at bounding box center [283, 84] width 94 height 12
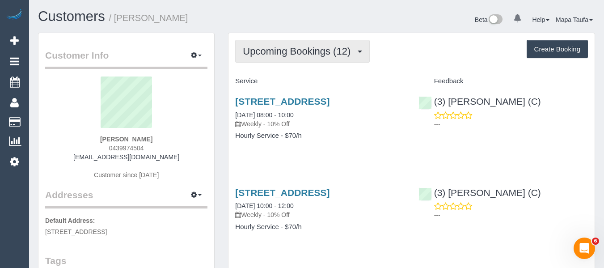
click at [292, 59] on button "Upcoming Bookings (12)" at bounding box center [302, 51] width 135 height 23
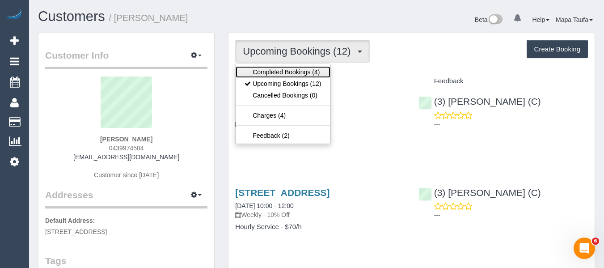
click at [292, 70] on link "Completed Bookings (4)" at bounding box center [283, 72] width 94 height 12
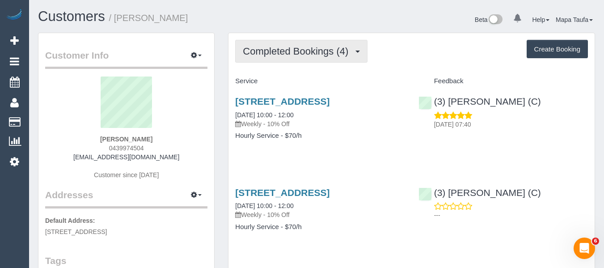
click at [304, 49] on span "Completed Bookings (4)" at bounding box center [298, 51] width 110 height 11
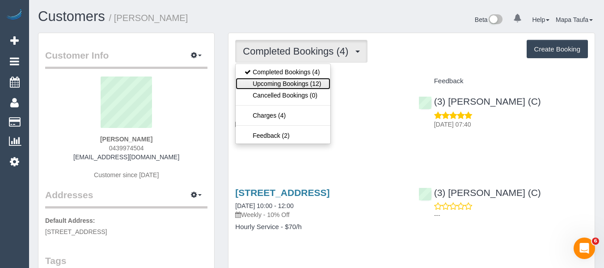
click at [292, 79] on link "Upcoming Bookings (12)" at bounding box center [283, 84] width 94 height 12
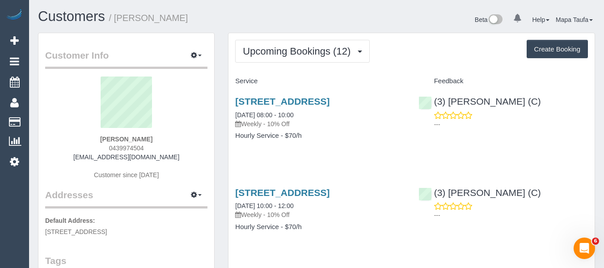
click at [276, 109] on div "[STREET_ADDRESS] [DATE] 08:00 - 10:00 Weekly - 10% Off" at bounding box center [320, 112] width 170 height 32
click at [327, 96] on link "[STREET_ADDRESS]" at bounding box center [282, 101] width 94 height 10
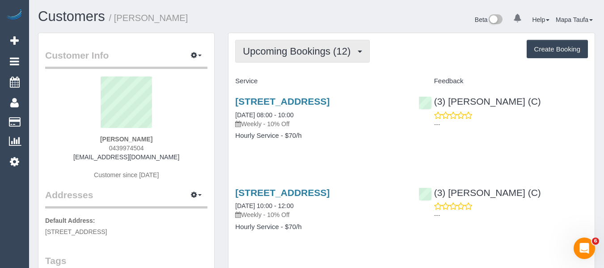
click at [280, 46] on span "Upcoming Bookings (12)" at bounding box center [299, 51] width 112 height 11
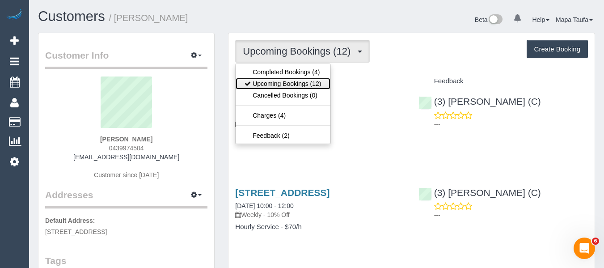
click at [284, 88] on link "Upcoming Bookings (12)" at bounding box center [283, 84] width 94 height 12
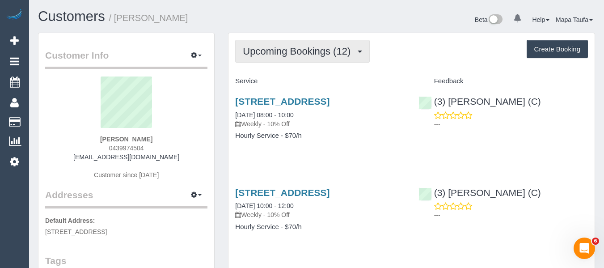
click at [269, 44] on button "Upcoming Bookings (12)" at bounding box center [302, 51] width 135 height 23
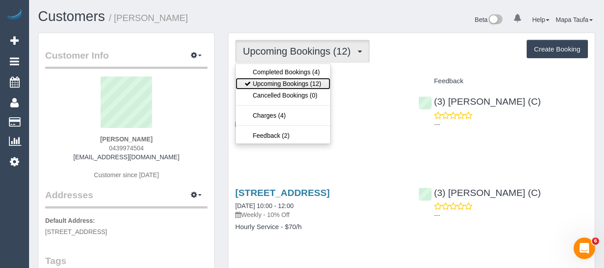
click at [274, 82] on link "Upcoming Bookings (12)" at bounding box center [283, 84] width 94 height 12
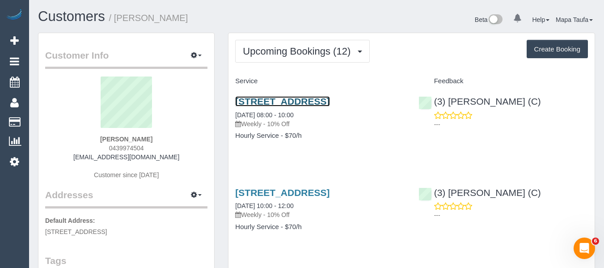
click at [275, 105] on link "[STREET_ADDRESS]" at bounding box center [282, 101] width 94 height 10
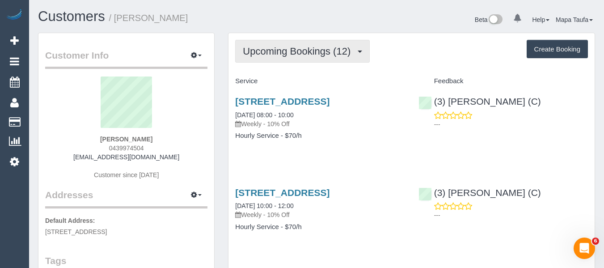
click at [295, 47] on button "Upcoming Bookings (12)" at bounding box center [302, 51] width 135 height 23
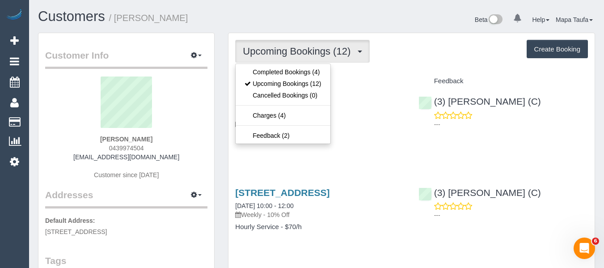
click at [291, 61] on button "Upcoming Bookings (12)" at bounding box center [302, 51] width 135 height 23
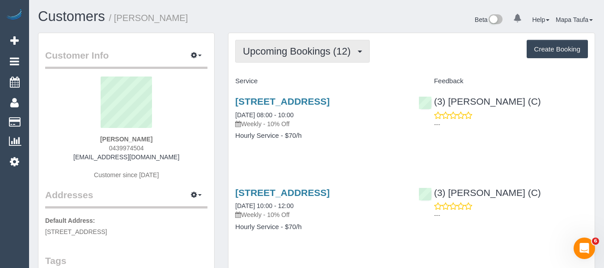
drag, startPoint x: 293, startPoint y: 51, endPoint x: 290, endPoint y: 69, distance: 19.0
click at [293, 54] on span "Upcoming Bookings (12)" at bounding box center [299, 51] width 112 height 11
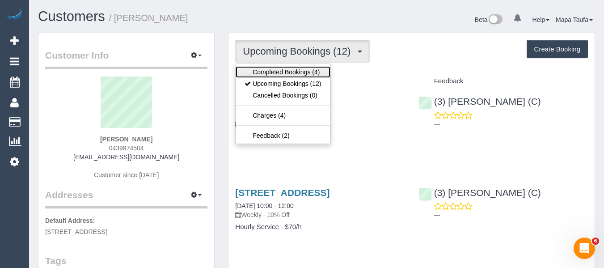
click at [290, 71] on link "Completed Bookings (4)" at bounding box center [283, 72] width 94 height 12
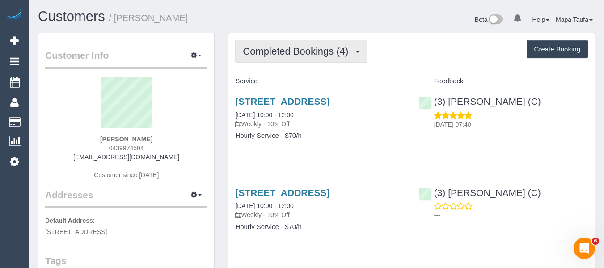
click at [303, 51] on span "Completed Bookings (4)" at bounding box center [298, 51] width 110 height 11
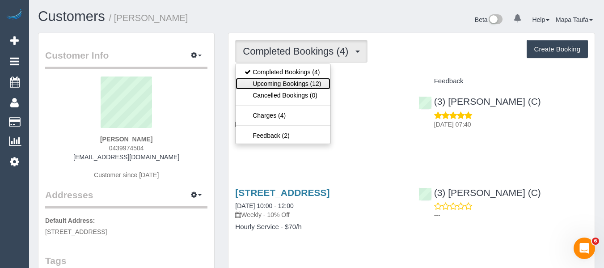
click at [302, 81] on link "Upcoming Bookings (12)" at bounding box center [283, 84] width 94 height 12
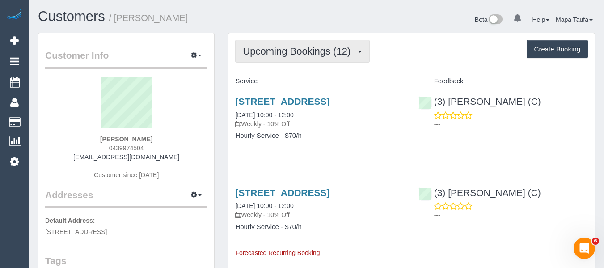
click at [263, 53] on span "Upcoming Bookings (12)" at bounding box center [299, 51] width 112 height 11
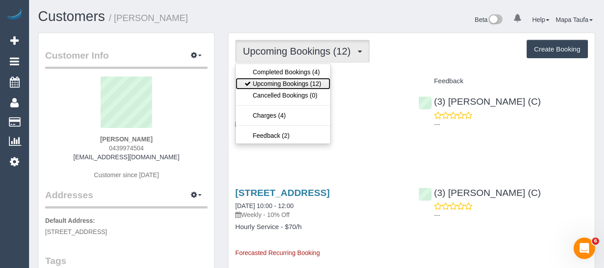
drag, startPoint x: 267, startPoint y: 83, endPoint x: 276, endPoint y: 58, distance: 26.5
click at [267, 83] on link "Upcoming Bookings (12)" at bounding box center [283, 84] width 94 height 12
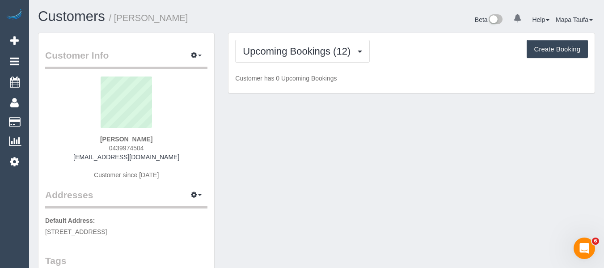
click at [291, 21] on h1 "Customers / [PERSON_NAME]" at bounding box center [174, 16] width 272 height 15
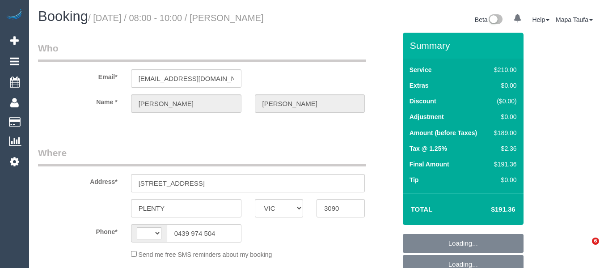
select select "VIC"
select select "string:AU"
select select "string:stripe-pm_1RytV62GScqysDRVQg5ZUNi4"
select select "180"
select select "number:27"
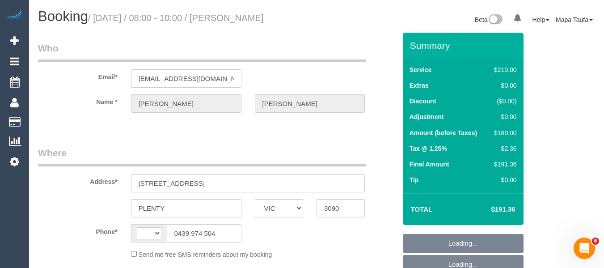
select select "number:16"
select select "number:19"
select select "number:36"
select select "number:35"
select select "number:11"
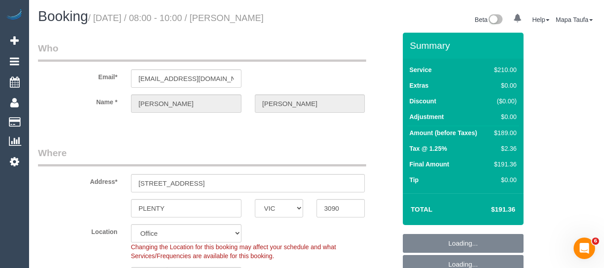
select select "object:870"
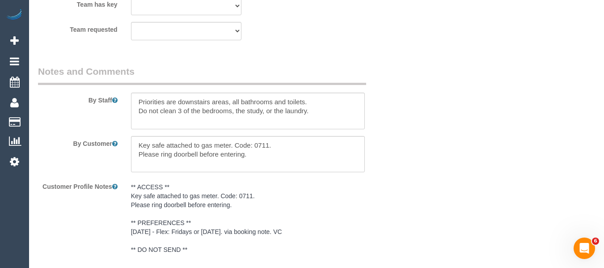
scroll to position [1521, 0]
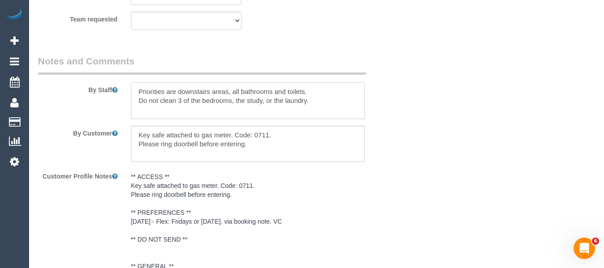
click at [133, 101] on textarea at bounding box center [248, 100] width 234 height 37
click at [140, 98] on textarea at bounding box center [248, 100] width 234 height 37
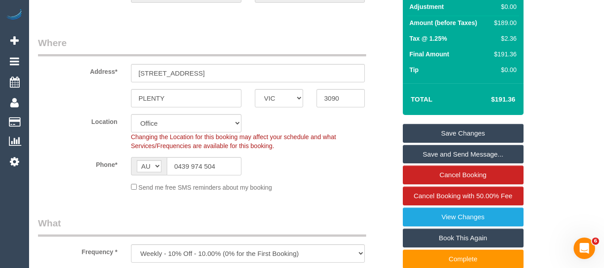
scroll to position [76, 0]
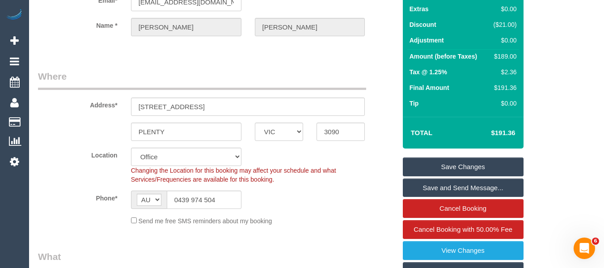
type textarea "MUST NOT BE LATE Priorities are downstairs areas, all bathrooms and toilets. Do…"
click at [443, 170] on link "Save Changes" at bounding box center [463, 166] width 121 height 19
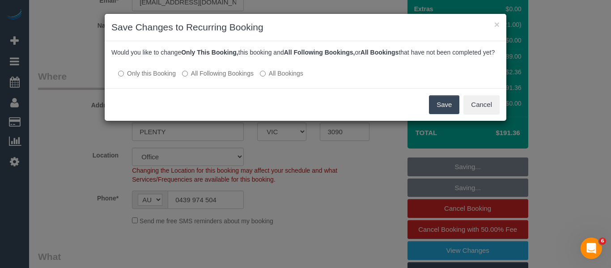
click at [217, 78] on label "All Following Bookings" at bounding box center [218, 73] width 72 height 9
click at [442, 113] on button "Save" at bounding box center [444, 104] width 30 height 19
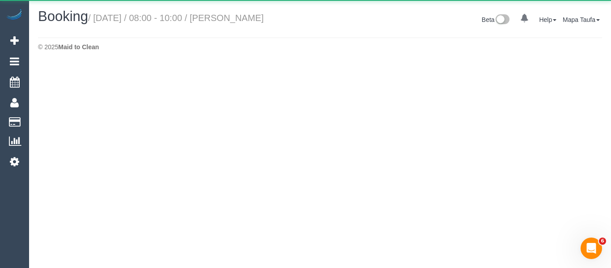
select select "VIC"
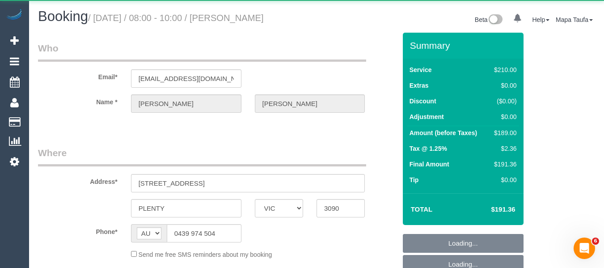
select select "object:2953"
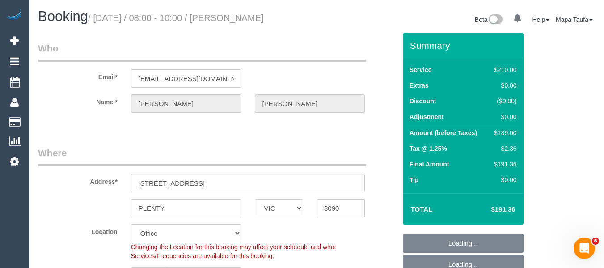
select select "string:stripe-pm_1RytV62GScqysDRVQg5ZUNi4"
select select "180"
select select "number:27"
select select "number:16"
select select "number:19"
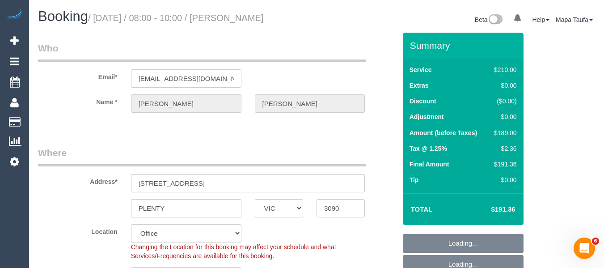
select select "number:36"
select select "number:35"
select select "number:11"
select select "object:4460"
select select "VIC"
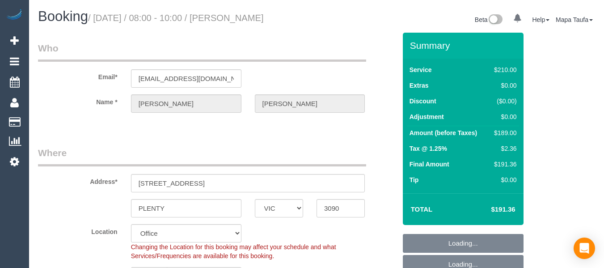
select select "number:27"
select select "number:16"
select select "number:19"
select select "number:36"
select select "number:35"
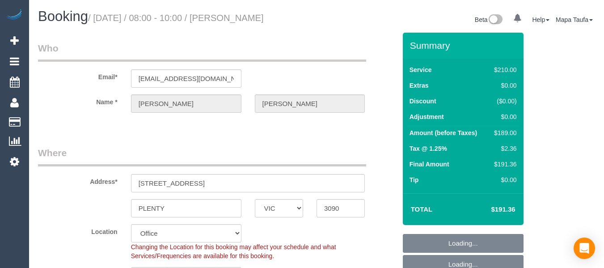
select select "number:11"
select select "object:706"
select select "180"
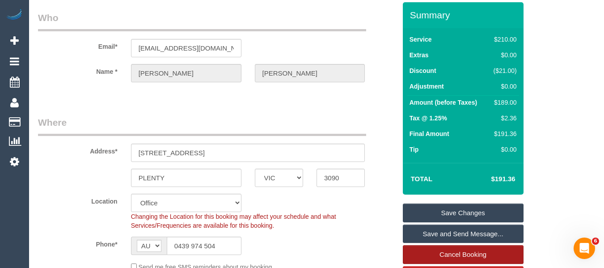
scroll to position [134, 0]
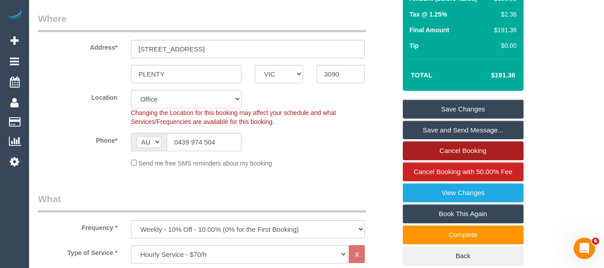
click at [459, 160] on link "Cancel Booking" at bounding box center [463, 150] width 121 height 19
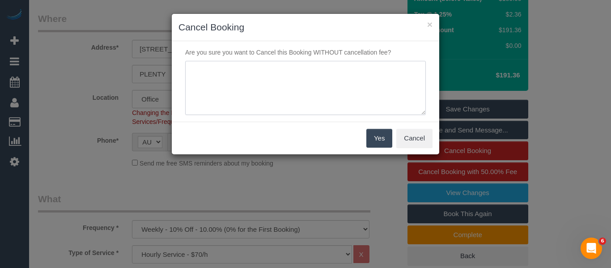
click at [310, 110] on textarea at bounding box center [305, 88] width 241 height 55
type textarea "cleaner late - customer cannot wait via text - MT"
click at [378, 140] on button "Yes" at bounding box center [379, 138] width 26 height 19
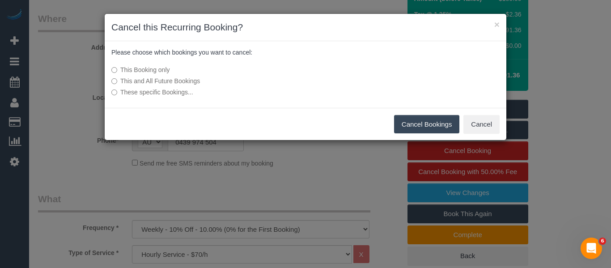
click at [416, 121] on button "Cancel Bookings" at bounding box center [427, 124] width 66 height 19
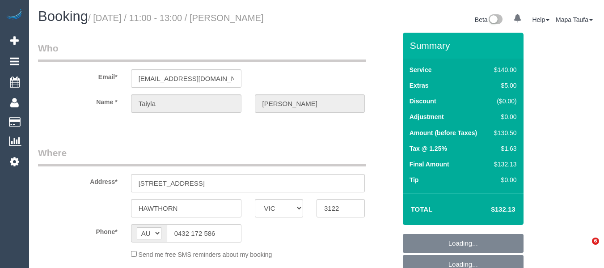
select select "VIC"
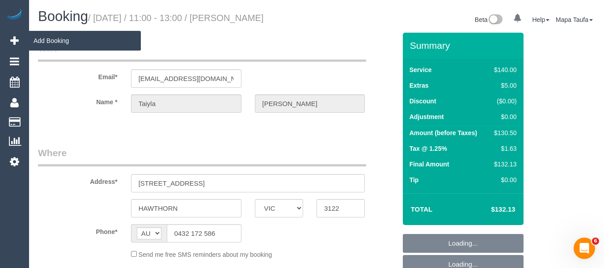
select select "string:stripe-pm_1QxjI32GScqysDRVCt5PDqvL"
select select "number:28"
select select "number:14"
select select "number:19"
select select "number:22"
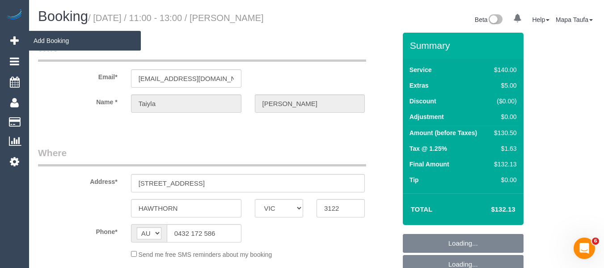
select select "number:34"
select select "number:12"
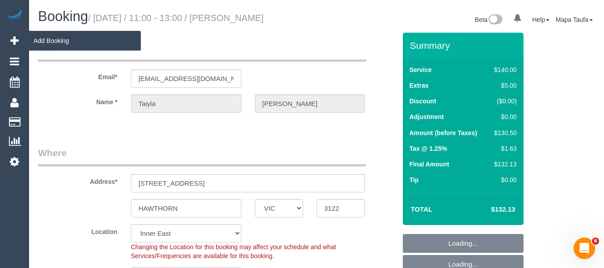
select select "object:1518"
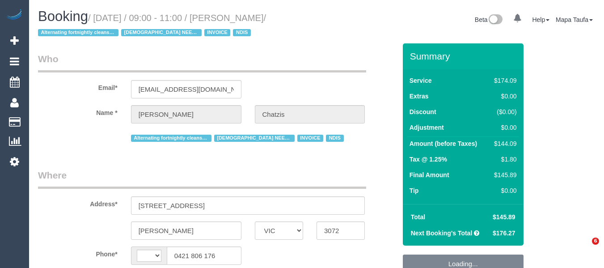
select select "VIC"
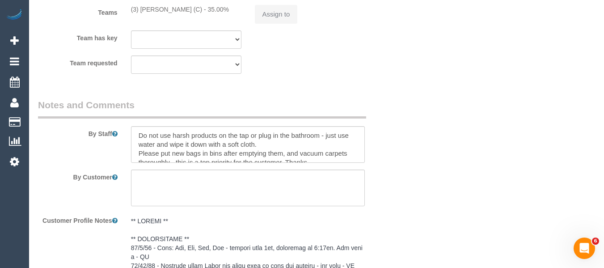
select select "string:AU"
select select "object:458"
select select "180"
select select "number:28"
select select "number:14"
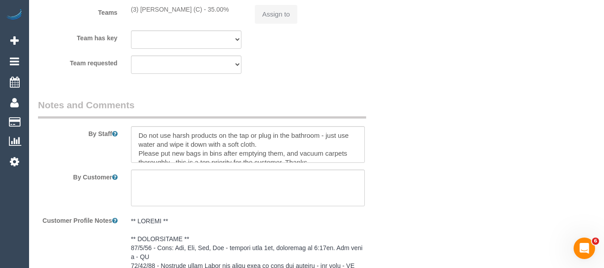
select select "number:19"
select select "number:36"
select select "number:35"
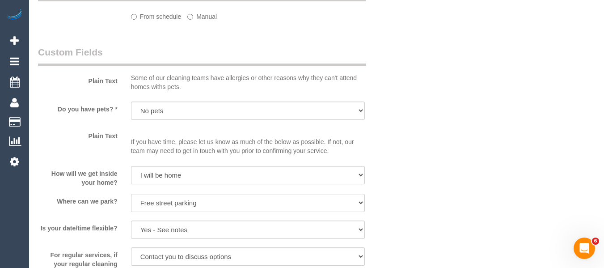
select select "object:769"
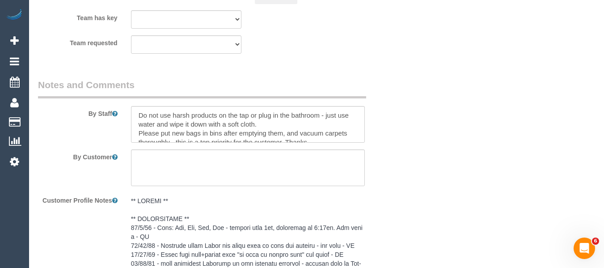
scroll to position [1176, 0]
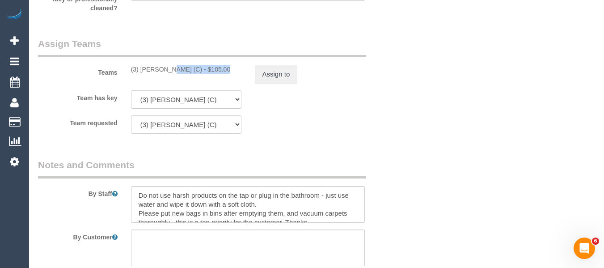
drag, startPoint x: 197, startPoint y: 72, endPoint x: 140, endPoint y: 69, distance: 57.3
click at [140, 69] on div "(3) Damian Maynes (C) - $105.00" at bounding box center [186, 69] width 110 height 9
copy div "Damian Maynes (C)"
click at [268, 70] on button "Assign to" at bounding box center [276, 74] width 43 height 19
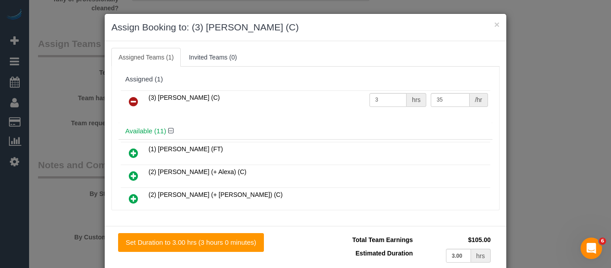
click at [134, 103] on icon at bounding box center [133, 101] width 9 height 11
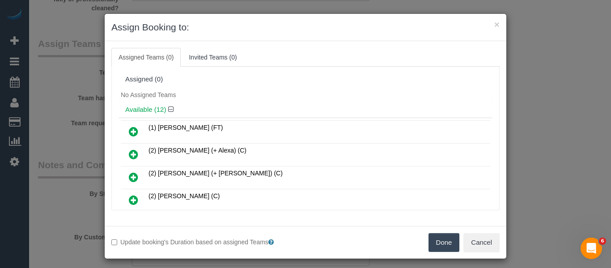
click at [433, 244] on button "Done" at bounding box center [444, 242] width 31 height 19
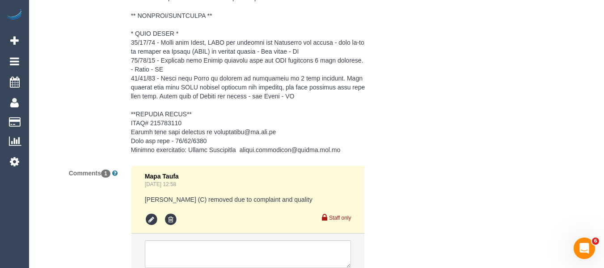
scroll to position [1754, 0]
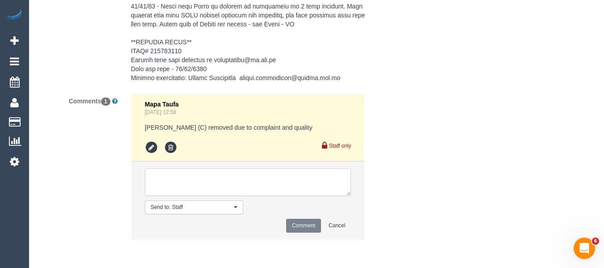
click at [192, 174] on textarea at bounding box center [248, 182] width 207 height 28
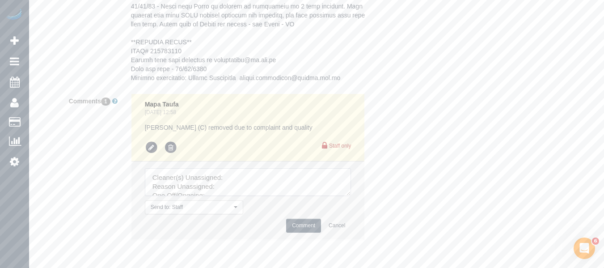
drag, startPoint x: 348, startPoint y: 192, endPoint x: 302, endPoint y: 208, distance: 48.4
click at [352, 196] on textarea at bounding box center [248, 182] width 207 height 28
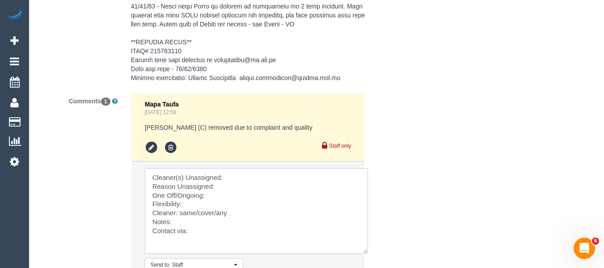
click at [250, 177] on textarea at bounding box center [256, 210] width 223 height 85
paste textarea "Damian Maynes (C)"
click at [238, 192] on textarea at bounding box center [256, 210] width 223 height 85
click at [234, 187] on textarea at bounding box center [256, 210] width 223 height 85
type textarea "Cleaner(s) Unassigned: Damian Maynes (C) Reason Unassigned: reschedule One Off/…"
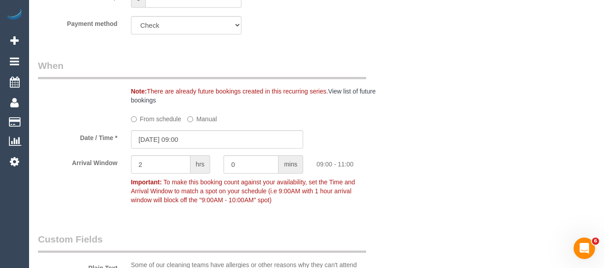
scroll to position [636, 0]
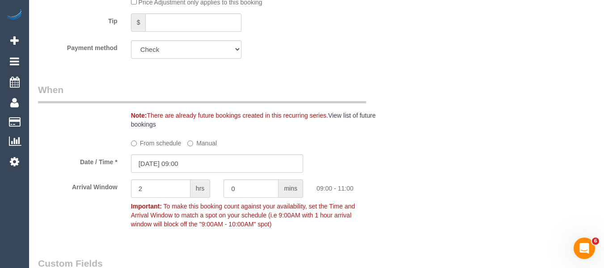
click at [159, 140] on label "From schedule" at bounding box center [156, 142] width 51 height 12
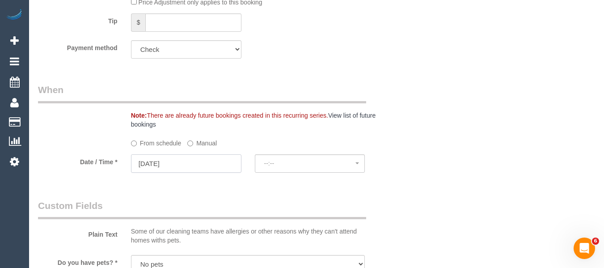
select select "spot10"
click at [208, 159] on input "30/09/2025" at bounding box center [186, 163] width 110 height 18
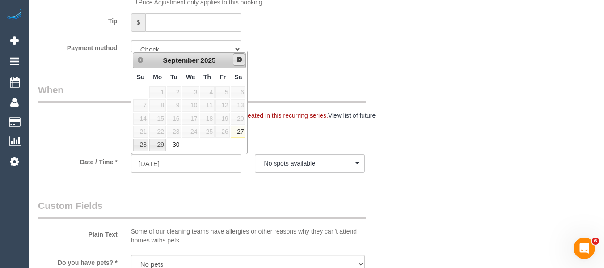
click at [236, 63] on span "Next" at bounding box center [239, 59] width 7 height 7
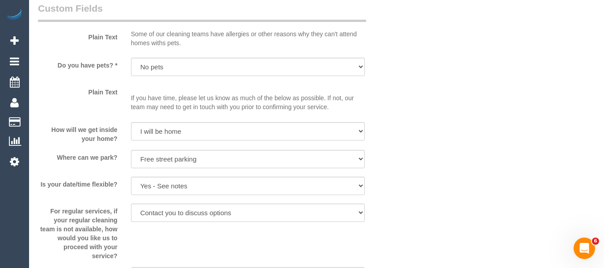
scroll to position [771, 0]
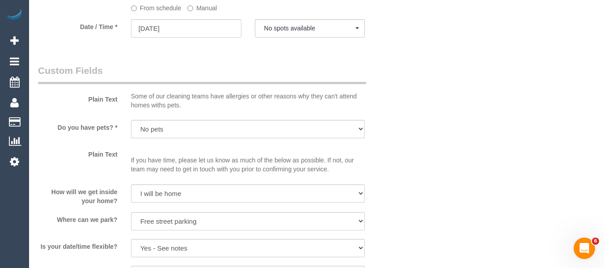
click at [198, 7] on label "Manual" at bounding box center [202, 6] width 30 height 12
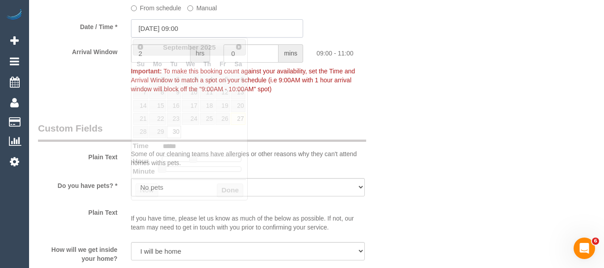
click at [177, 33] on input "30/09/2025 09:00" at bounding box center [217, 28] width 172 height 18
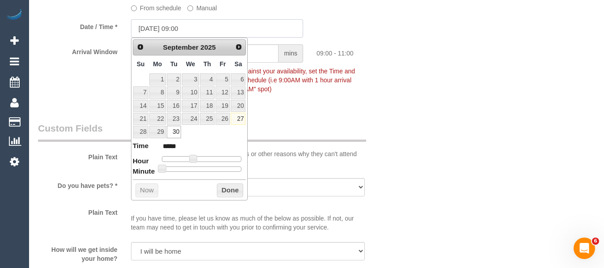
type input "30/09/2025 07:00"
click at [195, 81] on link "3" at bounding box center [190, 79] width 17 height 12
click at [230, 192] on button "Done" at bounding box center [230, 190] width 26 height 14
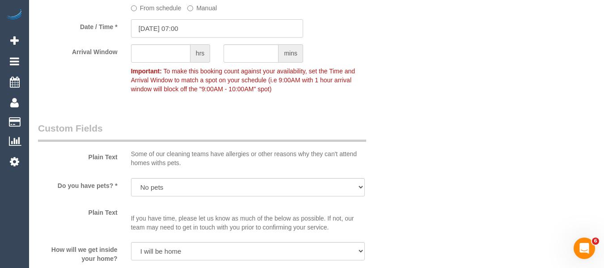
click at [163, 37] on input "03/09/2025 07:00" at bounding box center [217, 28] width 172 height 18
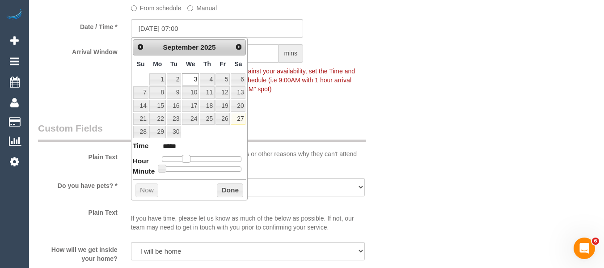
type input "03/09/2025 08:00"
type input "*****"
type input "03/09/2025 10:00"
type input "*****"
type input "03/09/2025 11:00"
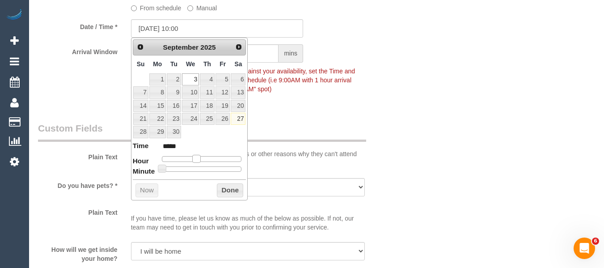
type input "*****"
type input "03/09/2025 10:00"
type input "*****"
type input "[DATE] 09:00"
type input "*****"
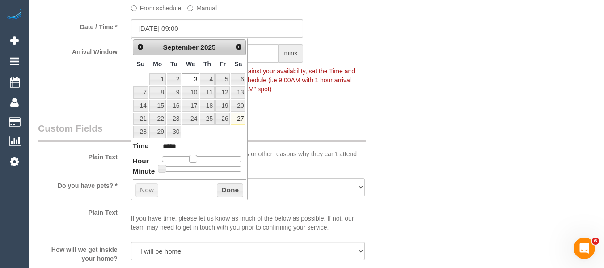
drag, startPoint x: 189, startPoint y: 156, endPoint x: 197, endPoint y: 159, distance: 9.1
click at [197, 159] on span at bounding box center [193, 159] width 8 height 8
click at [229, 189] on button "Done" at bounding box center [230, 190] width 26 height 14
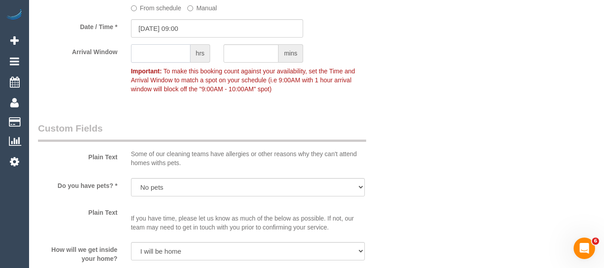
click at [151, 51] on input "text" at bounding box center [160, 53] width 59 height 18
type input "2"
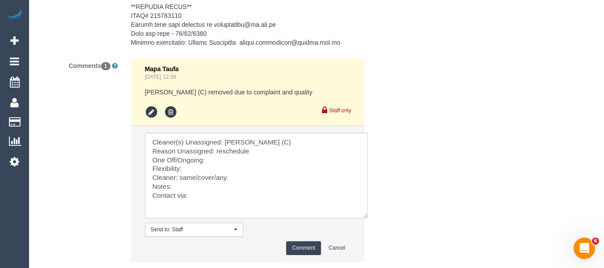
scroll to position [1849, 0]
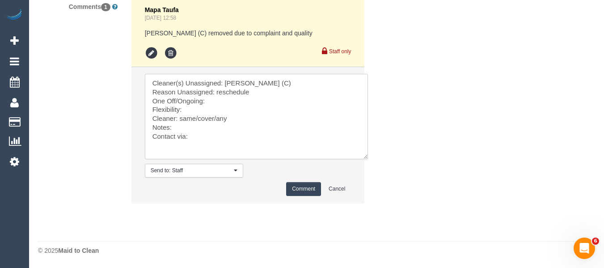
click at [214, 102] on textarea at bounding box center [256, 116] width 223 height 85
click at [190, 111] on textarea at bounding box center [256, 116] width 223 height 85
drag, startPoint x: 225, startPoint y: 117, endPoint x: 180, endPoint y: 119, distance: 44.4
click at [180, 119] on textarea at bounding box center [256, 116] width 223 height 85
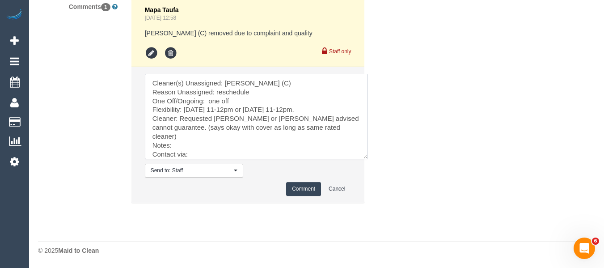
click at [303, 142] on textarea at bounding box center [256, 116] width 223 height 85
type textarea "Cleaner(s) Unassigned: [PERSON_NAME] (C) Reason Unassigned: reschedule One Off/…"
drag, startPoint x: 306, startPoint y: 189, endPoint x: 284, endPoint y: 195, distance: 22.1
click at [306, 189] on button "Comment" at bounding box center [303, 189] width 35 height 14
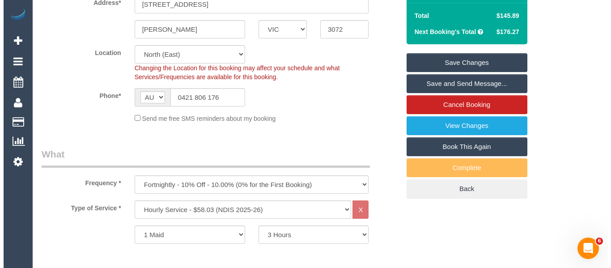
scroll to position [197, 0]
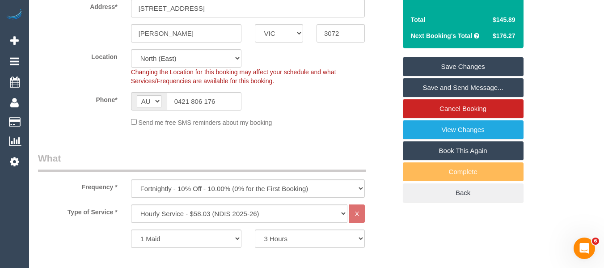
click at [465, 66] on link "Save Changes" at bounding box center [463, 66] width 121 height 19
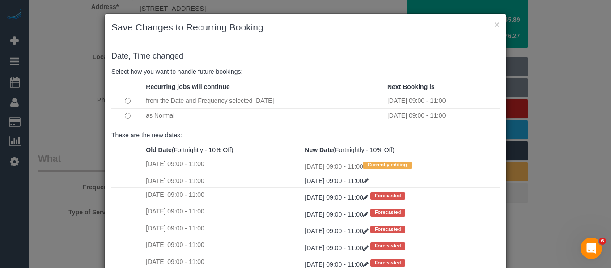
click at [128, 117] on td at bounding box center [127, 115] width 32 height 15
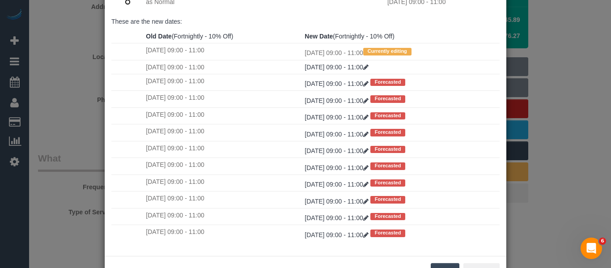
scroll to position [133, 0]
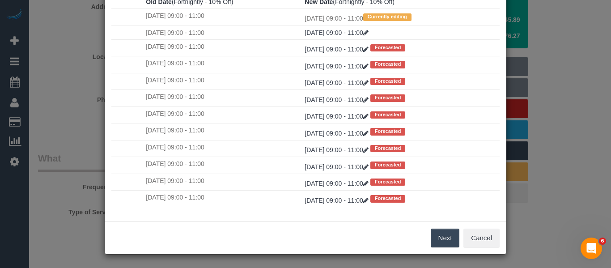
click at [431, 244] on button "Next" at bounding box center [445, 238] width 29 height 19
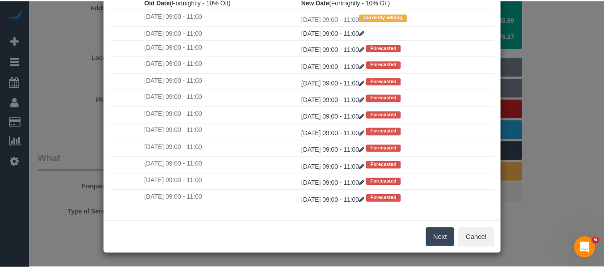
scroll to position [0, 0]
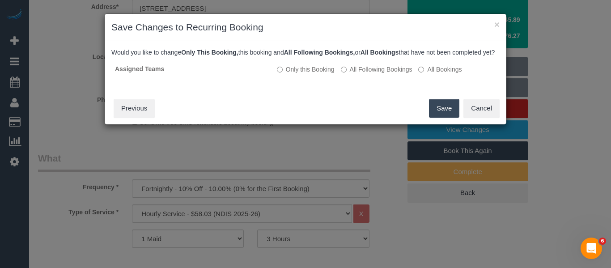
click at [433, 118] on button "Save" at bounding box center [444, 108] width 30 height 19
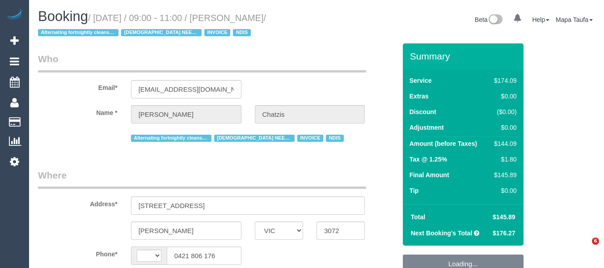
select select "VIC"
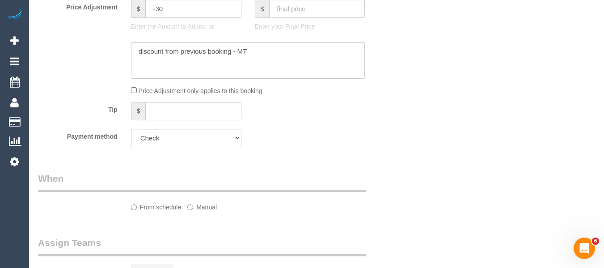
select select "string:AU"
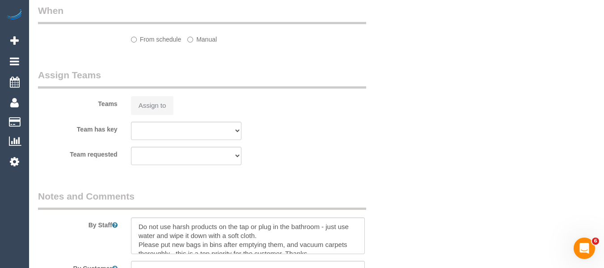
select select "object:785"
select select "180"
select select "number:28"
select select "number:14"
select select "number:19"
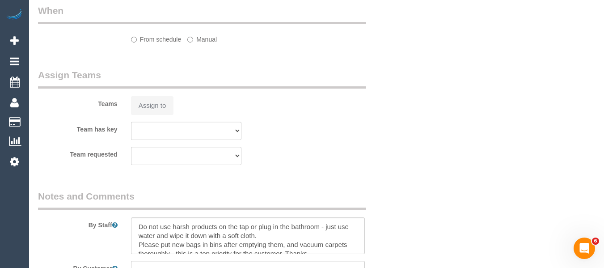
select select "number:36"
select select "number:35"
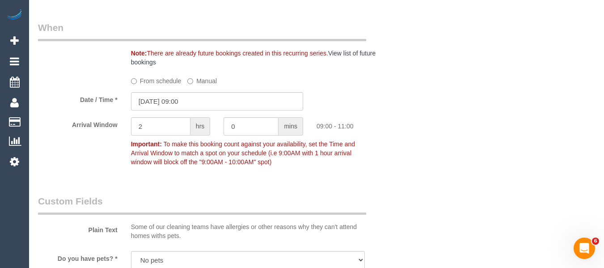
scroll to position [628, 0]
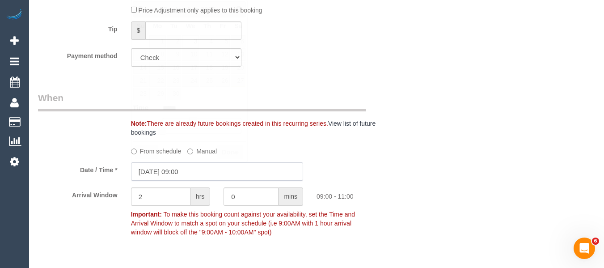
click at [210, 174] on input "03/09/2025 09:00" at bounding box center [217, 171] width 172 height 18
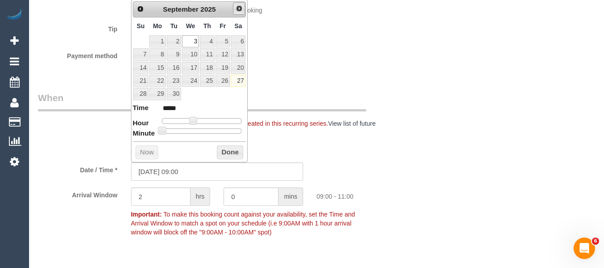
click at [238, 9] on span "Next" at bounding box center [239, 8] width 7 height 7
click at [194, 40] on link "1" at bounding box center [190, 41] width 17 height 12
type input "01/10/2025 09:00"
click at [229, 151] on button "Done" at bounding box center [230, 152] width 26 height 14
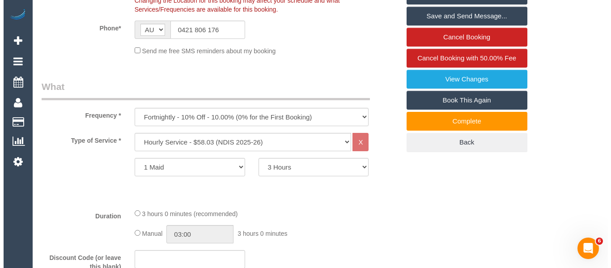
scroll to position [0, 0]
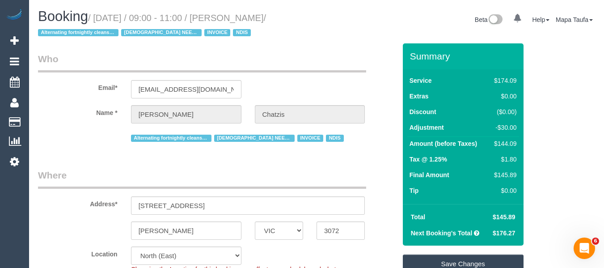
click at [464, 256] on link "Save Changes" at bounding box center [463, 264] width 121 height 19
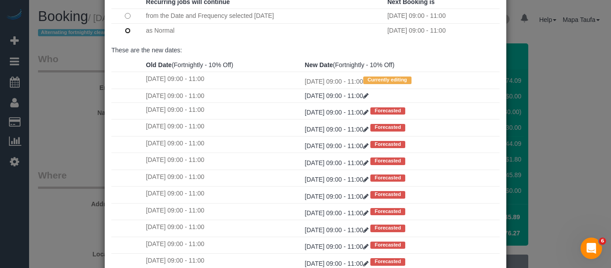
scroll to position [133, 0]
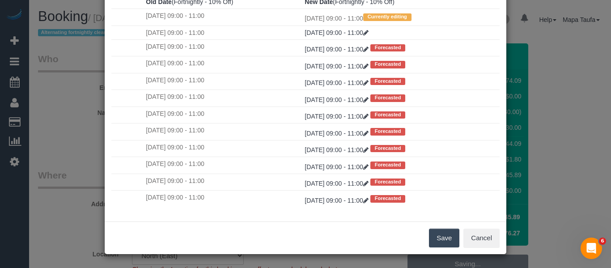
click at [443, 237] on button "Save" at bounding box center [444, 238] width 30 height 19
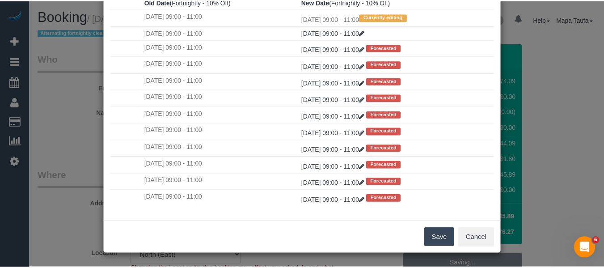
scroll to position [5, 0]
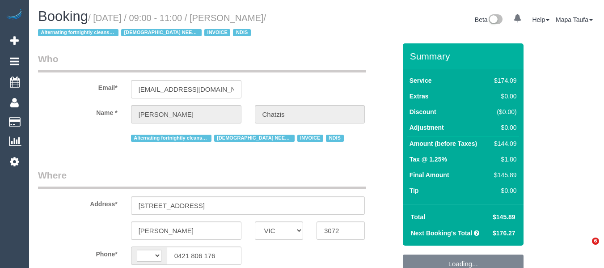
select select "VIC"
select select "string:AU"
select select "180"
select select "number:28"
select select "number:14"
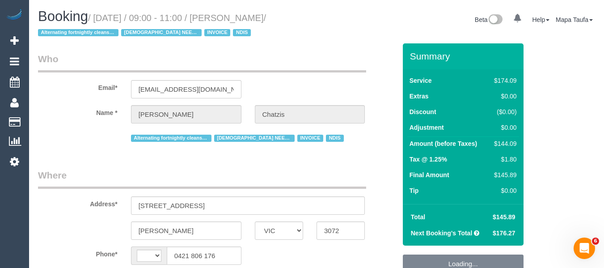
select select "number:19"
select select "number:36"
select select "number:35"
select select "object:795"
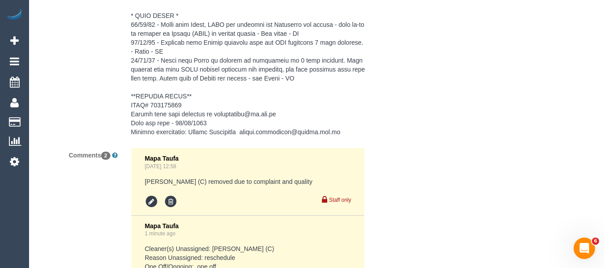
scroll to position [1826, 0]
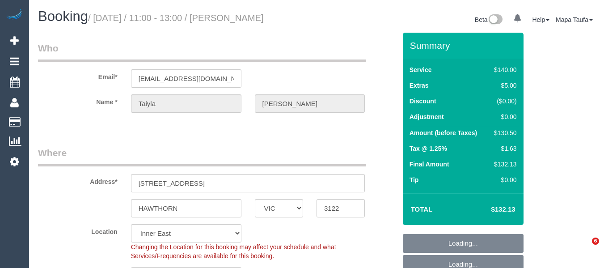
select select "VIC"
select select "number:28"
select select "number:14"
select select "number:19"
select select "number:22"
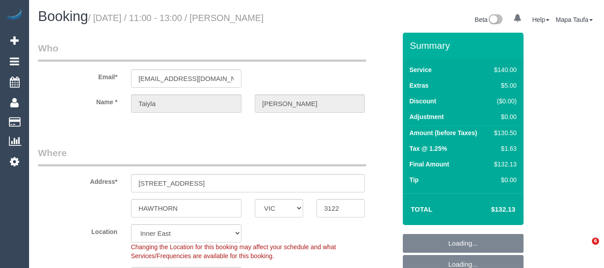
select select "number:34"
select select "number:12"
select select "object:1518"
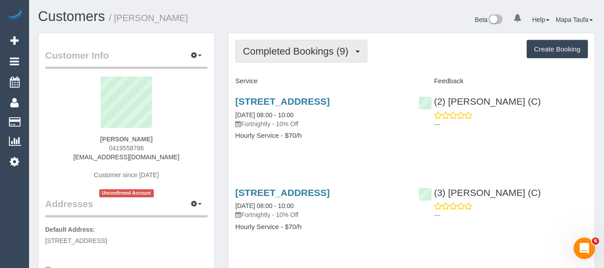
click at [280, 55] on span "Completed Bookings (9)" at bounding box center [298, 51] width 110 height 11
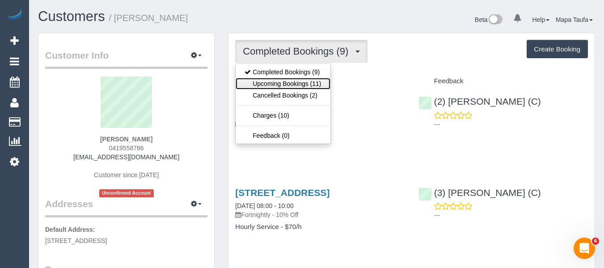
click at [284, 85] on link "Upcoming Bookings (11)" at bounding box center [283, 84] width 94 height 12
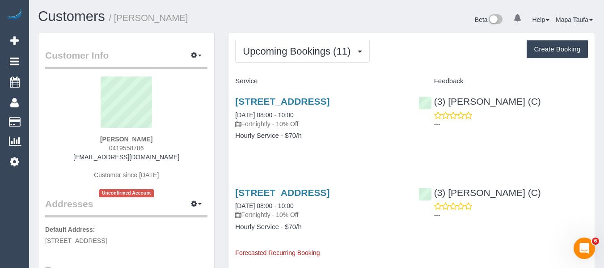
click at [367, 106] on h3 "[STREET_ADDRESS]" at bounding box center [320, 101] width 170 height 10
click at [262, 104] on link "[STREET_ADDRESS]" at bounding box center [282, 101] width 94 height 10
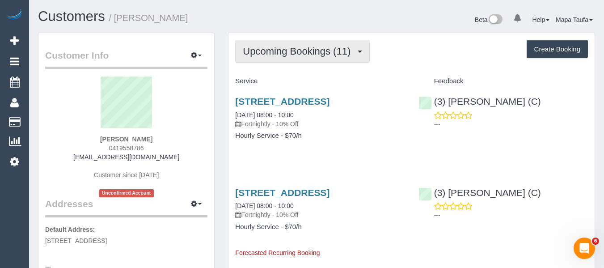
click at [273, 55] on span "Upcoming Bookings (11)" at bounding box center [299, 51] width 112 height 11
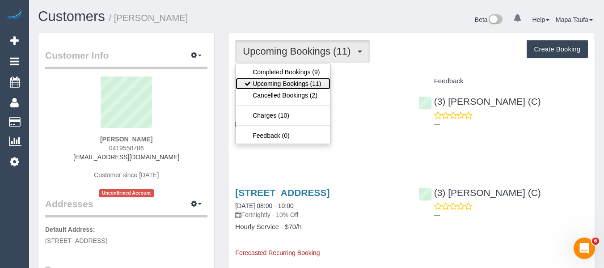
click at [274, 81] on link "Upcoming Bookings (11)" at bounding box center [283, 84] width 94 height 12
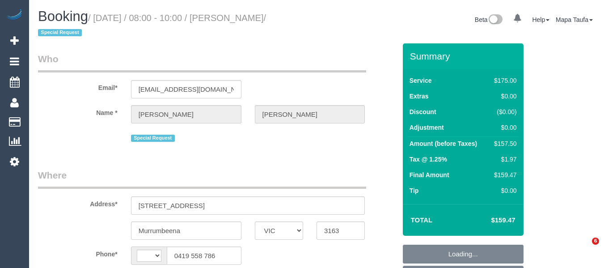
select select "VIC"
select select "string:AU"
select select "string:stripe-pm_1RkWqh2GScqysDRVpFo7v4H5"
select select "object:1387"
select select "150"
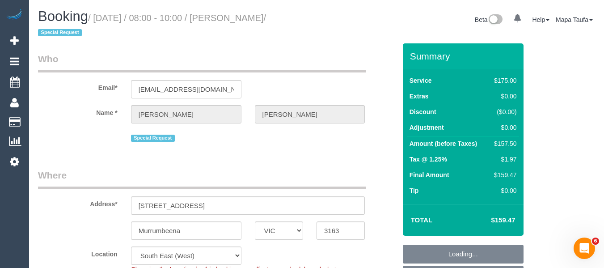
select select "number:28"
select select "number:14"
select select "number:19"
select select "number:22"
select select "number:12"
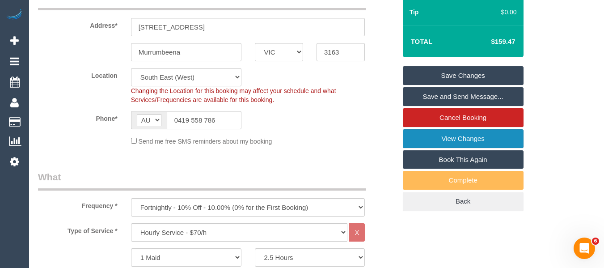
scroll to position [179, 0]
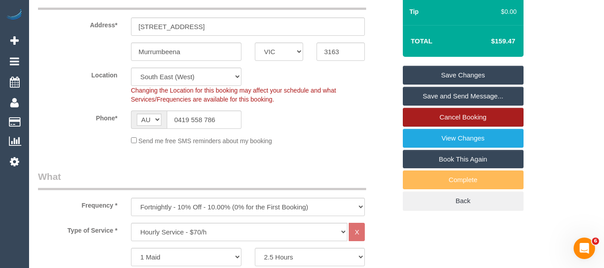
click at [484, 116] on link "Cancel Booking" at bounding box center [463, 117] width 121 height 19
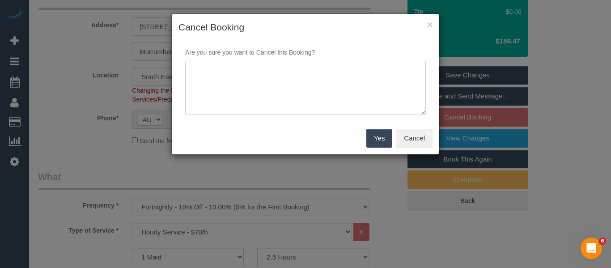
click at [274, 83] on textarea at bounding box center [305, 88] width 241 height 55
type textarea "service not needed via text -MT"
drag, startPoint x: 365, startPoint y: 133, endPoint x: 373, endPoint y: 136, distance: 8.6
click at [366, 133] on div "Yes Cancel" at bounding box center [305, 138] width 267 height 33
click at [384, 142] on button "Yes" at bounding box center [379, 138] width 26 height 19
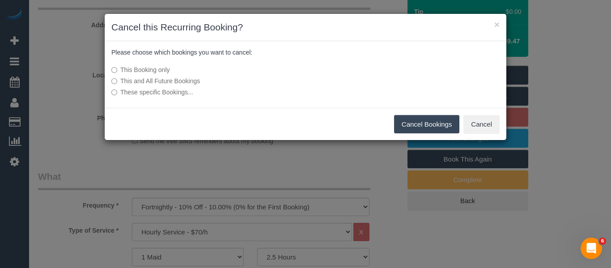
click at [406, 119] on button "Cancel Bookings" at bounding box center [427, 124] width 66 height 19
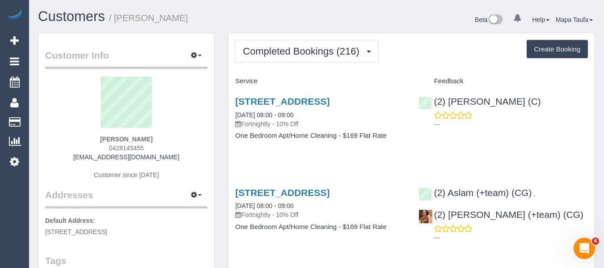
drag, startPoint x: 183, startPoint y: 157, endPoint x: 85, endPoint y: 161, distance: 98.0
click at [75, 160] on div "Julie Booth 0428145455 juliebooth08@optusnet.com.au Customer since 2015" at bounding box center [126, 132] width 162 height 112
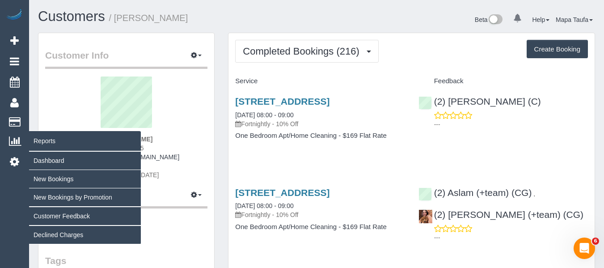
copy link "juliebooth08@optusnet.com.au"
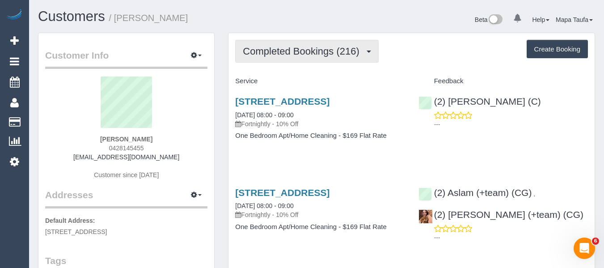
drag, startPoint x: 330, startPoint y: 47, endPoint x: 307, endPoint y: 72, distance: 34.2
click at [329, 47] on span "Completed Bookings (216)" at bounding box center [303, 51] width 121 height 11
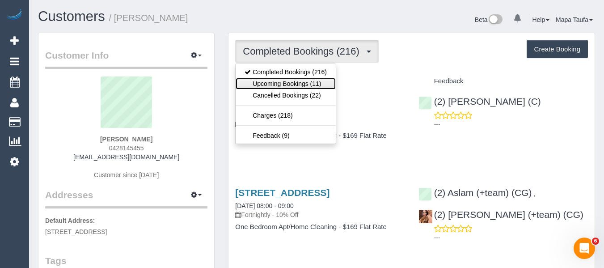
click at [302, 84] on link "Upcoming Bookings (11)" at bounding box center [286, 84] width 100 height 12
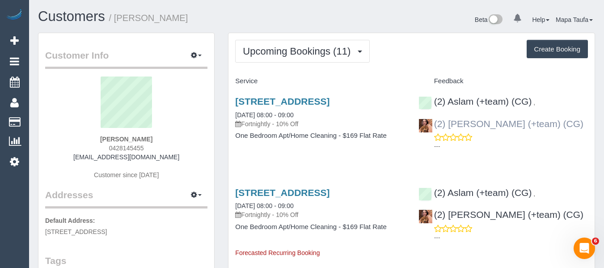
drag, startPoint x: 543, startPoint y: 131, endPoint x: 450, endPoint y: 123, distance: 92.9
click at [450, 123] on div "(2) Aslam (+team) (CG) , (2) Maria (+team) (CG) ---" at bounding box center [503, 122] width 183 height 66
copy link "Maria (+team) (CG)"
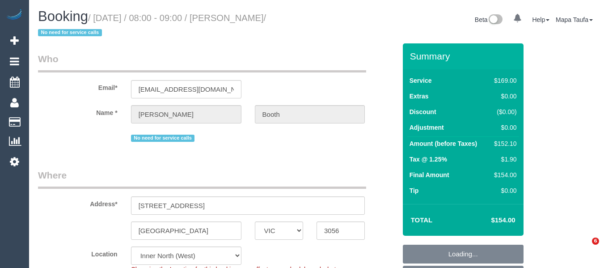
select select "VIC"
select select "number:28"
select select "number:35"
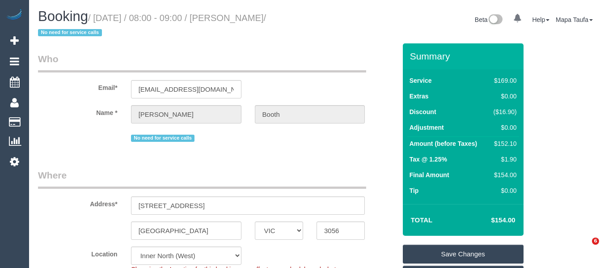
select select "22760"
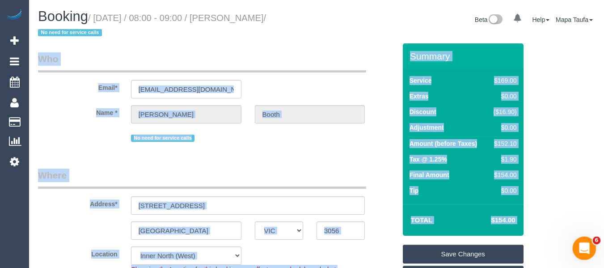
drag, startPoint x: 1166, startPoint y: 464, endPoint x: 592, endPoint y: 244, distance: 614.9
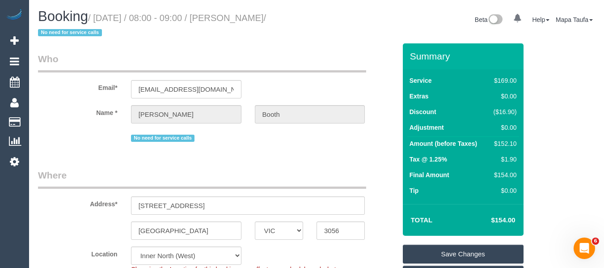
scroll to position [1820, 0]
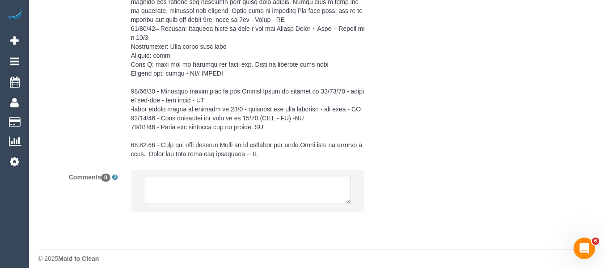
click at [307, 194] on textarea at bounding box center [248, 191] width 207 height 28
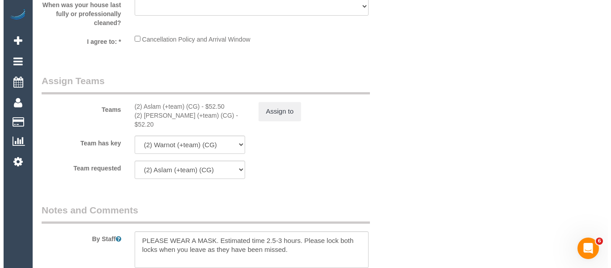
scroll to position [1418, 0]
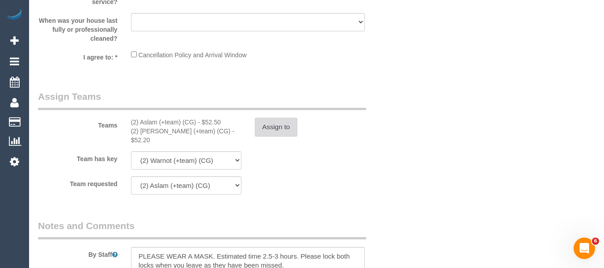
click at [277, 123] on button "Assign to" at bounding box center [276, 127] width 43 height 19
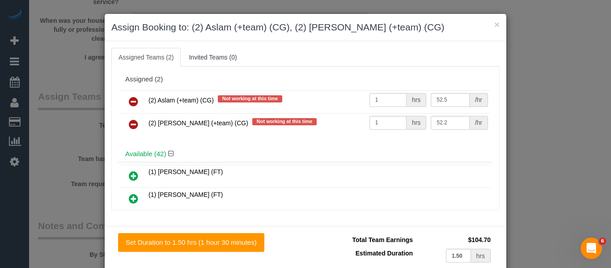
click at [124, 98] on link at bounding box center [133, 102] width 21 height 18
click at [124, 116] on link at bounding box center [133, 125] width 21 height 18
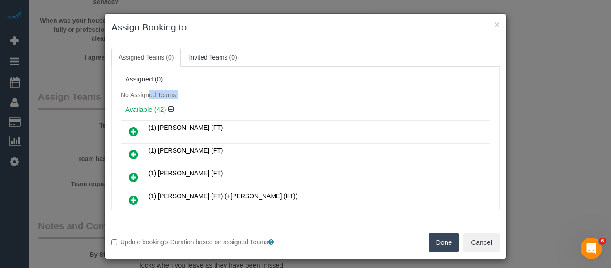
click at [124, 98] on span "No Assigned Teams" at bounding box center [148, 94] width 55 height 7
click at [437, 238] on button "Done" at bounding box center [444, 242] width 31 height 19
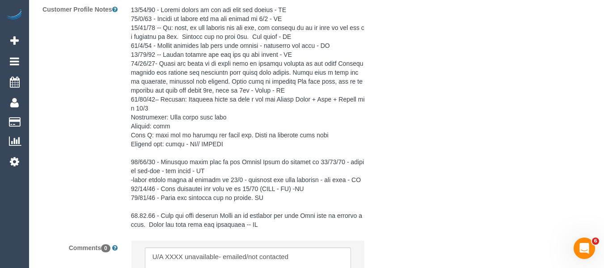
scroll to position [1857, 0]
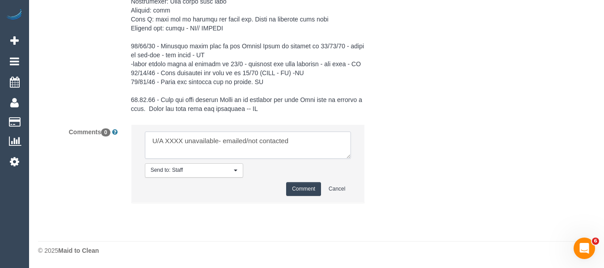
click at [178, 141] on textarea at bounding box center [248, 146] width 207 height 28
paste textarea "Maria (+team) (CG)"
click at [241, 142] on textarea at bounding box center [248, 146] width 207 height 28
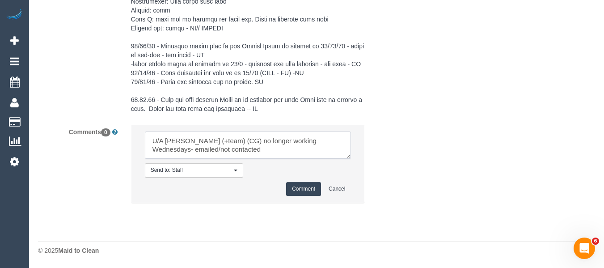
drag, startPoint x: 176, startPoint y: 148, endPoint x: 254, endPoint y: 149, distance: 77.4
click at [254, 149] on textarea at bounding box center [248, 146] width 207 height 28
type textarea "U/A Maria (+team) (CG) no longer working Wednesdays- emailed"
drag, startPoint x: 95, startPoint y: 118, endPoint x: 91, endPoint y: 113, distance: 6.6
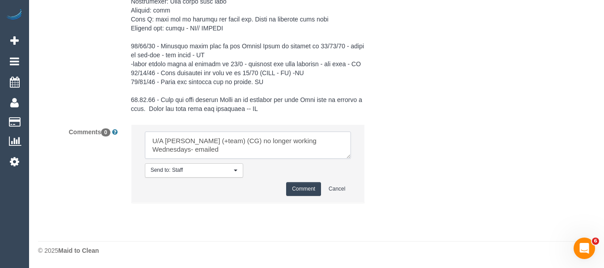
click at [254, 149] on textarea at bounding box center [248, 146] width 207 height 28
click at [253, 149] on textarea at bounding box center [248, 146] width 207 height 28
click at [253, 148] on textarea at bounding box center [248, 146] width 207 height 28
click at [256, 142] on textarea at bounding box center [248, 146] width 207 height 28
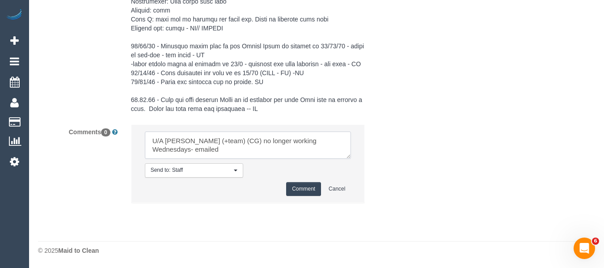
click at [256, 142] on textarea at bounding box center [248, 146] width 207 height 28
click at [303, 191] on button "Comment" at bounding box center [303, 189] width 35 height 14
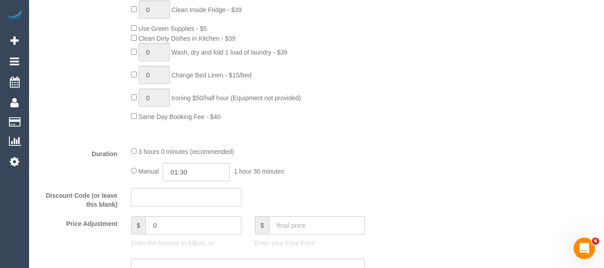
scroll to position [16, 0]
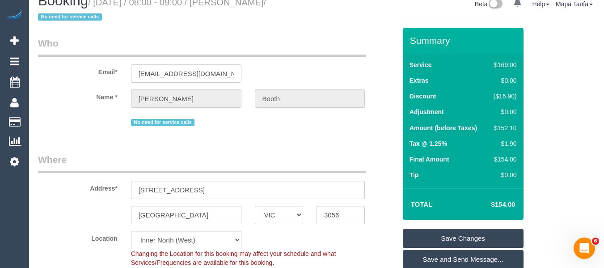
click at [467, 238] on link "Save Changes" at bounding box center [463, 238] width 121 height 19
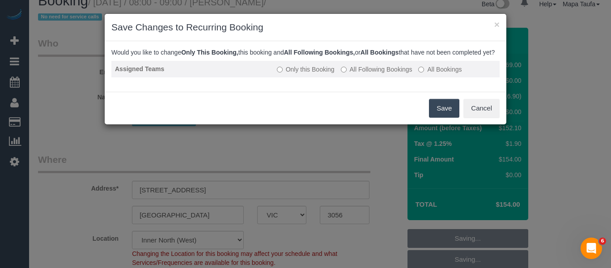
click at [371, 77] on td "Only this Booking All Following Bookings All Bookings" at bounding box center [386, 69] width 226 height 17
click at [374, 74] on label "All Following Bookings" at bounding box center [377, 69] width 72 height 9
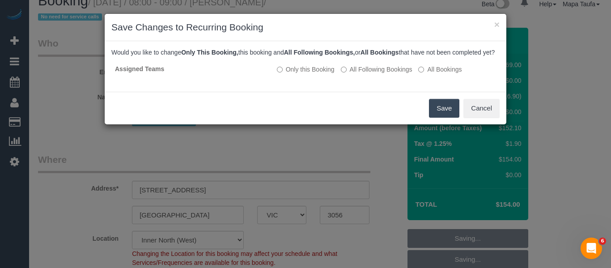
click at [441, 118] on button "Save" at bounding box center [444, 108] width 30 height 19
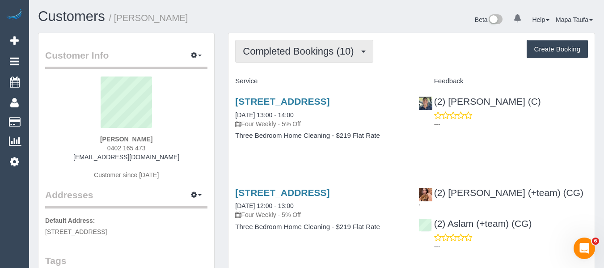
click at [270, 48] on span "Completed Bookings (10)" at bounding box center [300, 51] width 115 height 11
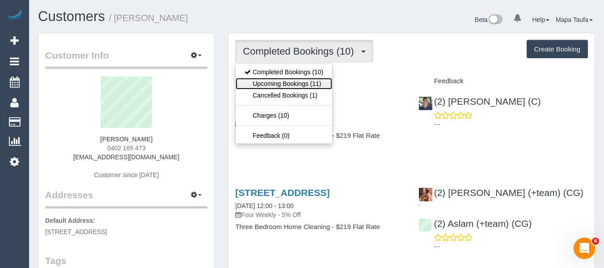
click at [274, 85] on link "Upcoming Bookings (11)" at bounding box center [284, 84] width 97 height 12
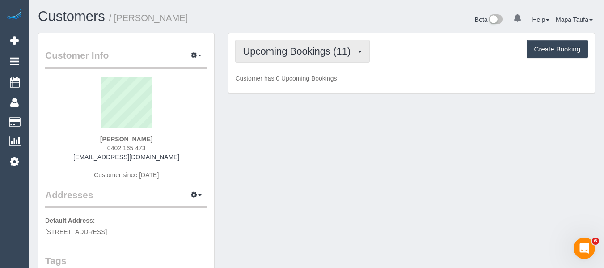
drag, startPoint x: 248, startPoint y: 55, endPoint x: 257, endPoint y: 68, distance: 15.8
click at [249, 55] on span "Upcoming Bookings (11)" at bounding box center [299, 51] width 112 height 11
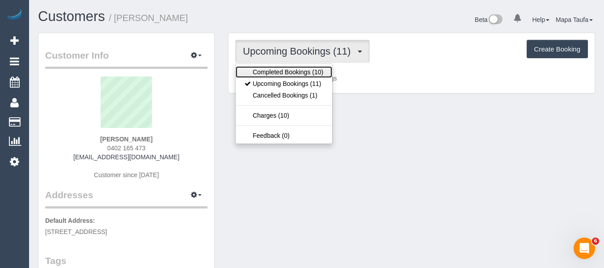
click at [260, 72] on link "Completed Bookings (10)" at bounding box center [284, 72] width 97 height 12
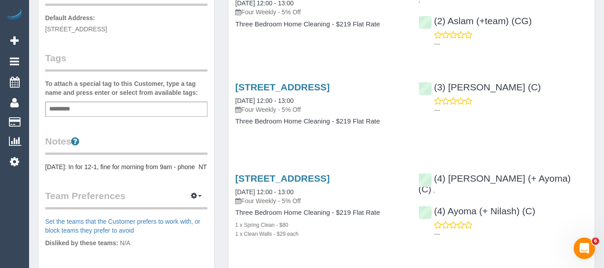
scroll to position [224, 0]
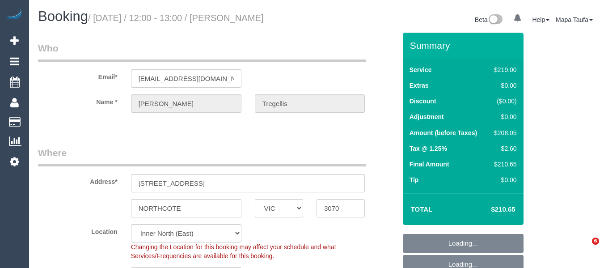
select select "VIC"
select select "object:795"
select select "number:29"
select select "number:15"
select select "number:19"
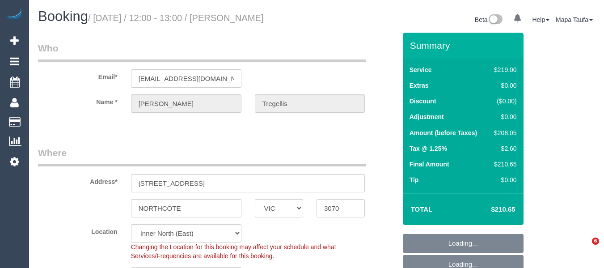
select select "number:22"
select select "number:34"
select select "number:12"
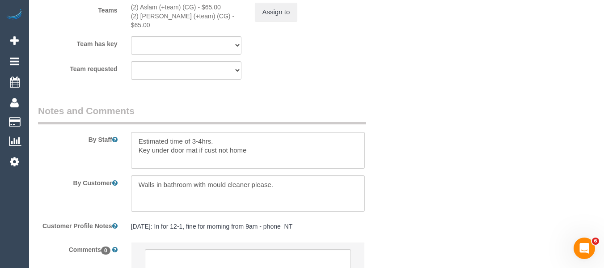
scroll to position [1561, 0]
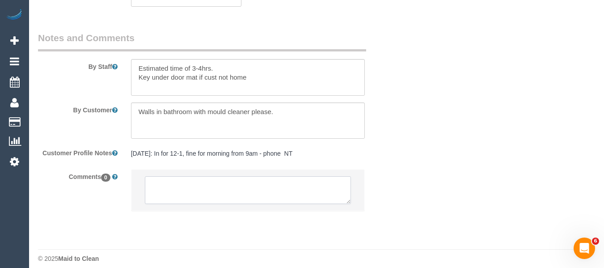
click at [252, 187] on textarea at bounding box center [248, 190] width 207 height 28
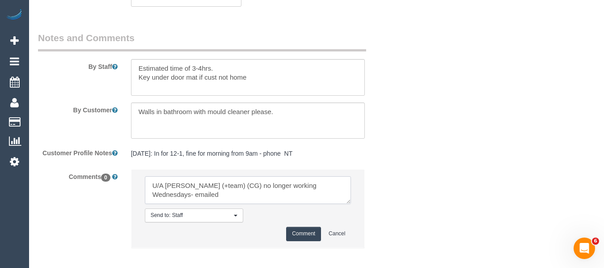
drag, startPoint x: 259, startPoint y: 188, endPoint x: 153, endPoint y: 188, distance: 106.0
click at [153, 188] on textarea at bounding box center [248, 190] width 207 height 28
type textarea "U/A Maria (+team) (CG) no longer working Wednesdays- not contacted"
click at [288, 227] on button "Comment" at bounding box center [303, 234] width 35 height 14
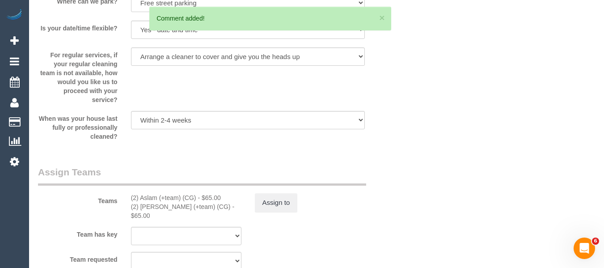
scroll to position [1248, 0]
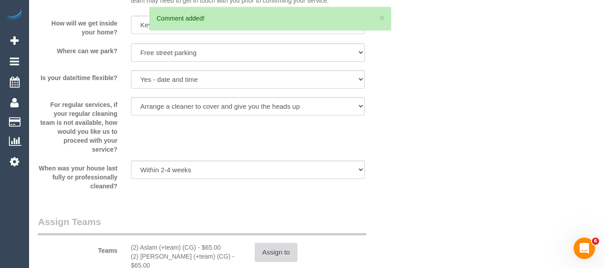
click at [273, 250] on button "Assign to" at bounding box center [276, 252] width 43 height 19
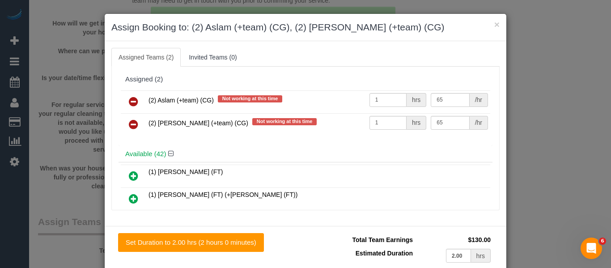
click at [133, 97] on icon at bounding box center [133, 101] width 9 height 11
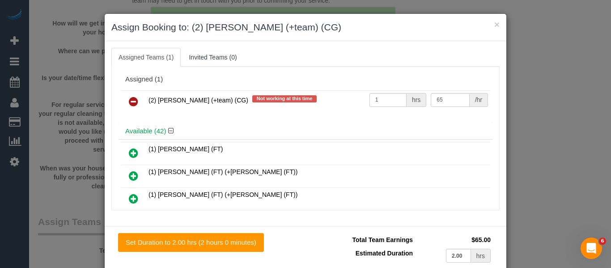
click at [133, 97] on icon at bounding box center [133, 101] width 9 height 11
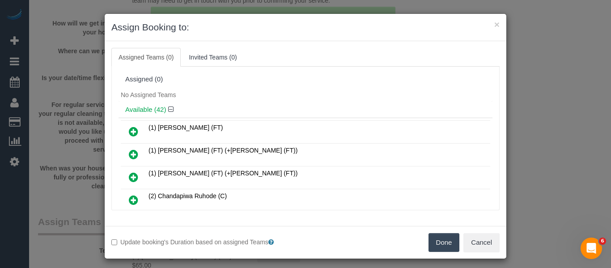
drag, startPoint x: 435, startPoint y: 243, endPoint x: 372, endPoint y: 139, distance: 121.8
click at [435, 243] on button "Done" at bounding box center [444, 242] width 31 height 19
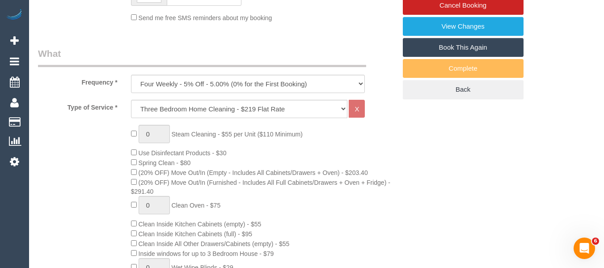
scroll to position [153, 0]
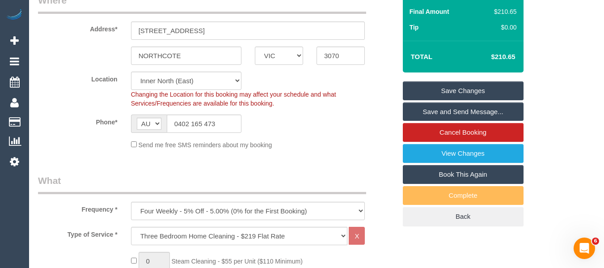
click at [469, 90] on link "Save Changes" at bounding box center [463, 90] width 121 height 19
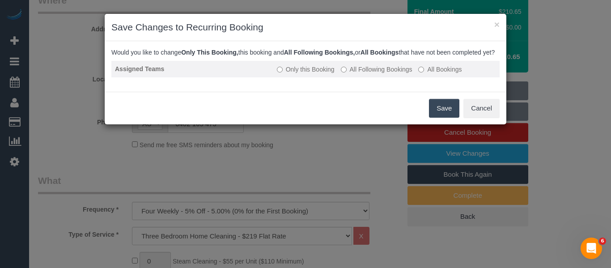
click at [372, 74] on label "All Following Bookings" at bounding box center [377, 69] width 72 height 9
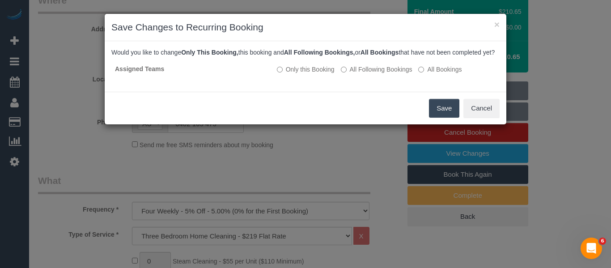
drag, startPoint x: 434, startPoint y: 109, endPoint x: 438, endPoint y: 112, distance: 5.5
click at [434, 109] on button "Save" at bounding box center [444, 108] width 30 height 19
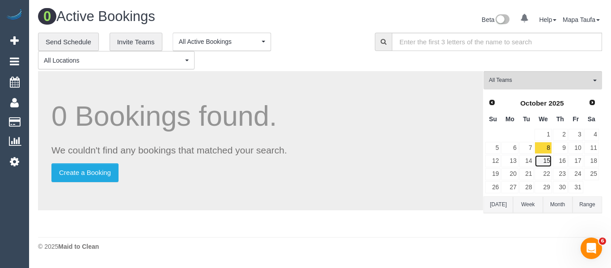
click at [547, 157] on link "15" at bounding box center [543, 161] width 17 height 12
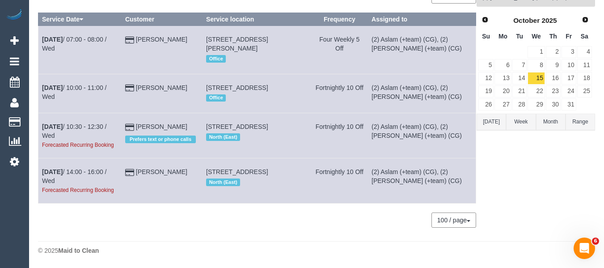
scroll to position [53, 0]
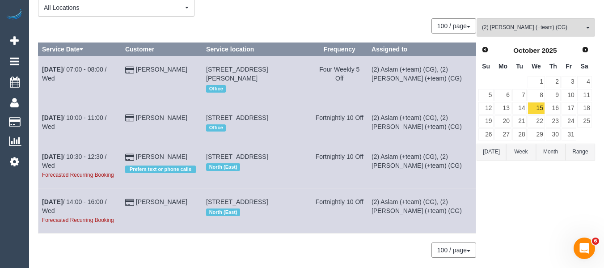
click at [494, 153] on button "Today" at bounding box center [492, 152] width 30 height 17
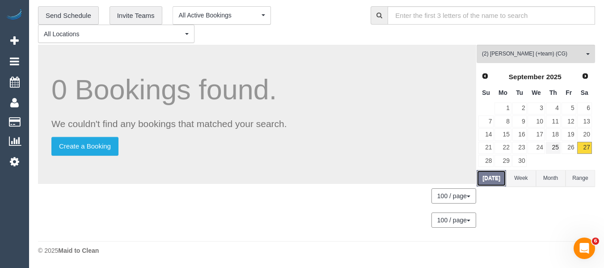
scroll to position [0, 0]
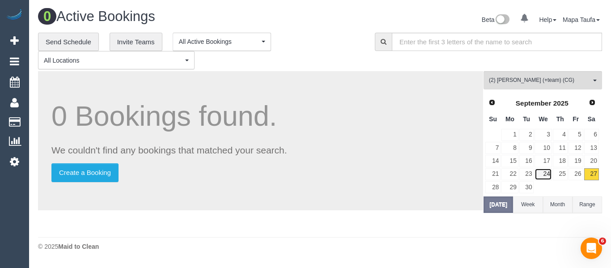
click at [547, 176] on link "24" at bounding box center [543, 174] width 17 height 12
click at [545, 186] on td at bounding box center [543, 187] width 18 height 13
click at [592, 102] on span "Next" at bounding box center [592, 101] width 7 height 7
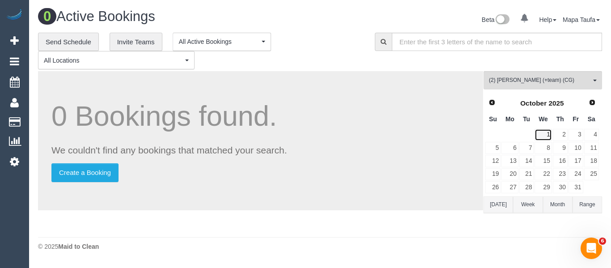
click at [544, 133] on link "1" at bounding box center [543, 135] width 17 height 12
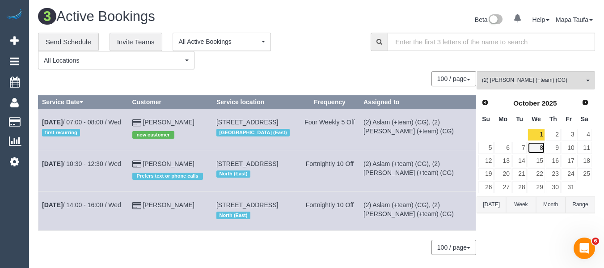
click at [540, 146] on link "8" at bounding box center [536, 148] width 17 height 12
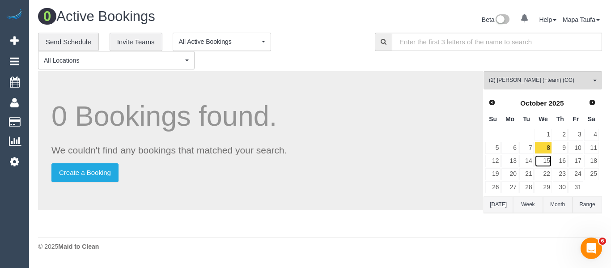
click at [545, 157] on link "15" at bounding box center [543, 161] width 17 height 12
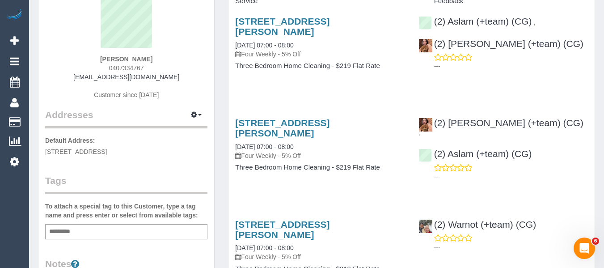
scroll to position [89, 0]
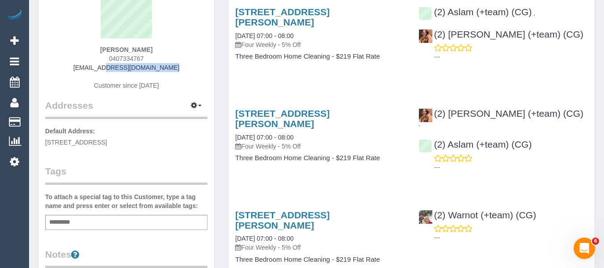
drag, startPoint x: 168, startPoint y: 69, endPoint x: 87, endPoint y: 73, distance: 80.6
click at [88, 71] on div "[PERSON_NAME] 0407334767 [EMAIL_ADDRESS][DOMAIN_NAME] Customer since [DATE]" at bounding box center [126, 43] width 162 height 112
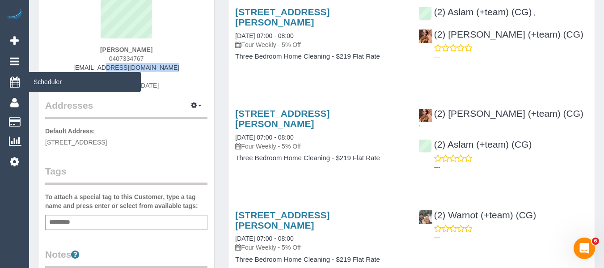
copy link "[EMAIL_ADDRESS][DOMAIN_NAME]"
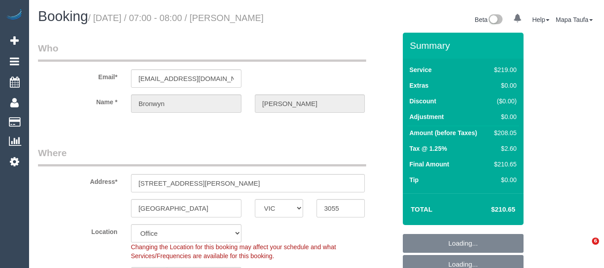
select select "VIC"
select select "number:28"
select select "number:14"
select select "number:21"
select select "number:22"
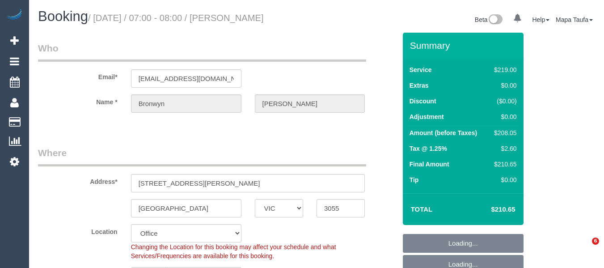
select select "number:26"
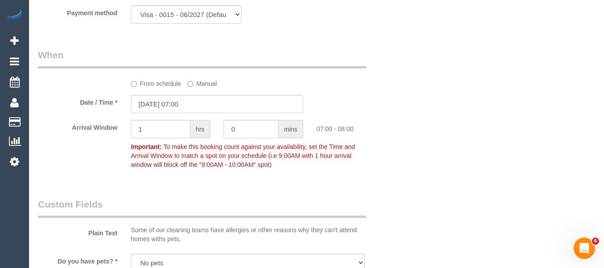
scroll to position [1579, 0]
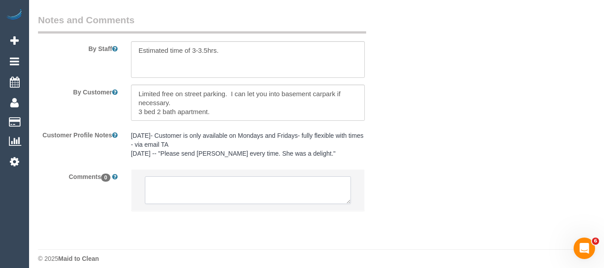
click at [196, 184] on textarea at bounding box center [248, 190] width 207 height 28
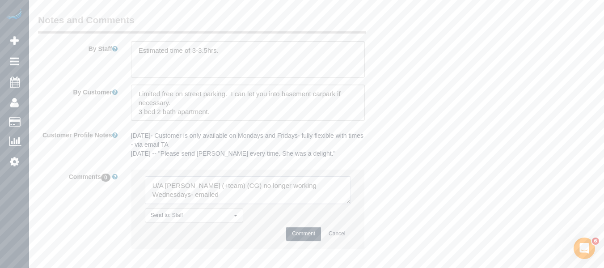
type textarea "U/A Maria (+team) (CG) no longer working Wednesdays- emailed"
click at [304, 227] on button "Comment" at bounding box center [303, 234] width 35 height 14
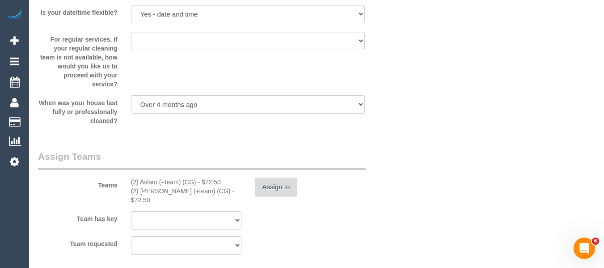
scroll to position [1310, 0]
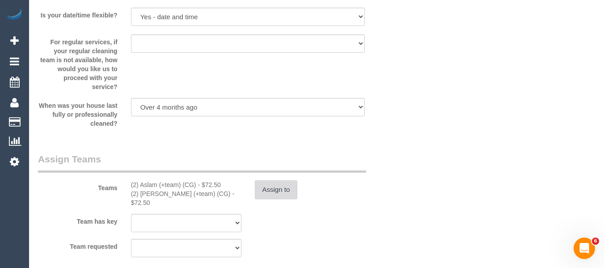
click at [280, 188] on button "Assign to" at bounding box center [276, 189] width 43 height 19
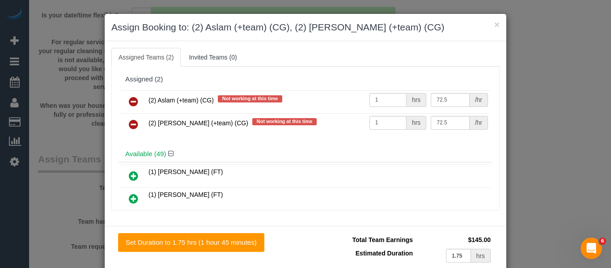
click at [135, 96] on icon at bounding box center [133, 101] width 9 height 11
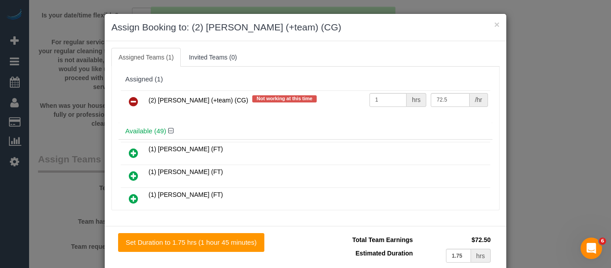
click at [135, 96] on icon at bounding box center [133, 101] width 9 height 11
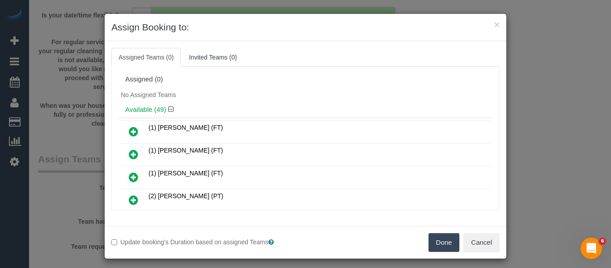
drag, startPoint x: 432, startPoint y: 245, endPoint x: 514, endPoint y: 201, distance: 93.5
click at [432, 245] on button "Done" at bounding box center [444, 242] width 31 height 19
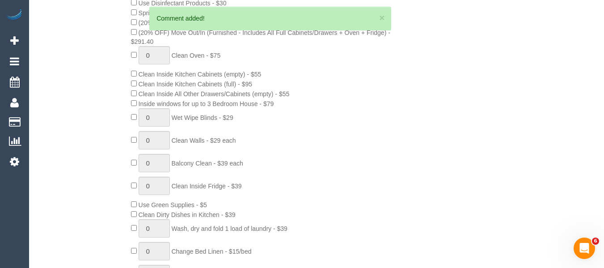
scroll to position [59, 0]
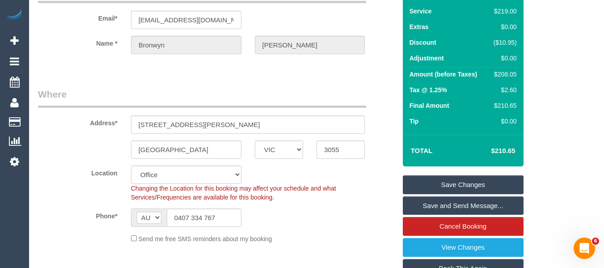
click at [509, 180] on link "Save Changes" at bounding box center [463, 184] width 121 height 19
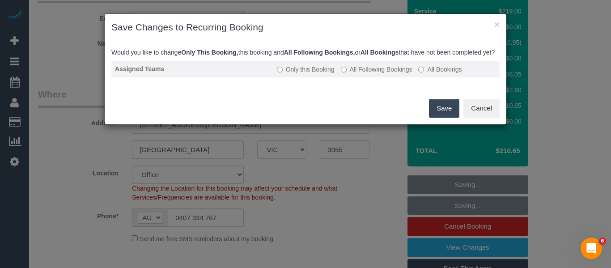
click at [370, 77] on td "Only this Booking All Following Bookings All Bookings" at bounding box center [386, 69] width 226 height 17
click at [376, 74] on label "All Following Bookings" at bounding box center [377, 69] width 72 height 9
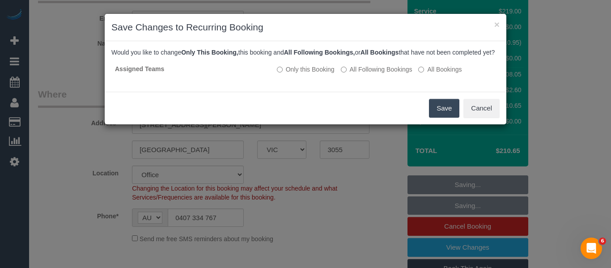
click at [435, 117] on button "Save" at bounding box center [444, 108] width 30 height 19
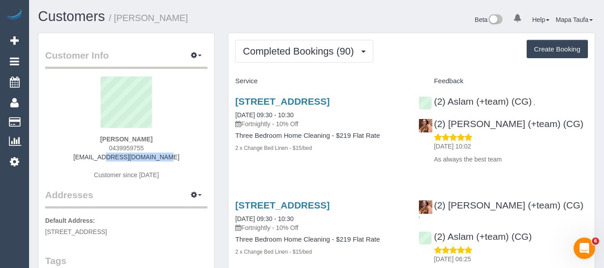
drag, startPoint x: 112, startPoint y: 159, endPoint x: 83, endPoint y: 161, distance: 29.6
click at [84, 159] on div "[PERSON_NAME] 0439959755 [EMAIL_ADDRESS][DOMAIN_NAME] Customer since [DATE]" at bounding box center [126, 132] width 162 height 112
copy link "[EMAIL_ADDRESS][DOMAIN_NAME]"
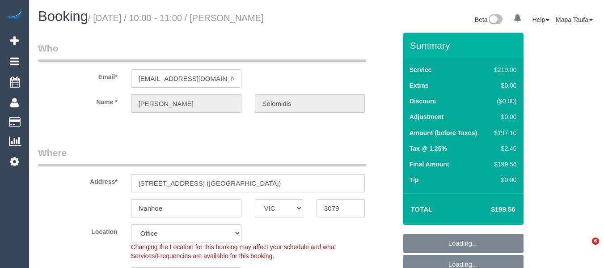
select select "VIC"
select select "number:28"
select select "number:14"
select select "number:18"
select select "number:36"
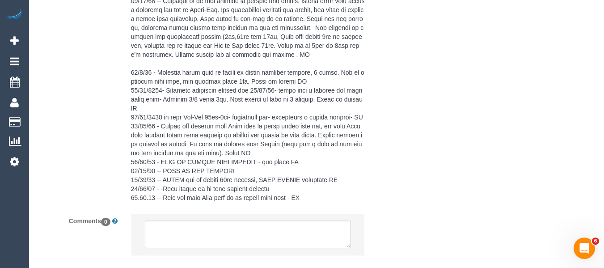
scroll to position [1972, 0]
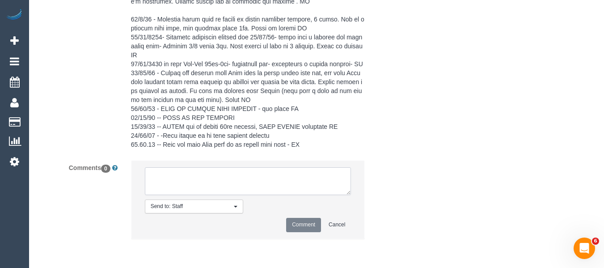
click at [197, 185] on textarea at bounding box center [248, 181] width 207 height 28
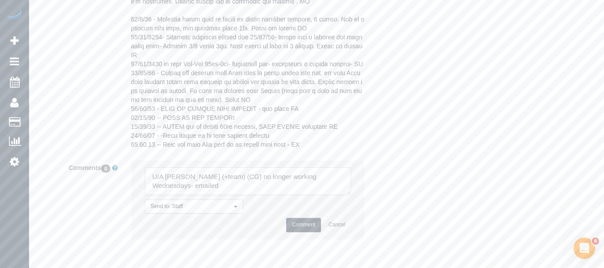
type textarea "U/A [PERSON_NAME] (+team) (CG) no longer working Wednesdays- emailed"
click at [304, 219] on button "Comment" at bounding box center [303, 225] width 35 height 14
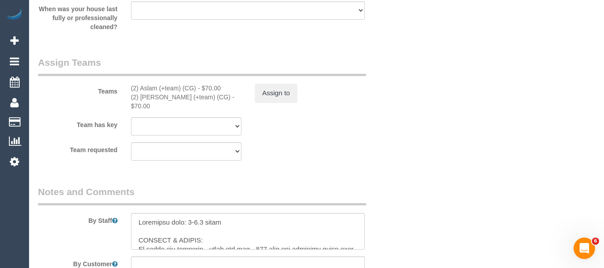
scroll to position [1391, 0]
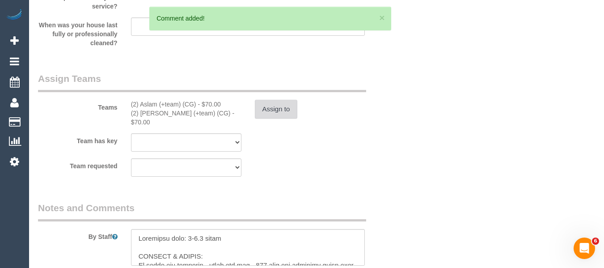
click at [288, 115] on button "Assign to" at bounding box center [276, 109] width 43 height 19
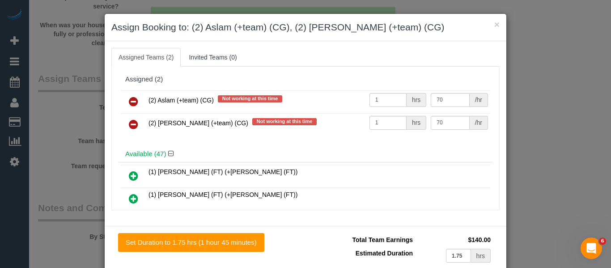
click at [136, 99] on link at bounding box center [133, 102] width 21 height 18
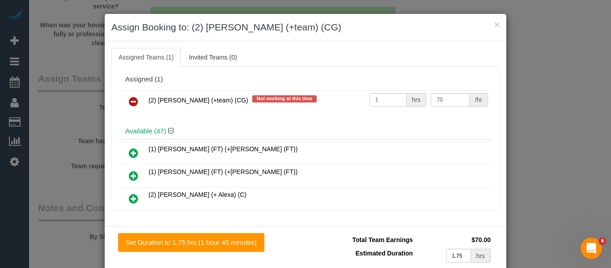
click at [136, 99] on link at bounding box center [133, 102] width 21 height 18
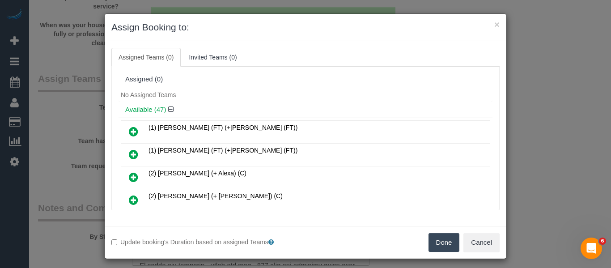
drag, startPoint x: 442, startPoint y: 238, endPoint x: 542, endPoint y: 221, distance: 101.1
click at [442, 238] on button "Done" at bounding box center [444, 242] width 31 height 19
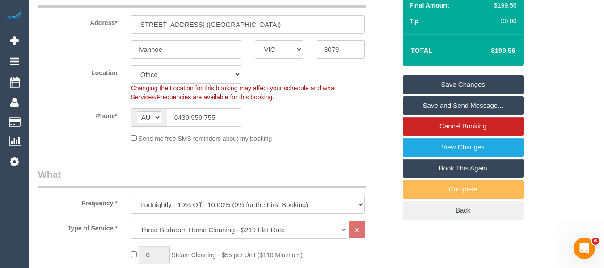
scroll to position [98, 0]
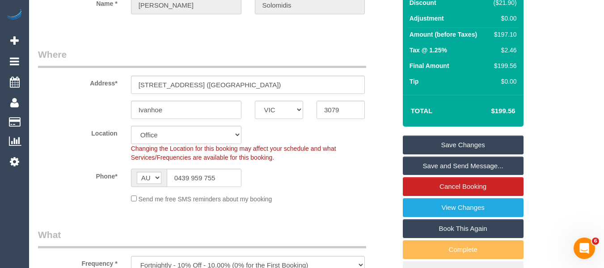
click at [448, 149] on link "Save Changes" at bounding box center [463, 145] width 121 height 19
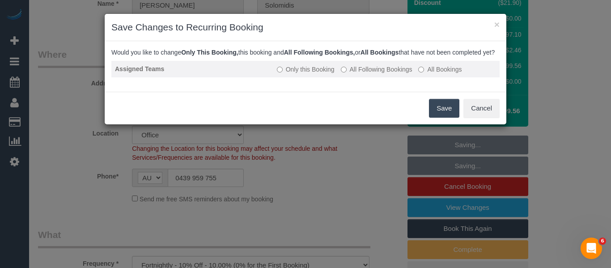
click at [357, 74] on label "All Following Bookings" at bounding box center [377, 69] width 72 height 9
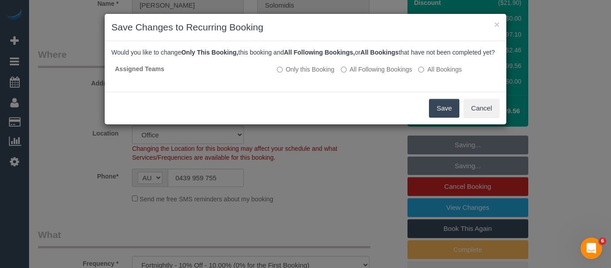
click at [437, 116] on button "Save" at bounding box center [444, 108] width 30 height 19
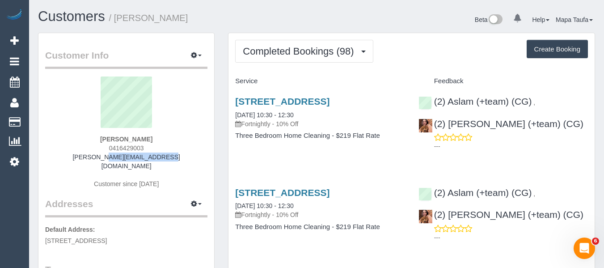
drag, startPoint x: 166, startPoint y: 156, endPoint x: 96, endPoint y: 156, distance: 69.8
click at [96, 156] on div "[PERSON_NAME] 0416429003 [PERSON_NAME][EMAIL_ADDRESS][DOMAIN_NAME] Customer sin…" at bounding box center [126, 136] width 162 height 121
copy link "[PERSON_NAME][EMAIL_ADDRESS][DOMAIN_NAME]"
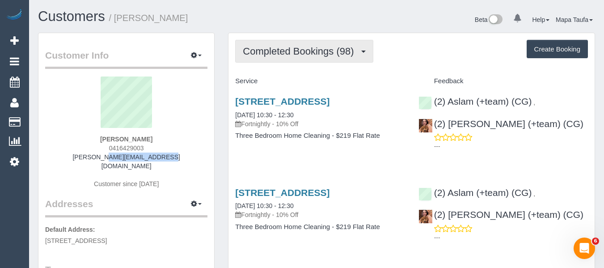
click at [290, 47] on button "Completed Bookings (98)" at bounding box center [304, 51] width 138 height 23
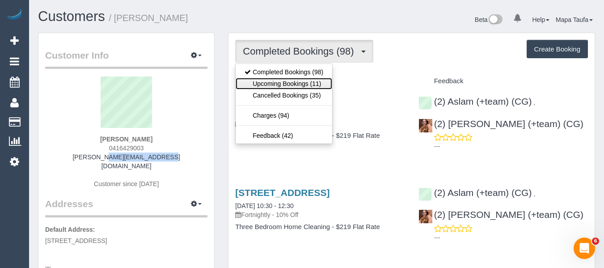
click at [292, 83] on link "Upcoming Bookings (11)" at bounding box center [284, 84] width 97 height 12
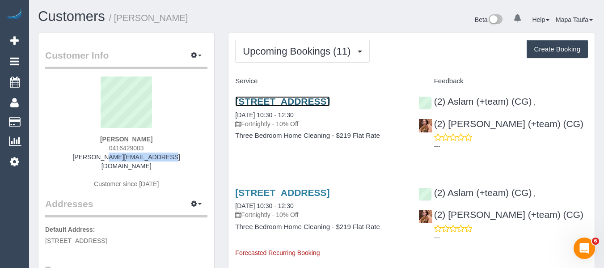
click at [284, 102] on link "[STREET_ADDRESS]" at bounding box center [282, 101] width 94 height 10
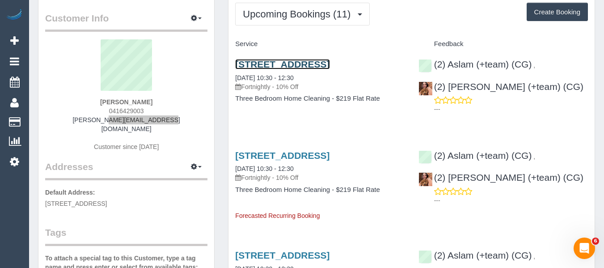
scroll to position [134, 0]
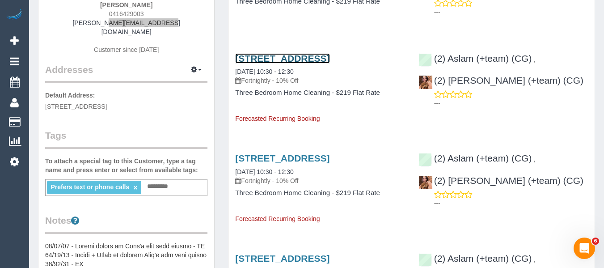
click at [243, 64] on link "[STREET_ADDRESS]" at bounding box center [282, 58] width 94 height 10
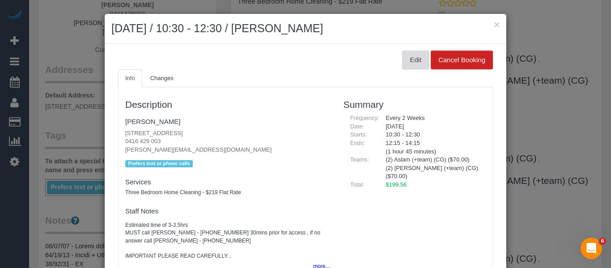
click at [407, 65] on button "Edit" at bounding box center [415, 60] width 27 height 19
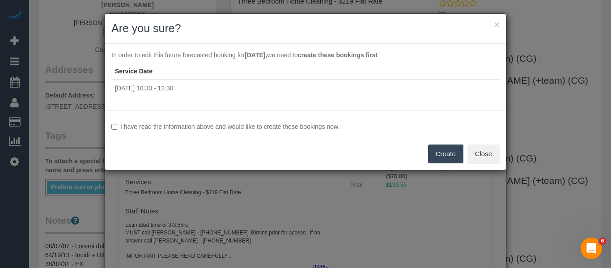
click at [164, 126] on label "I have read the information above and would like to create these bookings now." at bounding box center [305, 126] width 388 height 9
click at [438, 151] on button "Create" at bounding box center [445, 153] width 35 height 19
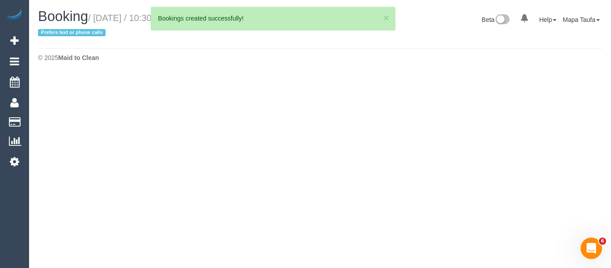
select select "VIC"
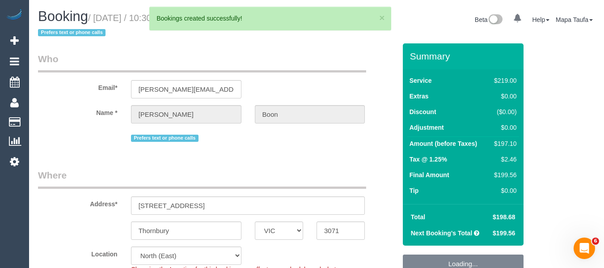
select select "string:AU"
select select "object:2024"
select select "string:stripe-pm_1Q1gZF2GScqysDRVbjgigklW"
select select "object:2911"
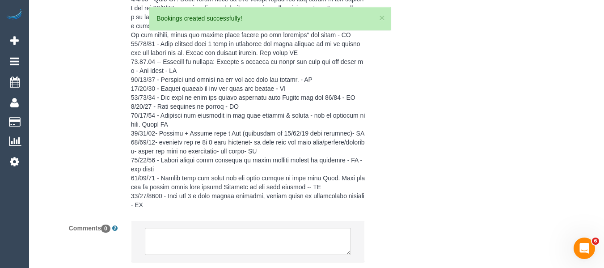
select select "22760"
select select "number:32"
select select "number:35"
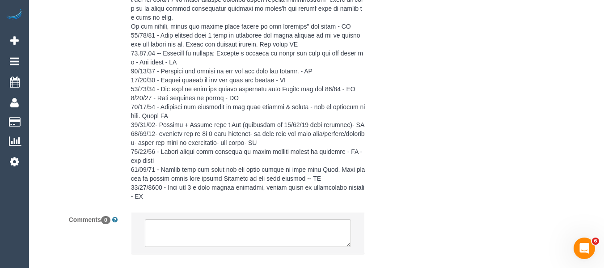
scroll to position [1941, 0]
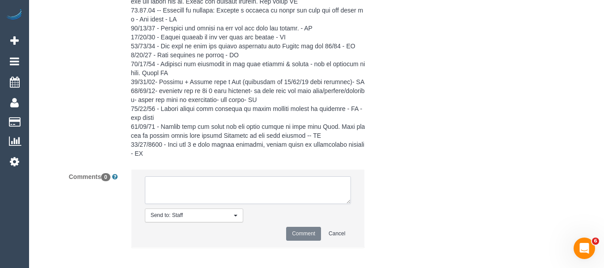
click at [255, 187] on textarea at bounding box center [248, 190] width 207 height 28
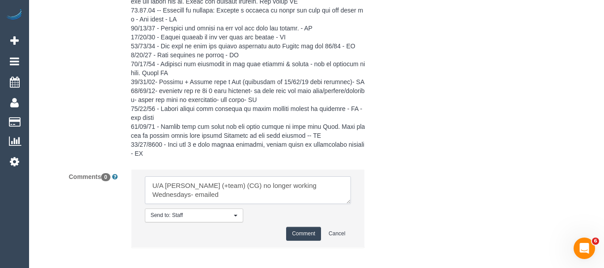
type textarea "U/A Maria (+team) (CG) no longer working Wednesdays- emailed"
click at [304, 227] on button "Comment" at bounding box center [303, 234] width 35 height 14
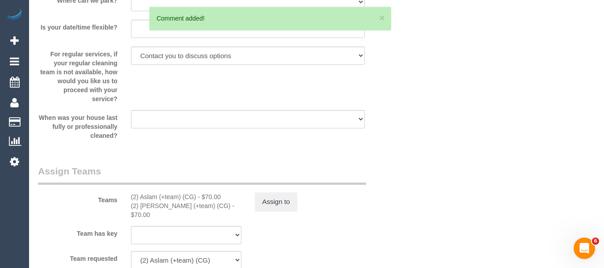
scroll to position [1384, 0]
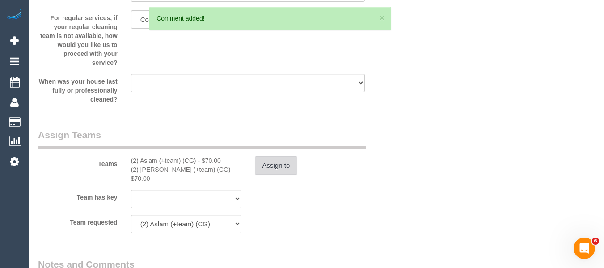
click at [276, 170] on button "Assign to" at bounding box center [276, 165] width 43 height 19
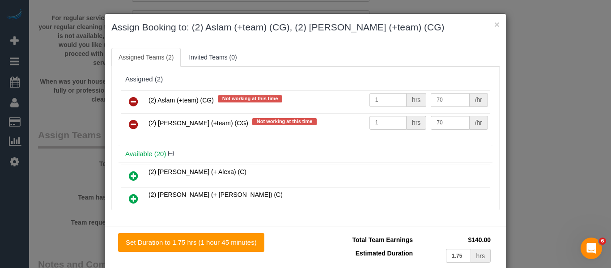
click at [123, 102] on link at bounding box center [133, 102] width 21 height 18
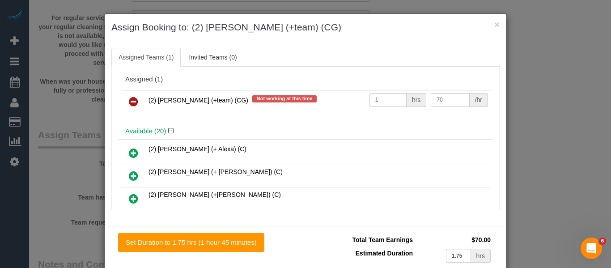
click at [123, 102] on link at bounding box center [133, 102] width 21 height 18
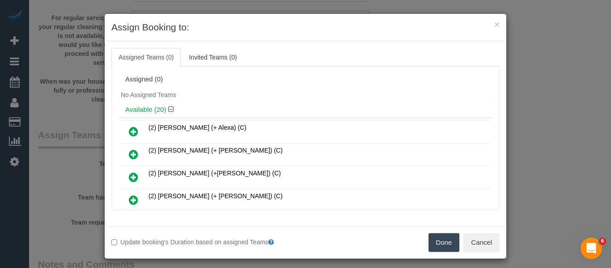
click at [449, 246] on button "Done" at bounding box center [444, 242] width 31 height 19
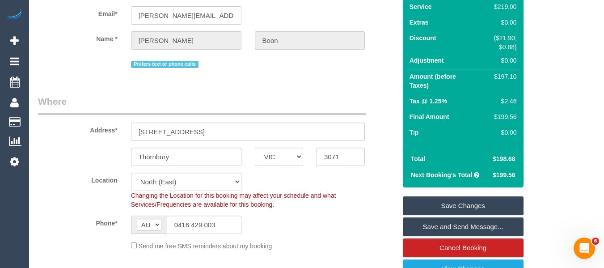
scroll to position [0, 0]
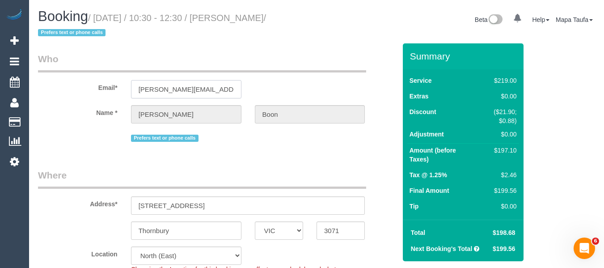
click at [211, 92] on input "vera.boon@live.com" at bounding box center [186, 89] width 110 height 18
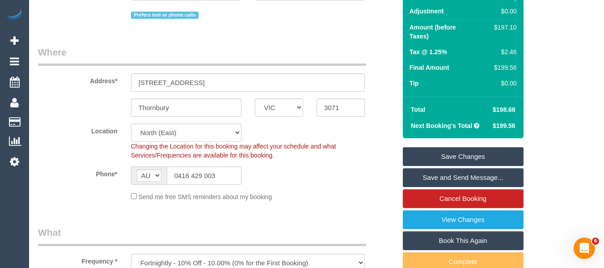
scroll to position [134, 0]
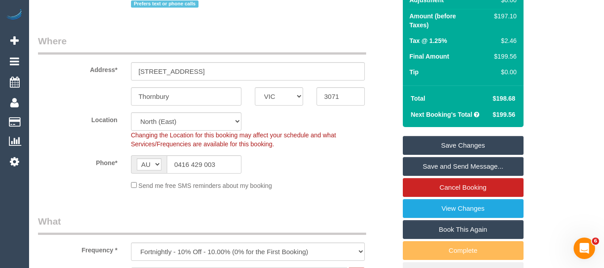
click at [435, 136] on link "Save Changes" at bounding box center [463, 145] width 121 height 19
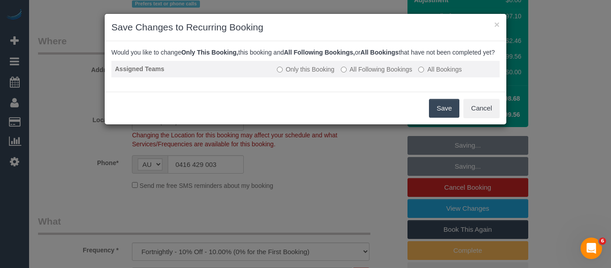
click at [381, 74] on label "All Following Bookings" at bounding box center [377, 69] width 72 height 9
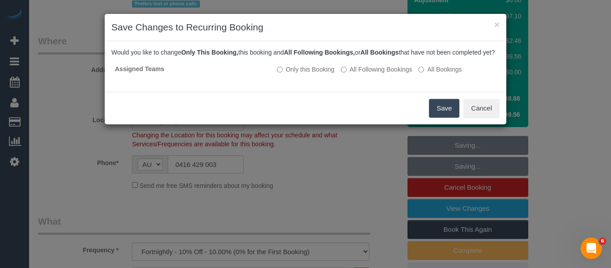
click at [429, 110] on div "Save Cancel" at bounding box center [306, 108] width 402 height 33
click at [436, 118] on button "Save" at bounding box center [444, 108] width 30 height 19
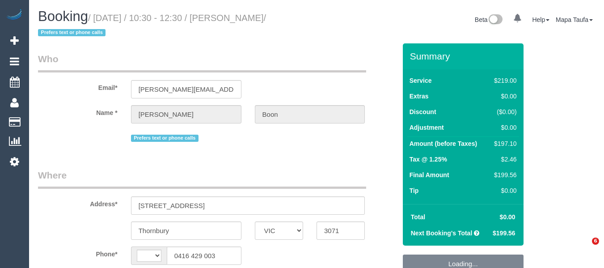
select select "VIC"
select select "string:stripe-pm_1Q1gZF2GScqysDRVbjgigklW"
select select "22760"
select select "number:32"
select select "number:35"
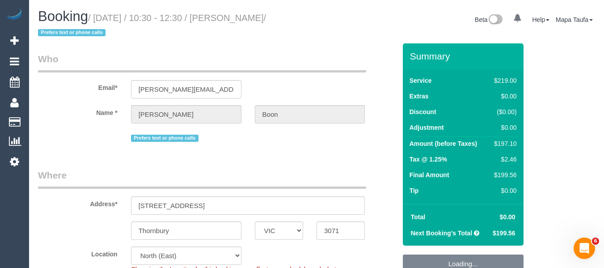
select select "string:AU"
select select "object:1447"
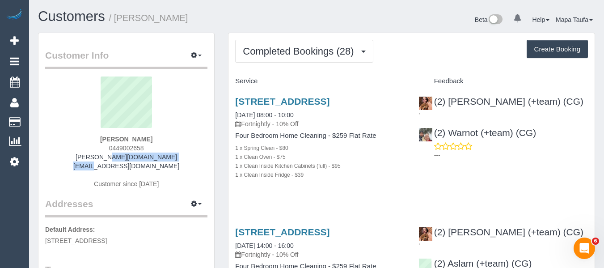
drag, startPoint x: 143, startPoint y: 154, endPoint x: 81, endPoint y: 167, distance: 63.5
click at [84, 162] on div "Rosalind Case 0449002658 rosalind.case@gmail.com Customer since 2023" at bounding box center [126, 136] width 162 height 121
click at [163, 154] on div "Rosalind Case 0449002658 rosalind.case@gmail.com Customer since 2023" at bounding box center [126, 136] width 162 height 121
drag, startPoint x: 170, startPoint y: 157, endPoint x: 92, endPoint y: 156, distance: 77.8
click at [92, 156] on div "Rosalind Case 0449002658 rosalind.case@gmail.com Customer since 2023" at bounding box center [126, 136] width 162 height 121
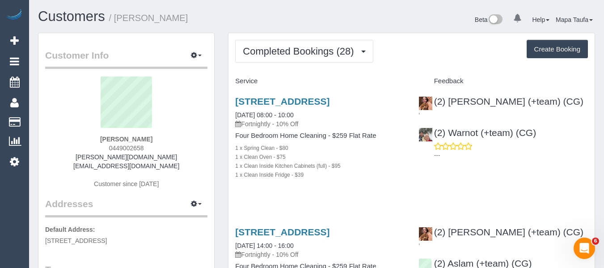
click at [175, 167] on div "Rosalind Case 0449002658 rosalind.case@gmail.com Customer since 2023" at bounding box center [126, 136] width 162 height 121
drag, startPoint x: 177, startPoint y: 158, endPoint x: 88, endPoint y: 157, distance: 88.6
click at [88, 157] on div "Rosalind Case 0449002658 rosalind.case@gmail.com Customer since 2023" at bounding box center [126, 136] width 162 height 121
copy link "rosalind.case@gmail.com"
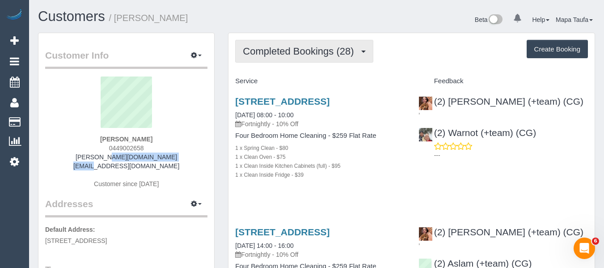
drag, startPoint x: 295, startPoint y: 52, endPoint x: 292, endPoint y: 71, distance: 19.5
click at [294, 52] on span "Completed Bookings (28)" at bounding box center [300, 51] width 115 height 11
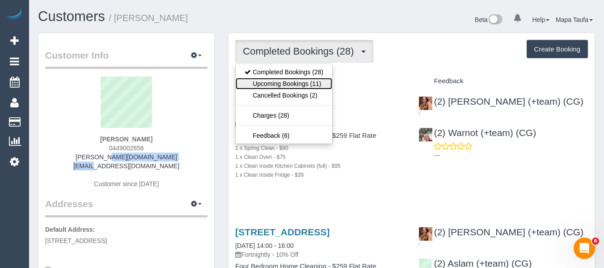
click at [290, 81] on link "Upcoming Bookings (11)" at bounding box center [284, 84] width 97 height 12
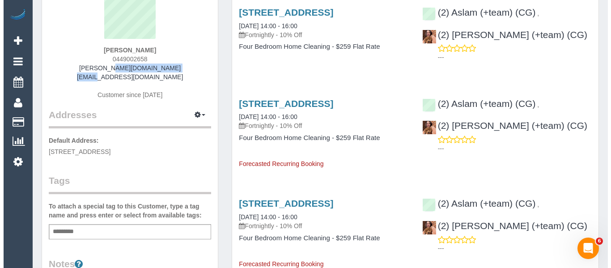
scroll to position [89, 0]
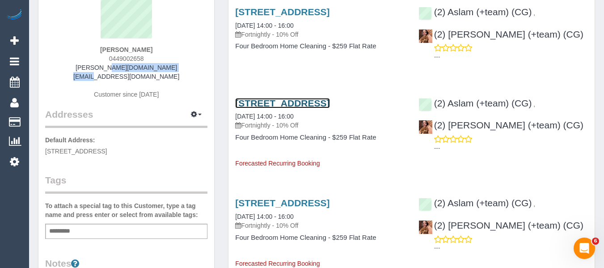
click at [253, 108] on link "37 Cameron Street, 1, Reservoir, VIC 3073" at bounding box center [282, 103] width 94 height 10
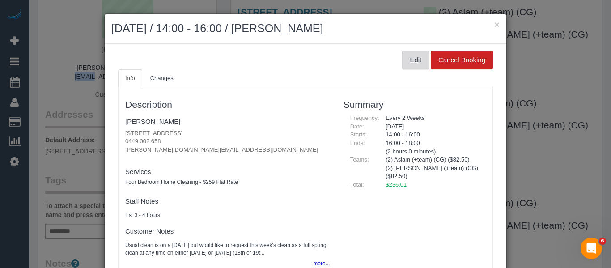
click at [406, 62] on button "Edit" at bounding box center [415, 60] width 27 height 19
click at [418, 59] on button "Edit" at bounding box center [415, 60] width 27 height 19
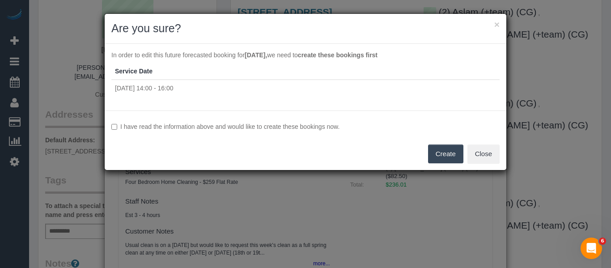
click at [225, 129] on label "I have read the information above and would like to create these bookings now." at bounding box center [305, 126] width 388 height 9
click at [442, 155] on button "Create" at bounding box center [445, 153] width 35 height 19
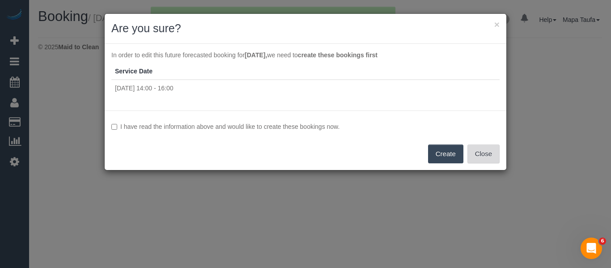
click at [489, 159] on button "Close" at bounding box center [483, 153] width 32 height 19
select select "VIC"
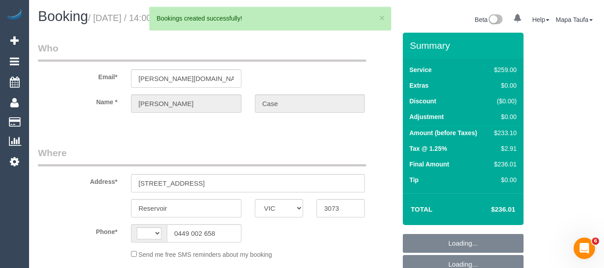
select select "string:AU"
select select "object:2252"
select select "string:stripe-pm_1PnEn02GScqysDRVvSdfjdO8"
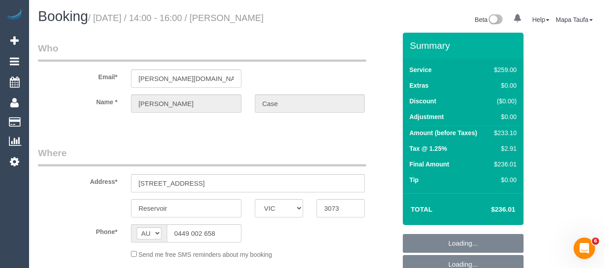
select select "number:27"
select select "number:14"
select select "number:19"
select select "number:24"
select select "number:35"
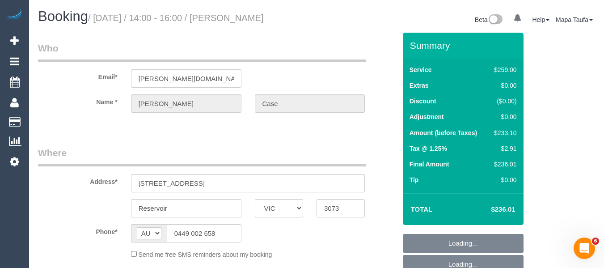
select select "number:12"
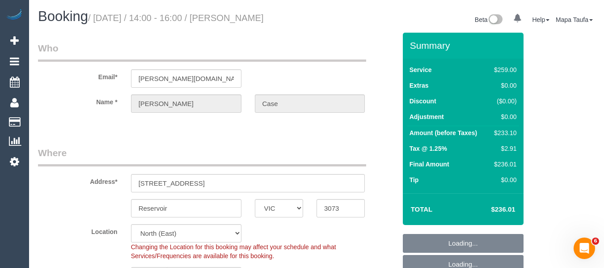
select select "object:3136"
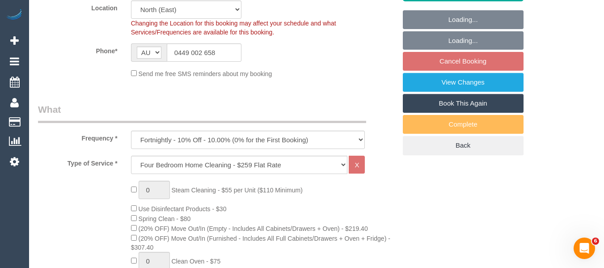
select select "spot5"
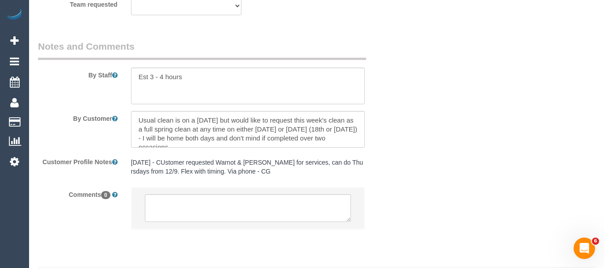
scroll to position [1512, 0]
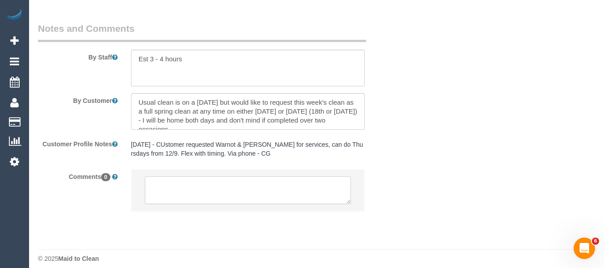
click at [205, 190] on textarea at bounding box center [248, 190] width 207 height 28
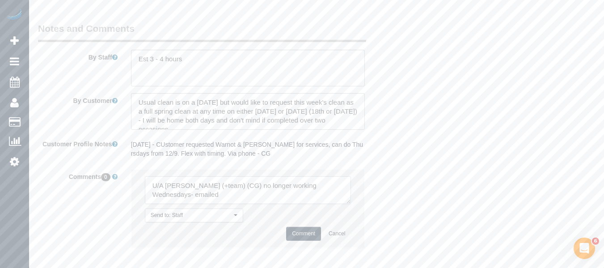
type textarea "U/A [PERSON_NAME] (+team) (CG) no longer working Wednesdays- emailed"
click at [292, 227] on button "Comment" at bounding box center [303, 234] width 35 height 14
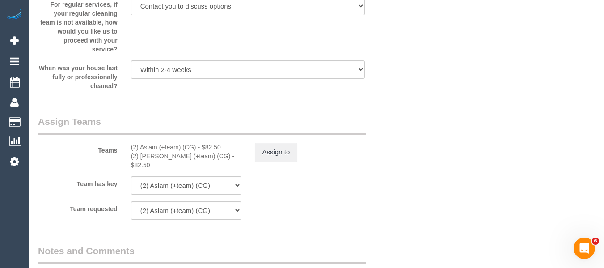
scroll to position [1288, 0]
click at [271, 149] on button "Assign to" at bounding box center [276, 153] width 43 height 19
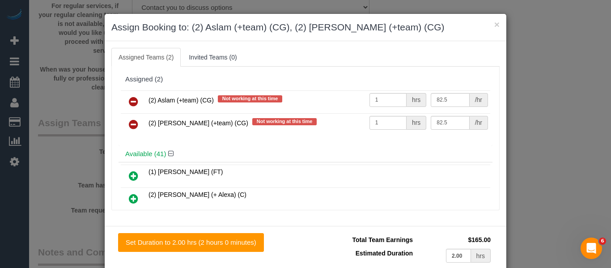
click at [129, 99] on icon at bounding box center [133, 101] width 9 height 11
click at [129, 119] on icon at bounding box center [133, 124] width 9 height 11
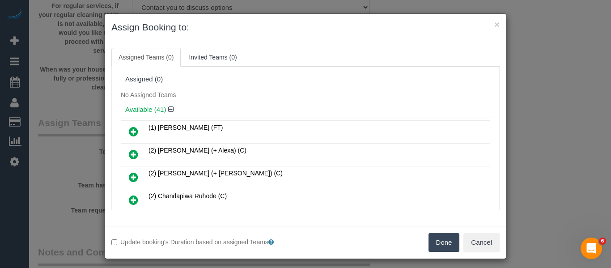
click at [447, 242] on button "Done" at bounding box center [444, 242] width 31 height 19
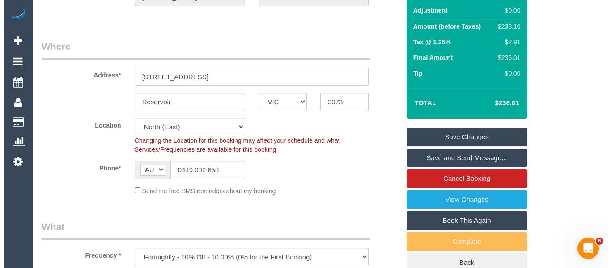
scroll to position [0, 0]
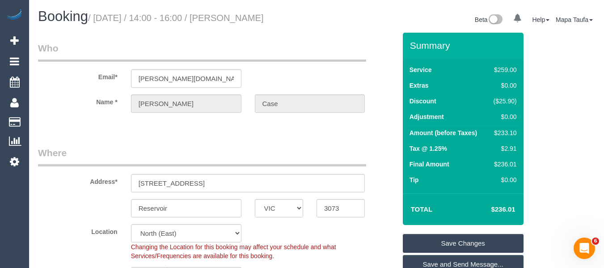
click at [456, 240] on link "Save Changes" at bounding box center [463, 243] width 121 height 19
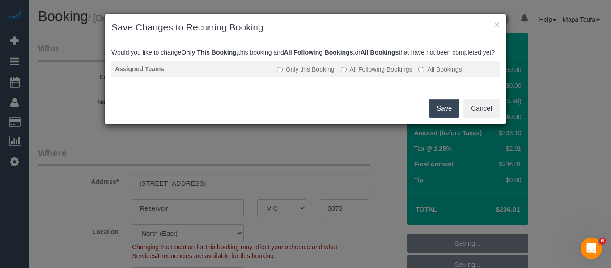
drag, startPoint x: 361, startPoint y: 76, endPoint x: 366, endPoint y: 78, distance: 5.2
click at [362, 74] on label "All Following Bookings" at bounding box center [377, 69] width 72 height 9
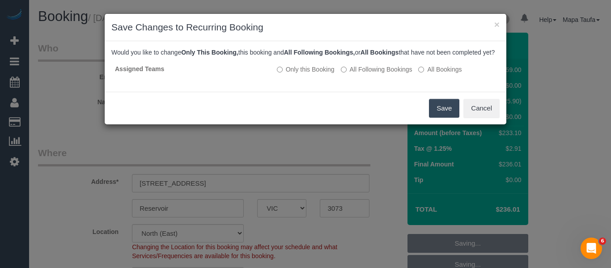
click at [432, 118] on button "Save" at bounding box center [444, 108] width 30 height 19
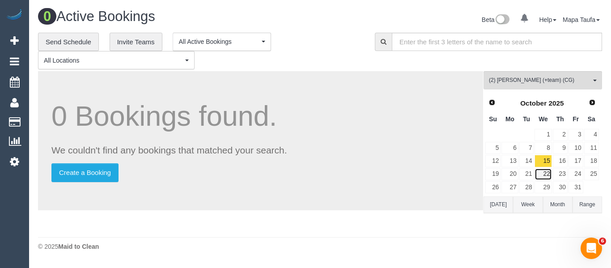
click at [544, 172] on link "22" at bounding box center [543, 174] width 17 height 12
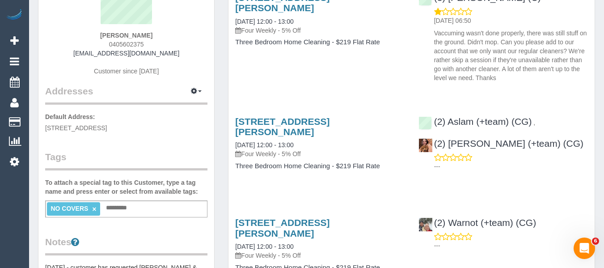
scroll to position [89, 0]
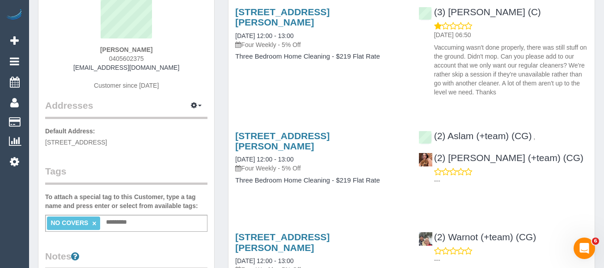
drag, startPoint x: 166, startPoint y: 68, endPoint x: 93, endPoint y: 72, distance: 73.5
click at [93, 72] on div "[PERSON_NAME] 0405602375 [EMAIL_ADDRESS][DOMAIN_NAME] Customer since [DATE]" at bounding box center [126, 43] width 162 height 112
click at [188, 74] on div "[PERSON_NAME] 0405602375 [EMAIL_ADDRESS][DOMAIN_NAME] Customer since [DATE]" at bounding box center [126, 43] width 162 height 112
drag, startPoint x: 183, startPoint y: 68, endPoint x: 93, endPoint y: 67, distance: 89.0
click at [93, 67] on div "[PERSON_NAME] 0405602375 [EMAIL_ADDRESS][DOMAIN_NAME] Customer since [DATE]" at bounding box center [126, 43] width 162 height 112
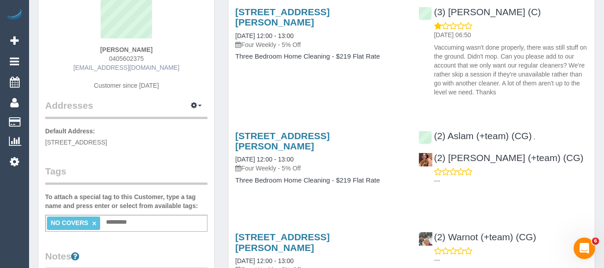
copy link "[EMAIL_ADDRESS][DOMAIN_NAME]"
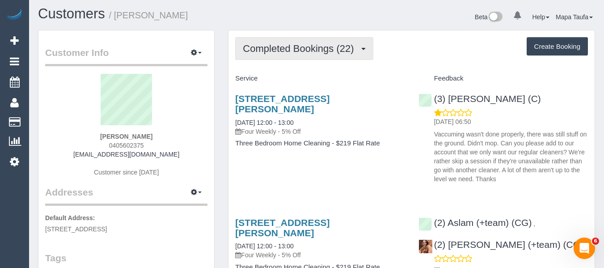
scroll to position [0, 0]
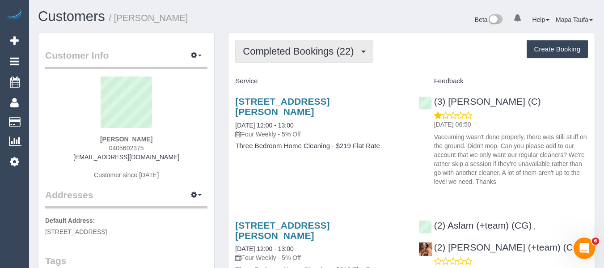
drag, startPoint x: 296, startPoint y: 59, endPoint x: 294, endPoint y: 72, distance: 12.7
click at [295, 59] on button "Completed Bookings (22)" at bounding box center [304, 51] width 138 height 23
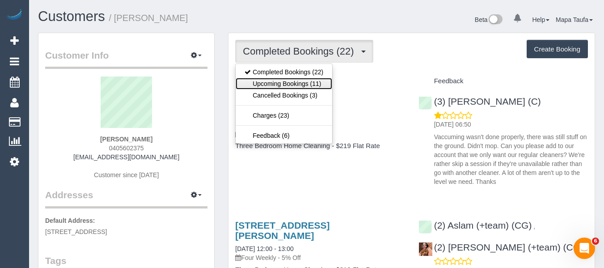
click at [292, 81] on link "Upcoming Bookings (11)" at bounding box center [284, 84] width 97 height 12
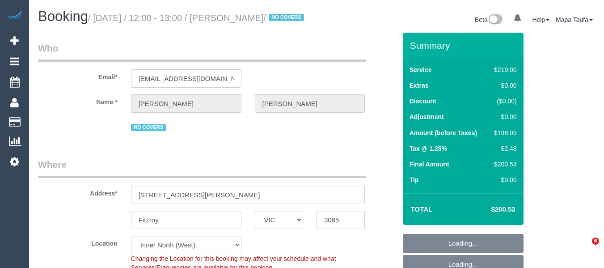
select select "VIC"
select select "string:stripe-pm_1OQfP12GScqysDRVHFfGScaV"
select select "number:28"
select select "number:14"
select select "number:19"
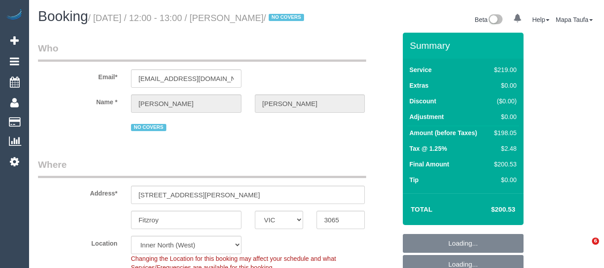
select select "number:25"
select select "number:34"
select select "number:12"
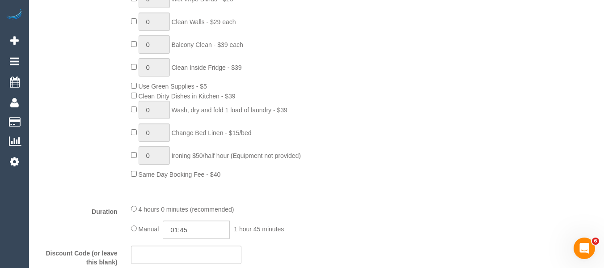
scroll to position [1628, 0]
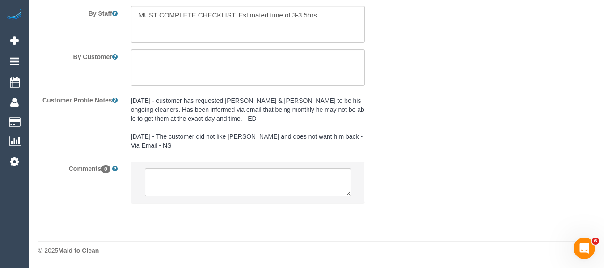
drag, startPoint x: 611, startPoint y: 22, endPoint x: 4, endPoint y: 3, distance: 606.8
click at [262, 183] on textarea at bounding box center [248, 182] width 207 height 28
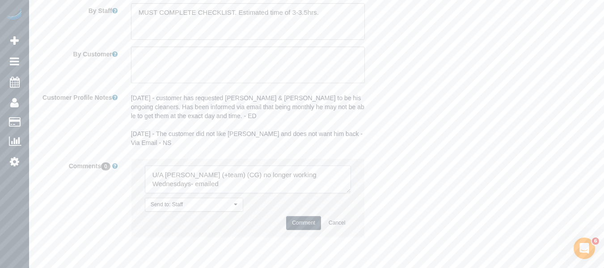
type textarea "U/A [PERSON_NAME] (+team) (CG) no longer working Wednesdays- emailed"
click at [301, 229] on button "Comment" at bounding box center [303, 223] width 35 height 14
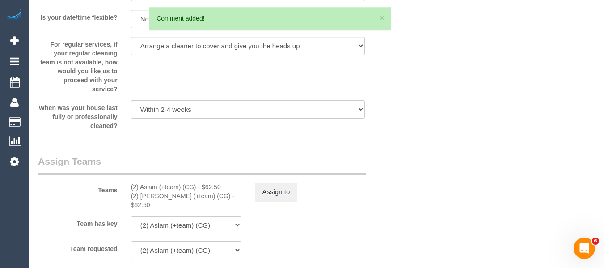
scroll to position [1315, 0]
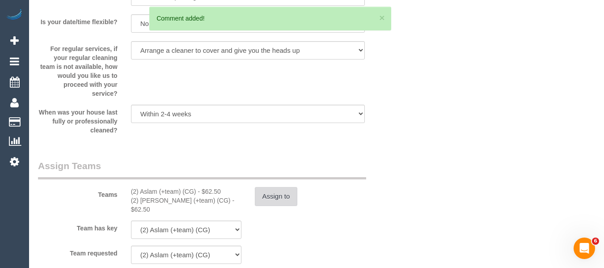
click at [268, 206] on button "Assign to" at bounding box center [276, 196] width 43 height 19
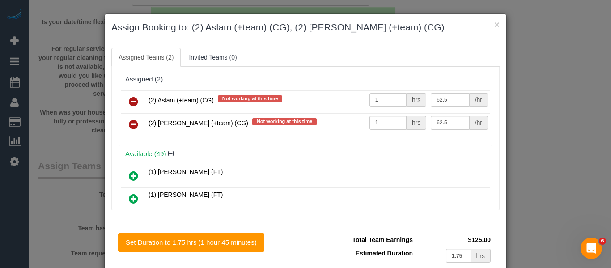
click at [131, 96] on link at bounding box center [133, 102] width 21 height 18
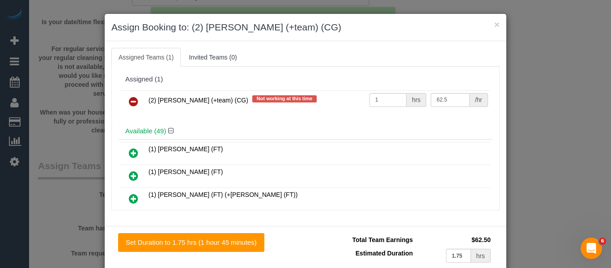
click at [130, 97] on icon at bounding box center [133, 101] width 9 height 11
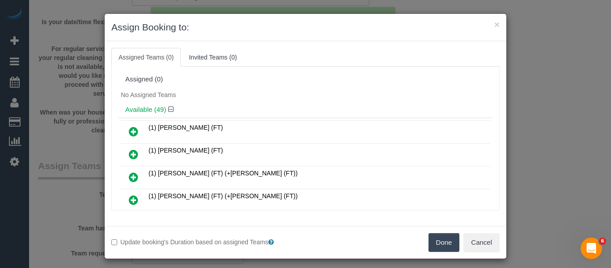
click at [441, 242] on button "Done" at bounding box center [444, 242] width 31 height 19
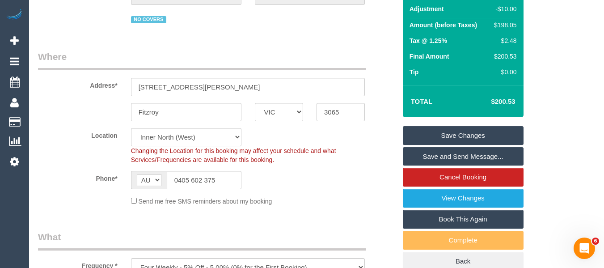
scroll to position [10, 0]
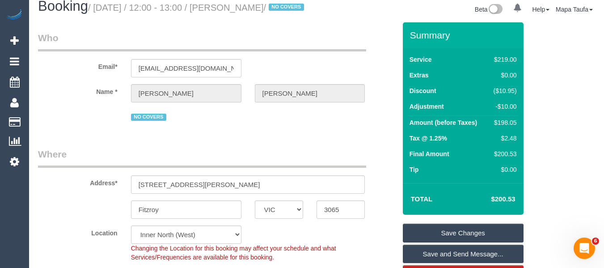
click at [454, 240] on link "Save Changes" at bounding box center [463, 233] width 121 height 19
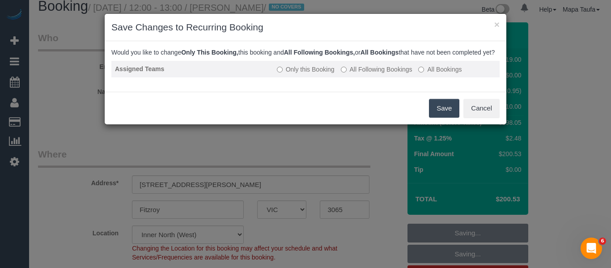
click at [372, 74] on label "All Following Bookings" at bounding box center [377, 69] width 72 height 9
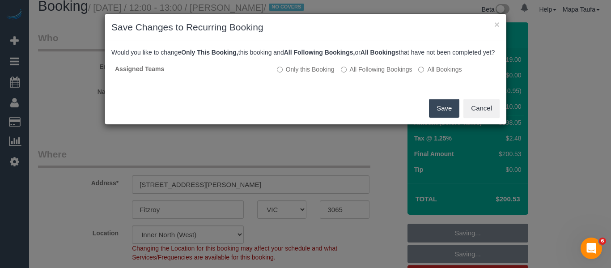
click at [427, 110] on div "Save Cancel" at bounding box center [306, 108] width 402 height 33
click at [432, 117] on button "Save" at bounding box center [444, 108] width 30 height 19
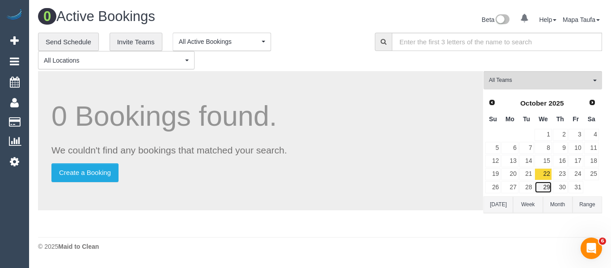
click at [548, 187] on link "29" at bounding box center [543, 187] width 17 height 12
click at [596, 105] on link "Next" at bounding box center [592, 102] width 13 height 13
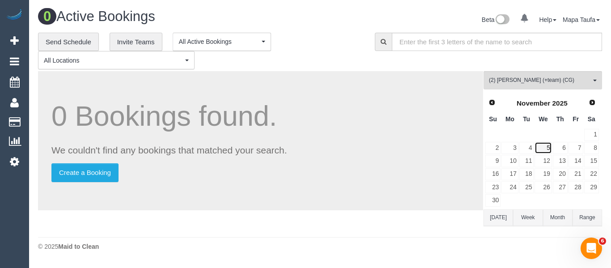
click at [545, 146] on link "5" at bounding box center [543, 148] width 17 height 12
click at [545, 161] on link "12" at bounding box center [543, 161] width 17 height 12
click at [546, 171] on link "19" at bounding box center [543, 174] width 17 height 12
click at [546, 184] on link "26" at bounding box center [543, 187] width 17 height 12
click at [586, 82] on span "(2) [PERSON_NAME] (+team) (CG)" at bounding box center [540, 80] width 102 height 8
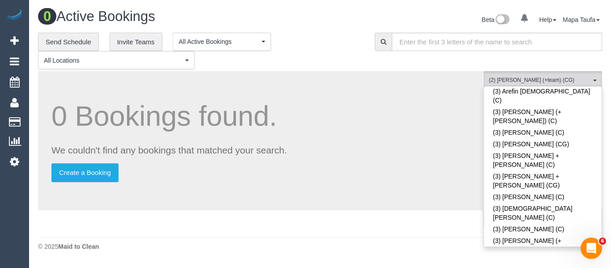
scroll to position [181, 0]
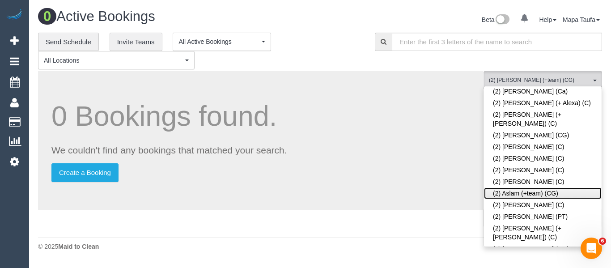
click at [514, 187] on link "(2) Aslam (+team) (CG)" at bounding box center [543, 193] width 118 height 12
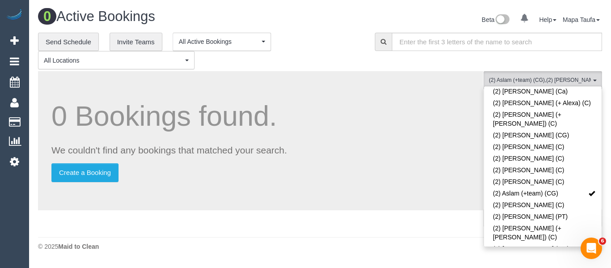
click at [385, 96] on div "0 Bookings found. We couldn't find any bookings that matched your search. Creat…" at bounding box center [260, 140] width 445 height 139
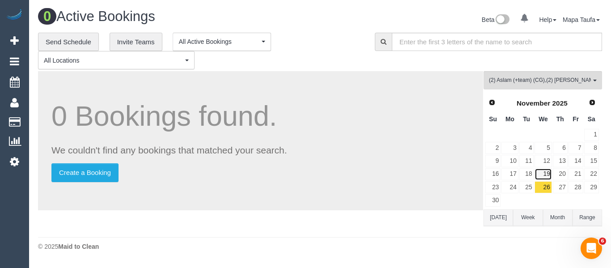
click at [543, 171] on link "19" at bounding box center [543, 174] width 17 height 12
click at [548, 159] on link "12" at bounding box center [543, 161] width 17 height 12
click at [547, 145] on link "5" at bounding box center [543, 148] width 17 height 12
click at [492, 106] on span "Prev" at bounding box center [491, 101] width 7 height 7
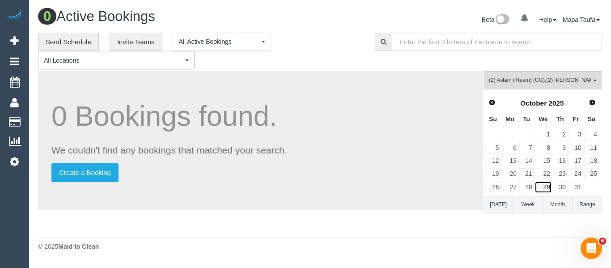
click at [548, 189] on link "29" at bounding box center [543, 187] width 17 height 12
click at [549, 174] on link "22" at bounding box center [543, 174] width 17 height 12
click at [548, 162] on link "15" at bounding box center [543, 161] width 17 height 12
click at [548, 147] on link "8" at bounding box center [543, 148] width 17 height 12
